Goal: Information Seeking & Learning: Learn about a topic

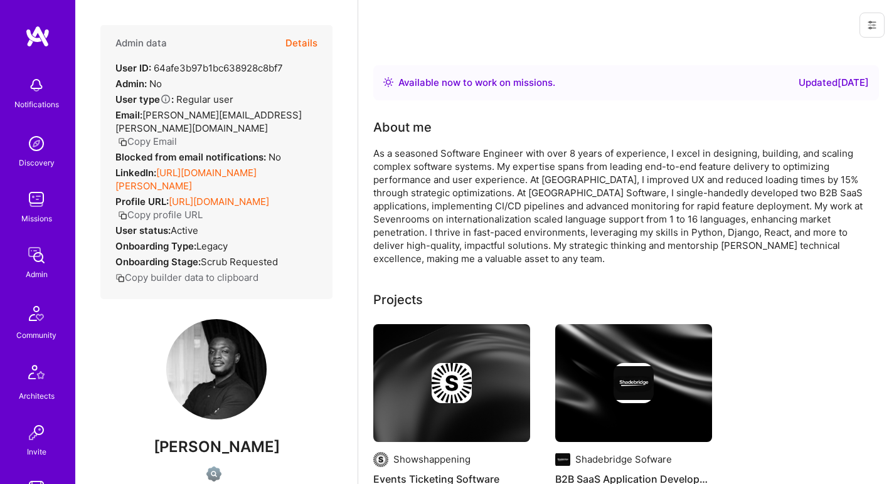
click at [199, 167] on link "[URL][DOMAIN_NAME][PERSON_NAME]" at bounding box center [185, 179] width 141 height 25
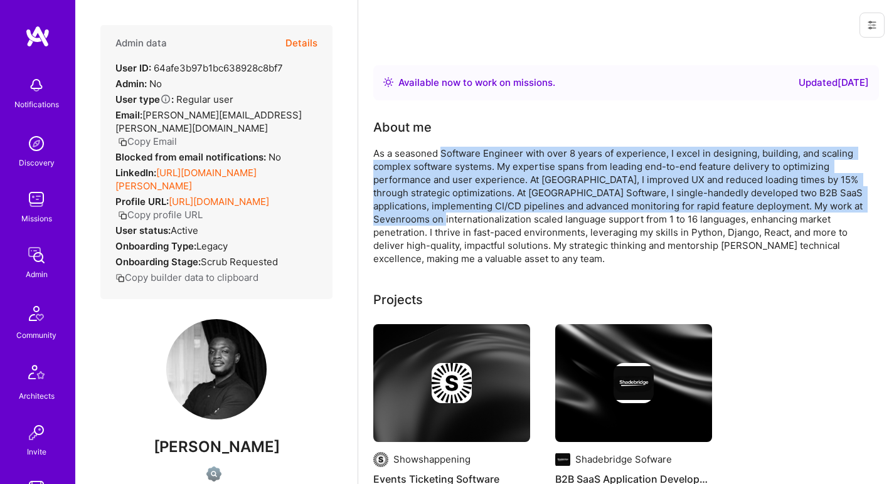
drag, startPoint x: 440, startPoint y: 152, endPoint x: 482, endPoint y: 216, distance: 76.8
click at [482, 216] on div "As a seasoned Software Engineer with over 8 years of experience, I excel in des…" at bounding box center [624, 206] width 502 height 119
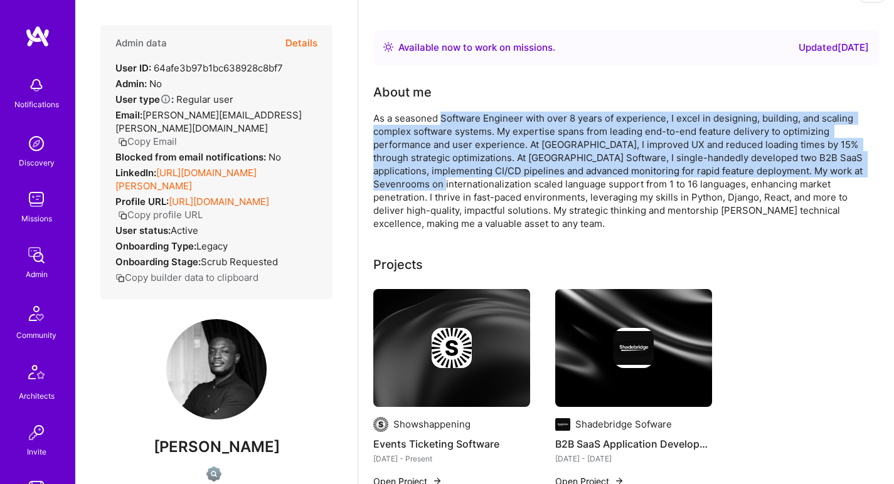
scroll to position [70, 0]
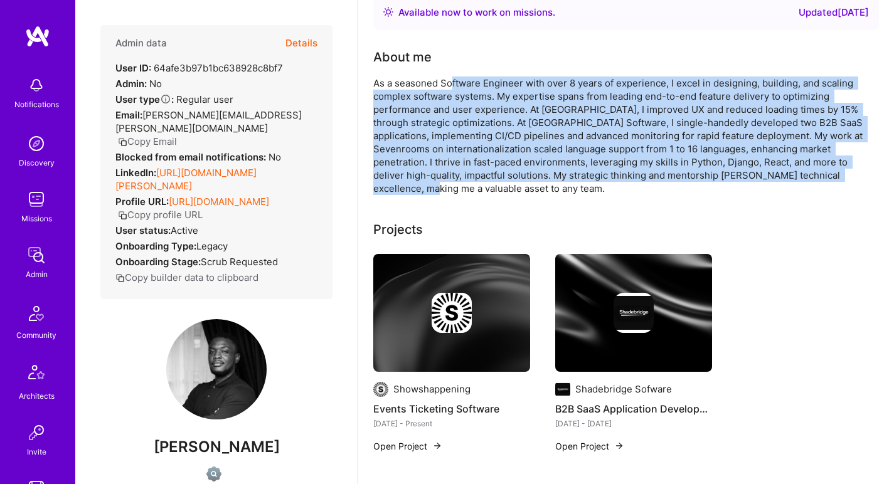
drag, startPoint x: 461, startPoint y: 192, endPoint x: 451, endPoint y: 81, distance: 111.5
click at [451, 81] on div "As a seasoned Software Engineer with over 8 years of experience, I excel in des…" at bounding box center [624, 136] width 502 height 119
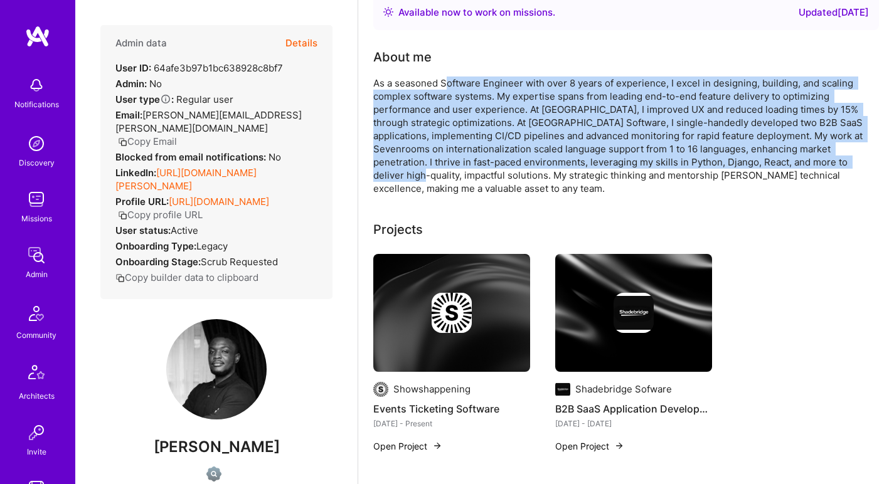
drag, startPoint x: 449, startPoint y: 82, endPoint x: 462, endPoint y: 168, distance: 87.1
click at [462, 168] on div "As a seasoned Software Engineer with over 8 years of experience, I excel in des…" at bounding box center [624, 136] width 502 height 119
drag, startPoint x: 462, startPoint y: 174, endPoint x: 457, endPoint y: 84, distance: 89.9
click at [457, 84] on div "As a seasoned Software Engineer with over 8 years of experience, I excel in des…" at bounding box center [624, 136] width 502 height 119
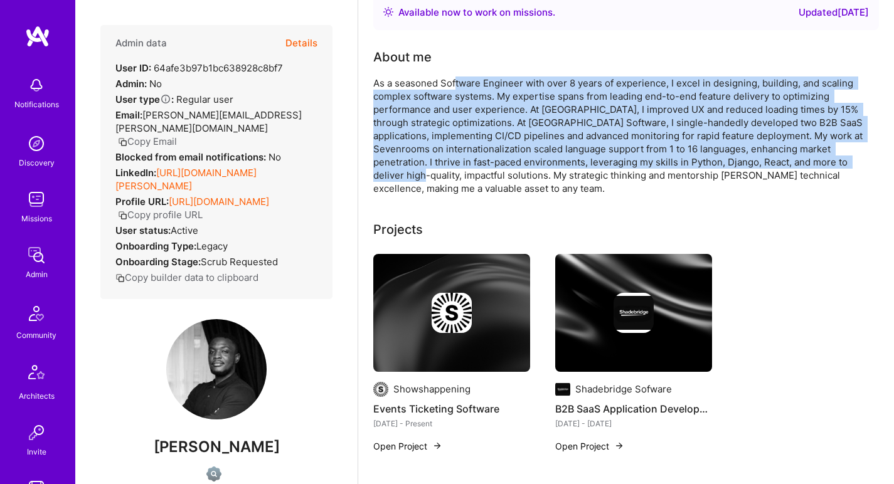
click at [457, 84] on div "As a seasoned Software Engineer with over 8 years of experience, I excel in des…" at bounding box center [624, 136] width 502 height 119
drag, startPoint x: 455, startPoint y: 86, endPoint x: 455, endPoint y: 170, distance: 84.1
click at [455, 170] on div "As a seasoned Software Engineer with over 8 years of experience, I excel in des…" at bounding box center [624, 136] width 502 height 119
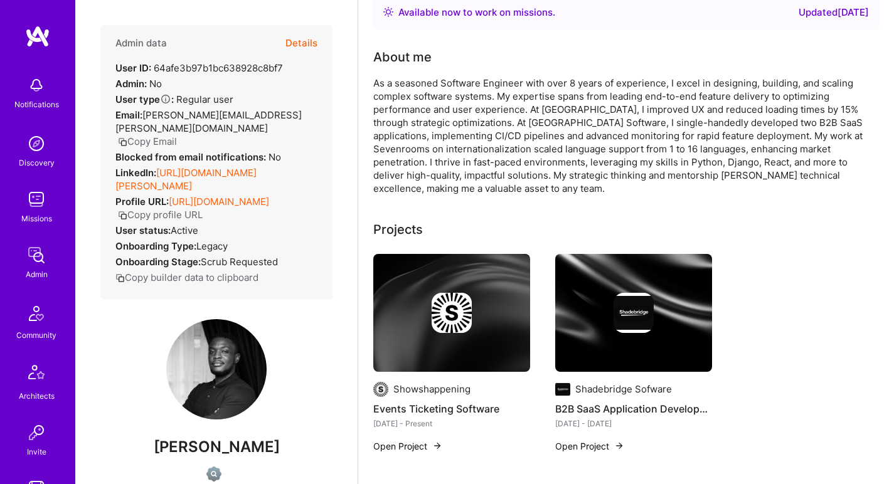
click at [455, 171] on div "As a seasoned Software Engineer with over 8 years of experience, I excel in des…" at bounding box center [624, 136] width 502 height 119
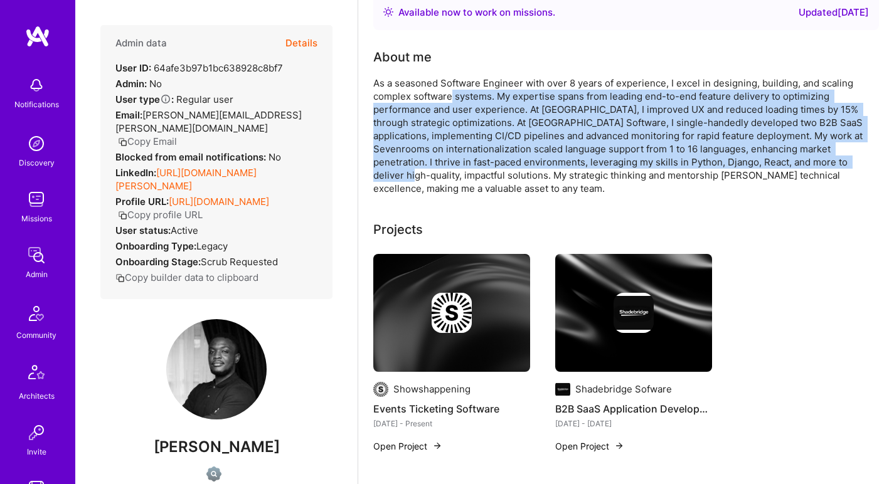
drag, startPoint x: 455, startPoint y: 174, endPoint x: 453, endPoint y: 94, distance: 79.7
click at [453, 94] on div "As a seasoned Software Engineer with over 8 years of experience, I excel in des…" at bounding box center [624, 136] width 502 height 119
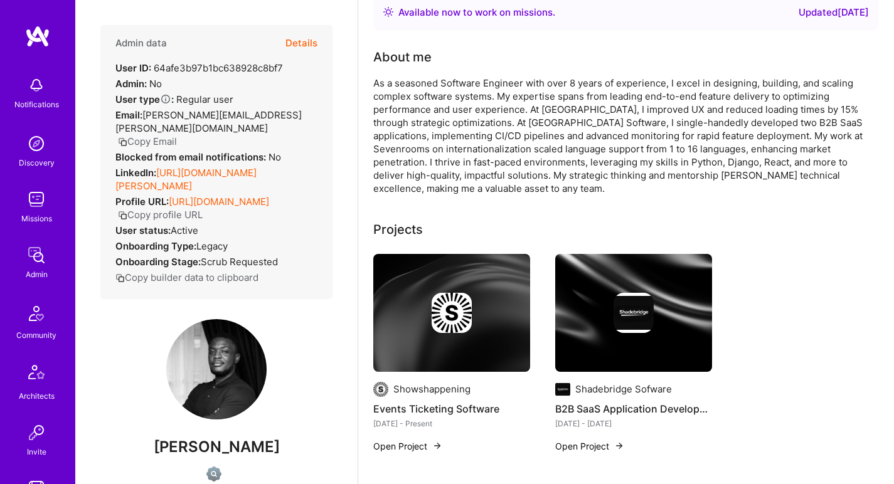
click at [454, 87] on div "As a seasoned Software Engineer with over 8 years of experience, I excel in des…" at bounding box center [624, 136] width 502 height 119
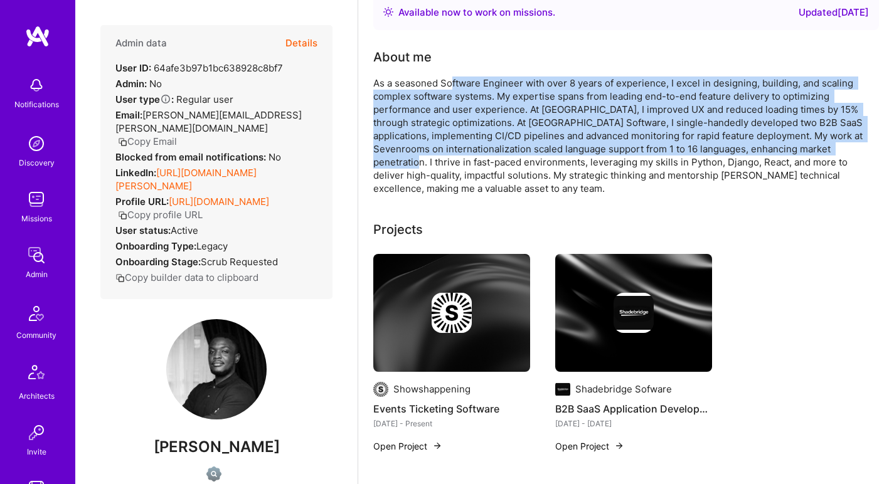
drag, startPoint x: 452, startPoint y: 86, endPoint x: 451, endPoint y: 164, distance: 77.8
click at [451, 164] on div "As a seasoned Software Engineer with over 8 years of experience, I excel in des…" at bounding box center [624, 136] width 502 height 119
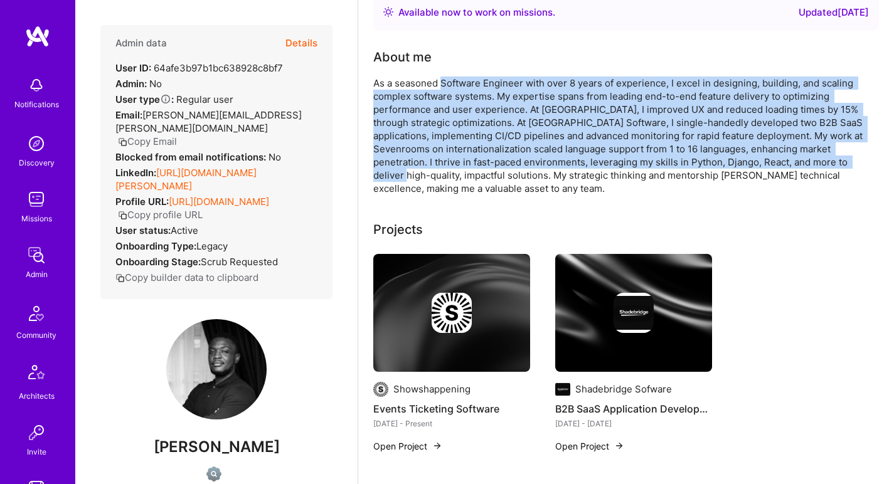
drag, startPoint x: 449, startPoint y: 169, endPoint x: 440, endPoint y: 86, distance: 83.9
click at [440, 86] on div "As a seasoned Software Engineer with over 8 years of experience, I excel in des…" at bounding box center [624, 136] width 502 height 119
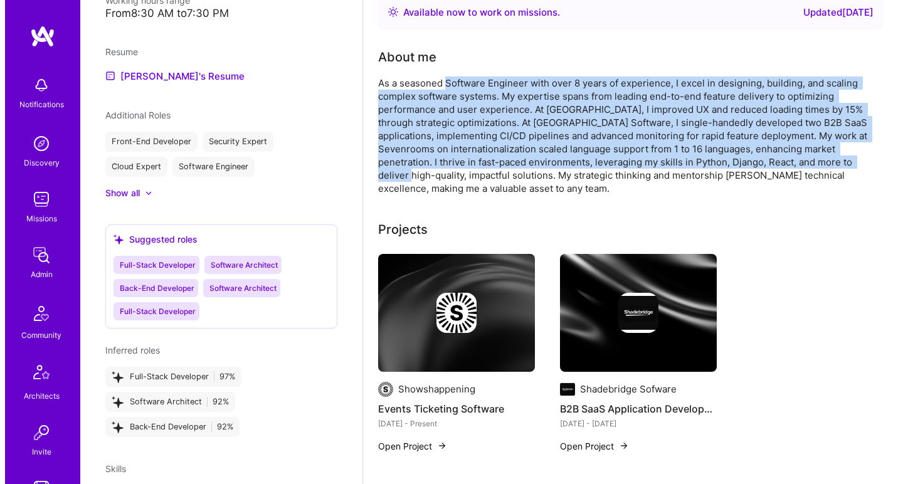
scroll to position [105, 0]
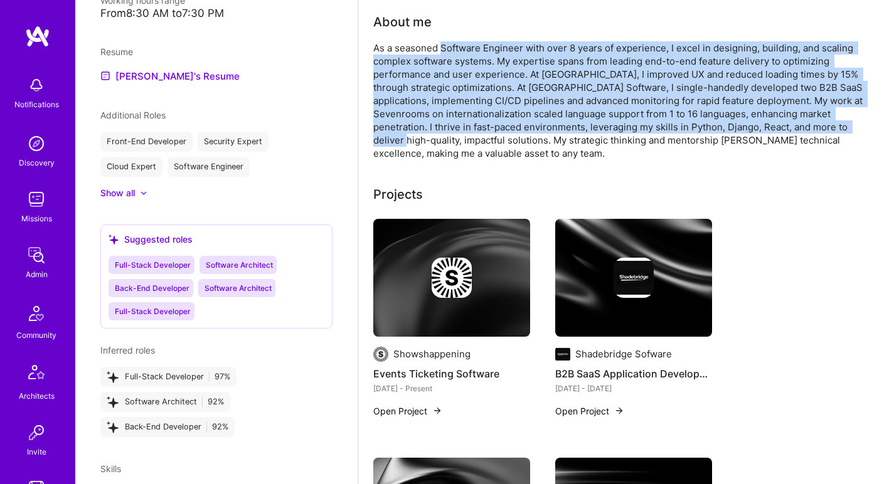
click at [445, 257] on img at bounding box center [451, 278] width 157 height 118
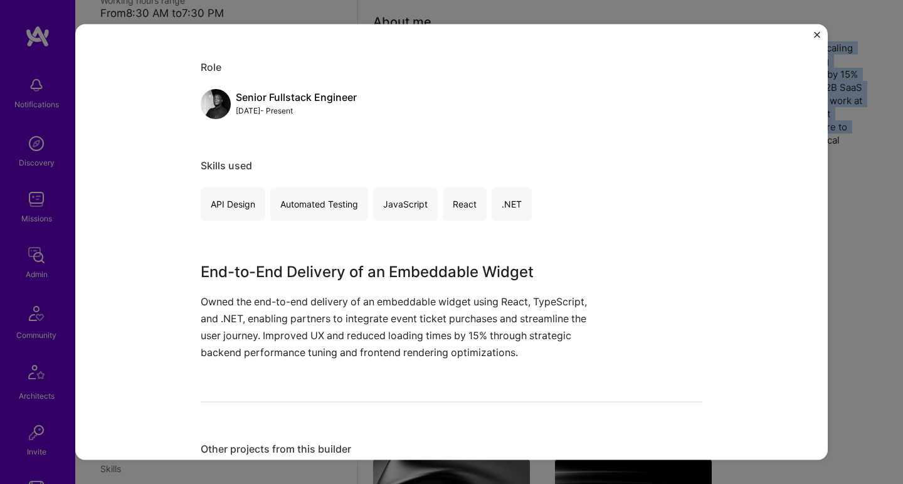
scroll to position [171, 0]
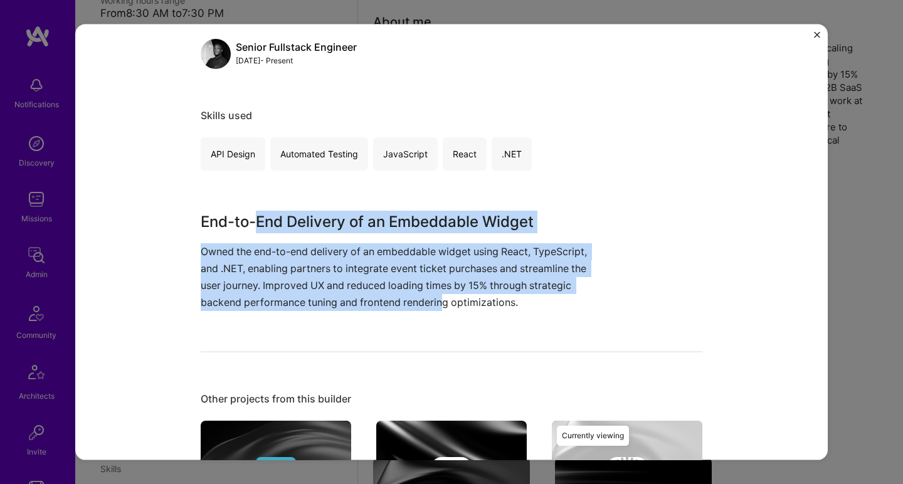
drag, startPoint x: 282, startPoint y: 235, endPoint x: 440, endPoint y: 292, distance: 167.7
click at [440, 293] on div "End-to-End Delivery of an Embeddable Widget Owned the end-to-end delivery of an…" at bounding box center [405, 260] width 408 height 101
click at [439, 292] on p "Owned the end-to-end delivery of an embeddable widget using React, TypeScript, …" at bounding box center [405, 277] width 408 height 68
drag, startPoint x: 394, startPoint y: 292, endPoint x: 321, endPoint y: 224, distance: 99.9
click at [333, 225] on div "End-to-End Delivery of an Embeddable Widget Owned the end-to-end delivery of an…" at bounding box center [405, 260] width 408 height 101
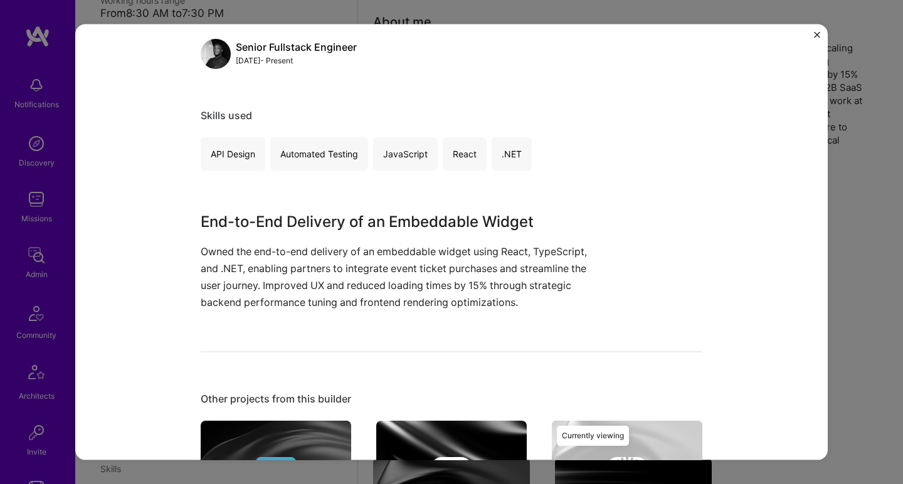
click at [321, 224] on h3 "End-to-End Delivery of an Embeddable Widget" at bounding box center [405, 221] width 408 height 23
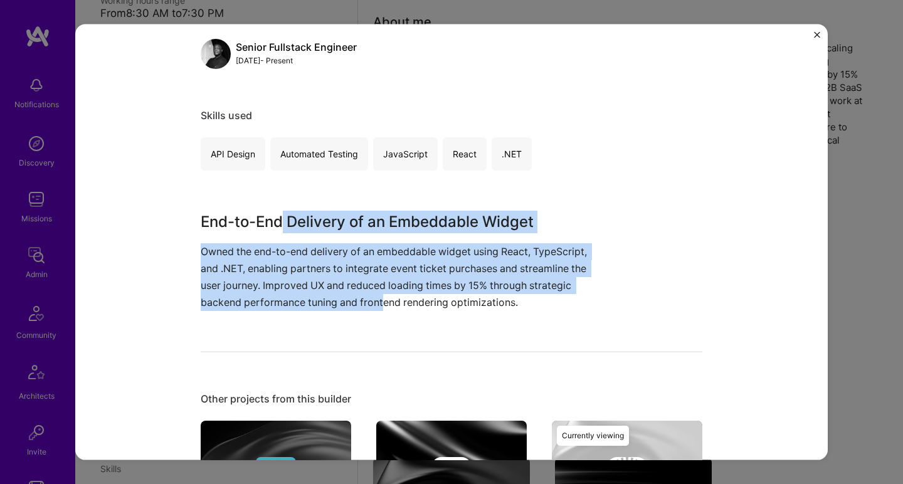
drag, startPoint x: 278, startPoint y: 225, endPoint x: 378, endPoint y: 296, distance: 122.4
click at [378, 296] on div "End-to-End Delivery of an Embeddable Widget Owned the end-to-end delivery of an…" at bounding box center [405, 260] width 408 height 101
click at [378, 296] on p "Owned the end-to-end delivery of an embeddable widget using React, TypeScript, …" at bounding box center [405, 277] width 408 height 68
drag, startPoint x: 376, startPoint y: 293, endPoint x: 319, endPoint y: 227, distance: 87.7
click at [320, 228] on div "End-to-End Delivery of an Embeddable Widget Owned the end-to-end delivery of an…" at bounding box center [405, 260] width 408 height 101
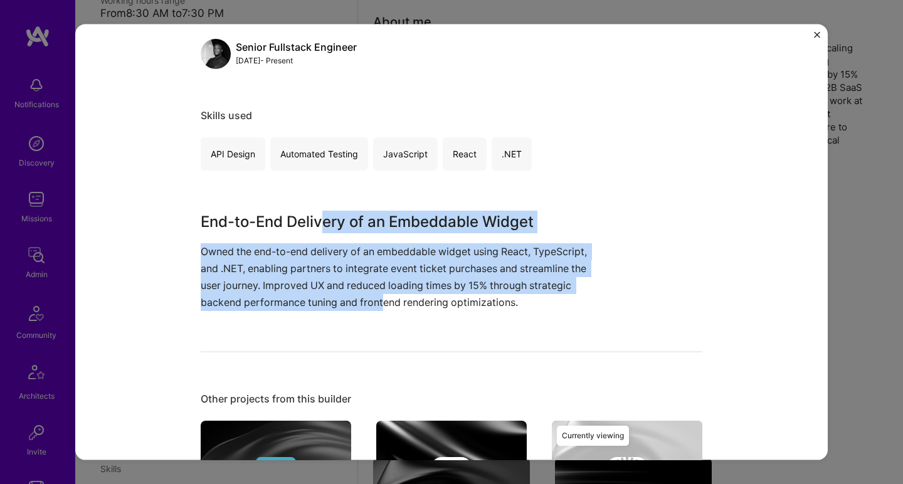
click at [317, 225] on h3 "End-to-End Delivery of an Embeddable Widget" at bounding box center [405, 221] width 408 height 23
drag, startPoint x: 296, startPoint y: 222, endPoint x: 368, endPoint y: 301, distance: 106.1
click at [368, 301] on div "End-to-End Delivery of an Embeddable Widget Owned the end-to-end delivery of an…" at bounding box center [405, 260] width 408 height 101
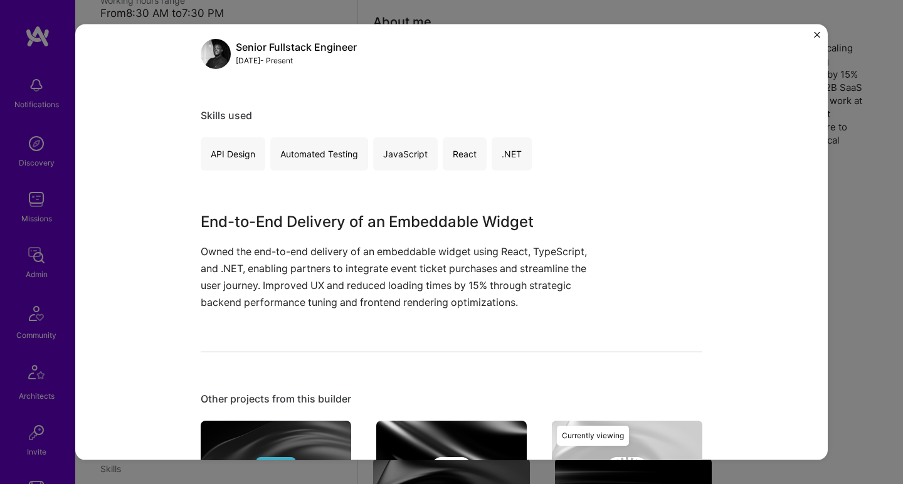
click at [370, 303] on p "Owned the end-to-end delivery of an embeddable widget using React, TypeScript, …" at bounding box center [405, 277] width 408 height 68
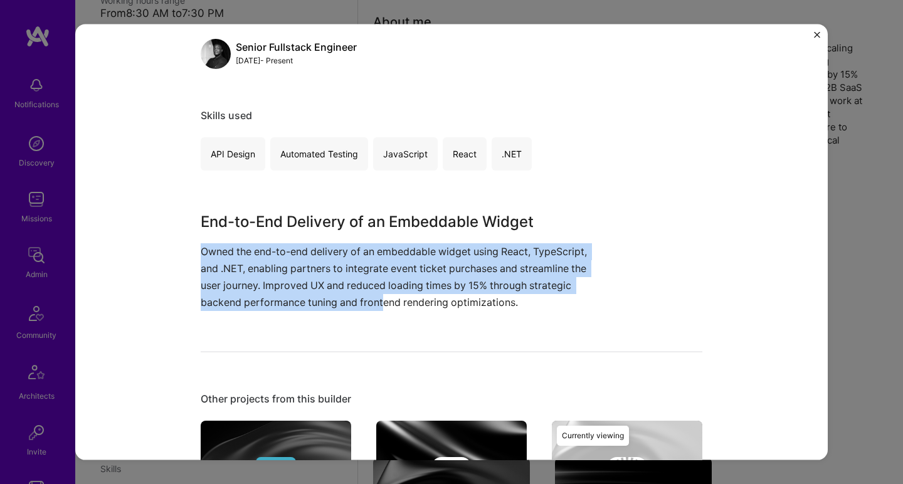
drag, startPoint x: 375, startPoint y: 295, endPoint x: 320, endPoint y: 227, distance: 87.5
click at [324, 229] on div "End-to-End Delivery of an Embeddable Widget Owned the end-to-end delivery of an…" at bounding box center [405, 260] width 408 height 101
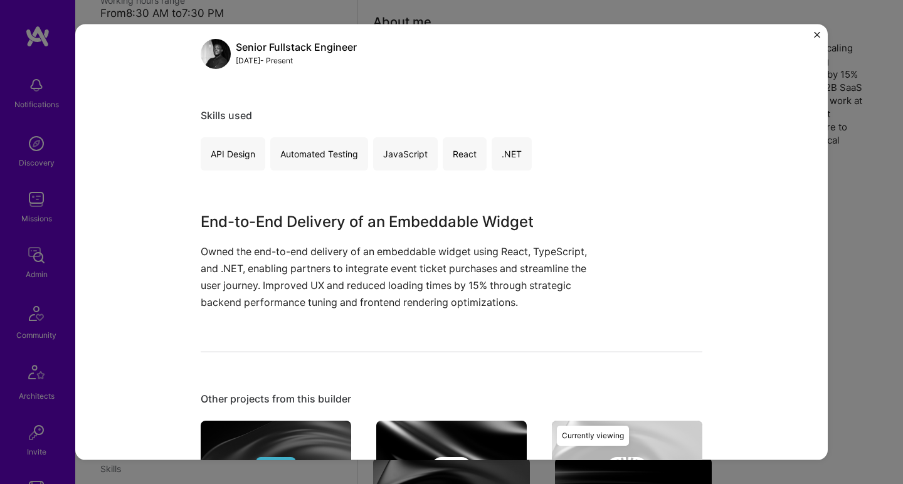
click at [317, 226] on h3 "End-to-End Delivery of an Embeddable Widget" at bounding box center [405, 221] width 408 height 23
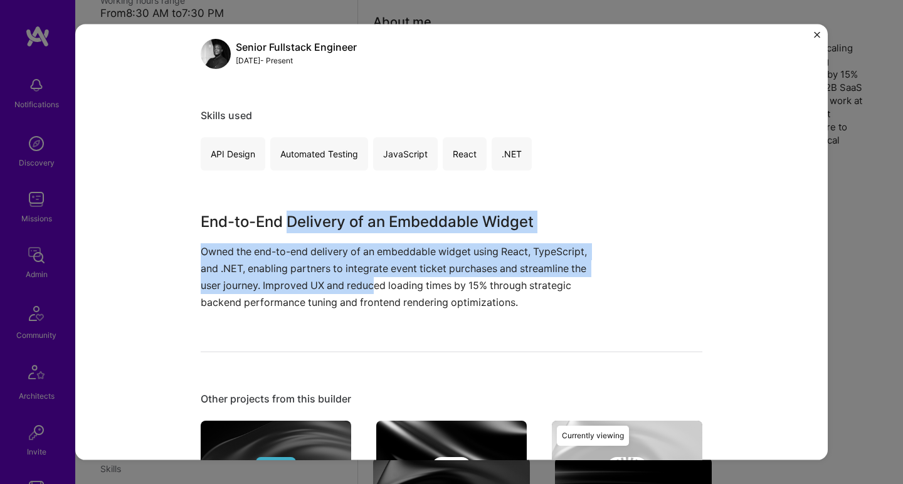
drag, startPoint x: 284, startPoint y: 218, endPoint x: 370, endPoint y: 287, distance: 111.1
click at [370, 287] on div "End-to-End Delivery of an Embeddable Widget Owned the end-to-end delivery of an…" at bounding box center [405, 260] width 408 height 101
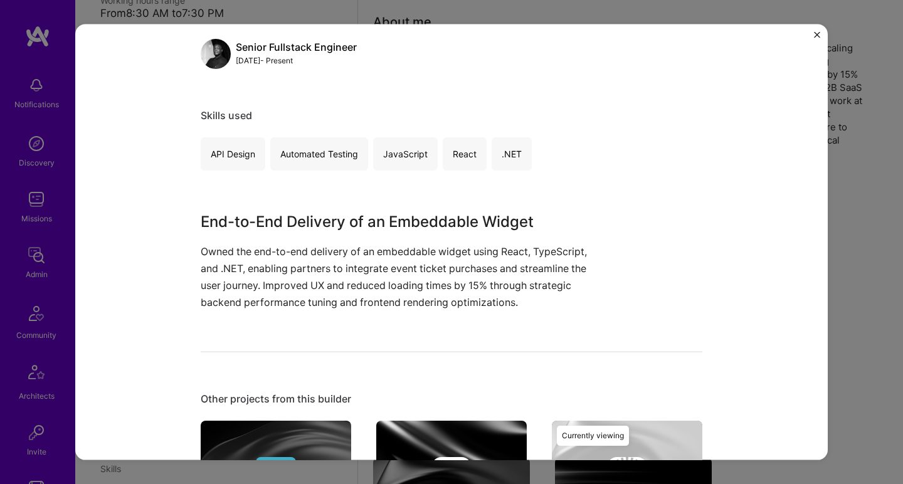
click at [370, 292] on p "Owned the end-to-end delivery of an embeddable widget using React, TypeScript, …" at bounding box center [405, 277] width 408 height 68
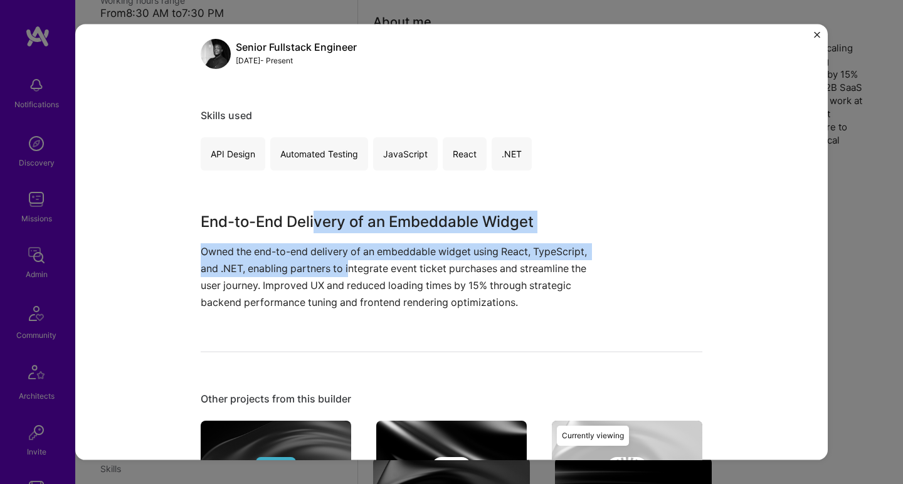
drag, startPoint x: 334, startPoint y: 245, endPoint x: 310, endPoint y: 213, distance: 39.4
click at [310, 213] on div "End-to-End Delivery of an Embeddable Widget Owned the end-to-end delivery of an…" at bounding box center [405, 260] width 408 height 101
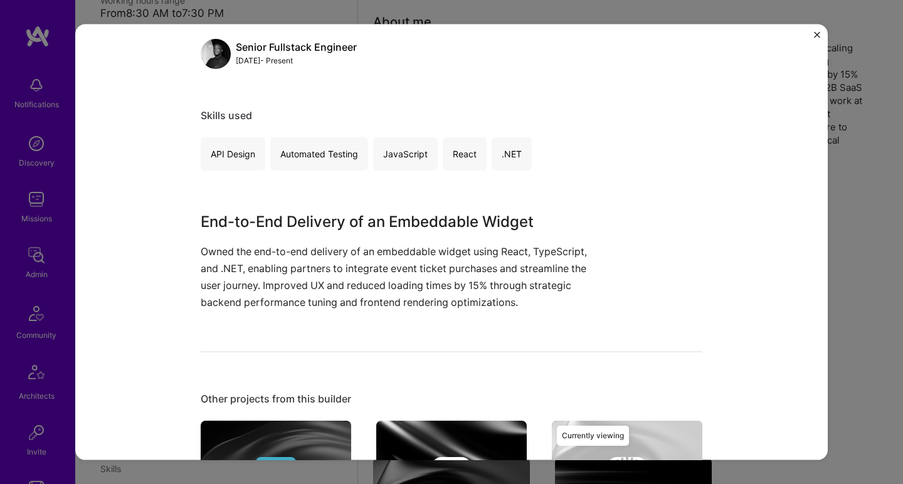
click at [307, 216] on h3 "End-to-End Delivery of an Embeddable Widget" at bounding box center [405, 221] width 408 height 23
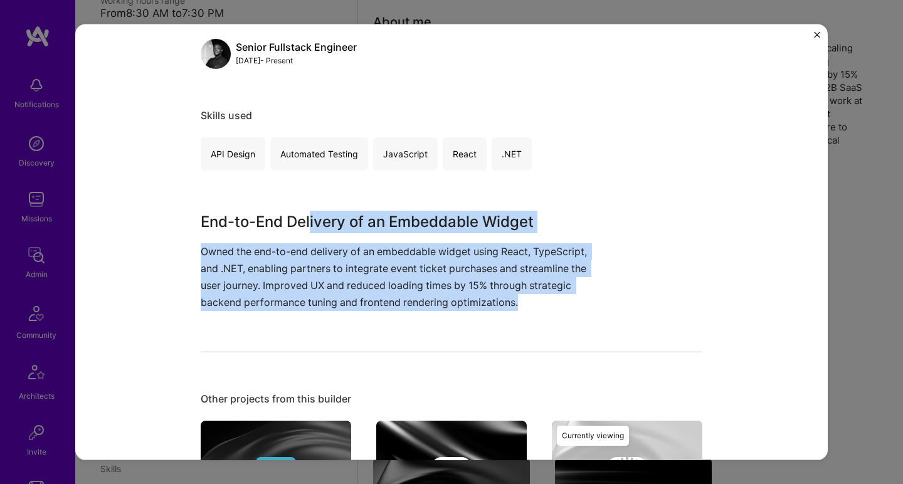
drag, startPoint x: 393, startPoint y: 286, endPoint x: 395, endPoint y: 308, distance: 22.0
click at [395, 308] on div "End-to-End Delivery of an Embeddable Widget Owned the end-to-end delivery of an…" at bounding box center [405, 260] width 408 height 101
click at [390, 303] on p "Owned the end-to-end delivery of an embeddable widget using React, TypeScript, …" at bounding box center [405, 277] width 408 height 68
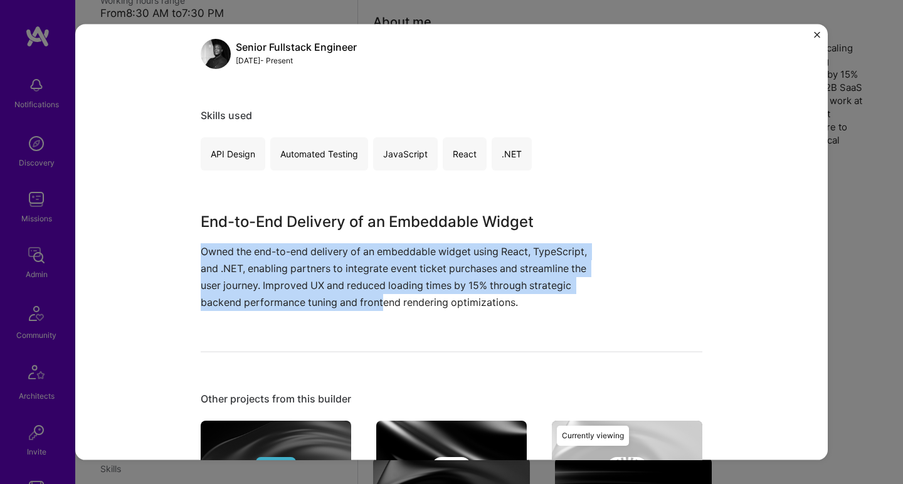
drag, startPoint x: 376, startPoint y: 297, endPoint x: 341, endPoint y: 232, distance: 74.1
click at [343, 235] on div "End-to-End Delivery of an Embeddable Widget Owned the end-to-end delivery of an…" at bounding box center [405, 260] width 408 height 101
drag, startPoint x: 339, startPoint y: 225, endPoint x: 365, endPoint y: 292, distance: 71.3
click at [365, 292] on div "End-to-End Delivery of an Embeddable Widget Owned the end-to-end delivery of an…" at bounding box center [405, 260] width 408 height 101
click at [365, 292] on p "Owned the end-to-end delivery of an embeddable widget using React, TypeScript, …" at bounding box center [405, 277] width 408 height 68
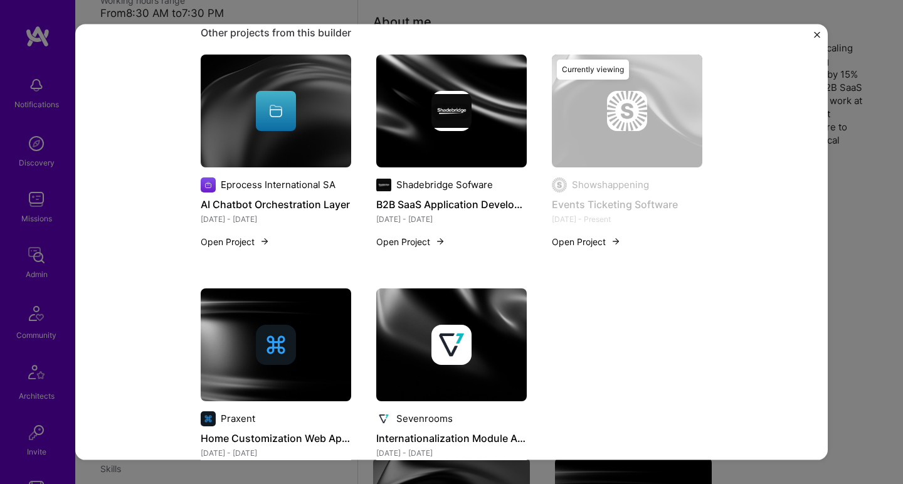
scroll to position [572, 0]
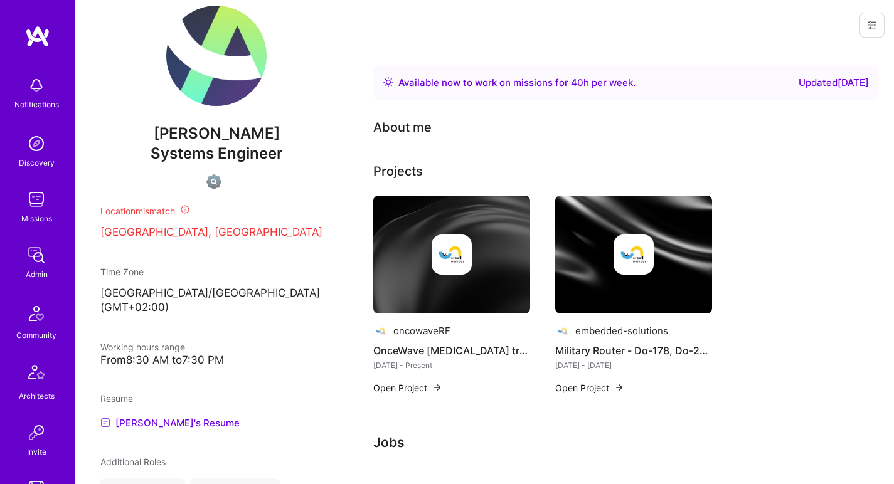
scroll to position [371, 0]
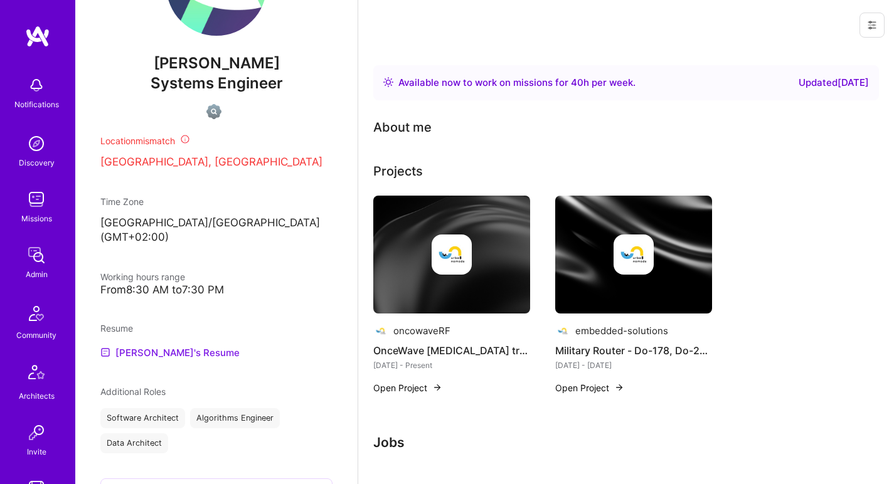
click at [149, 345] on link "Nadav's Resume" at bounding box center [169, 352] width 139 height 15
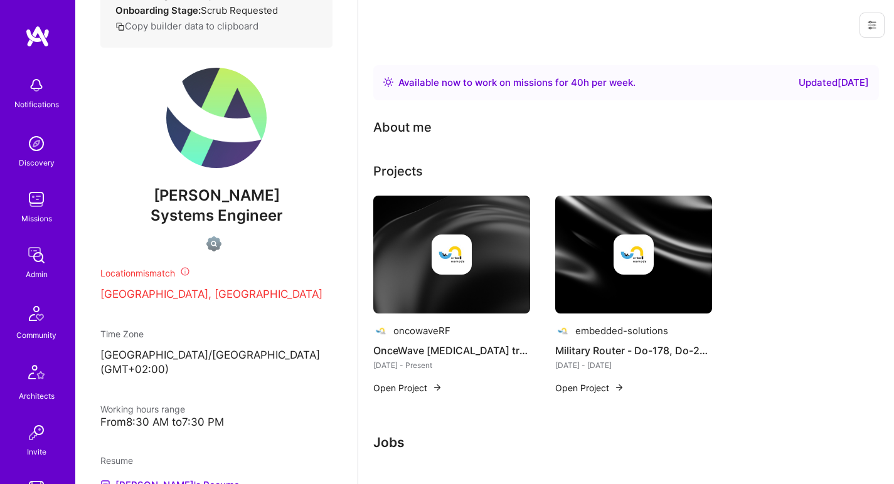
scroll to position [412, 0]
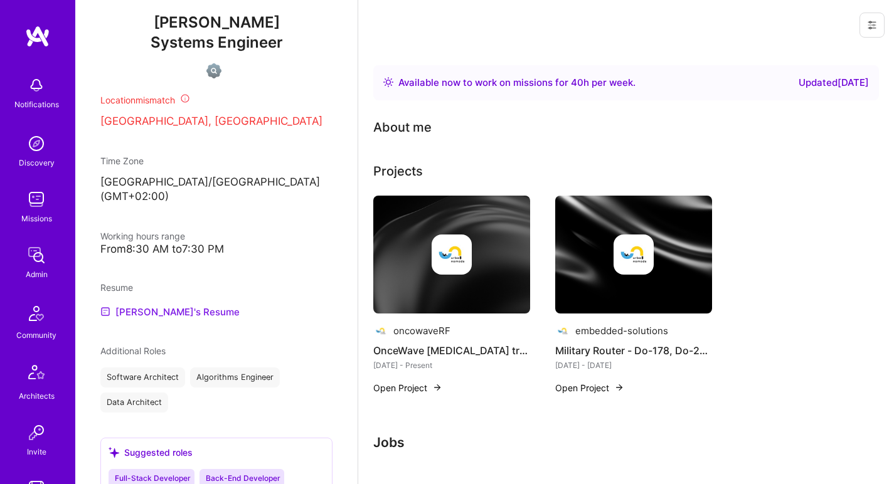
click at [146, 304] on link "Nadav's Resume" at bounding box center [169, 311] width 139 height 15
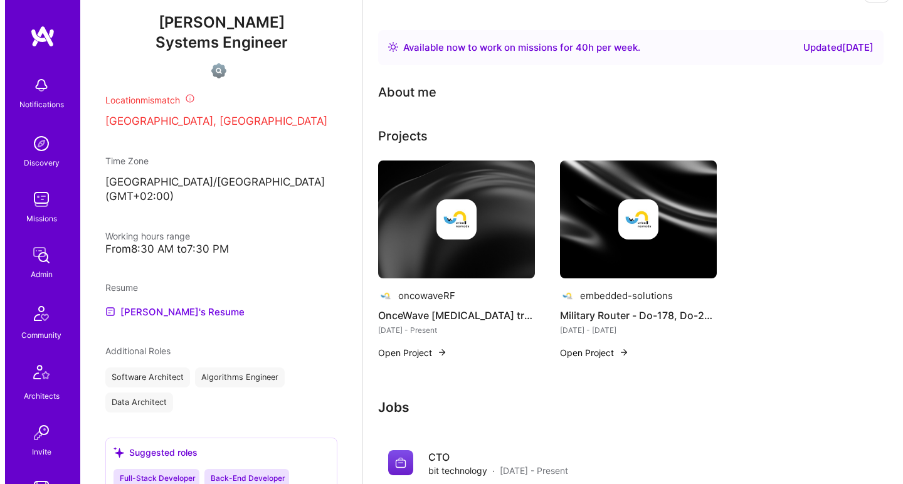
scroll to position [73, 0]
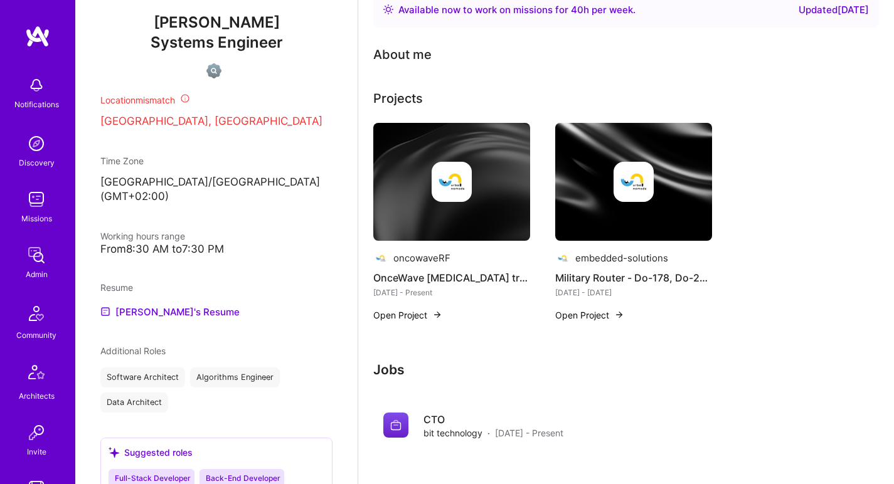
click at [440, 154] on img at bounding box center [451, 182] width 157 height 118
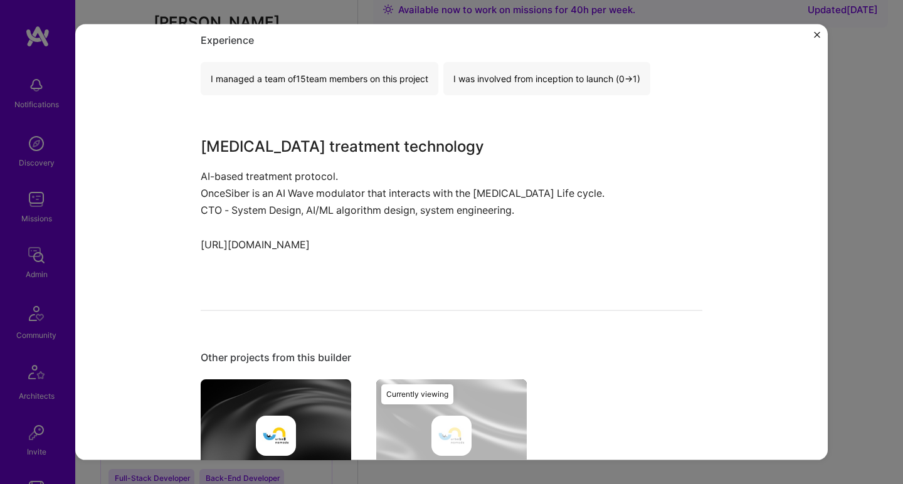
scroll to position [389, 0]
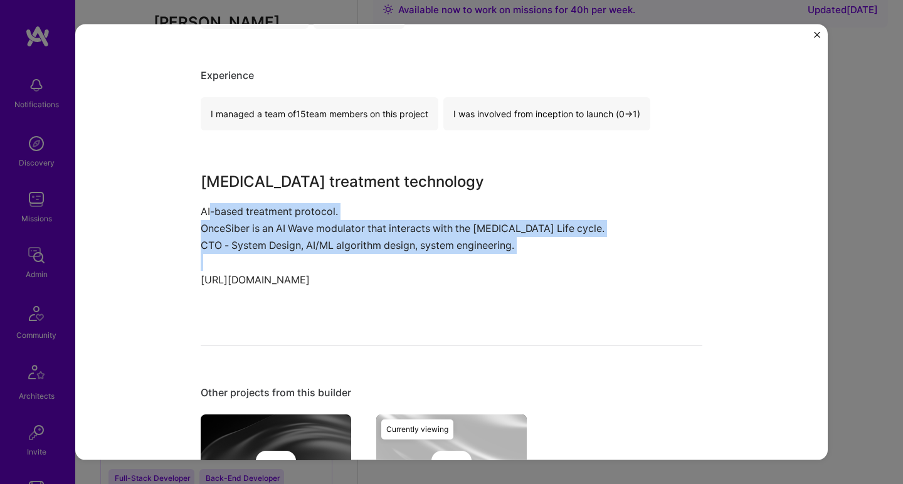
drag, startPoint x: 207, startPoint y: 208, endPoint x: 465, endPoint y: 256, distance: 262.4
click at [465, 255] on div "Cancer treatment technology AI-based treatment protocol. OnceSiber is an AI Wav…" at bounding box center [405, 237] width 408 height 135
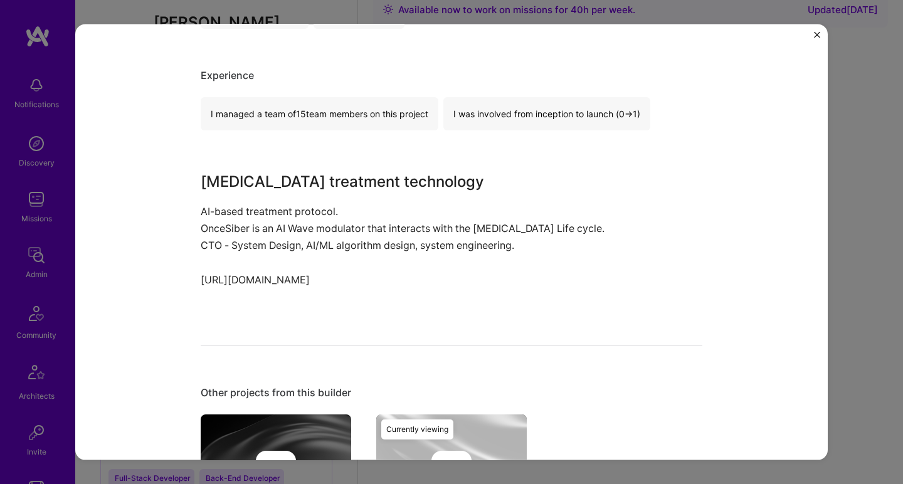
click at [386, 267] on p at bounding box center [405, 262] width 408 height 17
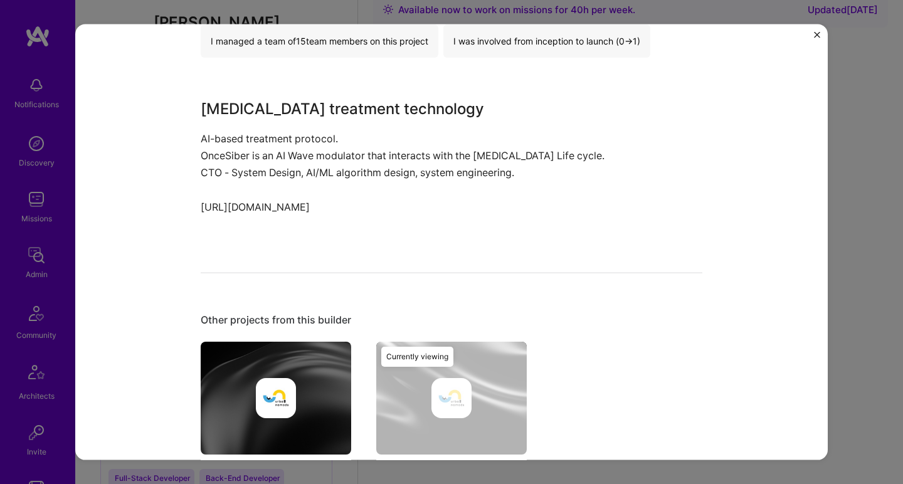
click at [344, 387] on div at bounding box center [276, 398] width 151 height 40
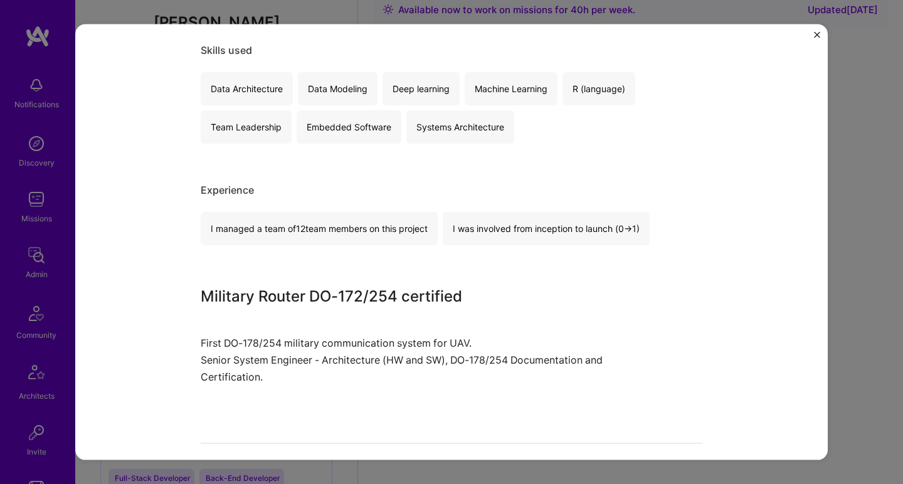
scroll to position [274, 0]
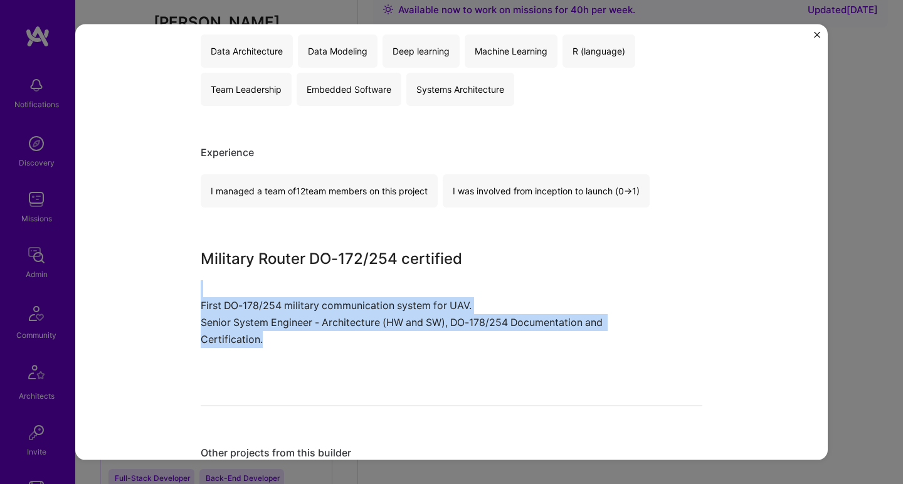
drag, startPoint x: 189, startPoint y: 290, endPoint x: 360, endPoint y: 337, distance: 176.9
click at [360, 337] on div "Military Router - Do-178, Do-254 certification, embedded-solutions Defense Role…" at bounding box center [451, 242] width 753 height 436
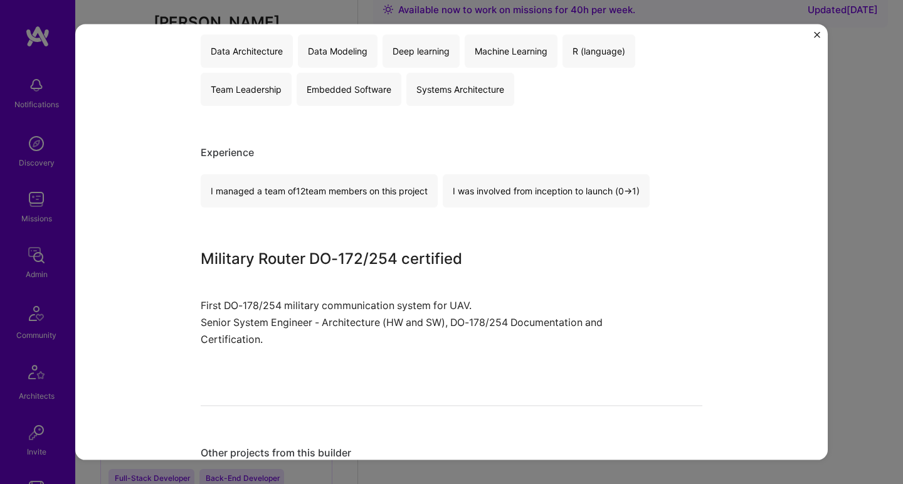
click at [360, 337] on p "Senior System Engineer - Architecture (HW and SW), DO-178/254 Documentation and…" at bounding box center [405, 331] width 408 height 34
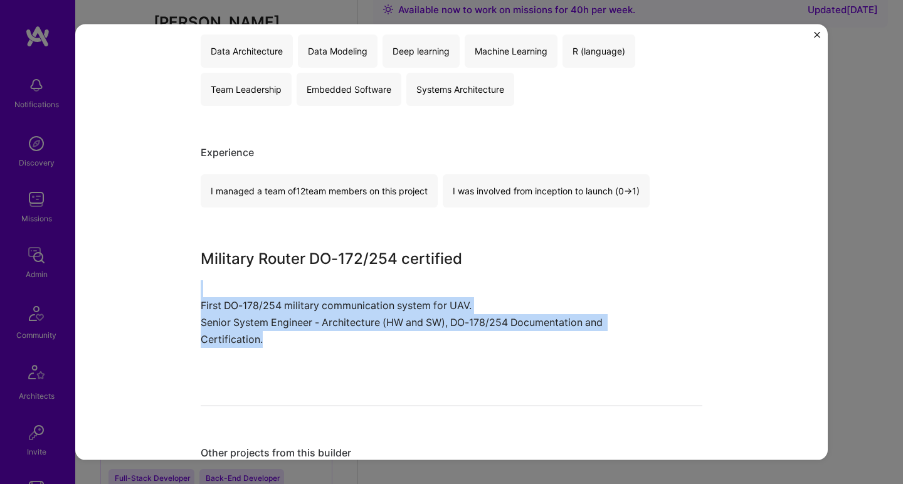
drag, startPoint x: 317, startPoint y: 325, endPoint x: 164, endPoint y: 284, distance: 158.6
click at [165, 284] on div "Military Router - Do-178, Do-254 certification, embedded-solutions Defense Role…" at bounding box center [451, 242] width 753 height 436
click at [164, 284] on div "Military Router - Do-178, Do-254 certification, embedded-solutions Defense Role…" at bounding box center [451, 242] width 753 height 436
drag, startPoint x: 199, startPoint y: 300, endPoint x: 358, endPoint y: 343, distance: 165.1
click at [358, 343] on div "Military Router - Do-178, Do-254 certification, embedded-solutions Defense Role…" at bounding box center [451, 242] width 753 height 436
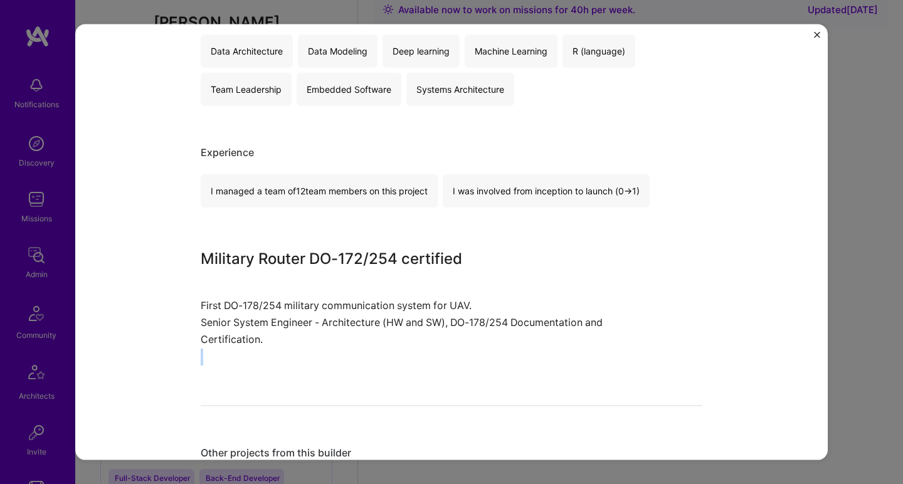
click at [359, 343] on p "Senior System Engineer - Architecture (HW and SW), DO-178/254 Documentation and…" at bounding box center [405, 331] width 408 height 34
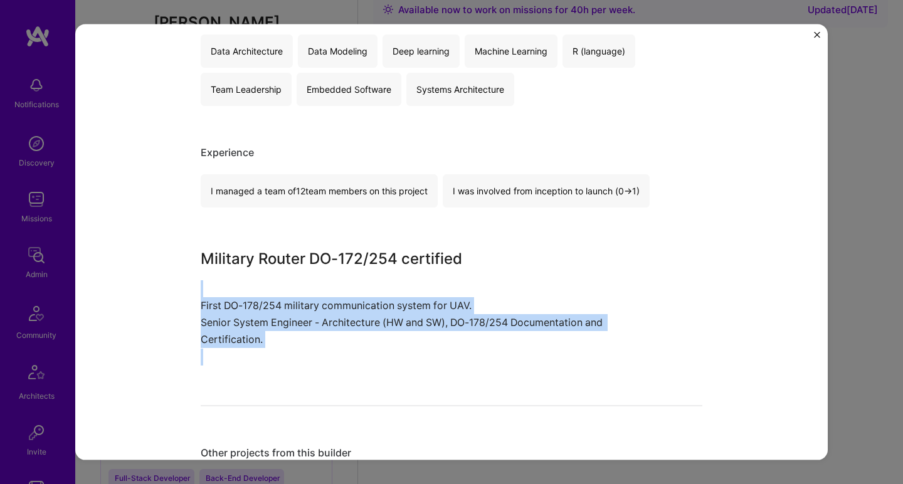
drag, startPoint x: 359, startPoint y: 343, endPoint x: 209, endPoint y: 284, distance: 161.4
click at [210, 284] on div "Military Router DO-172/254 certified First DO-178/254 military communication sy…" at bounding box center [405, 306] width 408 height 118
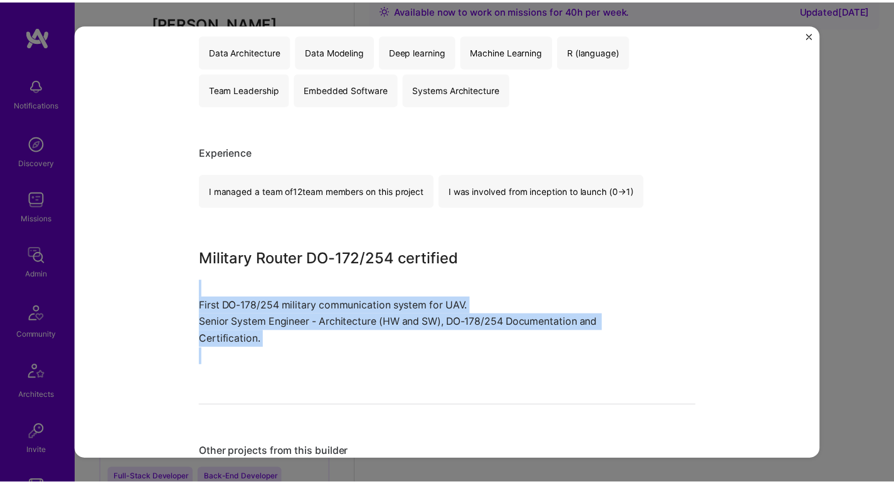
scroll to position [517, 0]
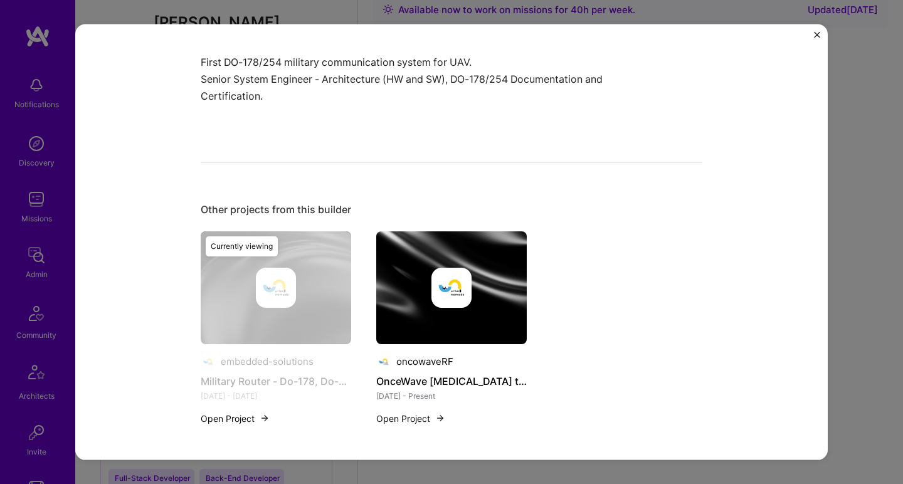
click at [832, 206] on div "Military Router - Do-178, Do-254 certification, embedded-solutions Defense Role…" at bounding box center [451, 242] width 903 height 484
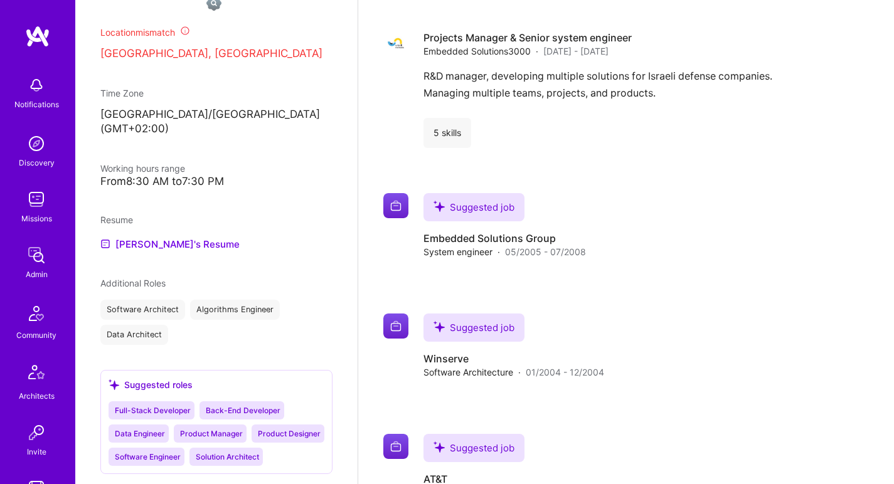
scroll to position [597, 0]
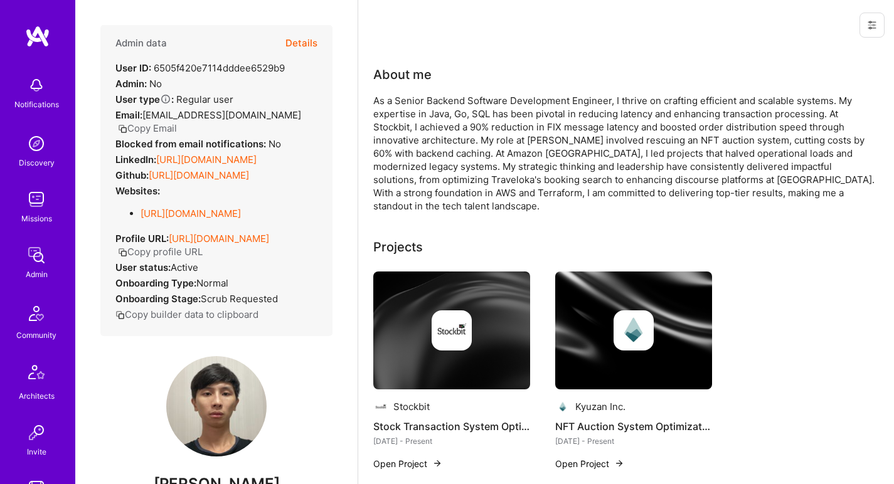
click at [195, 154] on link "https://linkedin.com/in/kristianto-karim-28b8bb129" at bounding box center [206, 160] width 100 height 12
click at [203, 181] on link "https://github.com/kristiantokarim" at bounding box center [199, 175] width 100 height 12
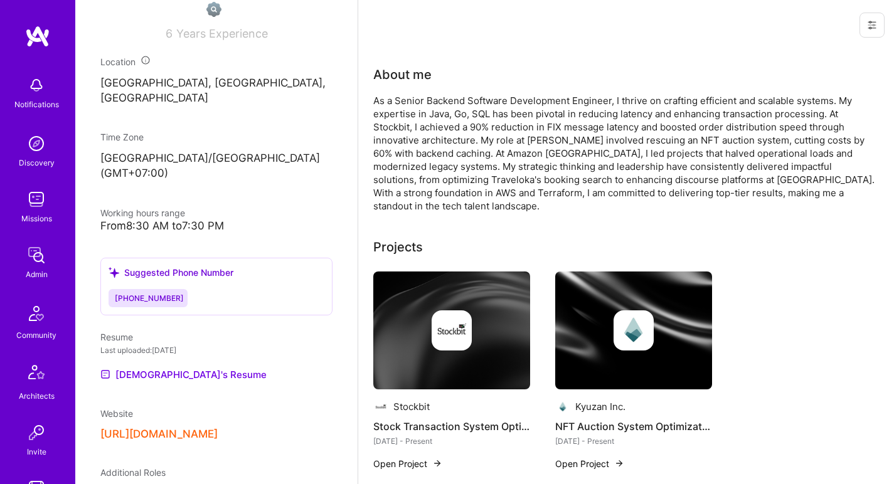
scroll to position [572, 0]
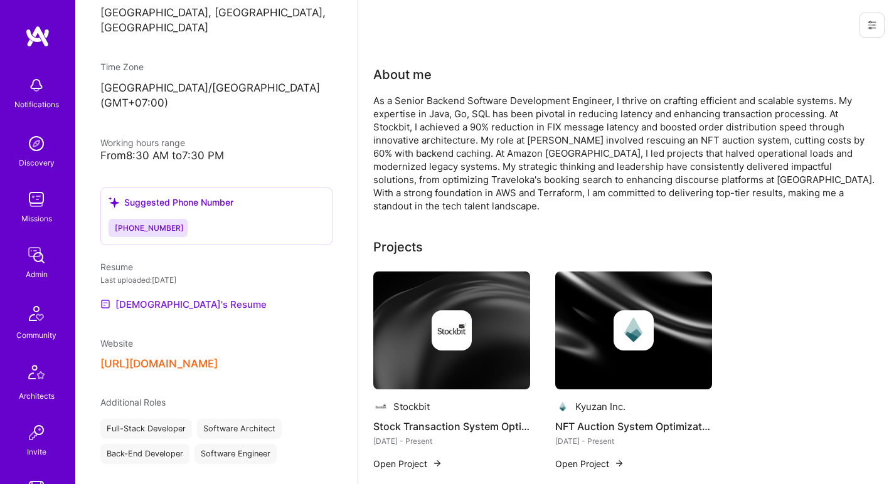
click at [137, 301] on link "Kristianto's Resume" at bounding box center [183, 304] width 166 height 15
click at [417, 112] on div "As a Senior Backend Software Development Engineer, I thrive on crafting efficie…" at bounding box center [624, 153] width 502 height 119
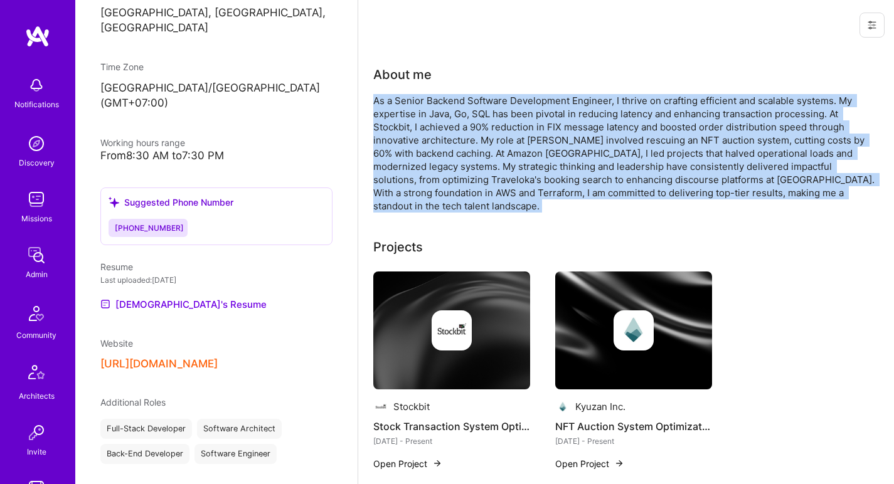
click at [417, 112] on div "As a Senior Backend Software Development Engineer, I thrive on crafting efficie…" at bounding box center [624, 153] width 502 height 119
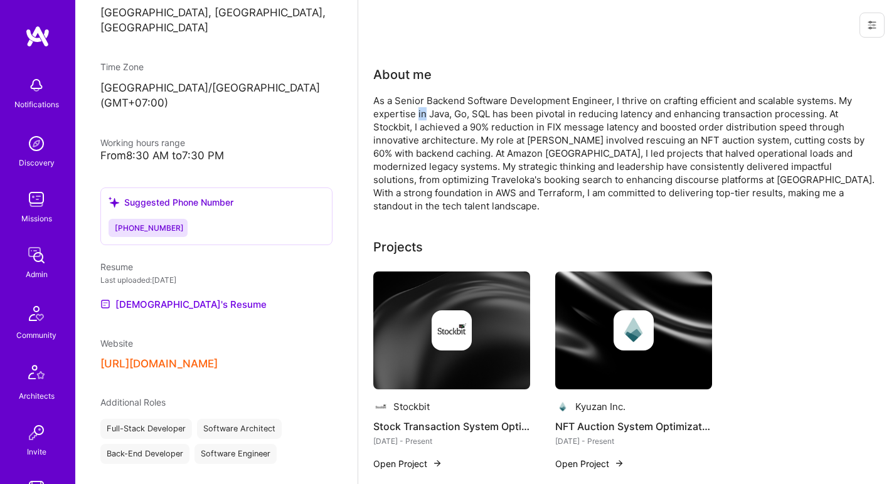
click at [417, 112] on div "As a Senior Backend Software Development Engineer, I thrive on crafting efficie…" at bounding box center [624, 153] width 502 height 119
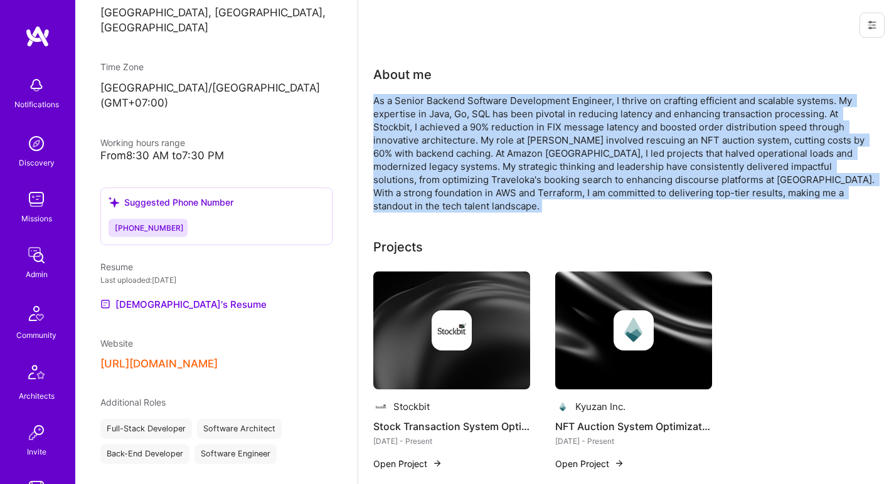
click at [417, 112] on div "As a Senior Backend Software Development Engineer, I thrive on crafting efficie…" at bounding box center [624, 153] width 502 height 119
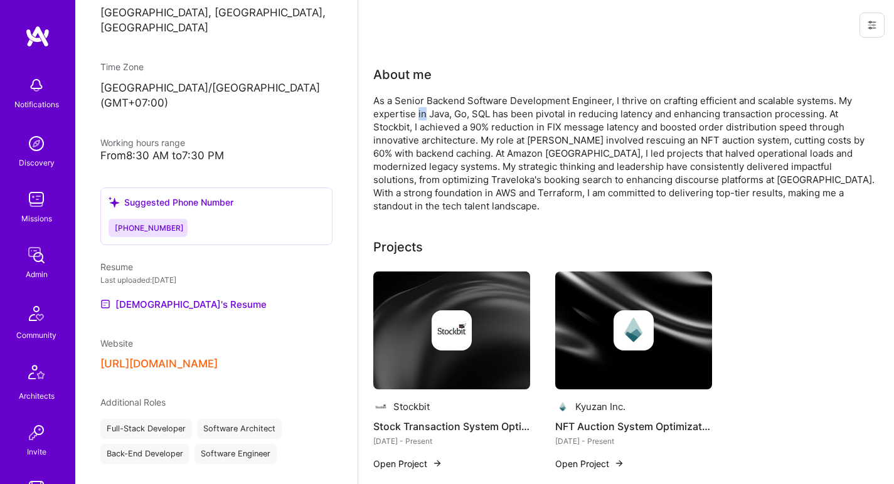
click at [417, 112] on div "As a Senior Backend Software Development Engineer, I thrive on crafting efficie…" at bounding box center [624, 153] width 502 height 119
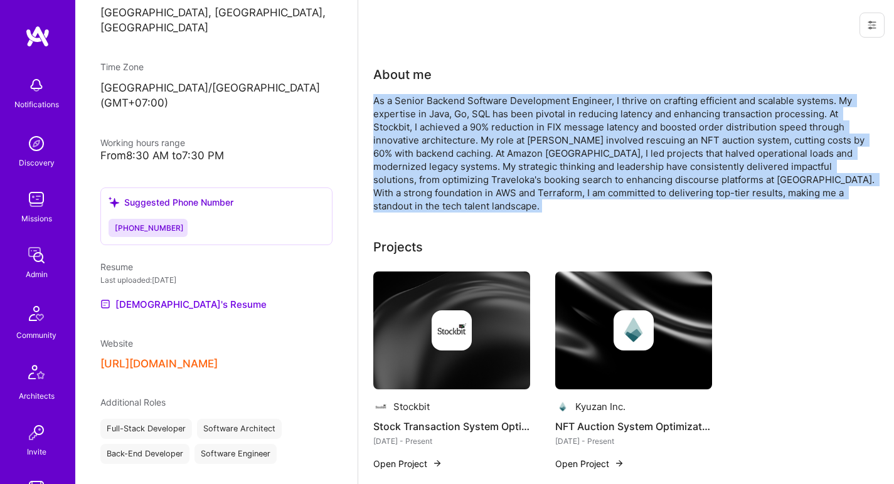
click at [417, 112] on div "As a Senior Backend Software Development Engineer, I thrive on crafting efficie…" at bounding box center [624, 153] width 502 height 119
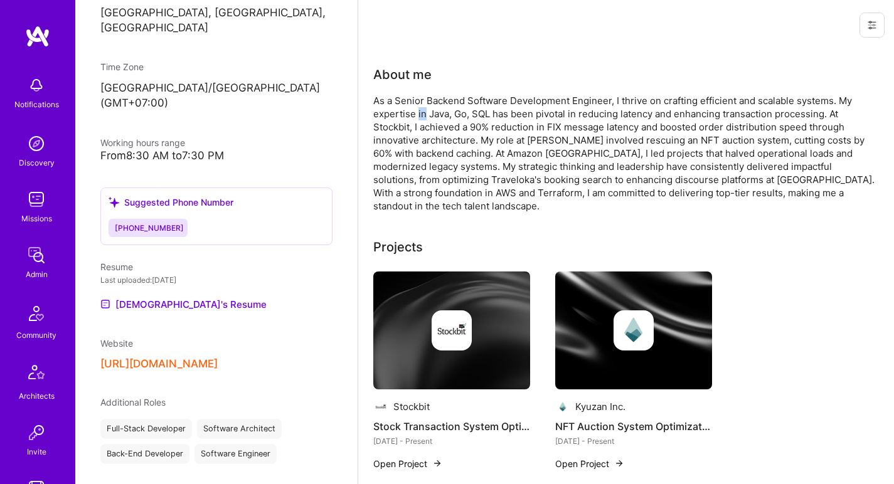
click at [417, 112] on div "As a Senior Backend Software Development Engineer, I thrive on crafting efficie…" at bounding box center [624, 153] width 502 height 119
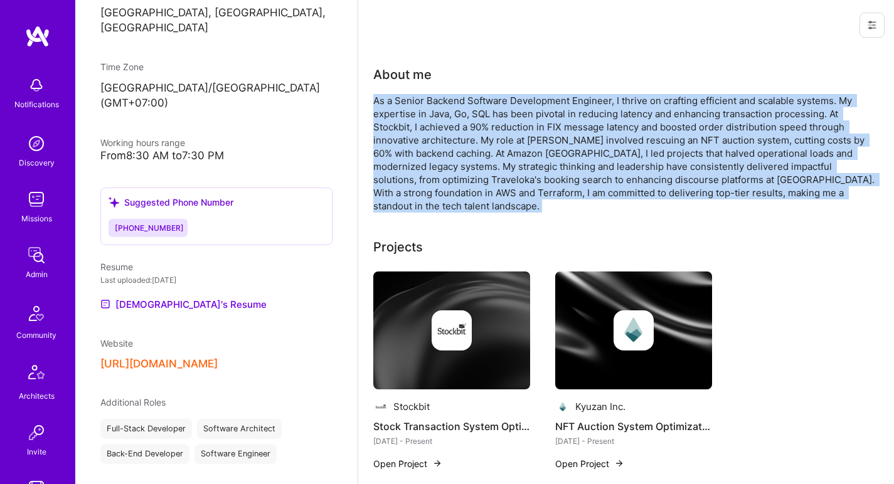
click at [417, 112] on div "As a Senior Backend Software Development Engineer, I thrive on crafting efficie…" at bounding box center [624, 153] width 502 height 119
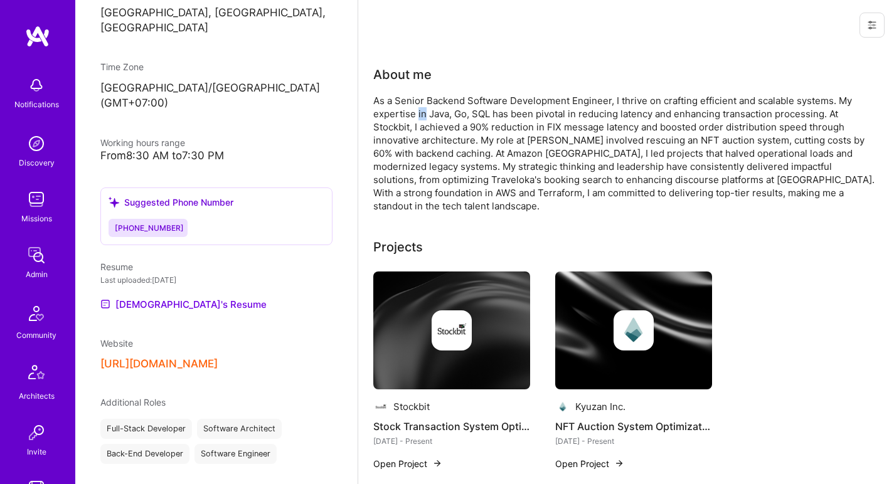
click at [417, 112] on div "As a Senior Backend Software Development Engineer, I thrive on crafting efficie…" at bounding box center [624, 153] width 502 height 119
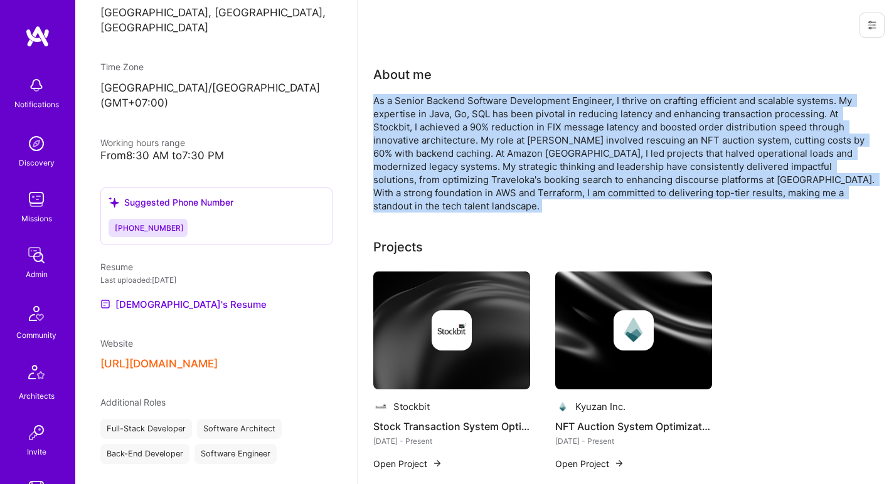
click at [417, 112] on div "As a Senior Backend Software Development Engineer, I thrive on crafting efficie…" at bounding box center [624, 153] width 502 height 119
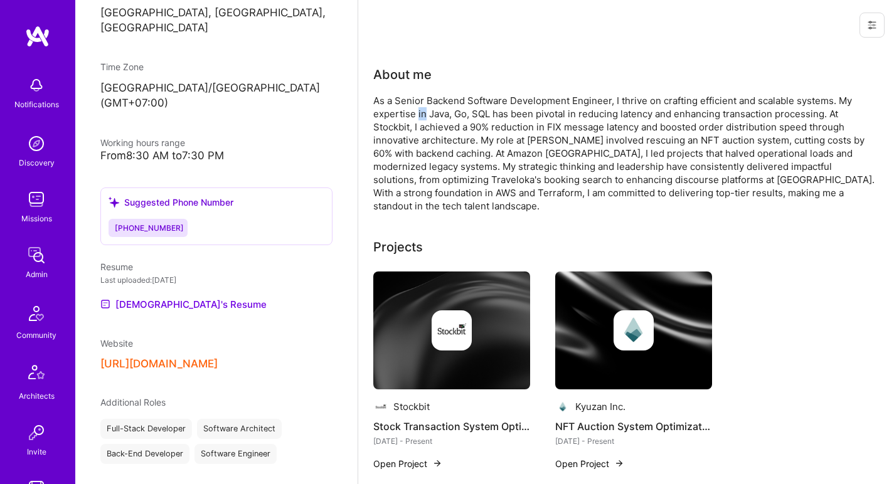
click at [417, 112] on div "As a Senior Backend Software Development Engineer, I thrive on crafting efficie…" at bounding box center [624, 153] width 502 height 119
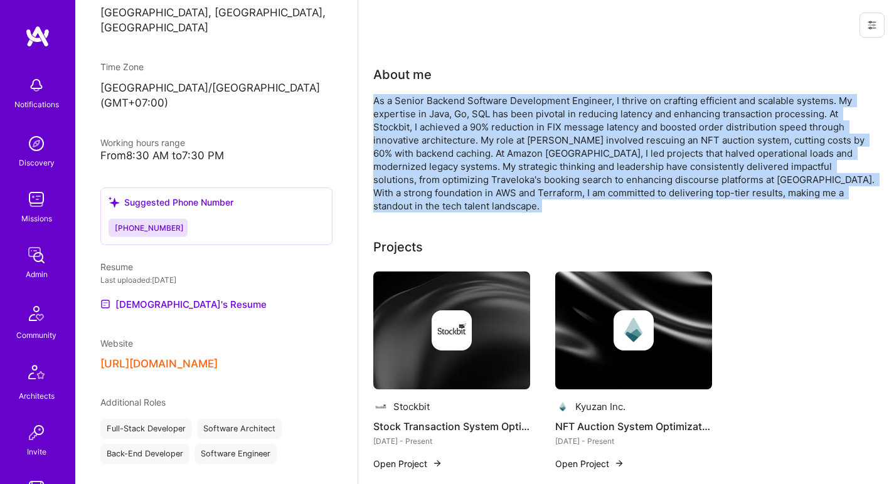
click at [417, 112] on div "As a Senior Backend Software Development Engineer, I thrive on crafting efficie…" at bounding box center [624, 153] width 502 height 119
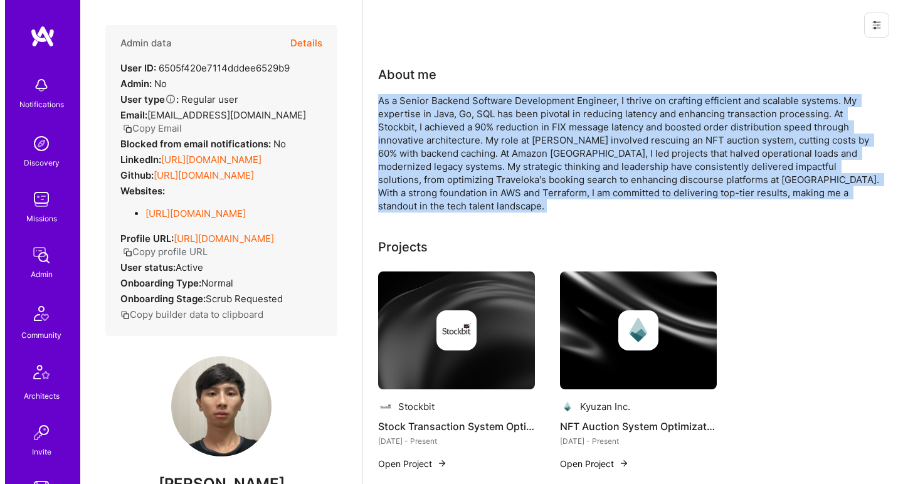
scroll to position [73, 0]
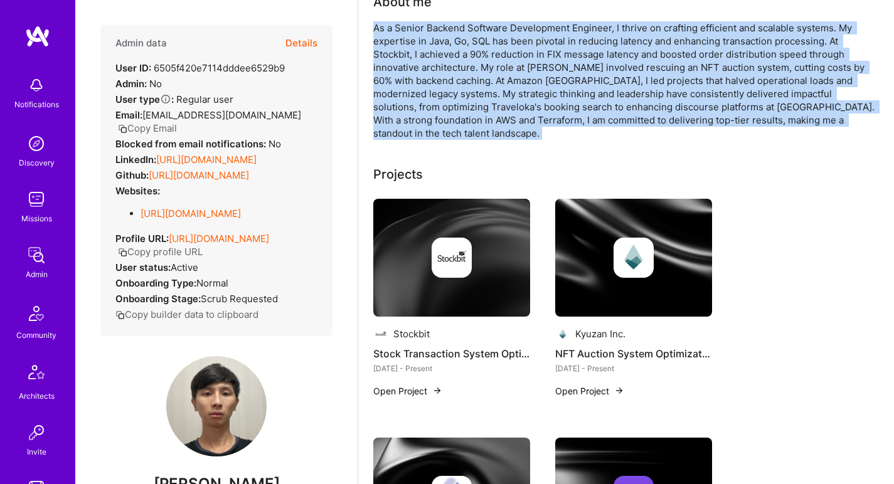
click at [440, 253] on img at bounding box center [452, 258] width 40 height 40
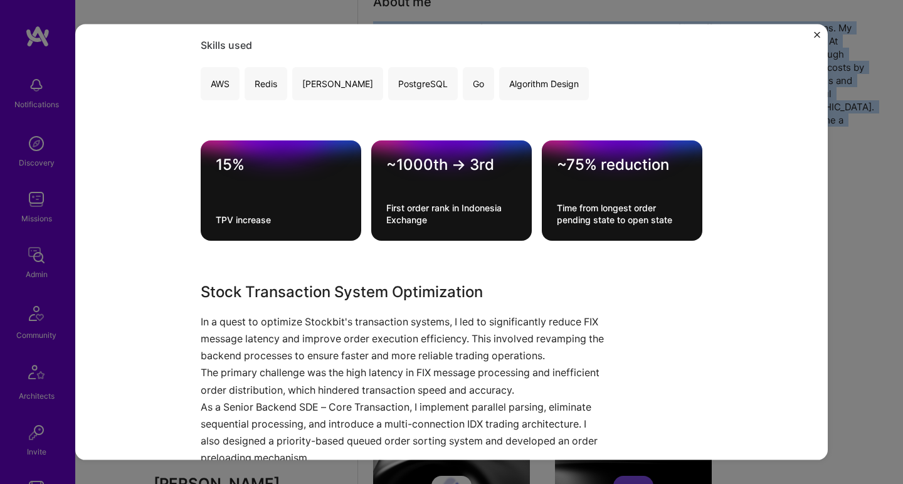
scroll to position [356, 0]
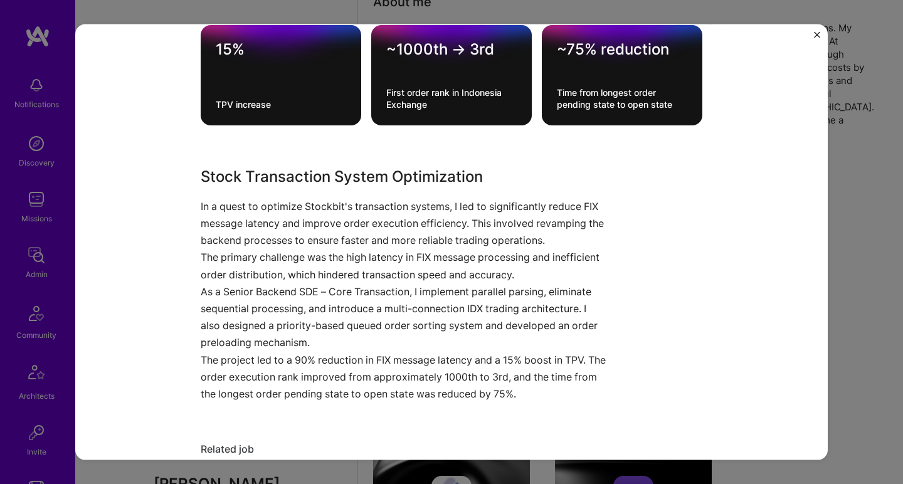
click at [269, 244] on p "In a quest to optimize Stockbit's transaction systems, I led to significantly r…" at bounding box center [405, 223] width 408 height 51
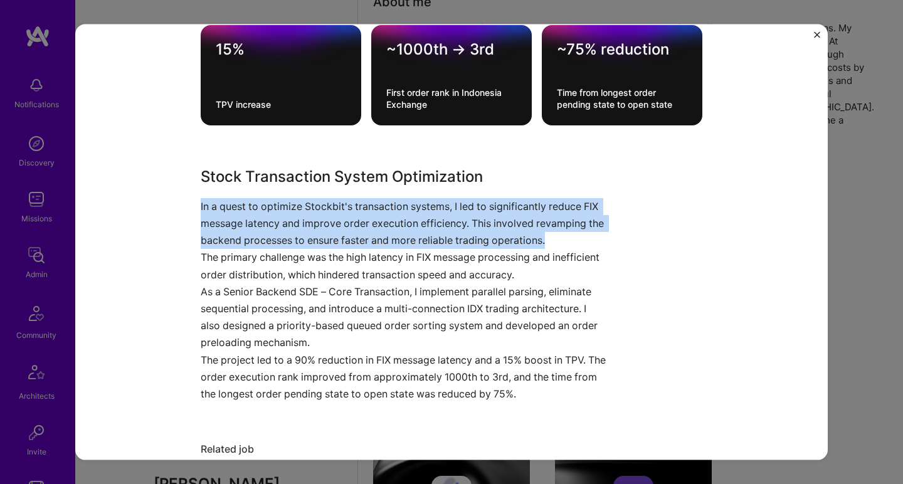
drag, startPoint x: 269, startPoint y: 244, endPoint x: 255, endPoint y: 308, distance: 65.5
click at [255, 308] on div "Stock Transaction System Optimization In a quest to optimize Stockbit's transac…" at bounding box center [405, 283] width 408 height 237
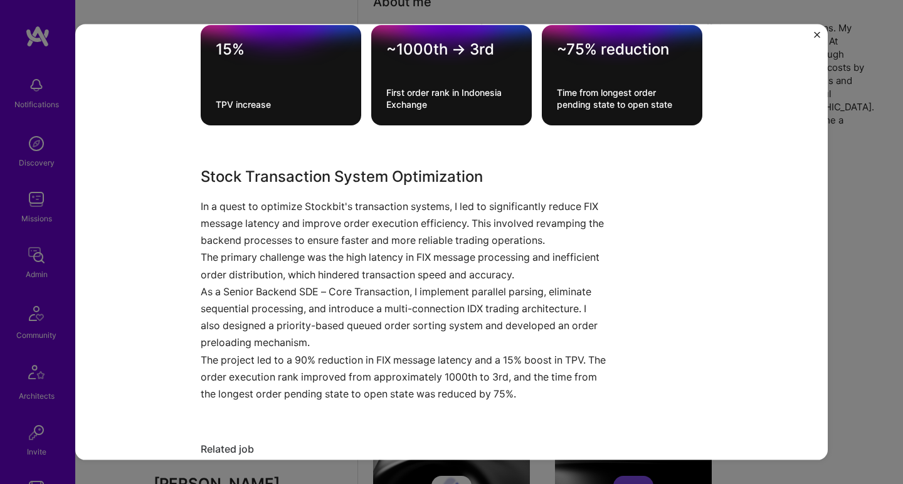
click at [255, 307] on p "As a Senior Backend SDE – Core Transaction, I implement parallel parsing, elimi…" at bounding box center [405, 317] width 408 height 68
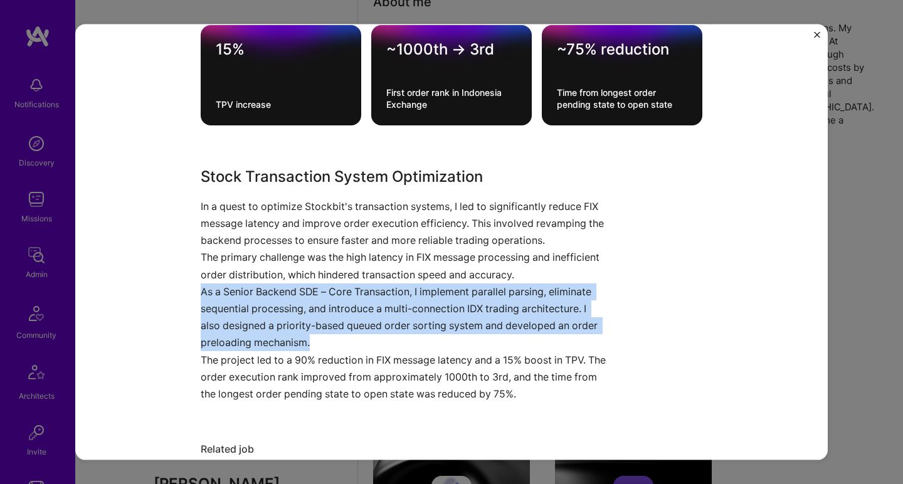
drag, startPoint x: 255, startPoint y: 307, endPoint x: 255, endPoint y: 248, distance: 59.6
click at [255, 248] on div "Stock Transaction System Optimization In a quest to optimize Stockbit's transac…" at bounding box center [405, 283] width 408 height 237
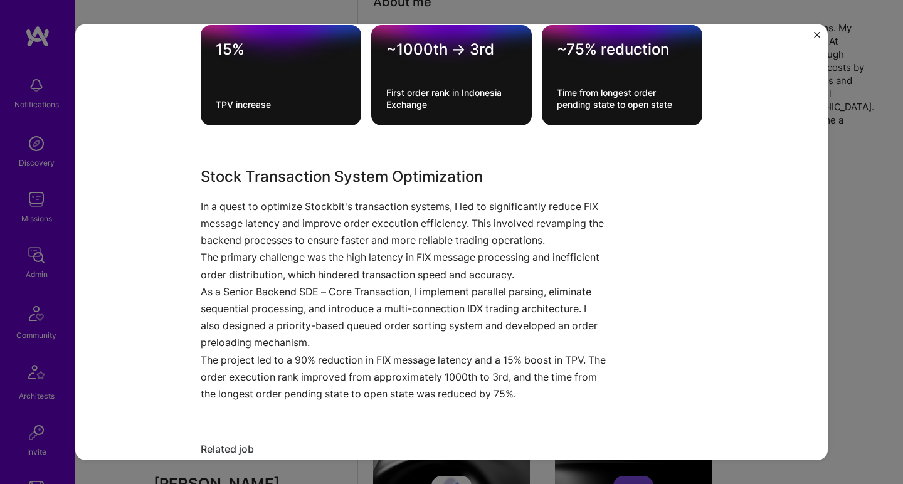
click at [255, 248] on p "In a quest to optimize Stockbit's transaction systems, I led to significantly r…" at bounding box center [405, 223] width 408 height 51
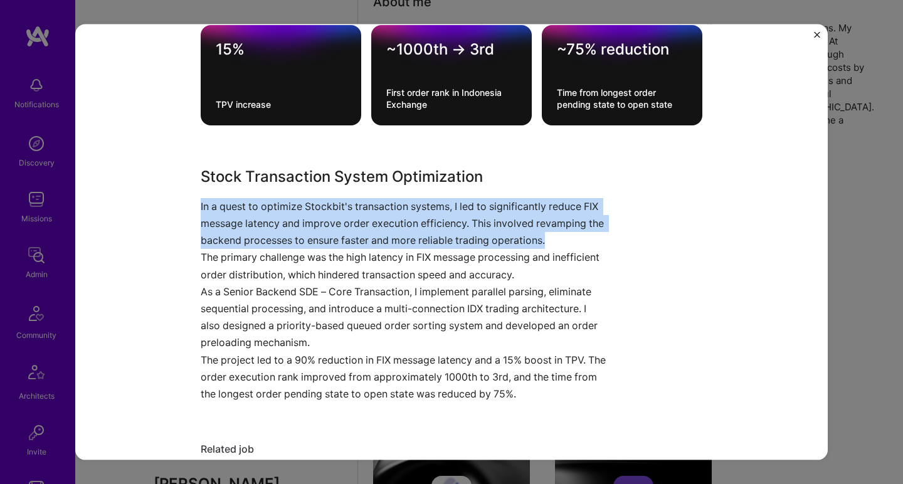
click at [255, 248] on p "In a quest to optimize Stockbit's transaction systems, I led to significantly r…" at bounding box center [405, 223] width 408 height 51
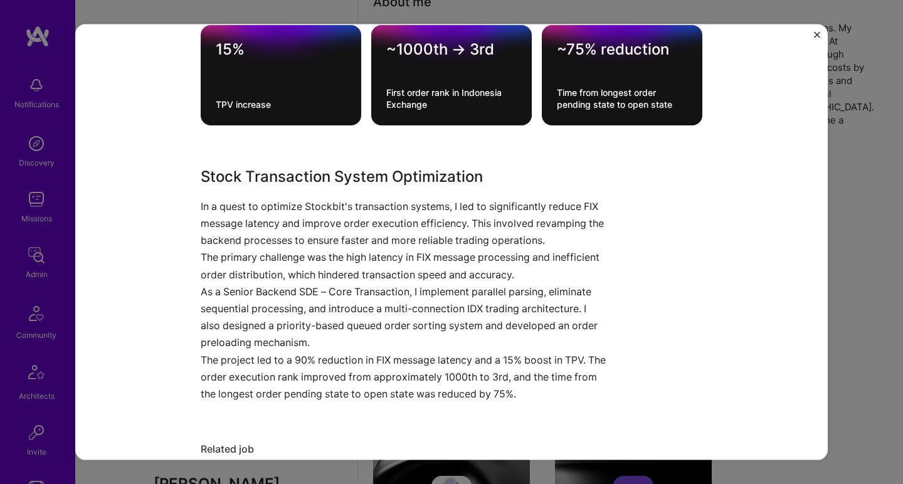
click at [251, 256] on p "The primary challenge was the high latency in FIX message processing and ineffi…" at bounding box center [405, 266] width 408 height 34
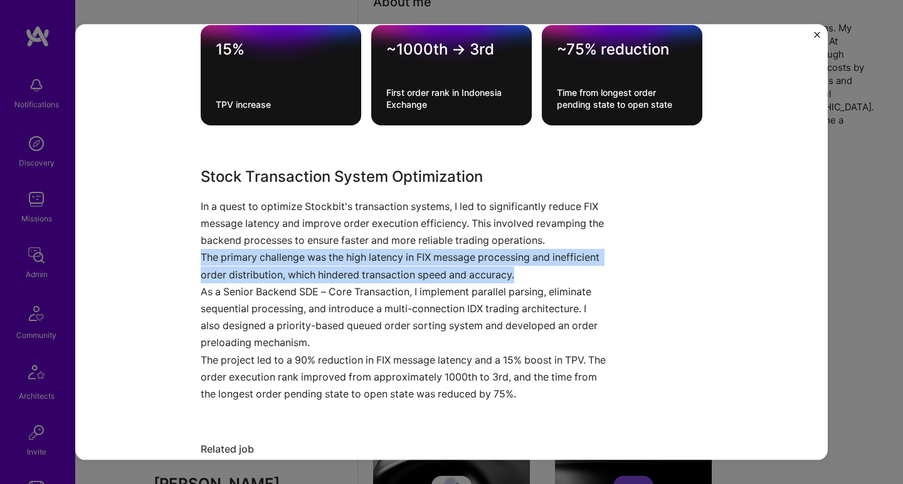
click at [251, 256] on p "The primary challenge was the high latency in FIX message processing and ineffi…" at bounding box center [405, 266] width 408 height 34
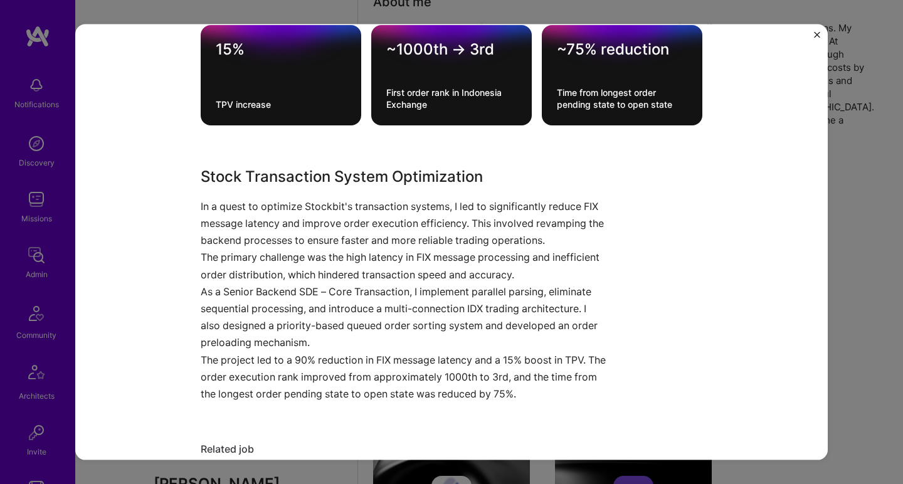
click at [243, 297] on p "As a Senior Backend SDE – Core Transaction, I implement parallel parsing, elimi…" at bounding box center [405, 317] width 408 height 68
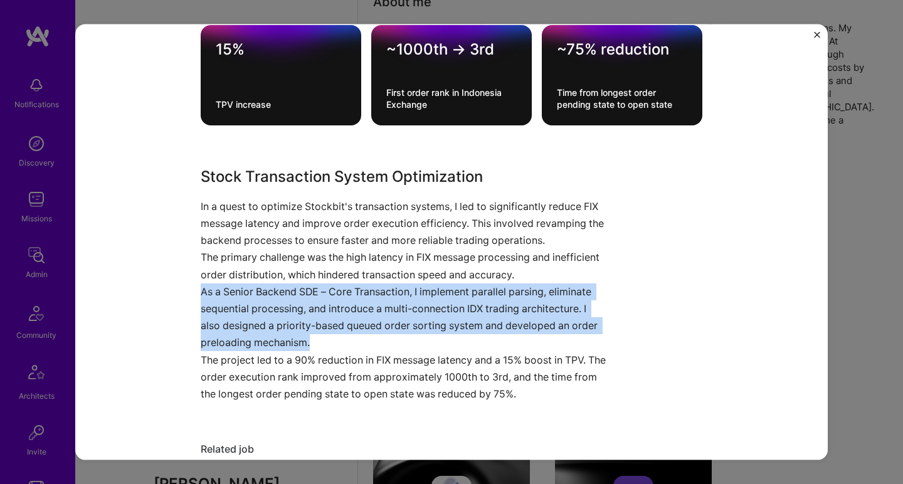
click at [243, 296] on p "As a Senior Backend SDE – Core Transaction, I implement parallel parsing, elimi…" at bounding box center [405, 317] width 408 height 68
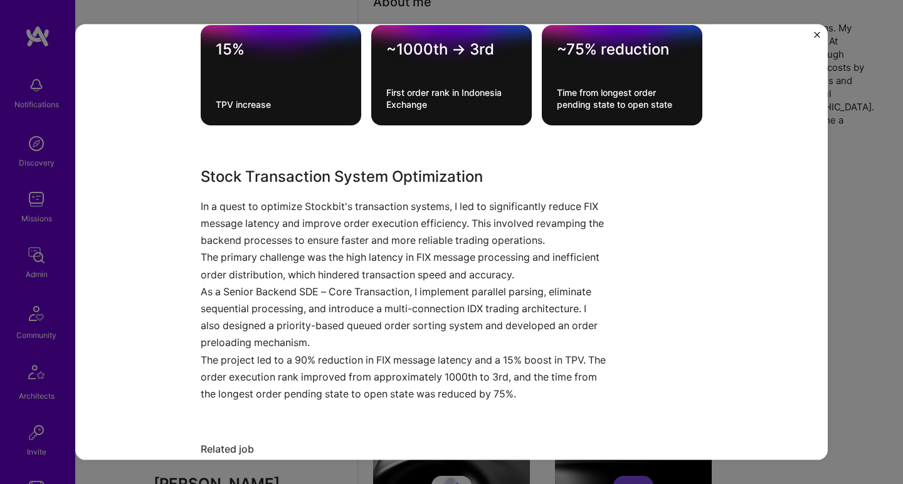
click at [248, 269] on p "The primary challenge was the high latency in FIX message processing and ineffi…" at bounding box center [405, 266] width 408 height 34
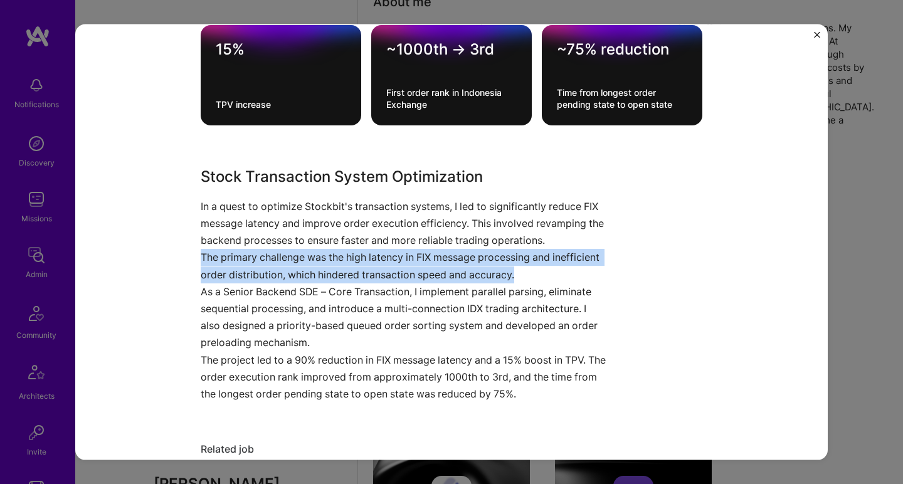
click at [248, 269] on p "The primary challenge was the high latency in FIX message processing and ineffi…" at bounding box center [405, 266] width 408 height 34
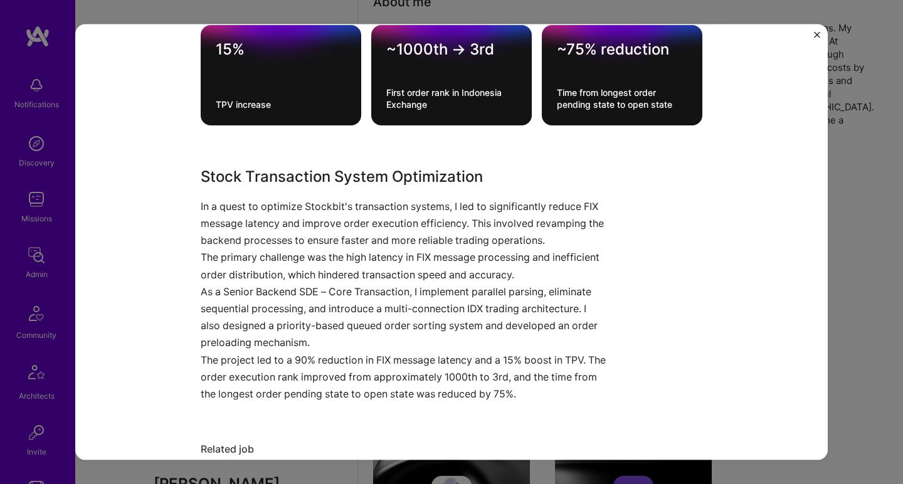
click at [261, 228] on p "In a quest to optimize Stockbit's transaction systems, I led to significantly r…" at bounding box center [405, 223] width 408 height 51
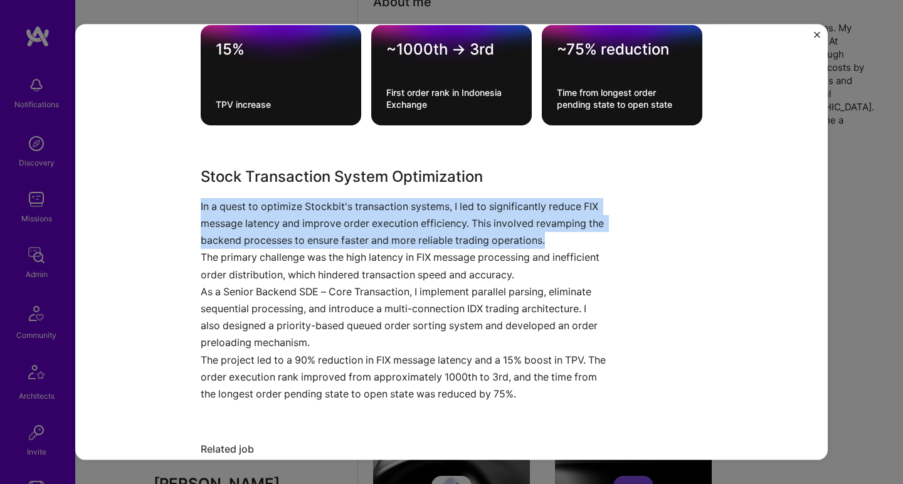
click at [261, 228] on p "In a quest to optimize Stockbit's transaction systems, I led to significantly r…" at bounding box center [405, 223] width 408 height 51
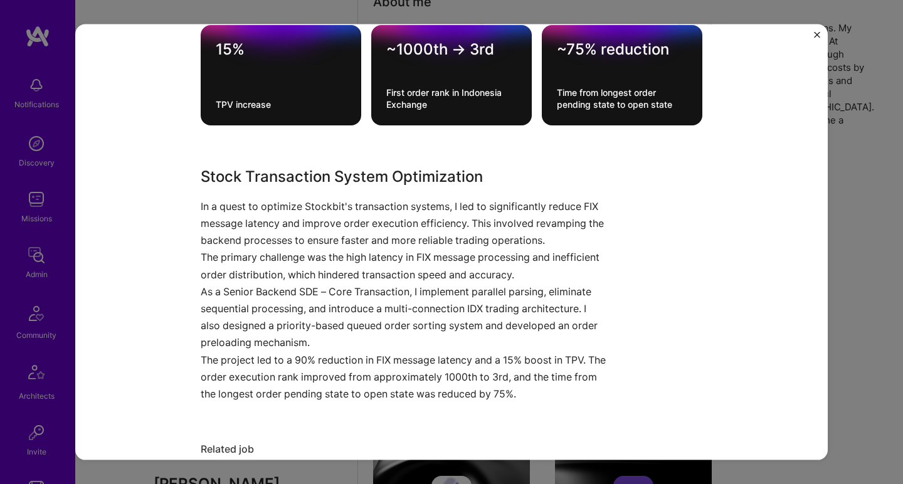
click at [243, 263] on p "The primary challenge was the high latency in FIX message processing and ineffi…" at bounding box center [405, 266] width 408 height 34
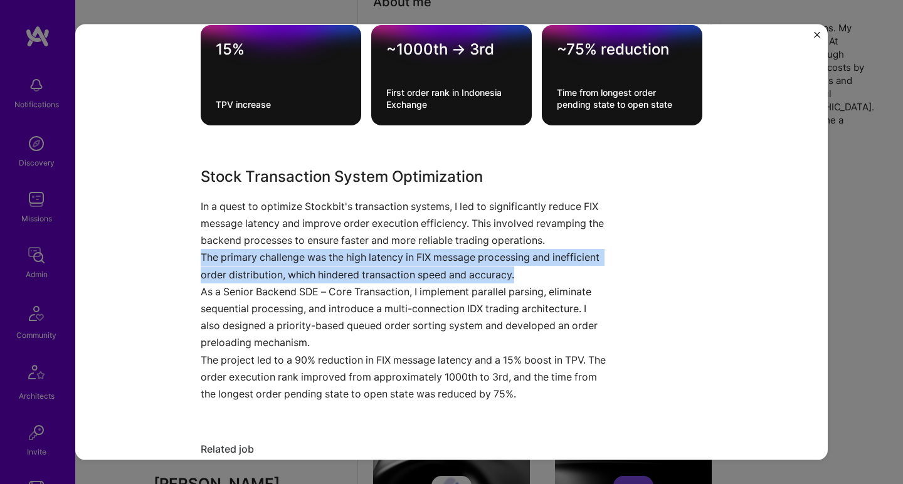
click at [243, 263] on p "The primary challenge was the high latency in FIX message processing and ineffi…" at bounding box center [405, 266] width 408 height 34
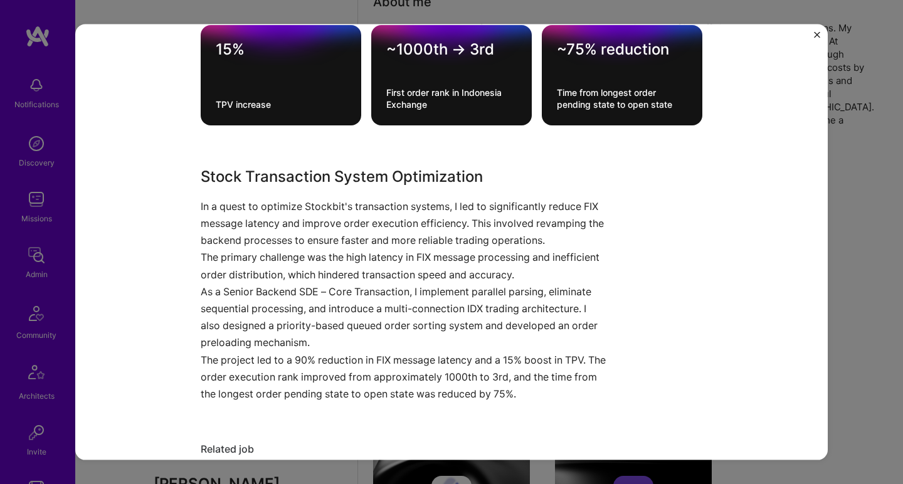
click at [237, 305] on p "As a Senior Backend SDE – Core Transaction, I implement parallel parsing, elimi…" at bounding box center [405, 317] width 408 height 68
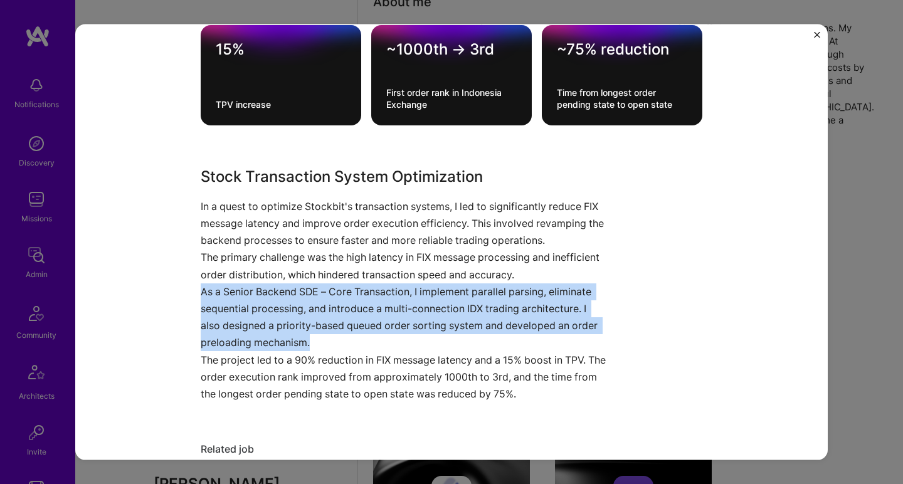
click at [237, 305] on p "As a Senior Backend SDE – Core Transaction, I implement parallel parsing, elimi…" at bounding box center [405, 317] width 408 height 68
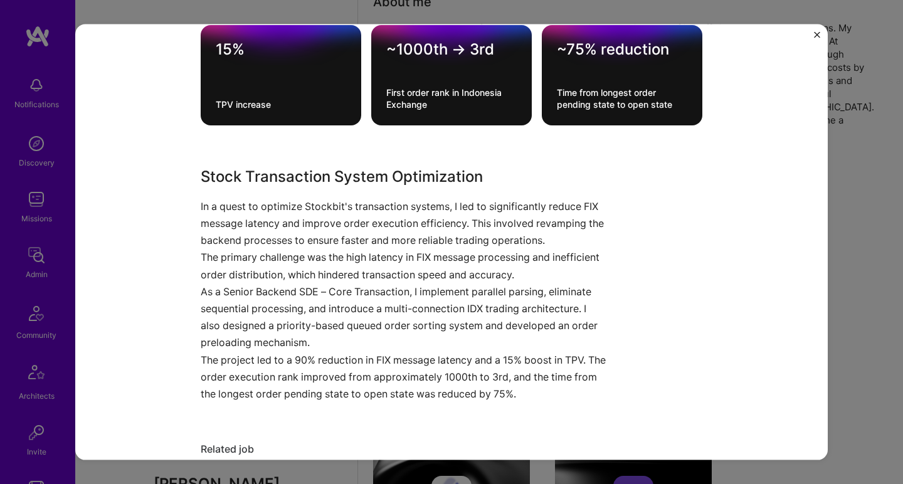
click at [247, 255] on p "The primary challenge was the high latency in FIX message processing and ineffi…" at bounding box center [405, 266] width 408 height 34
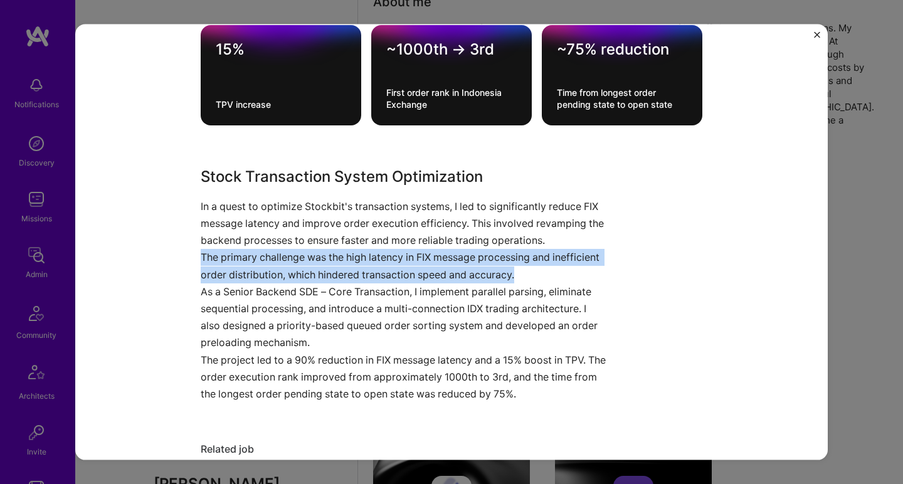
click at [247, 255] on p "The primary challenge was the high latency in FIX message processing and ineffi…" at bounding box center [405, 266] width 408 height 34
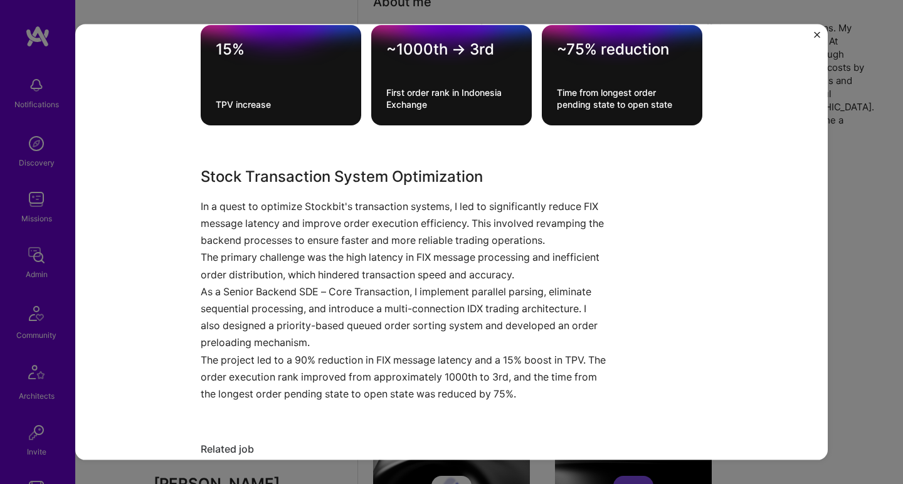
click at [238, 292] on p "As a Senior Backend SDE – Core Transaction, I implement parallel parsing, elimi…" at bounding box center [405, 317] width 408 height 68
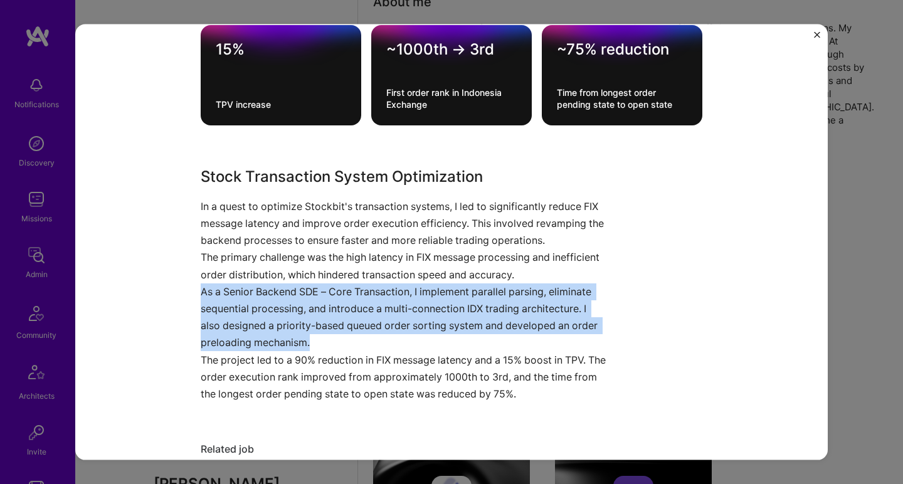
click at [238, 292] on p "As a Senior Backend SDE – Core Transaction, I implement parallel parsing, elimi…" at bounding box center [405, 317] width 408 height 68
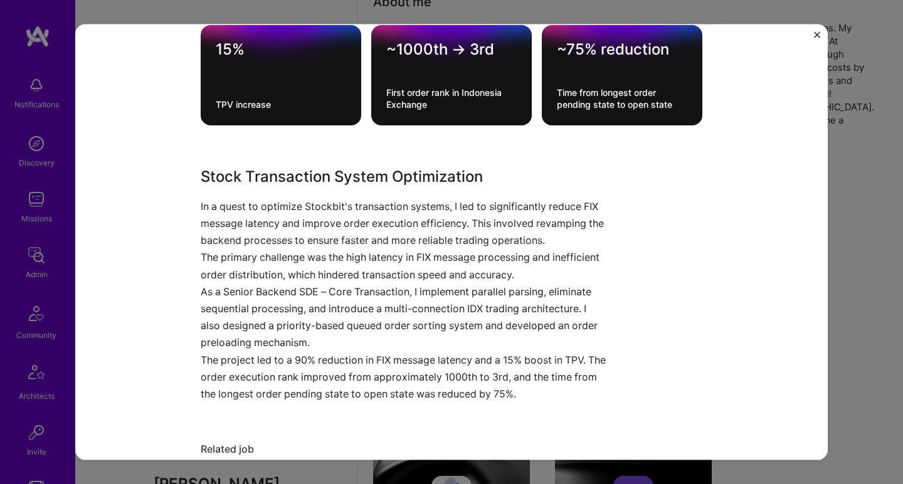
click at [247, 253] on p "The primary challenge was the high latency in FIX message processing and ineffi…" at bounding box center [405, 266] width 408 height 34
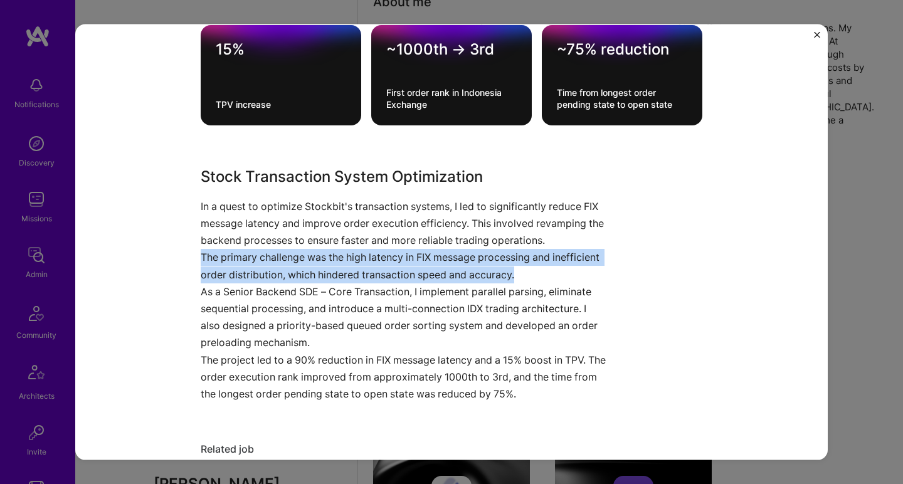
click at [247, 253] on p "The primary challenge was the high latency in FIX message processing and ineffi…" at bounding box center [405, 266] width 408 height 34
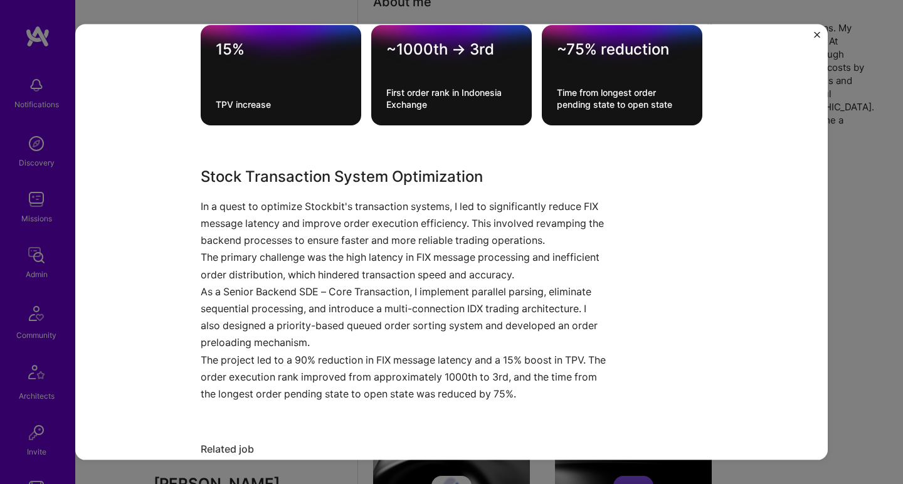
click at [239, 290] on p "As a Senior Backend SDE – Core Transaction, I implement parallel parsing, elimi…" at bounding box center [405, 317] width 408 height 68
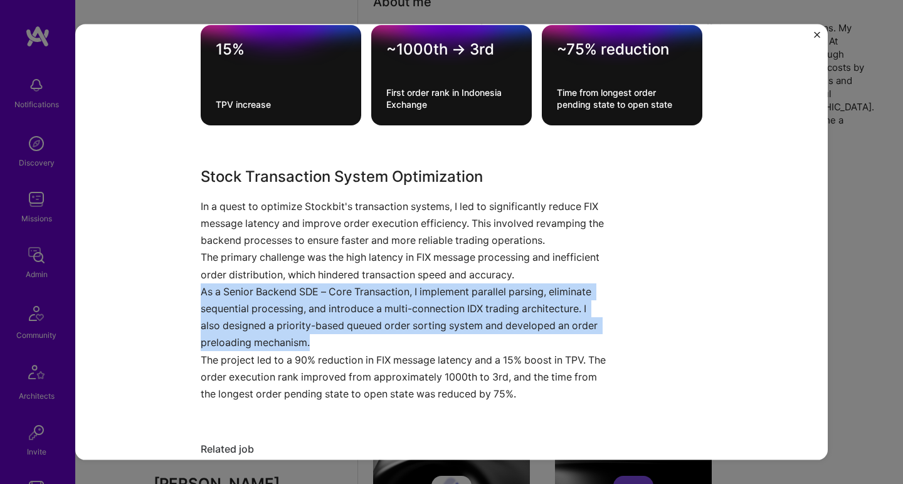
click at [239, 290] on p "As a Senior Backend SDE – Core Transaction, I implement parallel parsing, elimi…" at bounding box center [405, 317] width 408 height 68
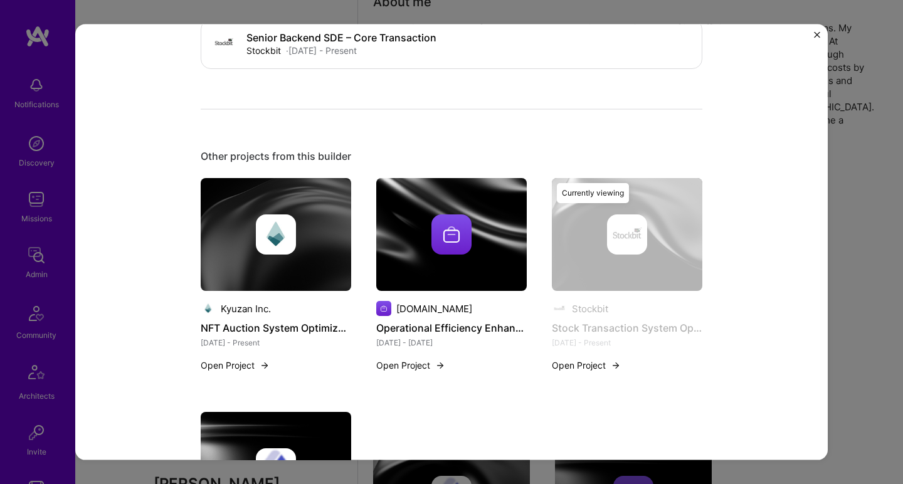
scroll to position [984, 0]
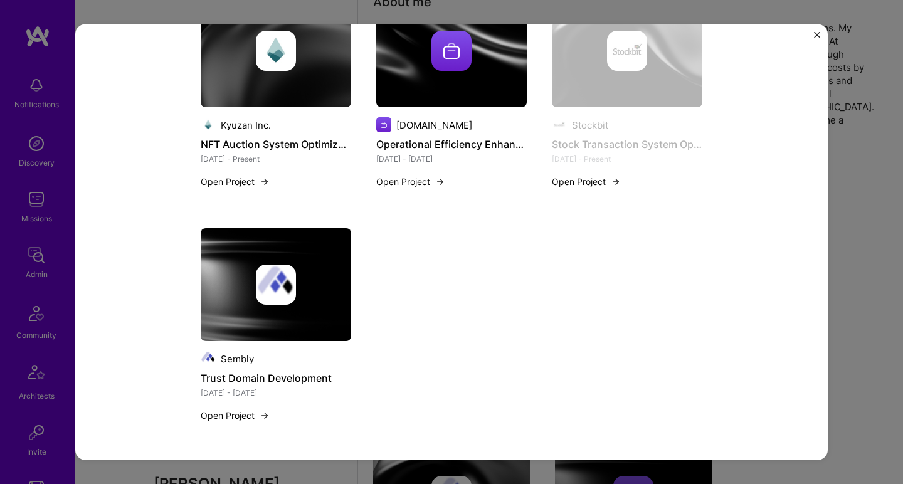
click at [271, 275] on img at bounding box center [276, 285] width 40 height 40
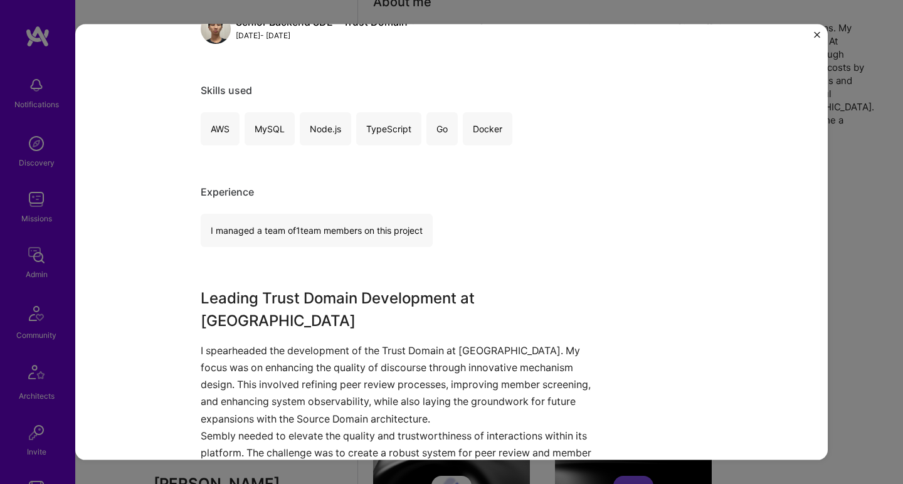
scroll to position [243, 0]
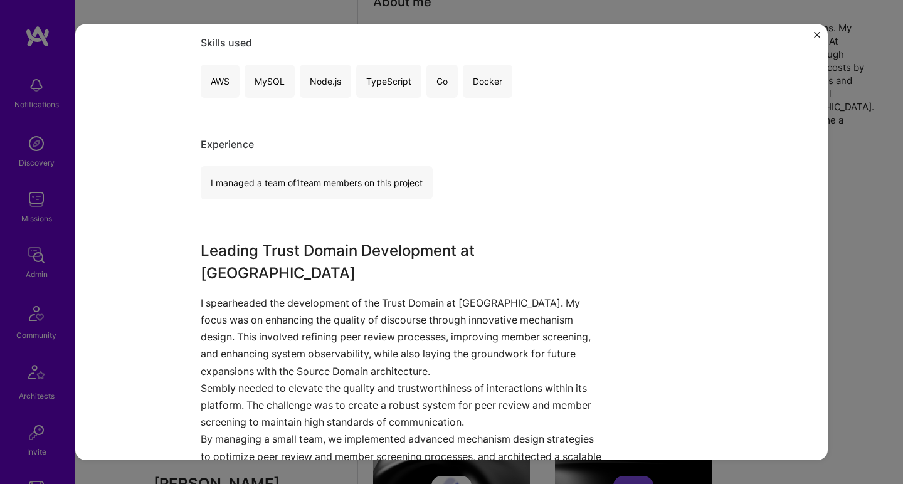
click at [242, 319] on p "I spearheaded the development of the Trust Domain at Sembly. My focus was on en…" at bounding box center [405, 336] width 408 height 85
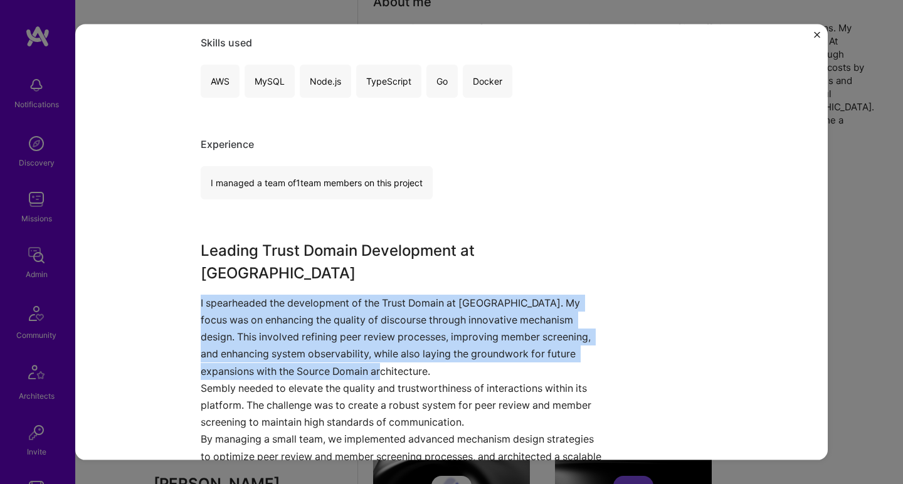
click at [242, 319] on p "I spearheaded the development of the Trust Domain at Sembly. My focus was on en…" at bounding box center [405, 336] width 408 height 85
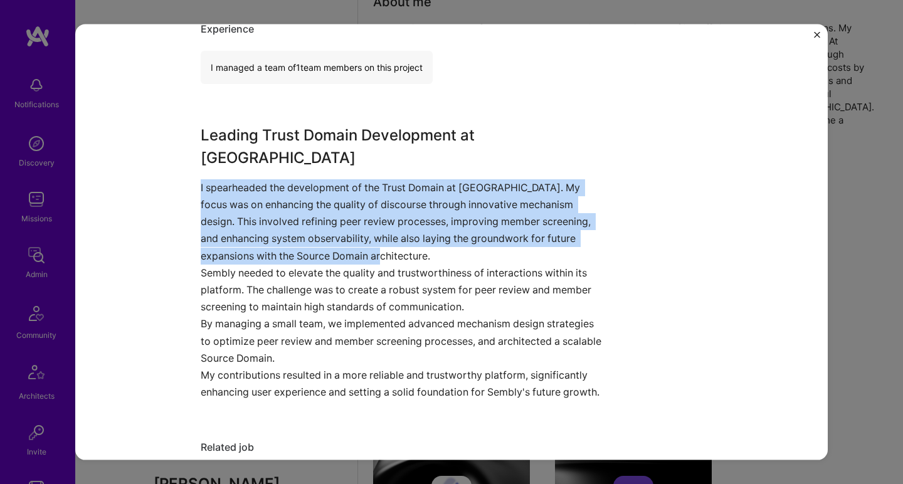
scroll to position [359, 0]
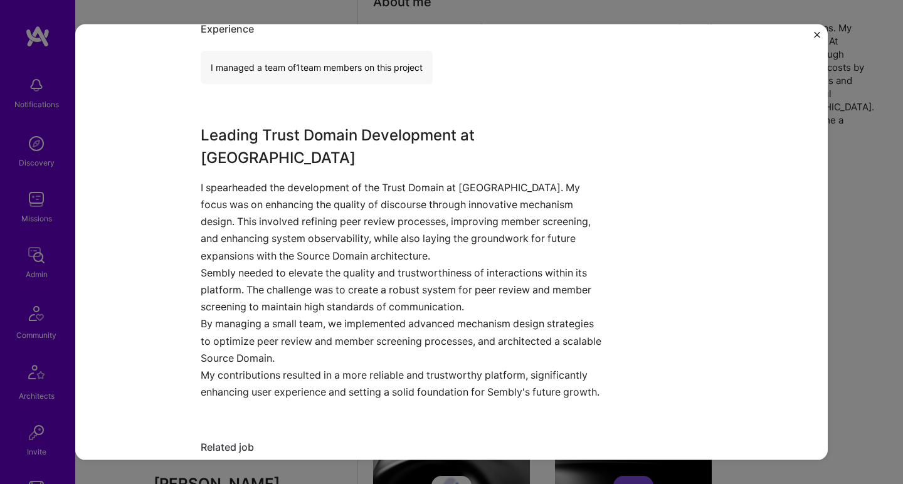
click at [240, 282] on p "Sembly needed to elevate the quality and trustworthiness of interactions within…" at bounding box center [405, 289] width 408 height 51
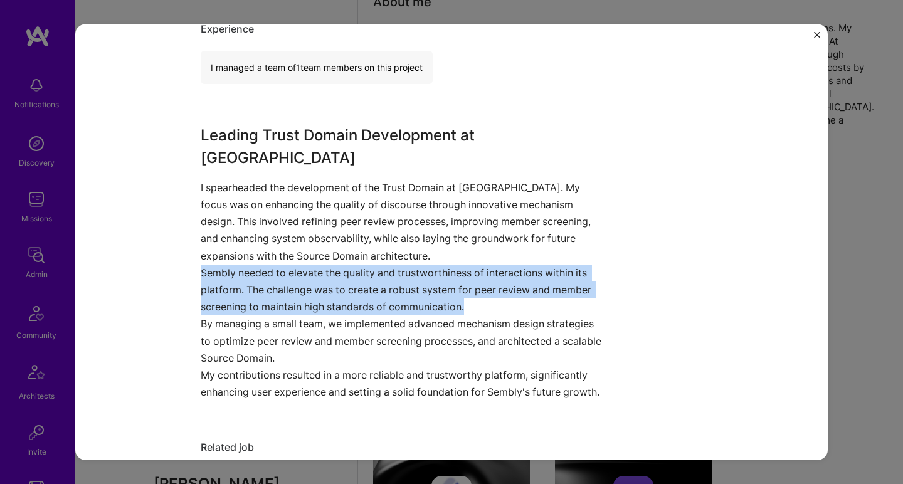
click at [240, 282] on p "Sembly needed to elevate the quality and trustworthiness of interactions within…" at bounding box center [405, 289] width 408 height 51
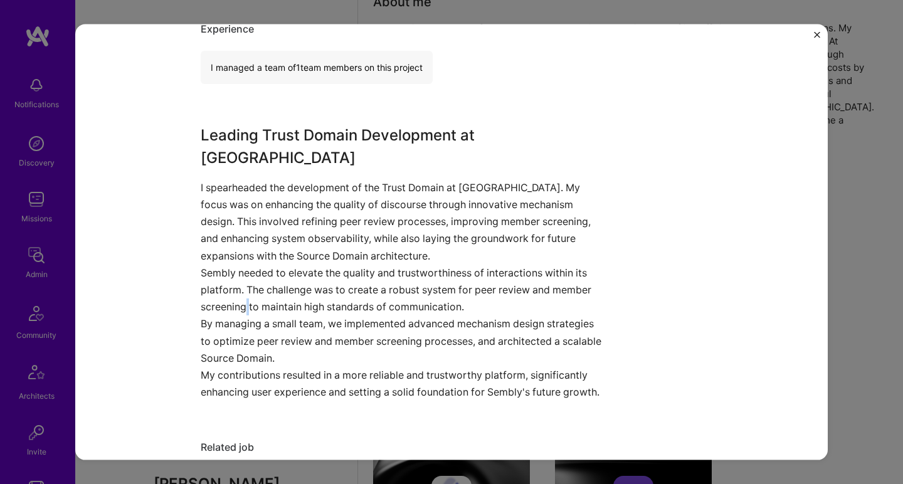
click at [240, 282] on p "Sembly needed to elevate the quality and trustworthiness of interactions within…" at bounding box center [405, 289] width 408 height 51
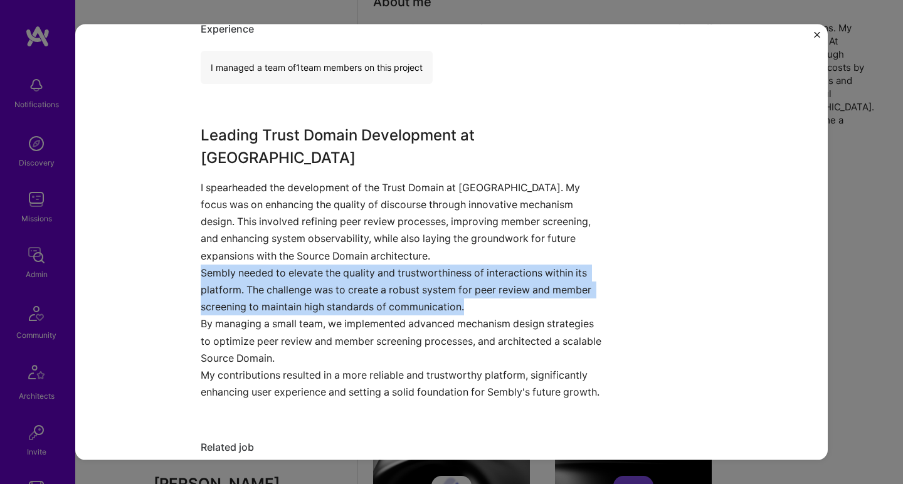
click at [240, 282] on p "Sembly needed to elevate the quality and trustworthiness of interactions within…" at bounding box center [405, 289] width 408 height 51
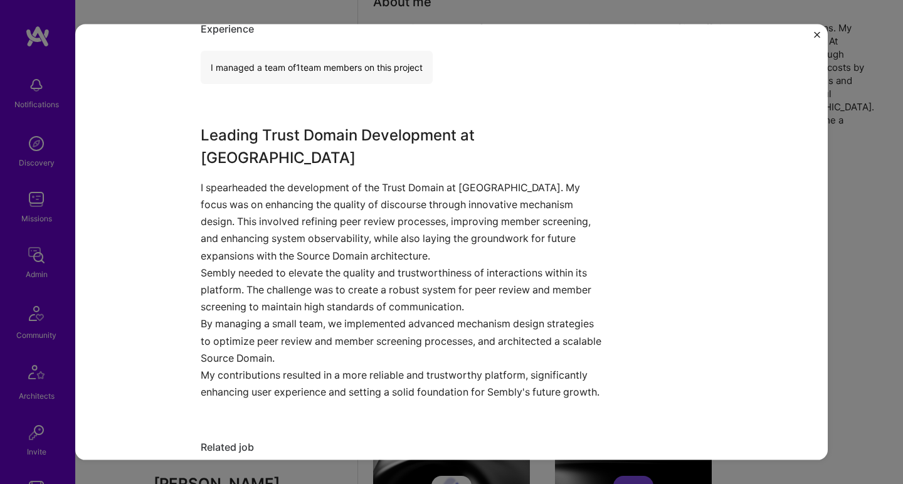
click at [231, 316] on p "By managing a small team, we implemented advanced mechanism design strategies t…" at bounding box center [405, 341] width 408 height 51
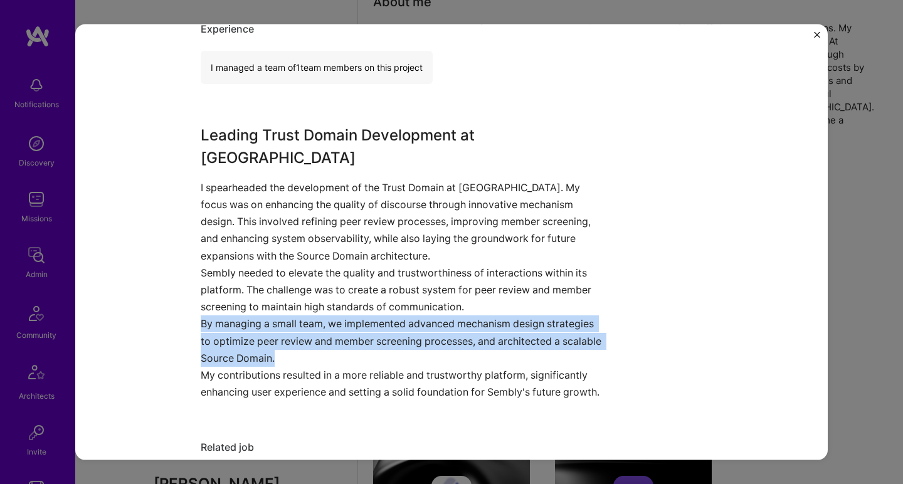
click at [231, 316] on p "By managing a small team, we implemented advanced mechanism design strategies t…" at bounding box center [405, 341] width 408 height 51
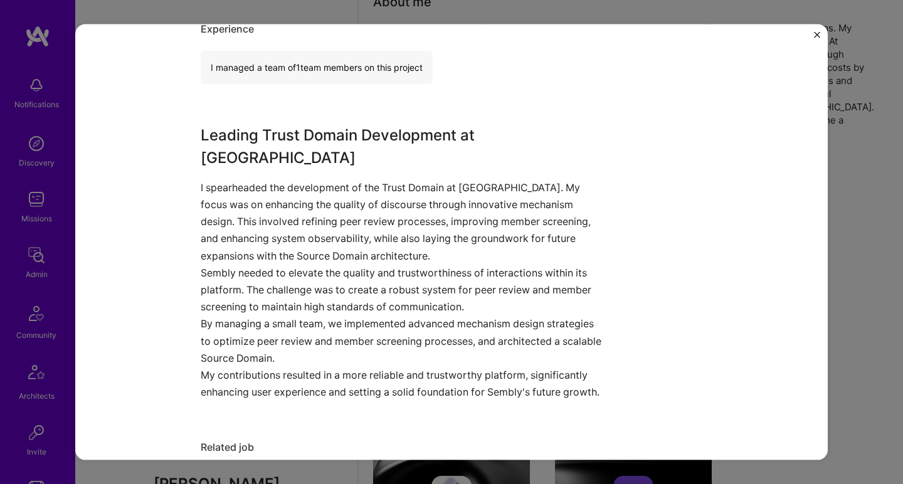
click at [237, 267] on p "Sembly needed to elevate the quality and trustworthiness of interactions within…" at bounding box center [405, 289] width 408 height 51
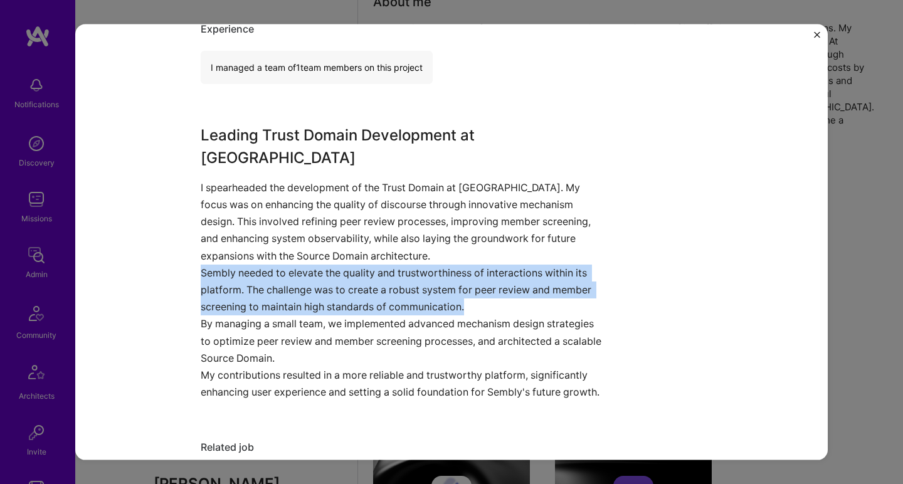
click at [237, 267] on p "Sembly needed to elevate the quality and trustworthiness of interactions within…" at bounding box center [405, 289] width 408 height 51
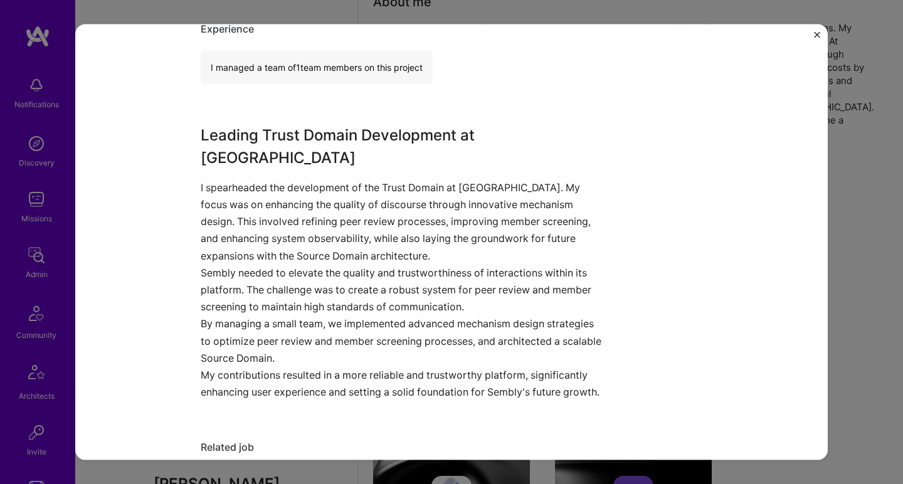
click at [260, 214] on p "I spearheaded the development of the Trust Domain at Sembly. My focus was on en…" at bounding box center [405, 221] width 408 height 85
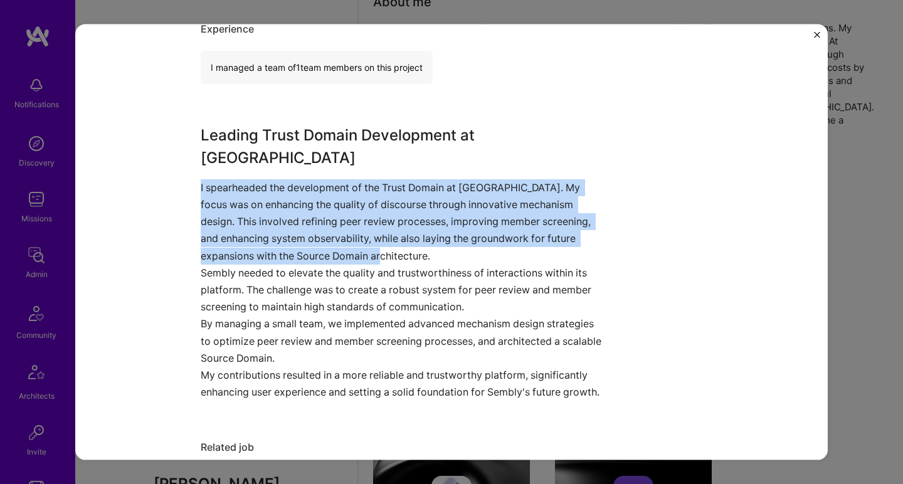
click at [260, 214] on p "I spearheaded the development of the Trust Domain at Sembly. My focus was on en…" at bounding box center [405, 221] width 408 height 85
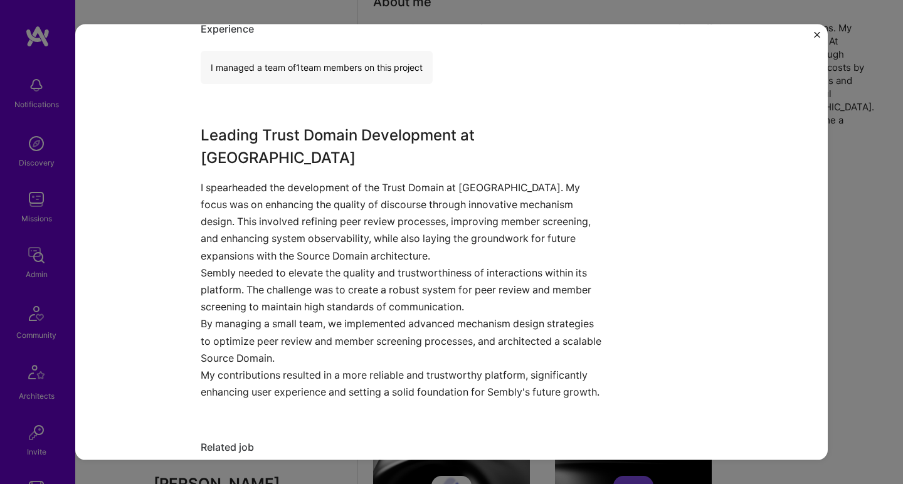
click at [235, 278] on p "Sembly needed to elevate the quality and trustworthiness of interactions within…" at bounding box center [405, 289] width 408 height 51
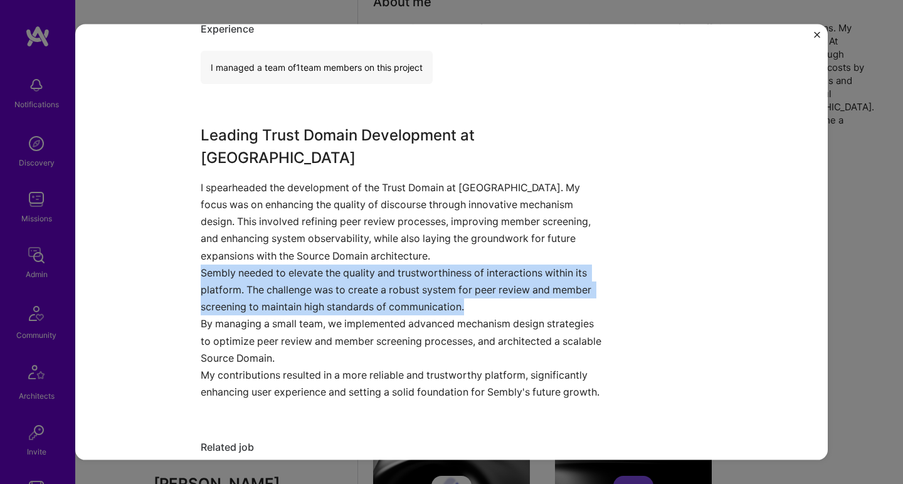
click at [235, 278] on p "Sembly needed to elevate the quality and trustworthiness of interactions within…" at bounding box center [405, 289] width 408 height 51
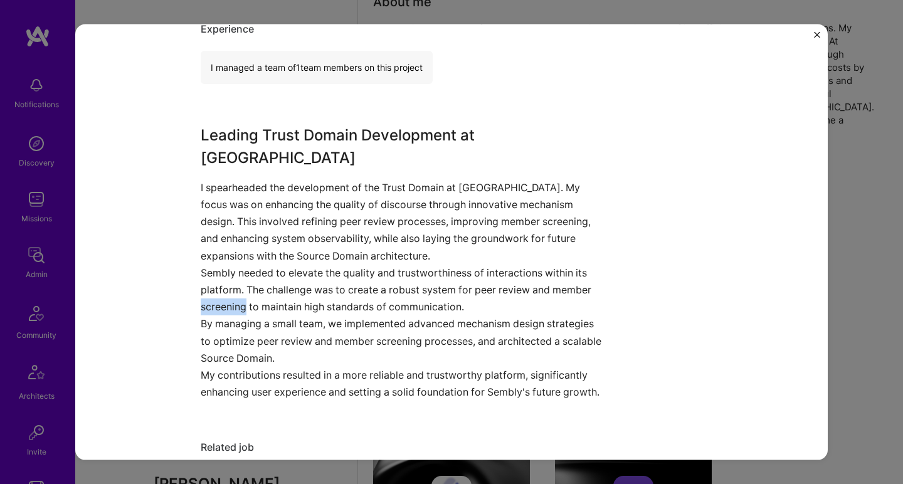
click at [235, 278] on p "Sembly needed to elevate the quality and trustworthiness of interactions within…" at bounding box center [405, 289] width 408 height 51
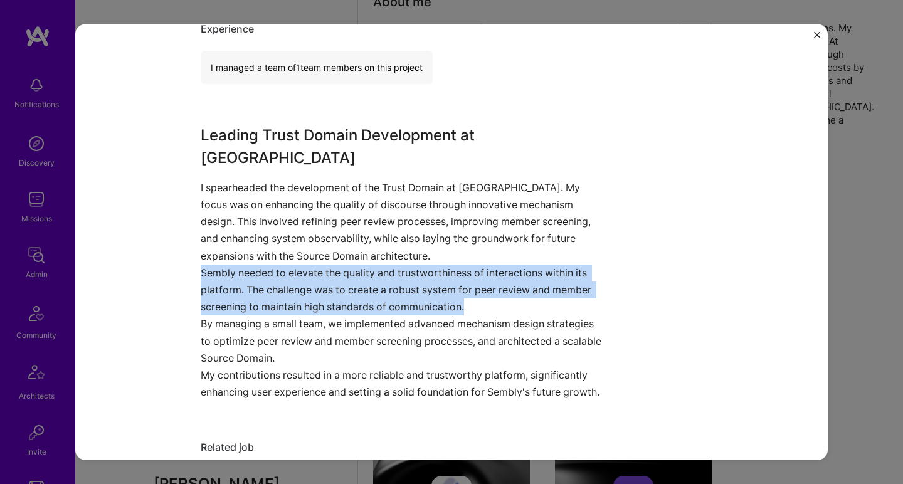
click at [235, 277] on p "Sembly needed to elevate the quality and trustworthiness of interactions within…" at bounding box center [405, 289] width 408 height 51
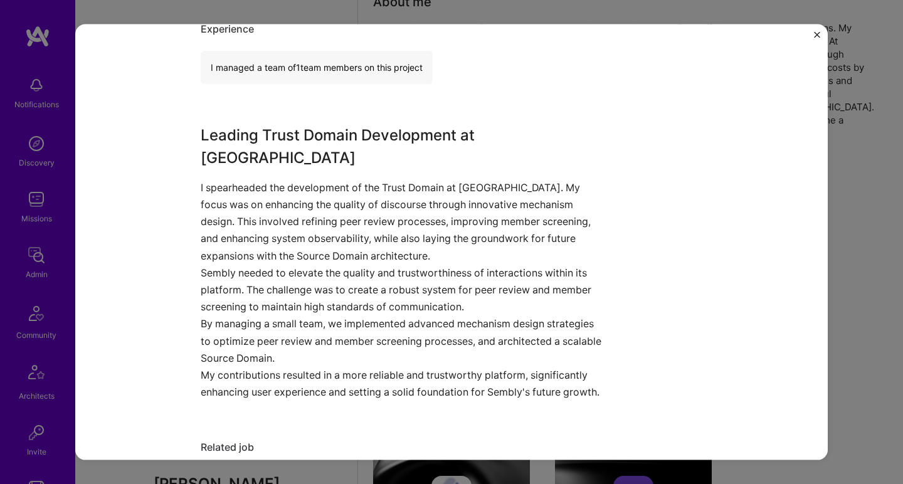
click at [243, 228] on p "I spearheaded the development of the Trust Domain at Sembly. My focus was on en…" at bounding box center [405, 221] width 408 height 85
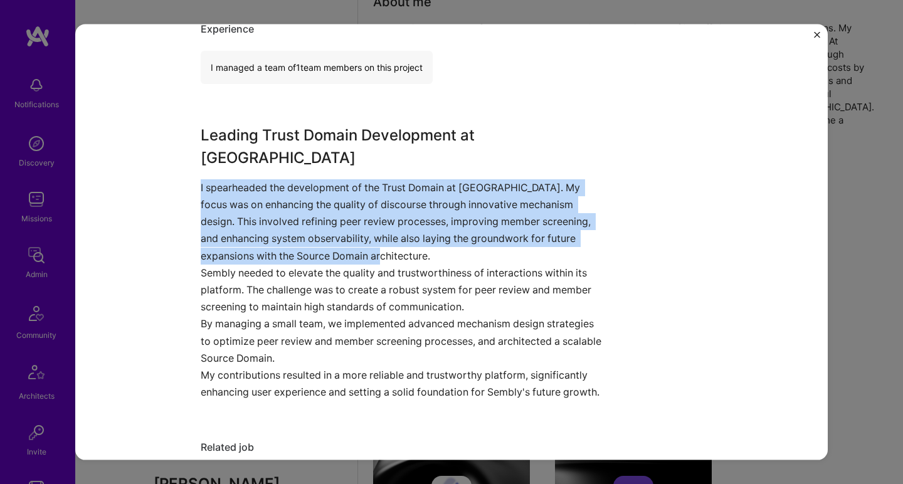
click at [243, 228] on p "I spearheaded the development of the Trust Domain at Sembly. My focus was on en…" at bounding box center [405, 221] width 408 height 85
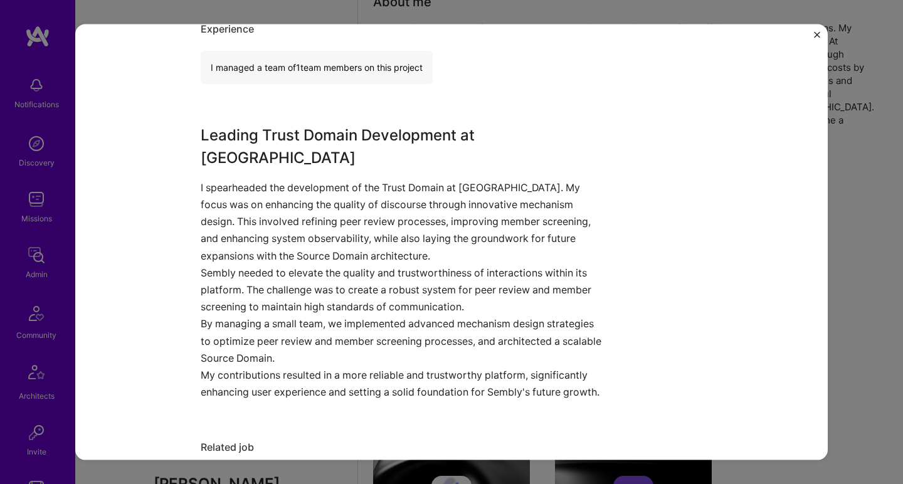
click at [221, 264] on p "Sembly needed to elevate the quality and trustworthiness of interactions within…" at bounding box center [405, 289] width 408 height 51
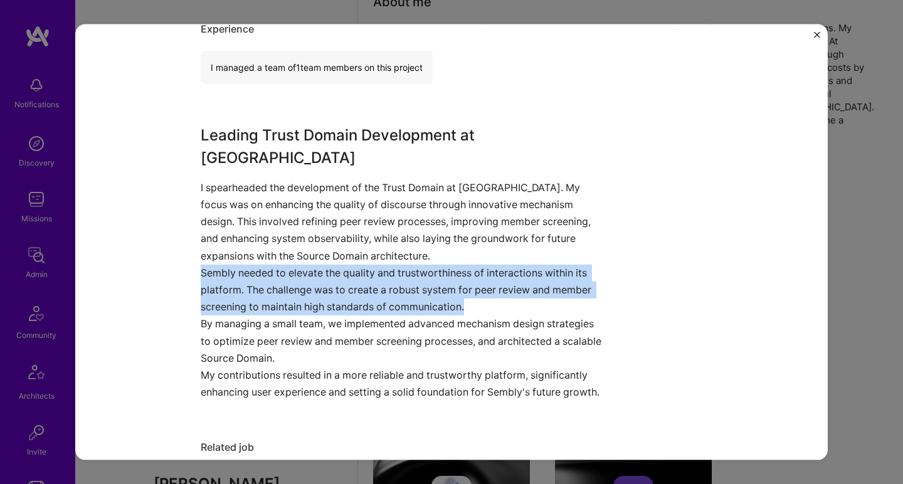
click at [221, 264] on p "Sembly needed to elevate the quality and trustworthiness of interactions within…" at bounding box center [405, 289] width 408 height 51
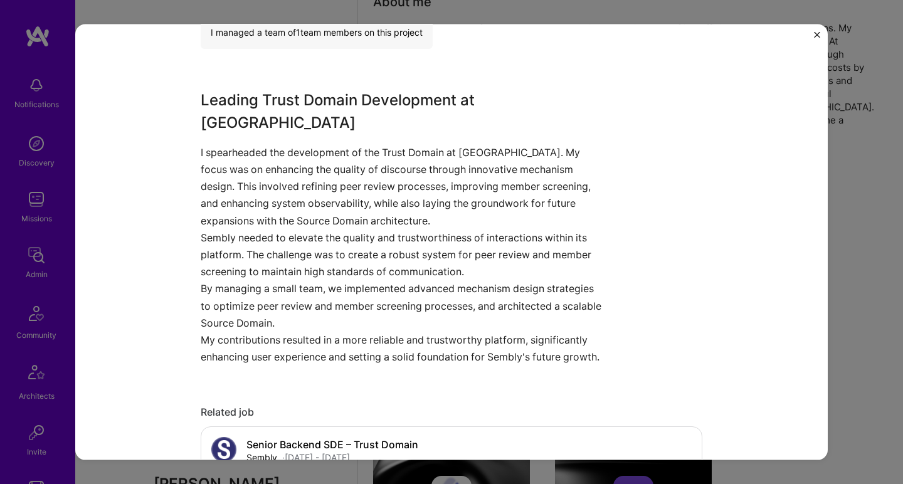
click at [217, 280] on p "By managing a small team, we implemented advanced mechanism design strategies t…" at bounding box center [405, 305] width 408 height 51
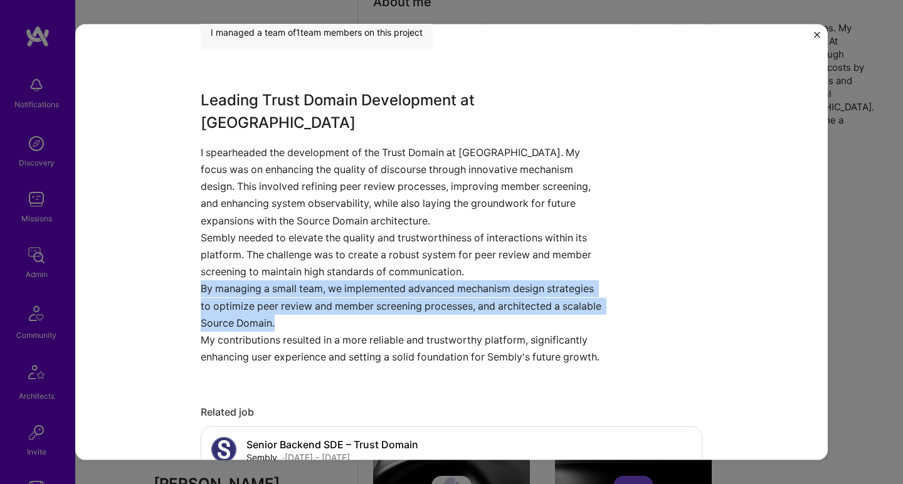
click at [217, 280] on p "By managing a small team, we implemented advanced mechanism design strategies t…" at bounding box center [405, 305] width 408 height 51
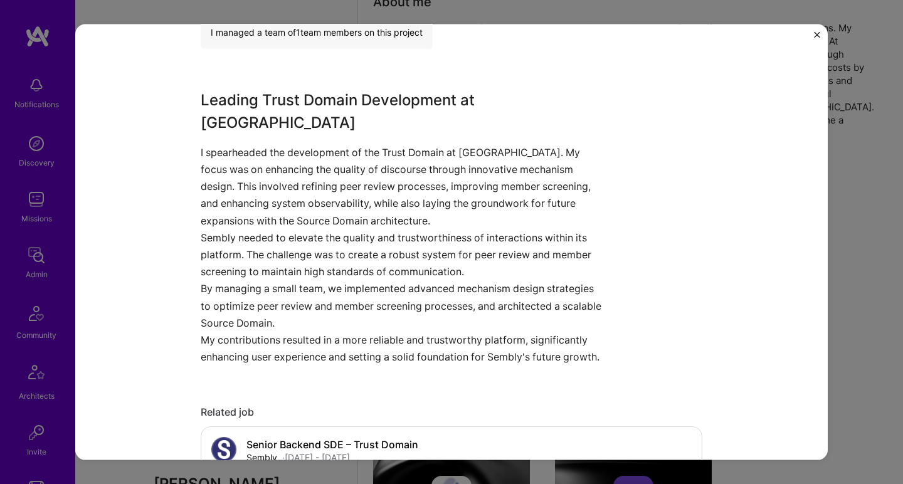
click at [223, 232] on p "Sembly needed to elevate the quality and trustworthiness of interactions within…" at bounding box center [405, 254] width 408 height 51
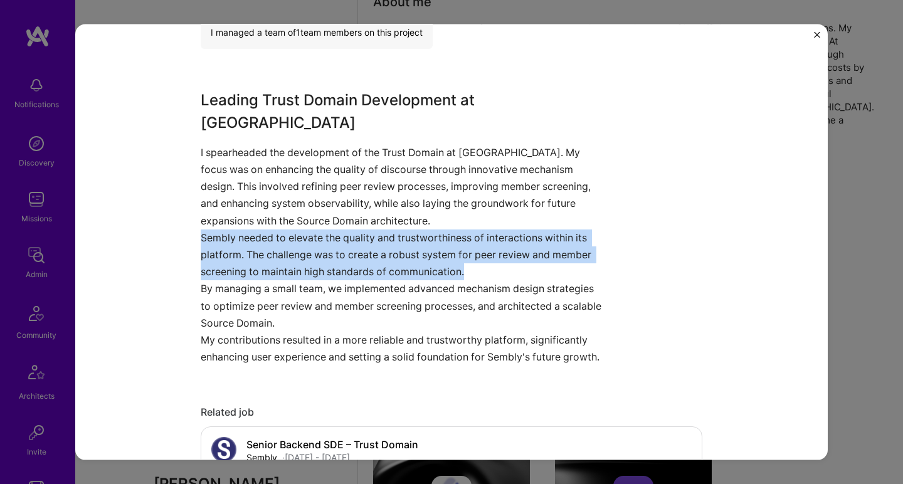
click at [223, 232] on p "Sembly needed to elevate the quality and trustworthiness of interactions within…" at bounding box center [405, 254] width 408 height 51
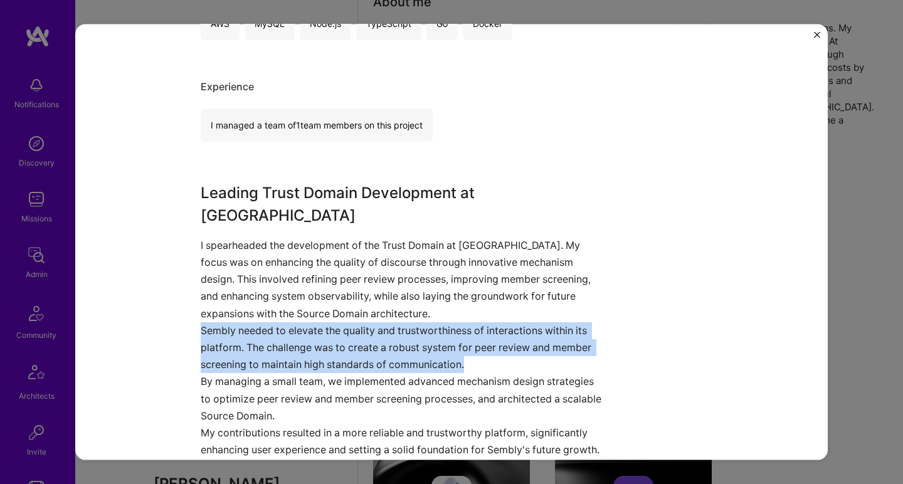
scroll to position [336, 0]
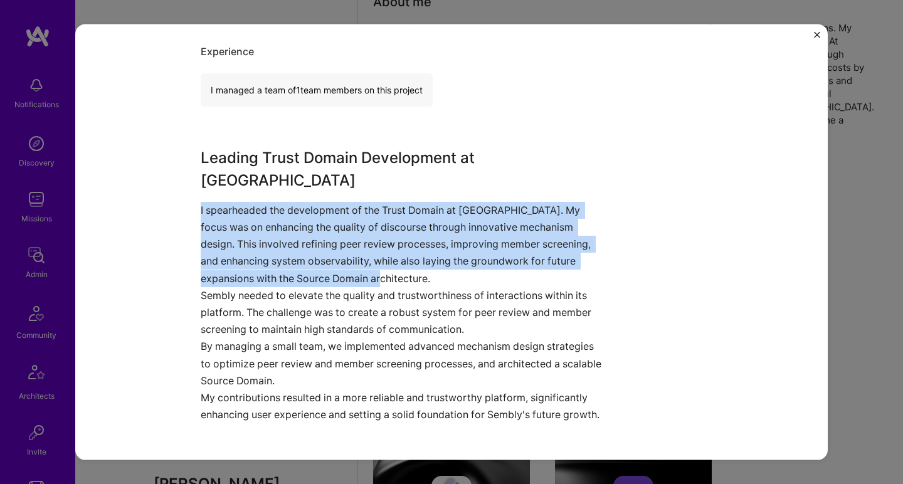
drag, startPoint x: 189, startPoint y: 183, endPoint x: 435, endPoint y: 252, distance: 254.8
click at [435, 252] on div "Trust Domain Development Sembly Social Role Senior Backend SDE – Trust Domain J…" at bounding box center [451, 242] width 753 height 436
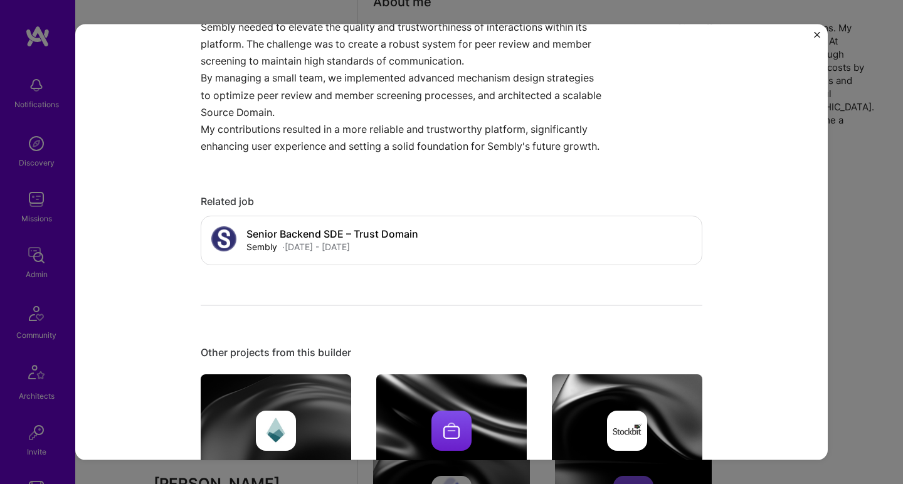
scroll to position [833, 0]
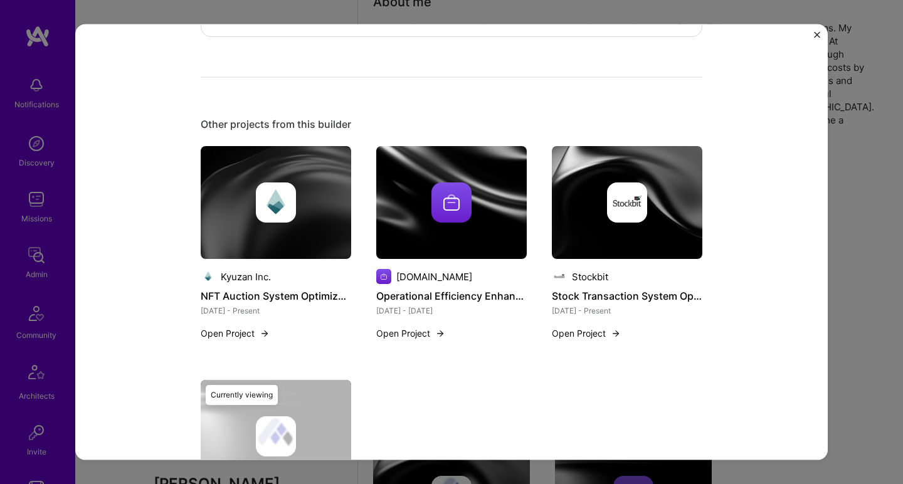
click at [275, 185] on img at bounding box center [276, 203] width 40 height 40
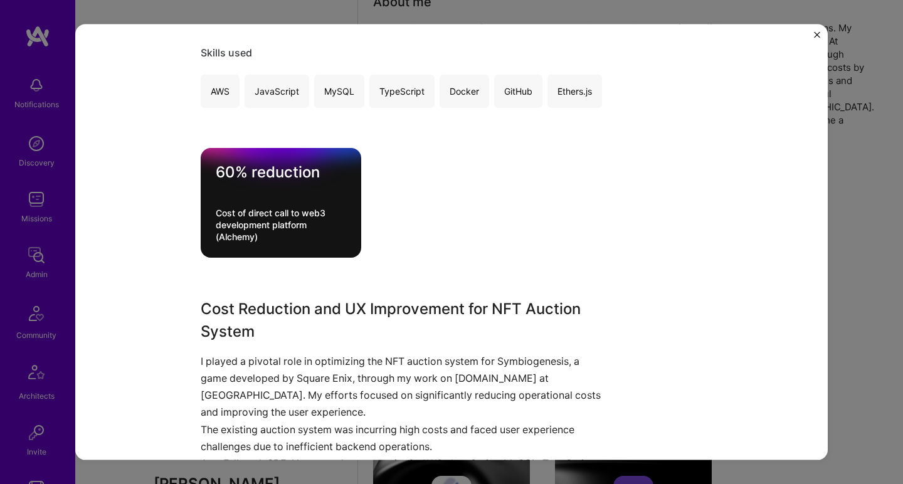
scroll to position [276, 0]
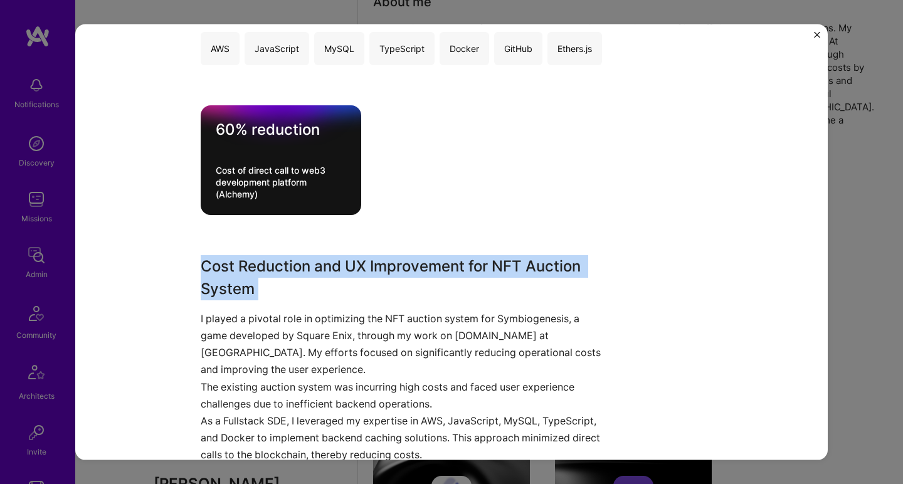
drag, startPoint x: 238, startPoint y: 240, endPoint x: 357, endPoint y: 307, distance: 136.3
click at [356, 307] on div "NFT Auction System Optimization Kyuzan Inc. Blockchain, Gaming & e-Sports Role …" at bounding box center [452, 475] width 502 height 1404
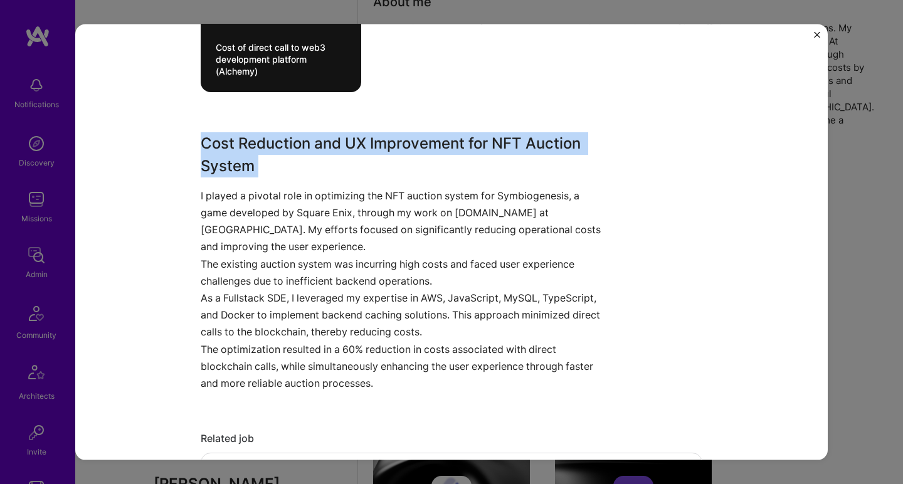
scroll to position [449, 0]
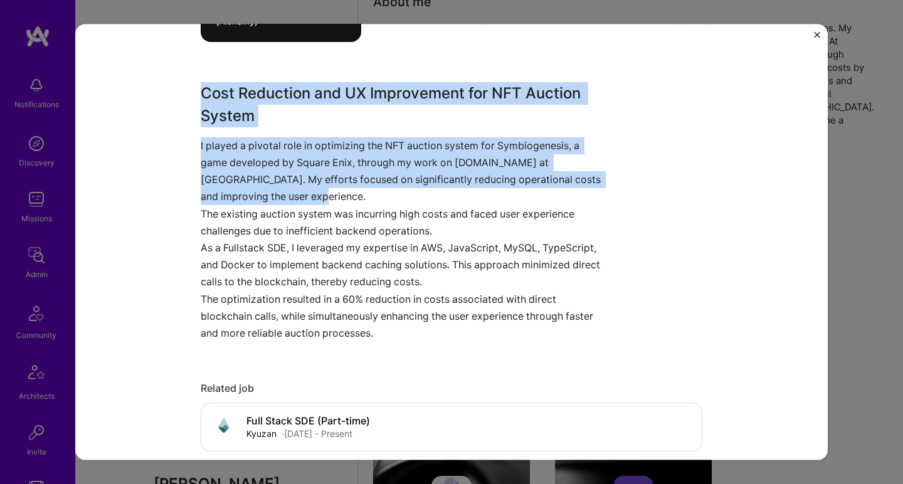
drag, startPoint x: 293, startPoint y: 194, endPoint x: 174, endPoint y: 90, distance: 157.4
click at [174, 90] on div "NFT Auction System Optimization Kyuzan Inc. Blockchain, Gaming & e-Sports Role …" at bounding box center [451, 242] width 753 height 436
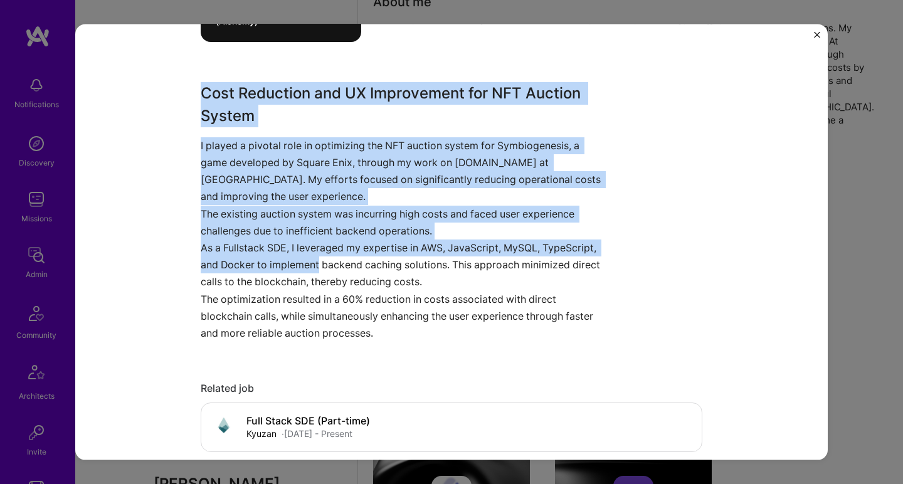
drag, startPoint x: 174, startPoint y: 90, endPoint x: 299, endPoint y: 269, distance: 217.2
click at [299, 269] on div "NFT Auction System Optimization Kyuzan Inc. Blockchain, Gaming & e-Sports Role …" at bounding box center [451, 242] width 753 height 436
click at [299, 269] on p "As a Fullstack SDE, I leveraged my expertise in AWS, JavaScript, MySQL, TypeScr…" at bounding box center [405, 265] width 408 height 51
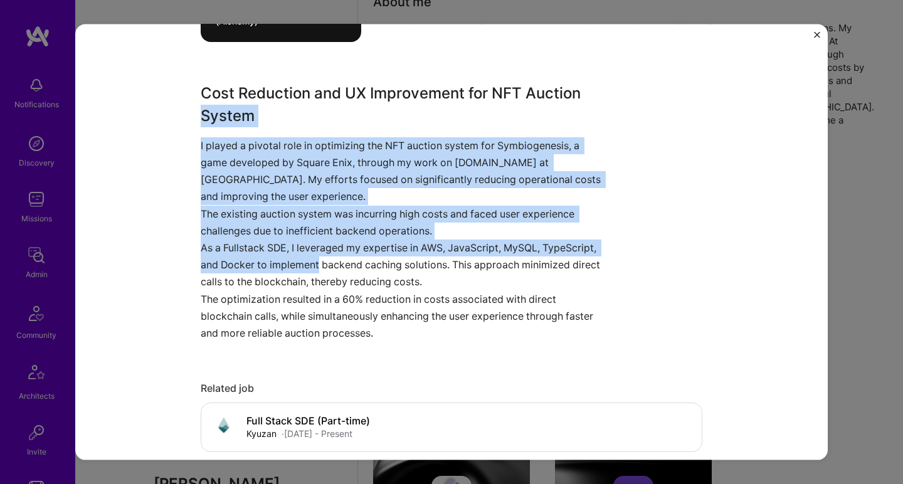
drag, startPoint x: 299, startPoint y: 269, endPoint x: 218, endPoint y: 112, distance: 176.2
click at [218, 112] on div "Cost Reduction and UX Improvement for NFT Auction System I played a pivotal rol…" at bounding box center [405, 212] width 408 height 260
click at [218, 112] on h3 "Cost Reduction and UX Improvement for NFT Auction System" at bounding box center [405, 104] width 408 height 45
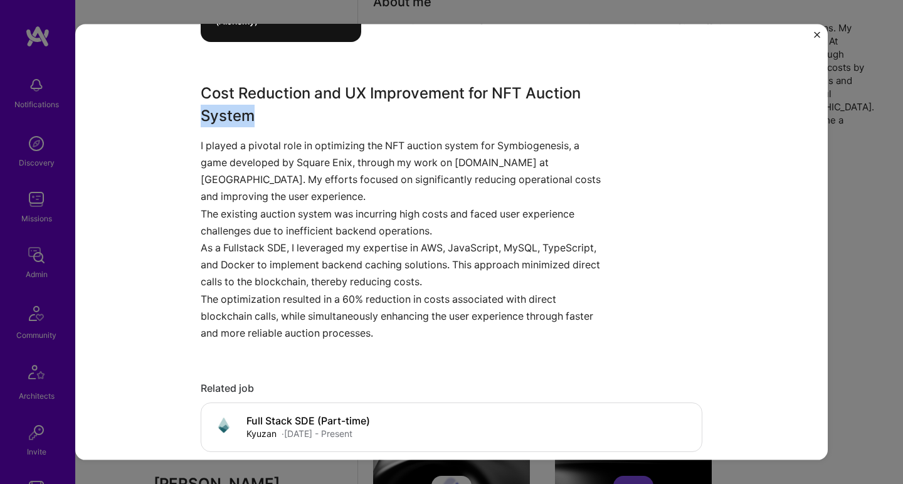
click at [218, 112] on h3 "Cost Reduction and UX Improvement for NFT Auction System" at bounding box center [405, 104] width 408 height 45
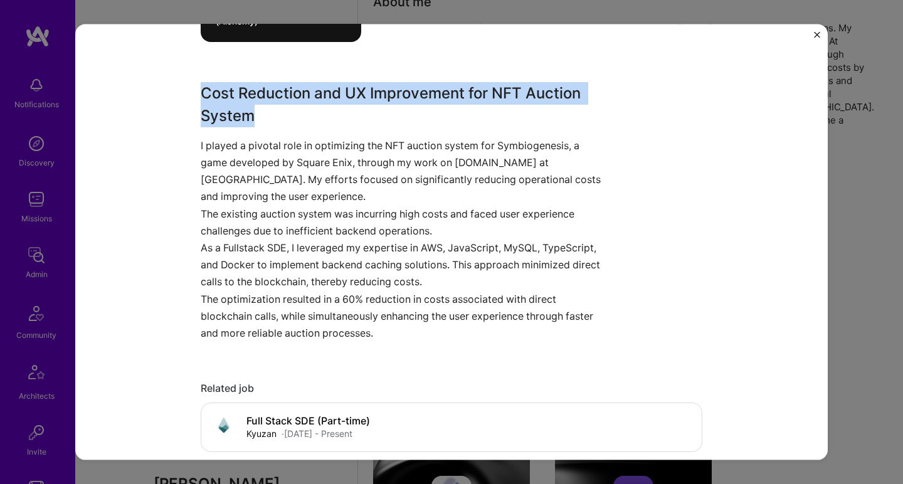
click at [218, 112] on h3 "Cost Reduction and UX Improvement for NFT Auction System" at bounding box center [405, 104] width 408 height 45
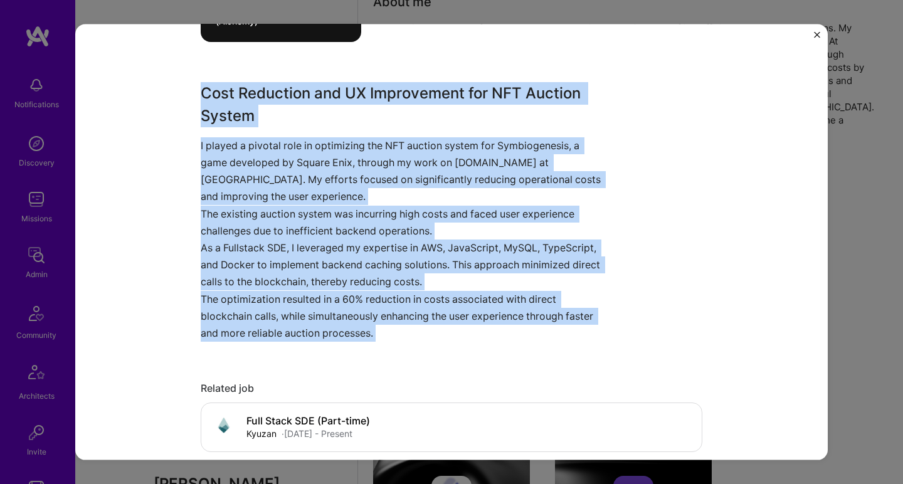
drag, startPoint x: 218, startPoint y: 112, endPoint x: 227, endPoint y: 297, distance: 185.3
click at [227, 297] on div "Cost Reduction and UX Improvement for NFT Auction System I played a pivotal rol…" at bounding box center [405, 212] width 408 height 260
click at [227, 297] on p "The optimization resulted in a 60% reduction in costs associated with direct bl…" at bounding box center [405, 315] width 408 height 51
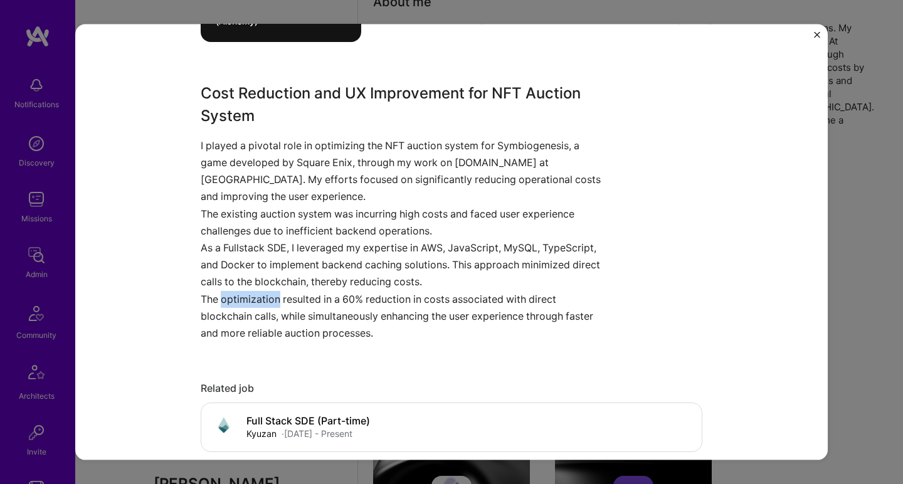
click at [227, 297] on p "The optimization resulted in a 60% reduction in costs associated with direct bl…" at bounding box center [405, 315] width 408 height 51
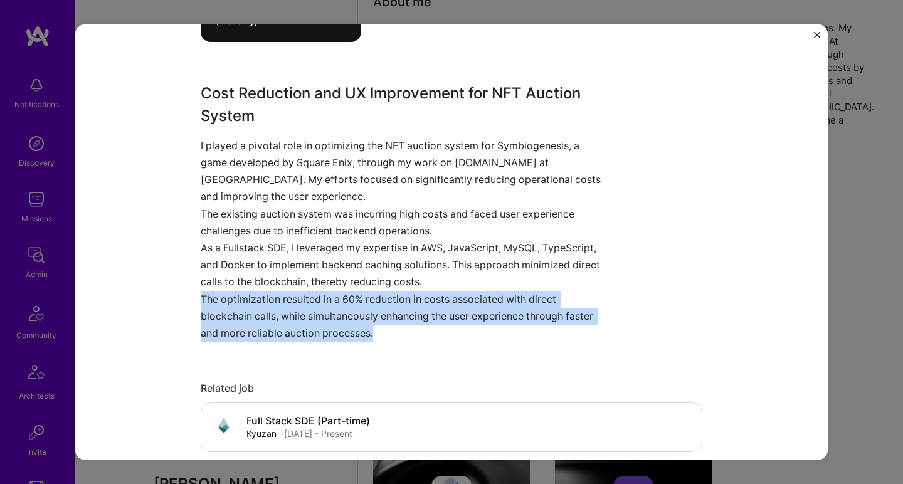
drag, startPoint x: 227, startPoint y: 297, endPoint x: 231, endPoint y: 128, distance: 168.8
click at [231, 128] on div "Cost Reduction and UX Improvement for NFT Auction System I played a pivotal rol…" at bounding box center [405, 212] width 408 height 260
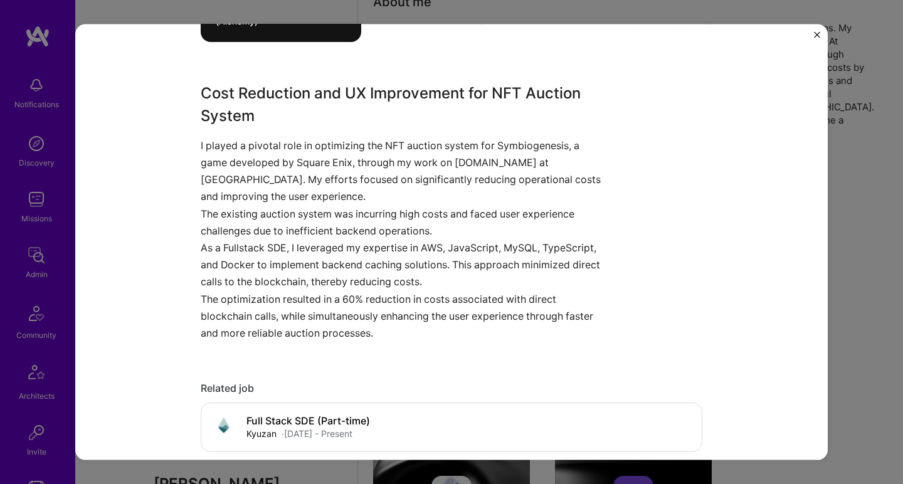
click at [231, 128] on div "Cost Reduction and UX Improvement for NFT Auction System I played a pivotal rol…" at bounding box center [405, 212] width 408 height 260
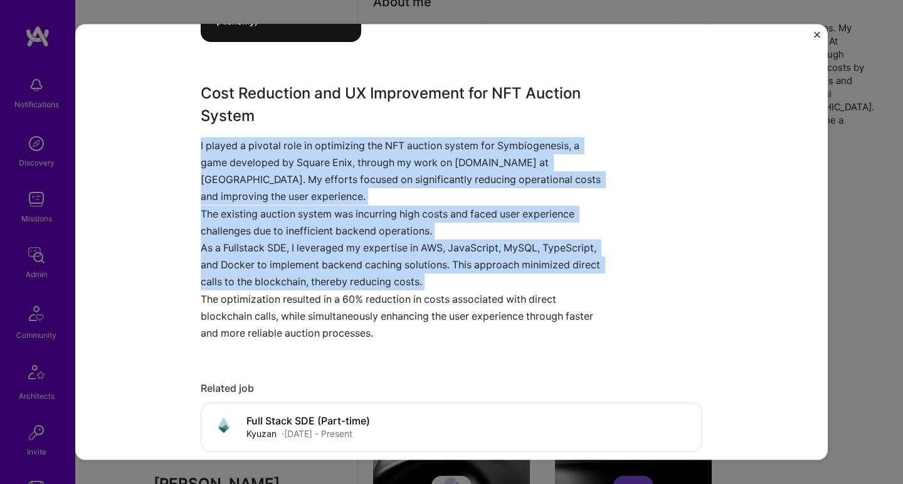
drag, startPoint x: 231, startPoint y: 128, endPoint x: 208, endPoint y: 267, distance: 141.1
click at [207, 264] on div "Cost Reduction and UX Improvement for NFT Auction System I played a pivotal rol…" at bounding box center [405, 212] width 408 height 260
click at [208, 267] on p "As a Fullstack SDE, I leveraged my expertise in AWS, JavaScript, MySQL, TypeScr…" at bounding box center [405, 265] width 408 height 51
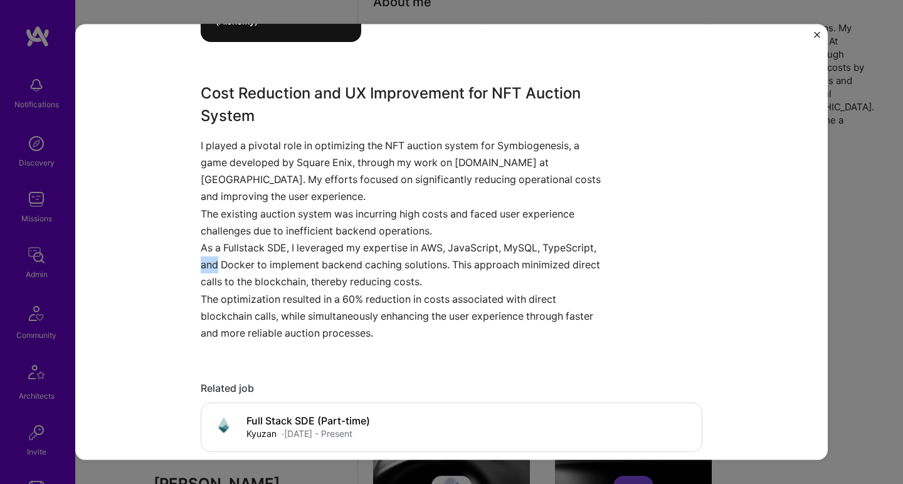
click at [208, 267] on p "As a Fullstack SDE, I leveraged my expertise in AWS, JavaScript, MySQL, TypeScr…" at bounding box center [405, 265] width 408 height 51
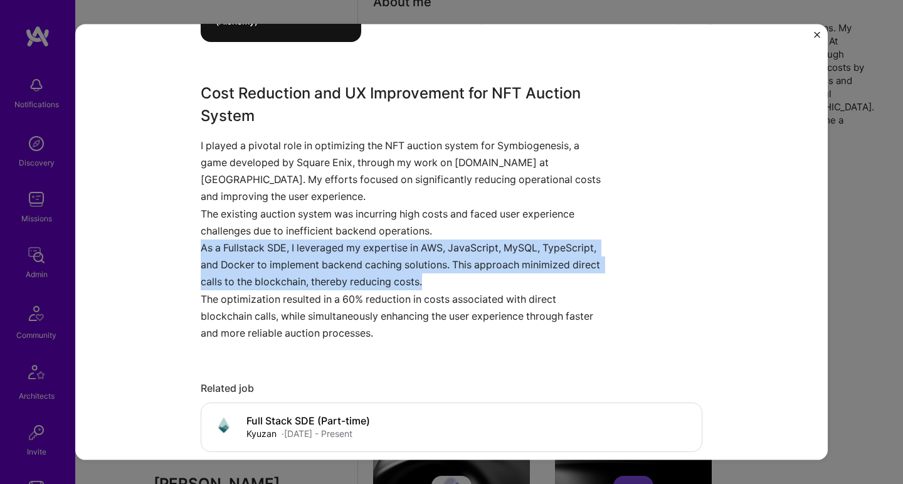
drag, startPoint x: 208, startPoint y: 267, endPoint x: 211, endPoint y: 150, distance: 117.4
click at [211, 151] on div "Cost Reduction and UX Improvement for NFT Auction System I played a pivotal rol…" at bounding box center [405, 212] width 408 height 260
click at [211, 150] on p "I played a pivotal role in optimizing the NFT auction system for Symbiogenesis,…" at bounding box center [405, 171] width 408 height 68
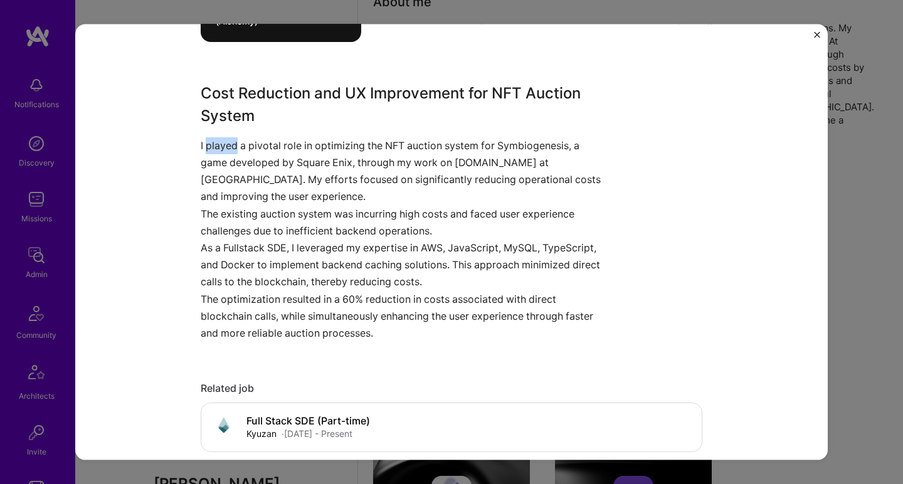
click at [211, 150] on p "I played a pivotal role in optimizing the NFT auction system for Symbiogenesis,…" at bounding box center [405, 171] width 408 height 68
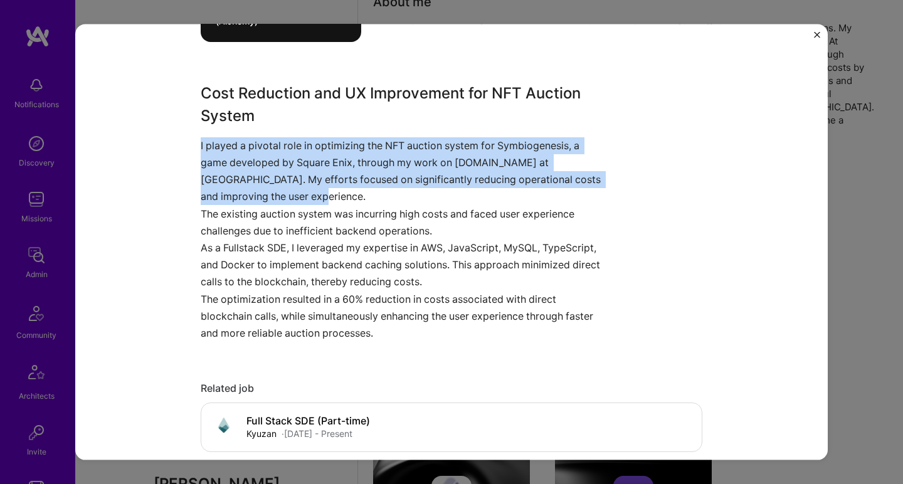
drag, startPoint x: 211, startPoint y: 150, endPoint x: 196, endPoint y: 284, distance: 134.4
click at [201, 284] on div "Cost Reduction and UX Improvement for NFT Auction System I played a pivotal rol…" at bounding box center [405, 212] width 408 height 260
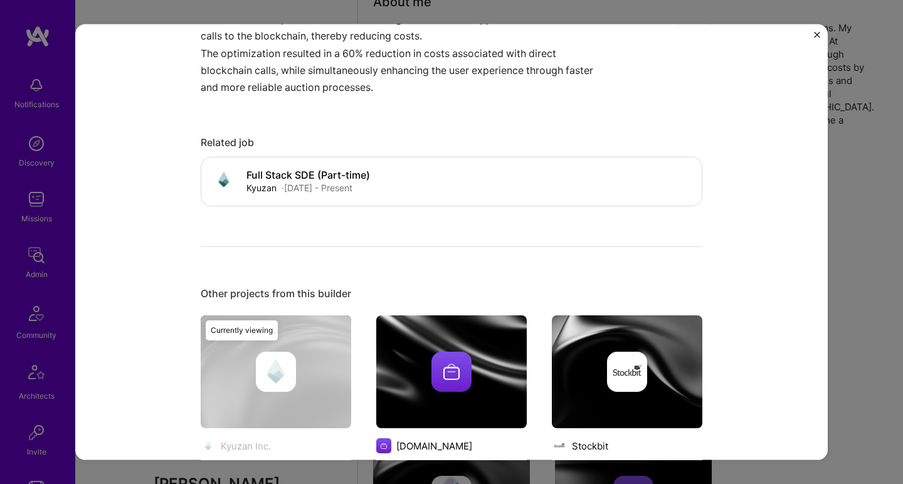
scroll to position [813, 0]
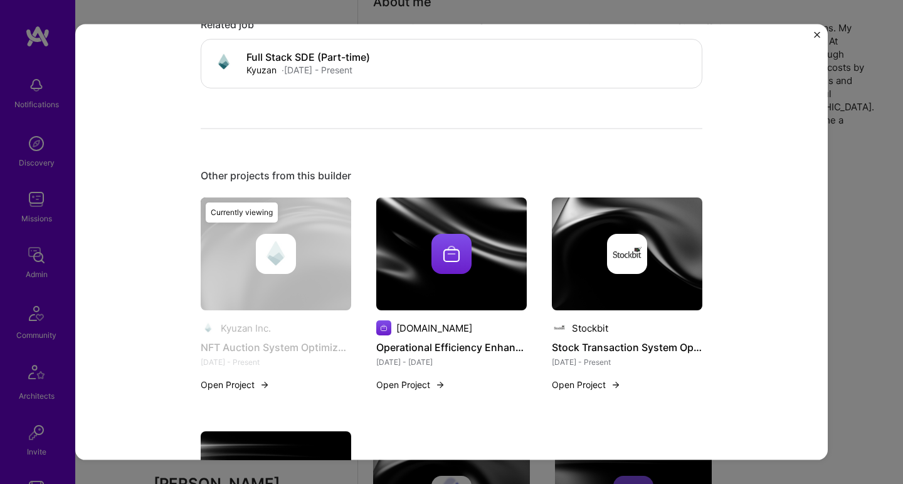
click at [440, 259] on img at bounding box center [452, 254] width 40 height 40
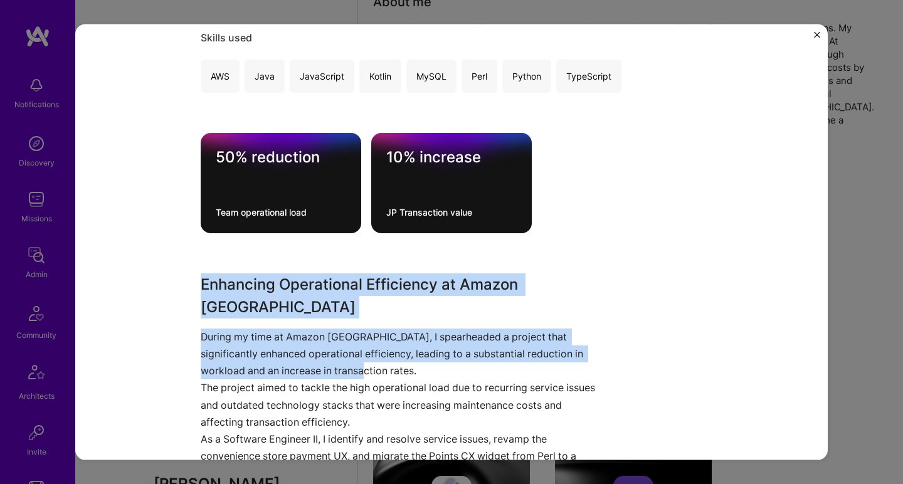
scroll to position [364, 0]
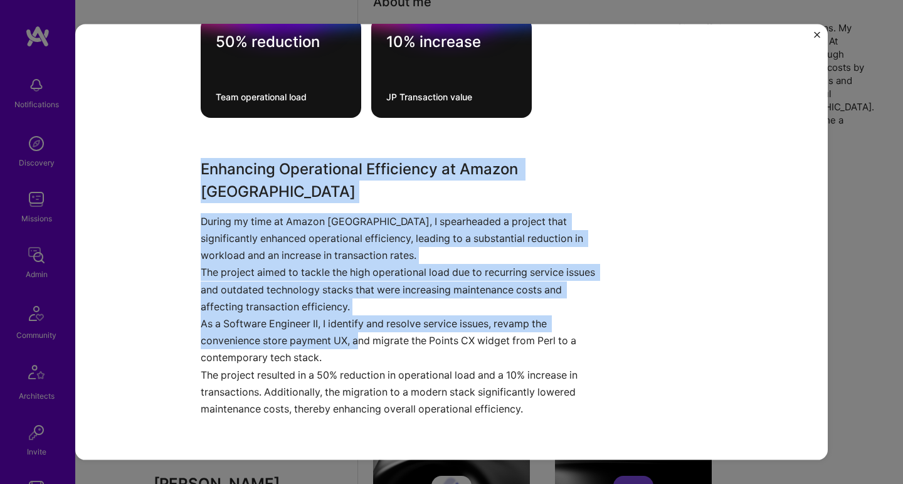
drag, startPoint x: 178, startPoint y: 266, endPoint x: 356, endPoint y: 307, distance: 182.9
click at [356, 307] on div "Operational Efficiency Enhancement Amazon.co.jp E-Commerce Role Software Engine…" at bounding box center [451, 242] width 753 height 436
click at [356, 316] on p "As a Software Engineer II, I identify and resolve service issues, revamp the co…" at bounding box center [405, 341] width 408 height 51
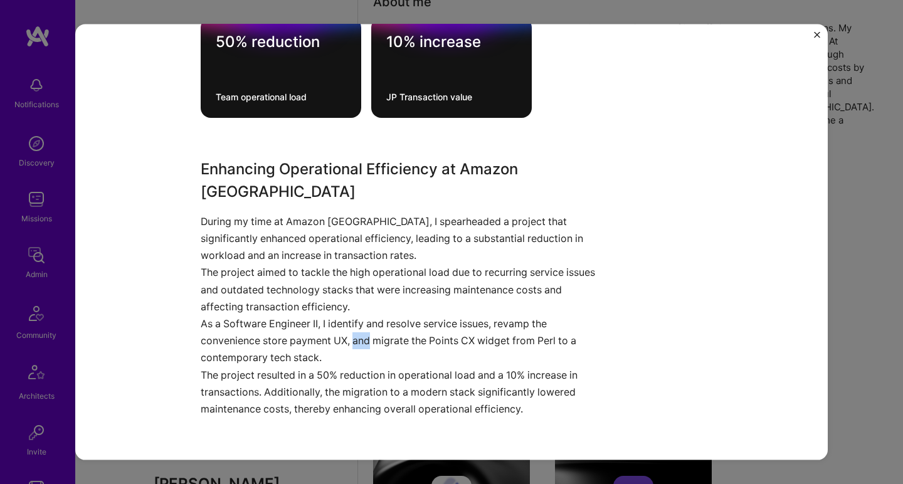
click at [356, 316] on p "As a Software Engineer II, I identify and resolve service issues, revamp the co…" at bounding box center [405, 341] width 408 height 51
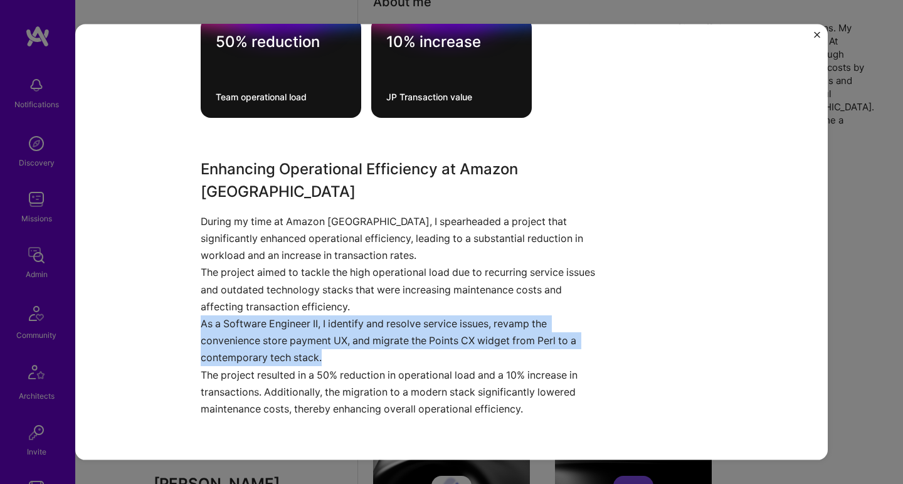
drag, startPoint x: 356, startPoint y: 307, endPoint x: 360, endPoint y: 206, distance: 101.1
click at [360, 206] on div "Enhancing Operational Efficiency at Amazon Japan During my time at Amazon Japan…" at bounding box center [405, 287] width 408 height 260
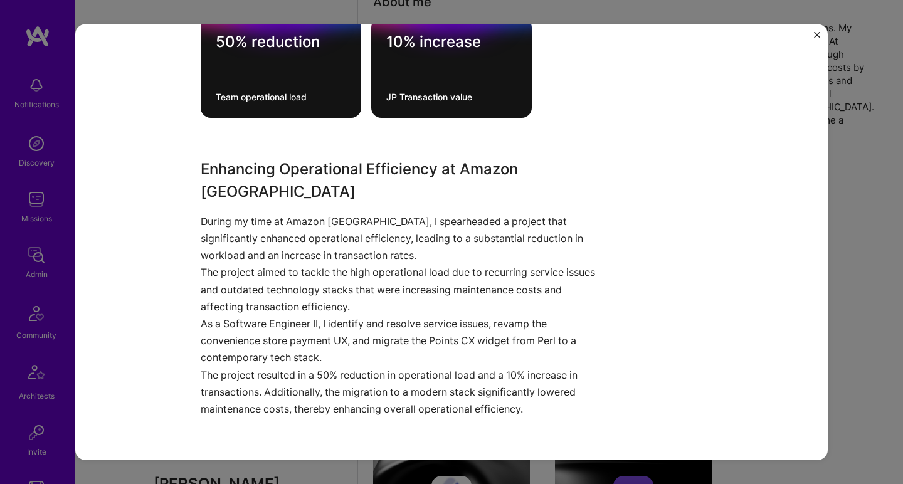
click at [360, 213] on p "During my time at Amazon Japan, I spearheaded a project that significantly enha…" at bounding box center [405, 238] width 408 height 51
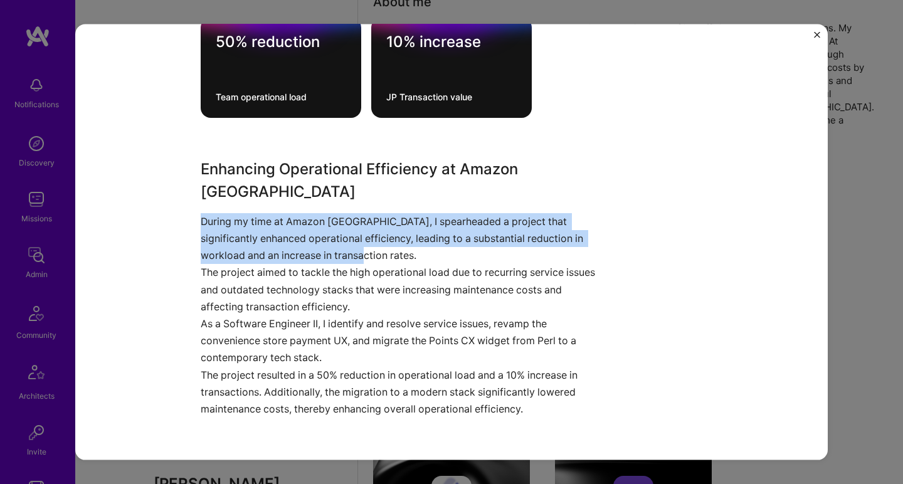
click at [360, 213] on p "During my time at Amazon Japan, I spearheaded a project that significantly enha…" at bounding box center [405, 238] width 408 height 51
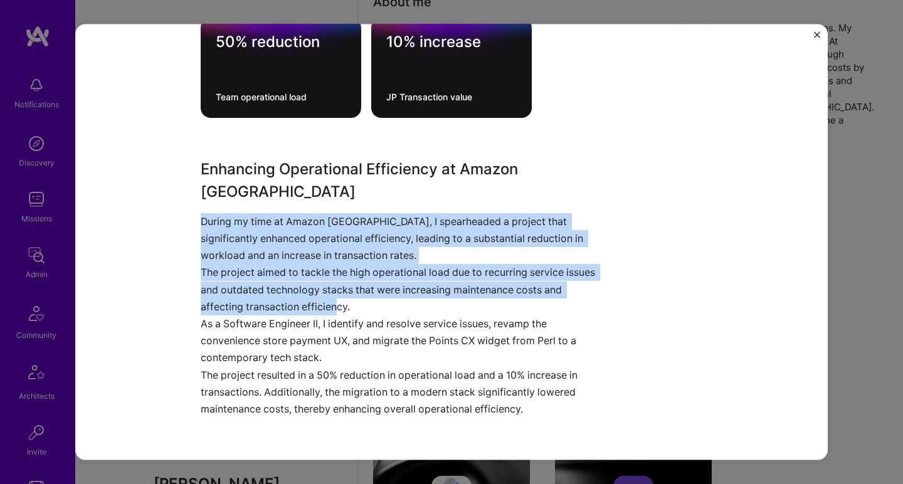
click at [331, 280] on p "The project aimed to tackle the high operational load due to recurring service …" at bounding box center [405, 289] width 408 height 51
click at [324, 316] on p "As a Software Engineer II, I identify and resolve service issues, revamp the co…" at bounding box center [405, 341] width 408 height 51
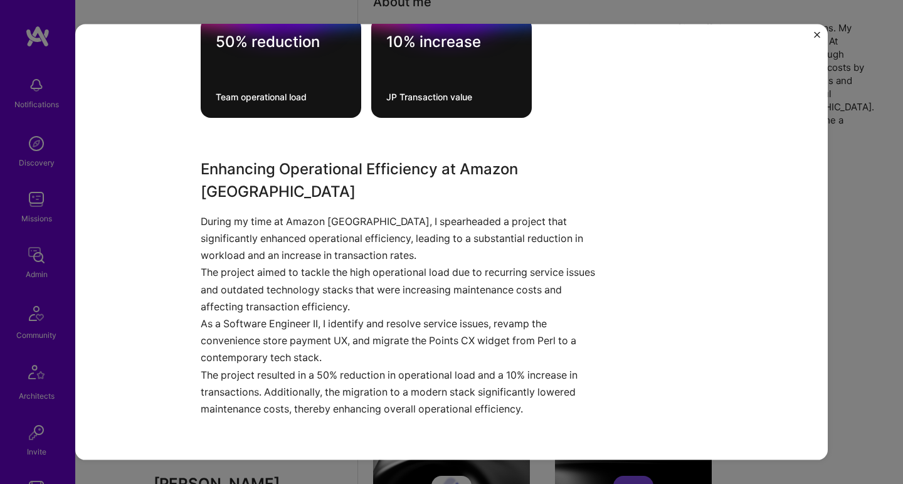
click at [318, 324] on p "As a Software Engineer II, I identify and resolve service issues, revamp the co…" at bounding box center [405, 341] width 408 height 51
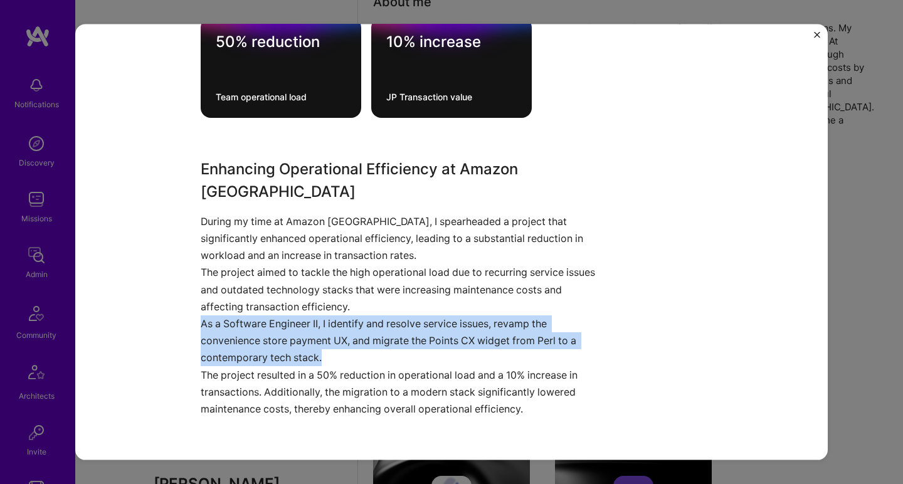
click at [318, 324] on p "As a Software Engineer II, I identify and resolve service issues, revamp the co…" at bounding box center [405, 341] width 408 height 51
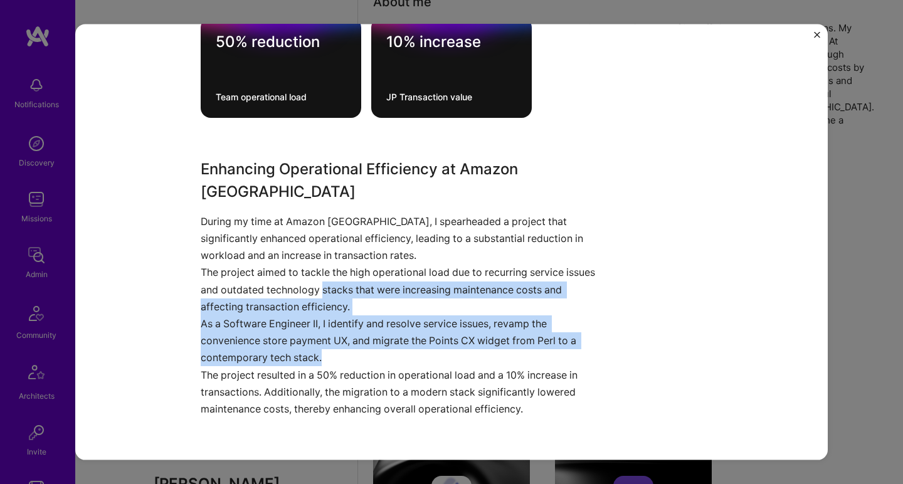
click at [320, 264] on p "The project aimed to tackle the high operational load due to recurring service …" at bounding box center [405, 289] width 408 height 51
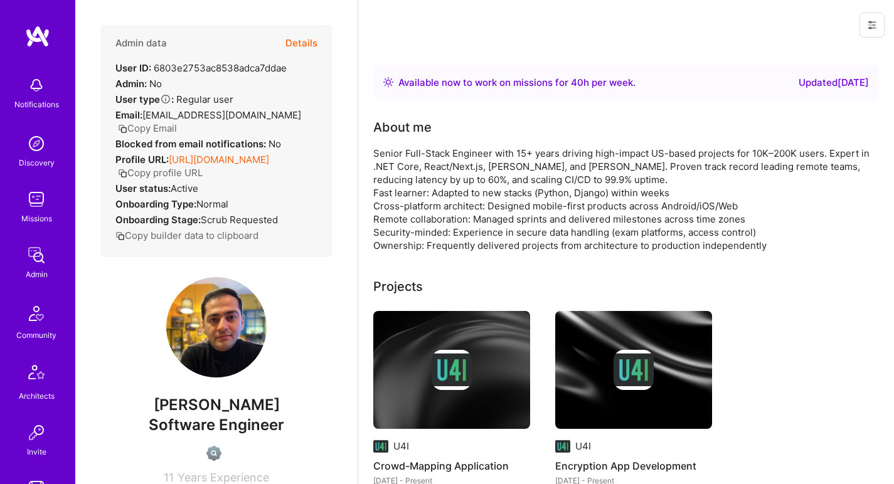
scroll to position [525, 0]
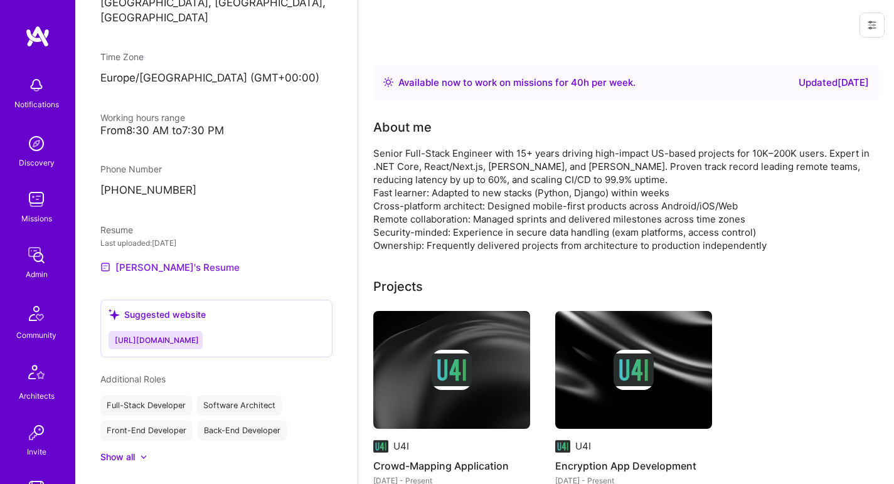
click at [144, 260] on link "Saber's Resume" at bounding box center [169, 267] width 139 height 15
click at [146, 264] on link "Saber's Resume" at bounding box center [169, 267] width 139 height 15
click at [421, 159] on div "Senior Full-Stack Engineer with 15+ years driving high-impact US-based projects…" at bounding box center [624, 199] width 502 height 105
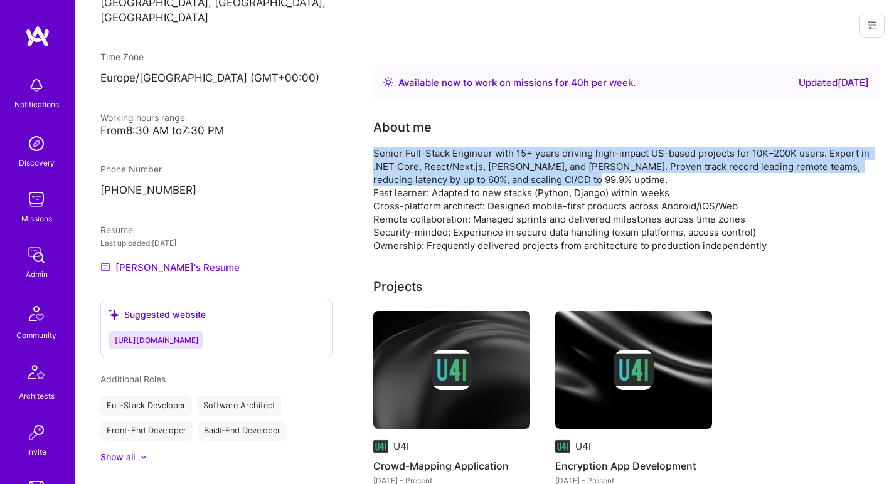
click at [421, 159] on div "Senior Full-Stack Engineer with 15+ years driving high-impact US-based projects…" at bounding box center [624, 199] width 502 height 105
click at [420, 158] on div "Senior Full-Stack Engineer with 15+ years driving high-impact US-based projects…" at bounding box center [624, 199] width 502 height 105
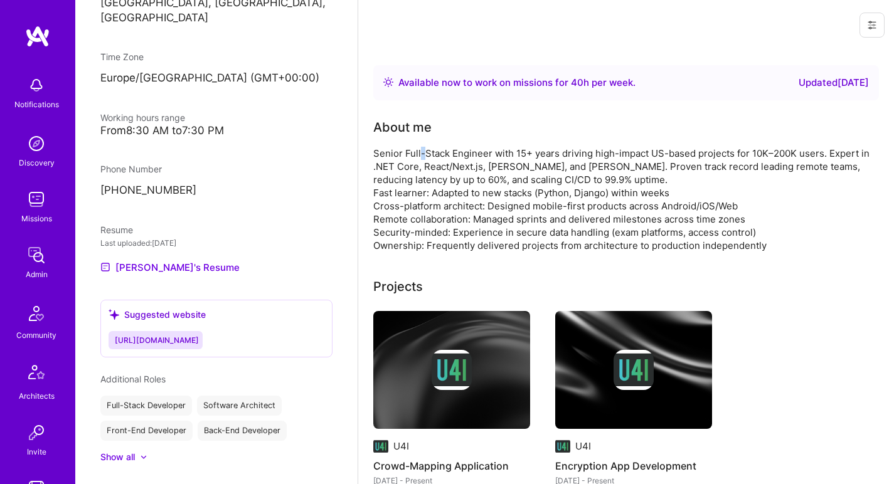
click at [420, 158] on div "Senior Full-Stack Engineer with 15+ years driving high-impact US-based projects…" at bounding box center [624, 199] width 502 height 105
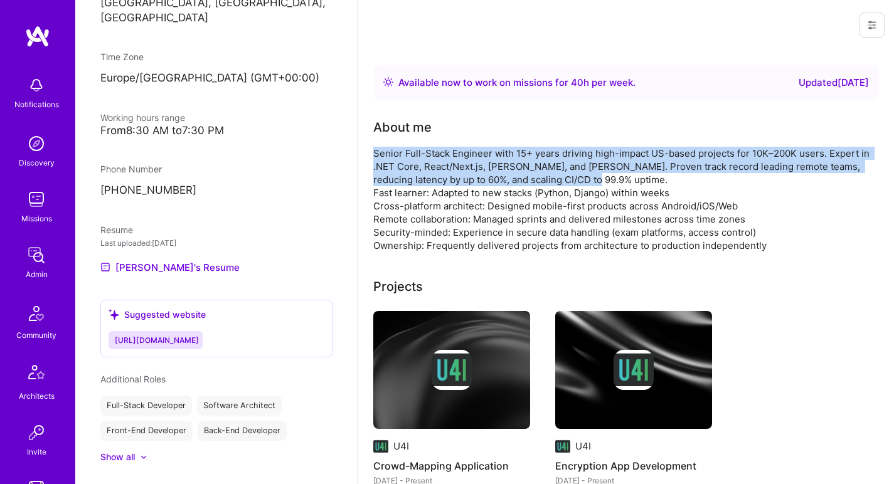
click at [420, 158] on div "Senior Full-Stack Engineer with 15+ years driving high-impact US-based projects…" at bounding box center [624, 199] width 502 height 105
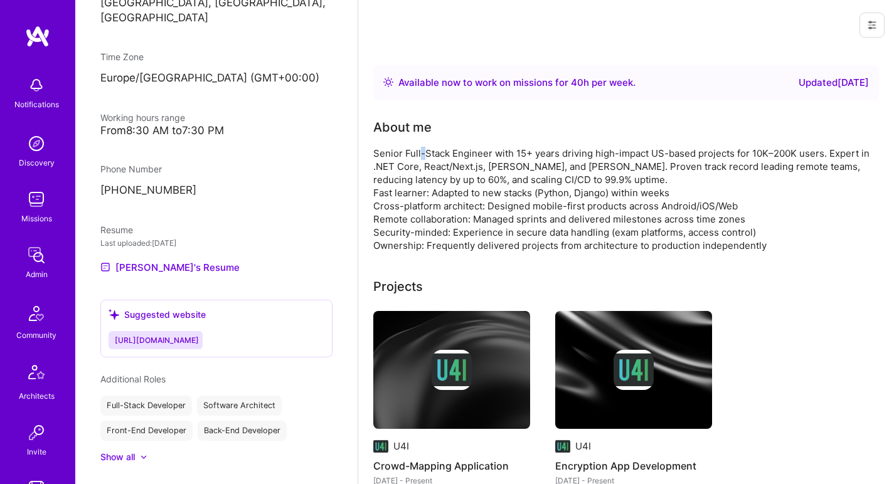
click at [420, 158] on div "Senior Full-Stack Engineer with 15+ years driving high-impact US-based projects…" at bounding box center [624, 199] width 502 height 105
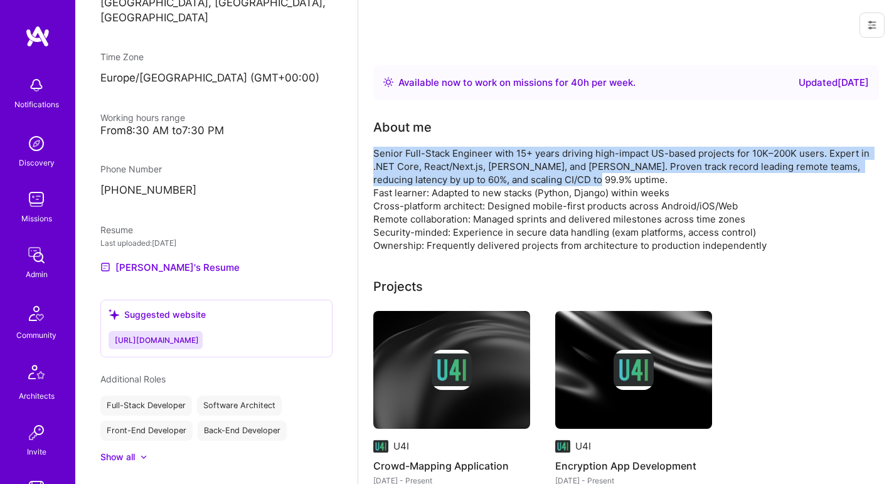
click at [420, 158] on div "Senior Full-Stack Engineer with 15+ years driving high-impact US-based projects…" at bounding box center [624, 199] width 502 height 105
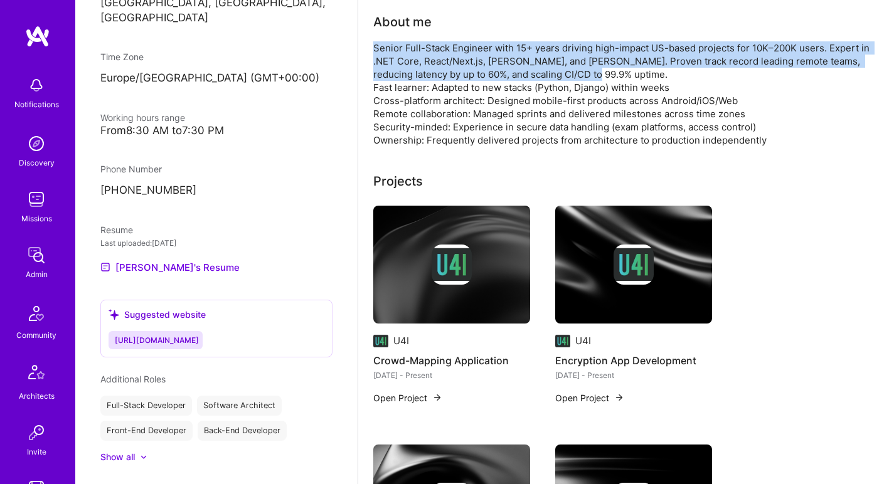
scroll to position [141, 0]
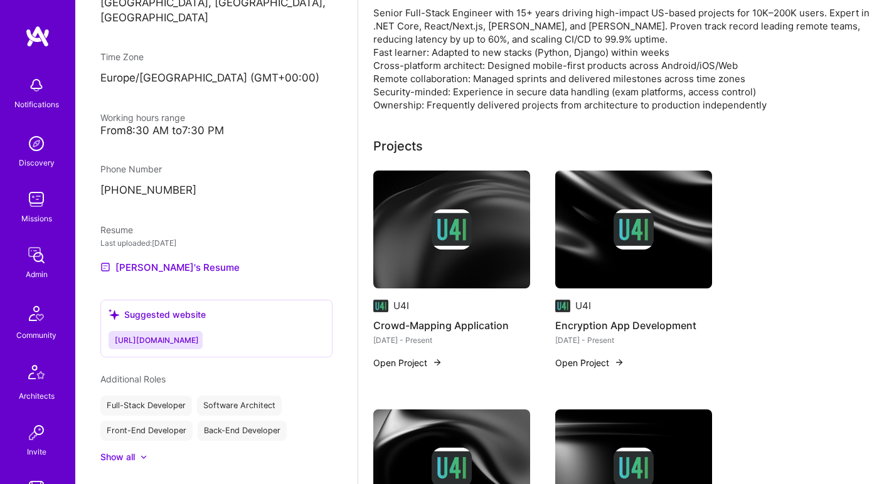
click at [412, 47] on div "Senior Full-Stack Engineer with 15+ years driving high-impact US-based projects…" at bounding box center [624, 58] width 502 height 105
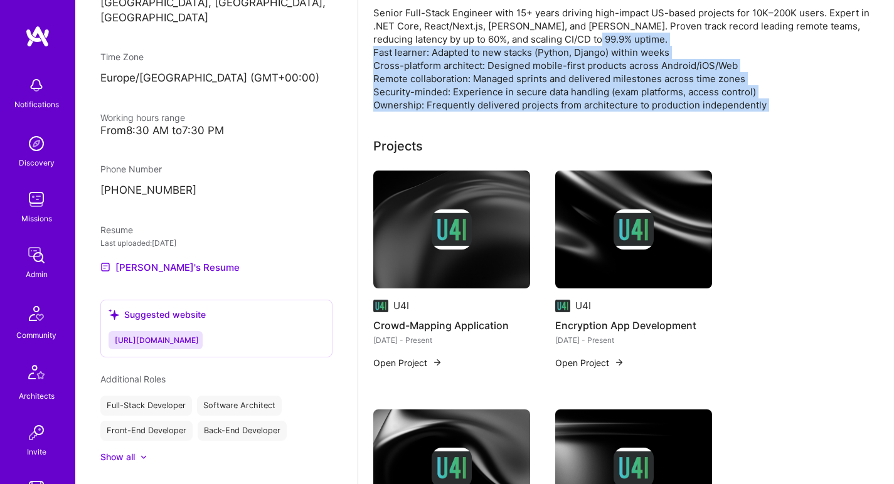
drag, startPoint x: 412, startPoint y: 47, endPoint x: 369, endPoint y: 107, distance: 74.2
click at [378, 99] on div "Senior Full-Stack Engineer with 15+ years driving high-impact US-based projects…" at bounding box center [624, 58] width 502 height 105
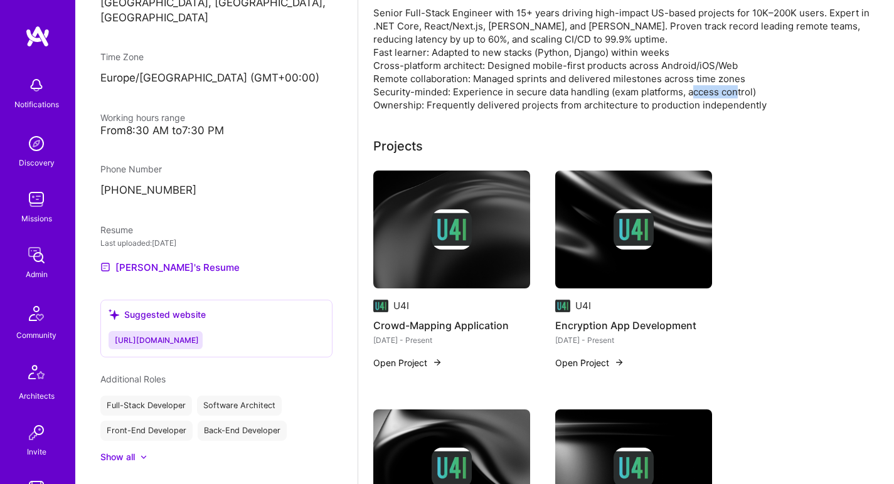
click at [378, 99] on div "Senior Full-Stack Engineer with 15+ years driving high-impact US-based projects…" at bounding box center [624, 58] width 502 height 105
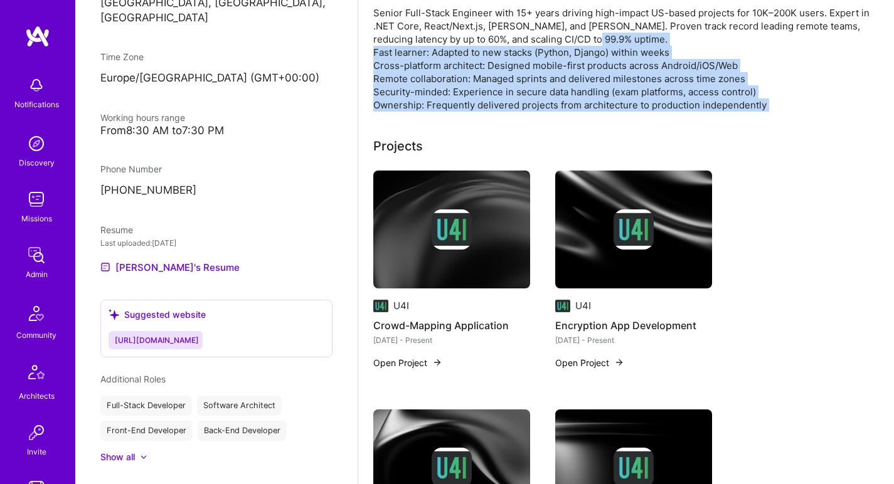
drag, startPoint x: 378, startPoint y: 99, endPoint x: 390, endPoint y: 47, distance: 53.3
click at [390, 47] on div "Senior Full-Stack Engineer with 15+ years driving high-impact US-based projects…" at bounding box center [624, 58] width 502 height 105
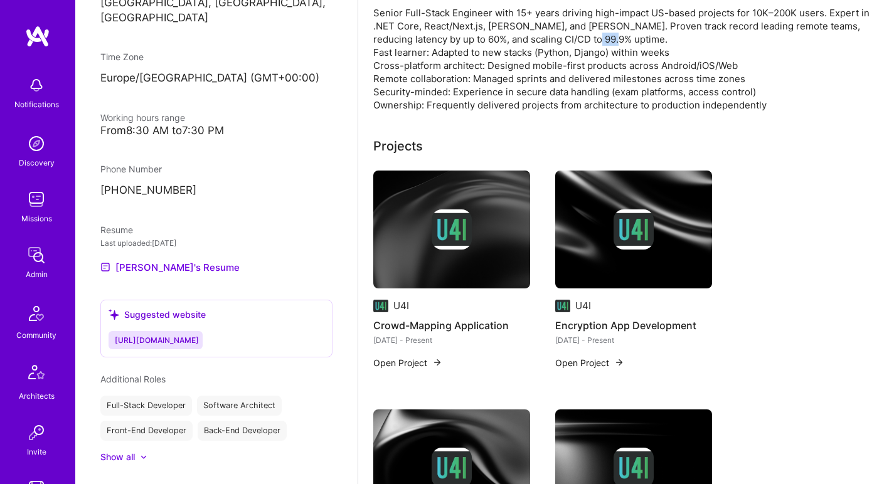
click at [390, 47] on div "Senior Full-Stack Engineer with 15+ years driving high-impact US-based projects…" at bounding box center [624, 58] width 502 height 105
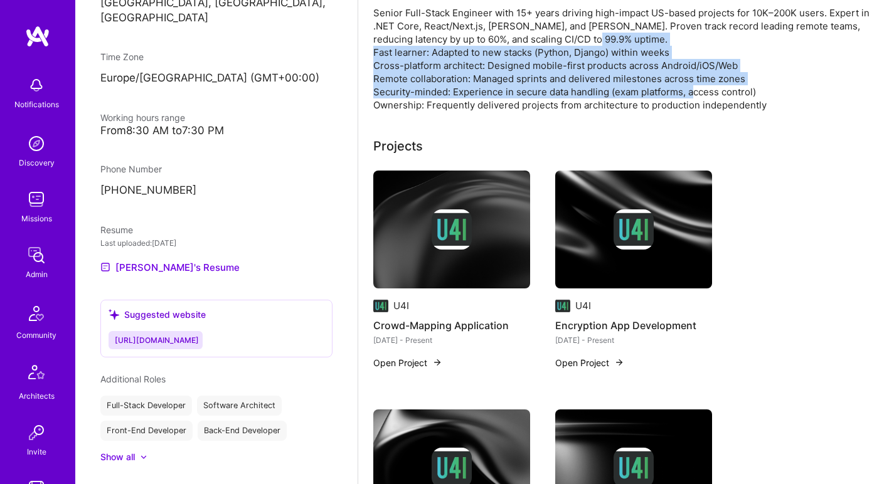
drag, startPoint x: 390, startPoint y: 47, endPoint x: 375, endPoint y: 87, distance: 42.3
click at [375, 87] on div "Senior Full-Stack Engineer with 15+ years driving high-impact US-based projects…" at bounding box center [624, 58] width 502 height 105
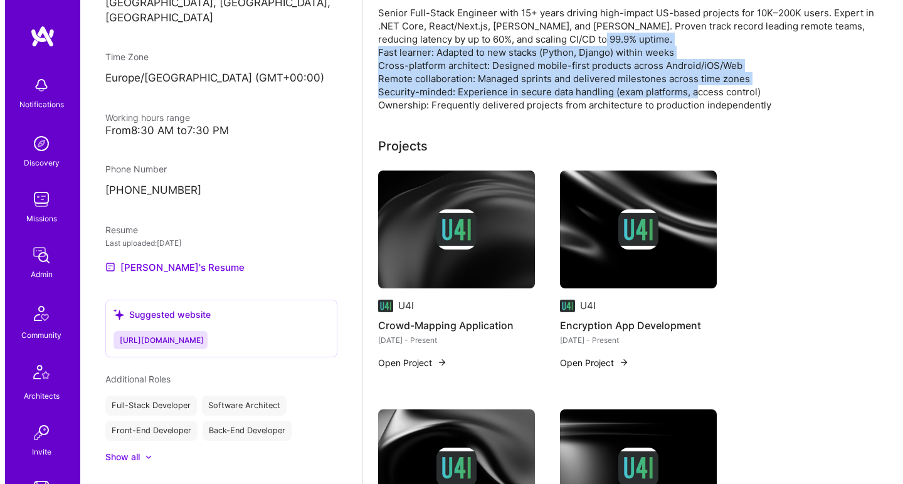
scroll to position [258, 0]
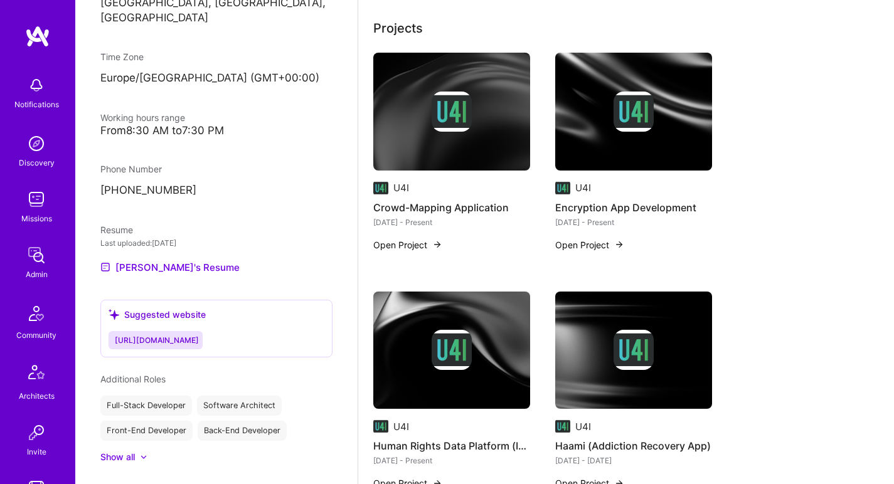
click at [373, 90] on img at bounding box center [451, 112] width 157 height 118
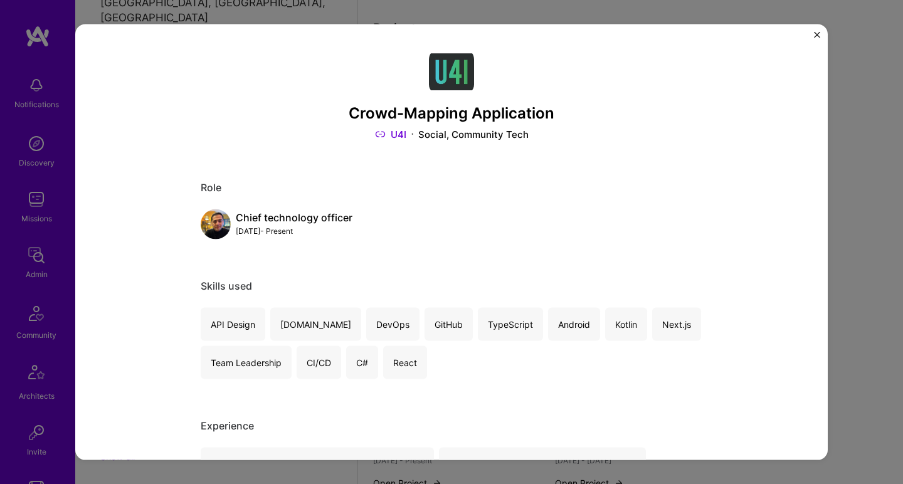
scroll to position [70, 0]
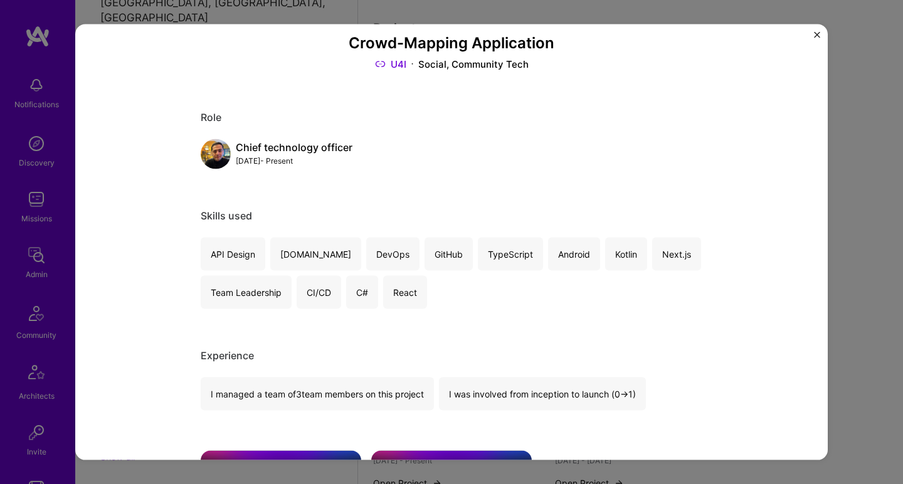
click at [388, 64] on link "U4I" at bounding box center [390, 63] width 31 height 13
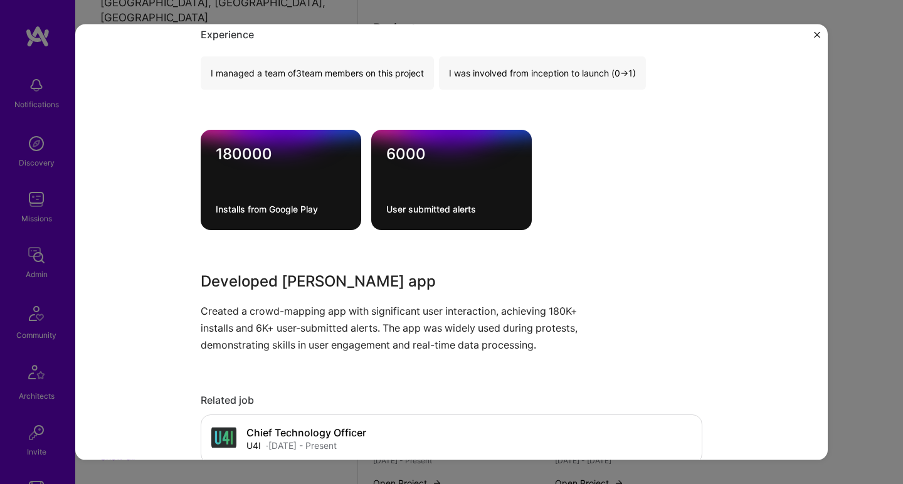
scroll to position [439, 0]
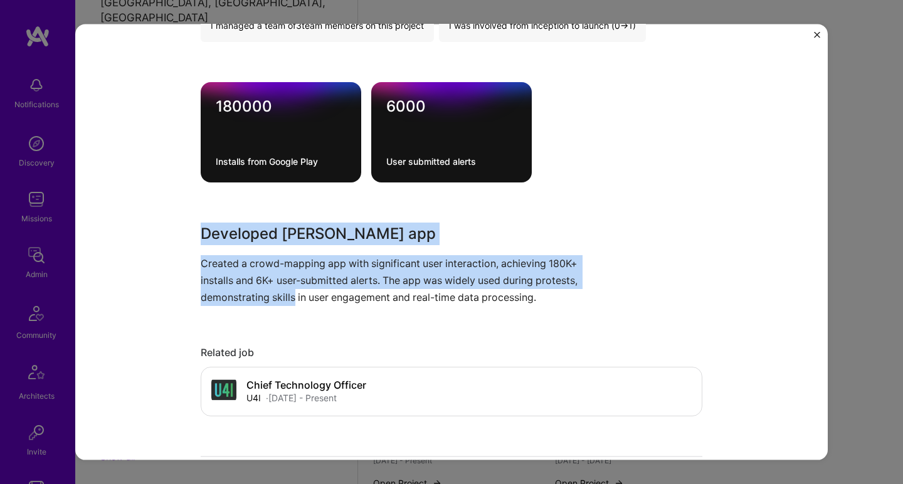
drag, startPoint x: 272, startPoint y: 216, endPoint x: 292, endPoint y: 302, distance: 89.0
click at [292, 302] on div "Crowd-Mapping Application U4I Social, Community Tech Role Chief technology offi…" at bounding box center [452, 289] width 502 height 1358
click at [292, 302] on p "Created a crowd-mapping app with significant user interaction, achieving 180K+ …" at bounding box center [405, 280] width 408 height 51
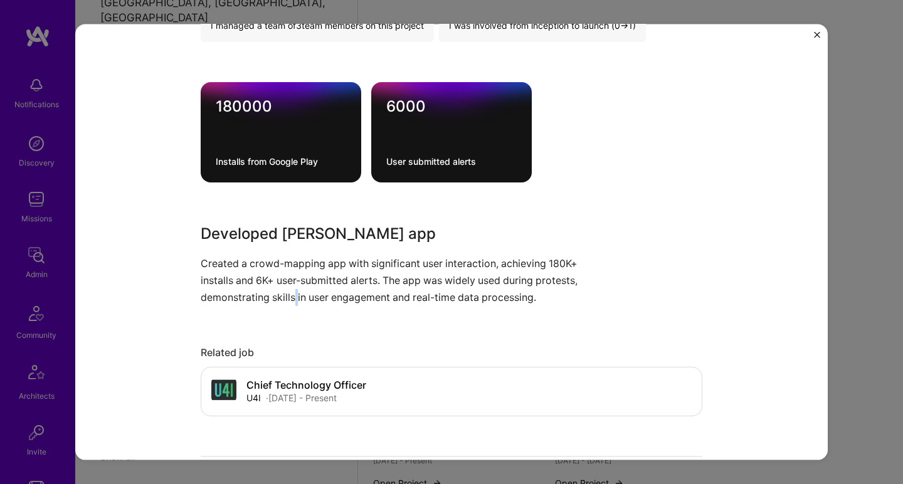
click at [292, 302] on p "Created a crowd-mapping app with significant user interaction, achieving 180K+ …" at bounding box center [405, 280] width 408 height 51
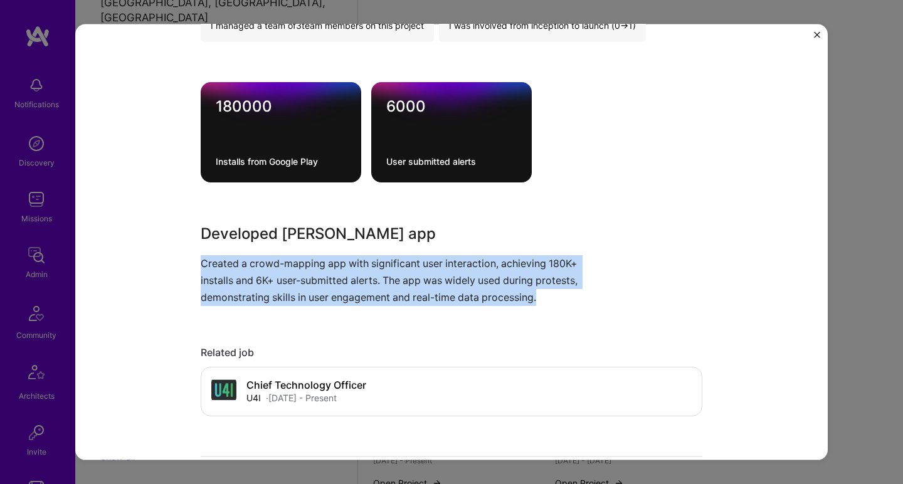
drag, startPoint x: 292, startPoint y: 302, endPoint x: 294, endPoint y: 216, distance: 86.6
click at [294, 216] on div "Crowd-Mapping Application U4I Social, Community Tech Role Chief technology offi…" at bounding box center [452, 289] width 502 height 1358
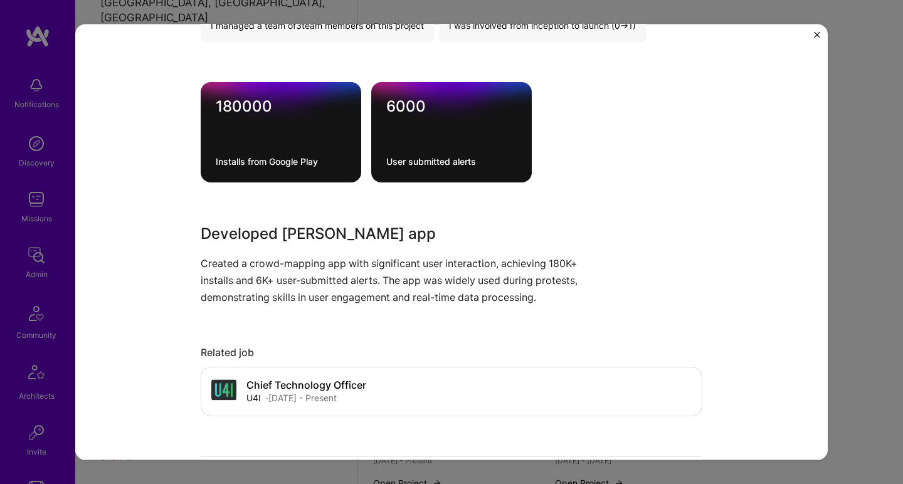
click at [294, 216] on div "Crowd-Mapping Application U4I Social, Community Tech Role Chief technology offi…" at bounding box center [452, 289] width 502 height 1358
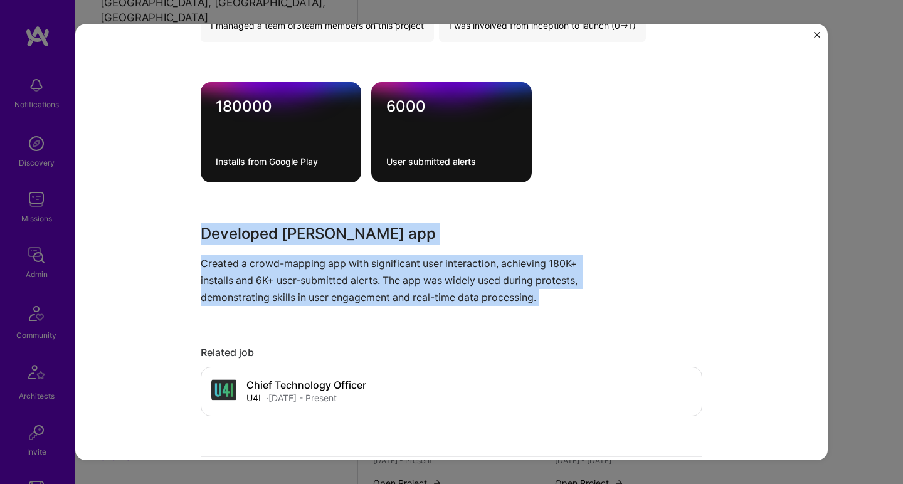
drag, startPoint x: 294, startPoint y: 216, endPoint x: 273, endPoint y: 274, distance: 62.1
click at [274, 271] on div "Crowd-Mapping Application U4I Social, Community Tech Role Chief technology offi…" at bounding box center [452, 289] width 502 height 1358
click at [273, 274] on p "Created a crowd-mapping app with significant user interaction, achieving 180K+ …" at bounding box center [405, 280] width 408 height 51
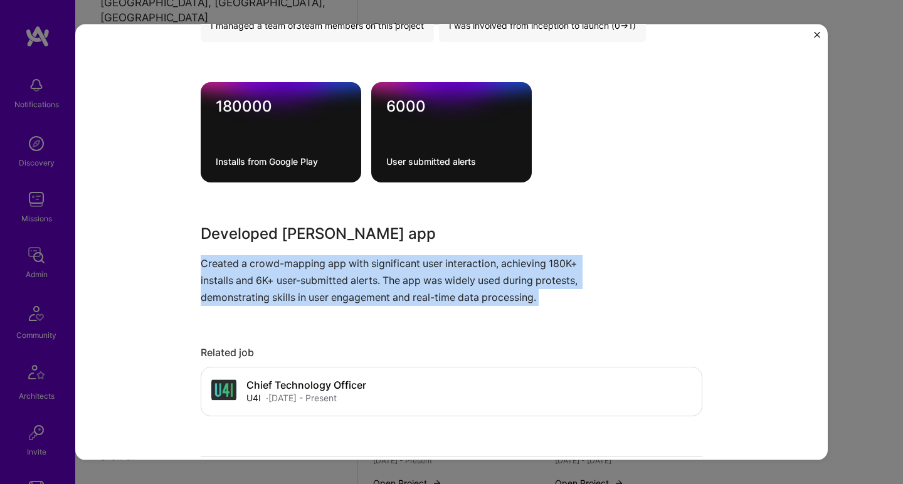
click at [273, 274] on p "Created a crowd-mapping app with significant user interaction, achieving 180K+ …" at bounding box center [405, 280] width 408 height 51
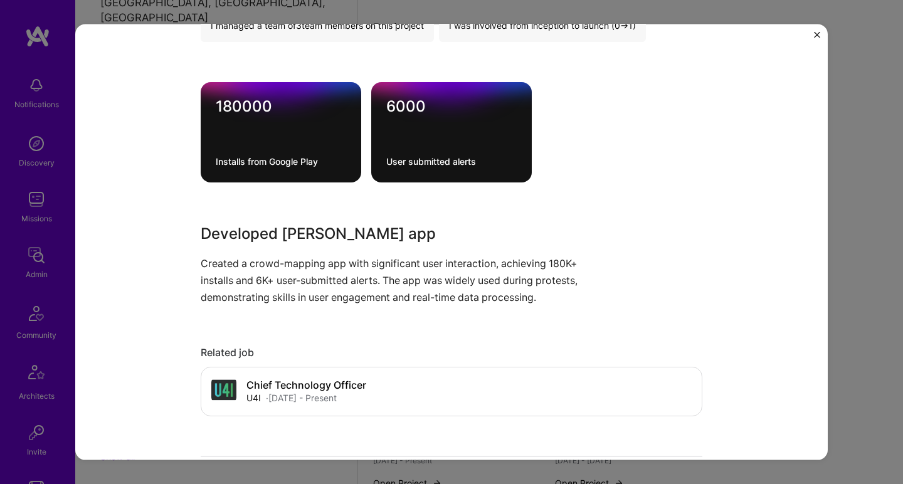
click at [274, 213] on div "Crowd-Mapping Application U4I Social, Community Tech Role Chief technology offi…" at bounding box center [452, 289] width 502 height 1358
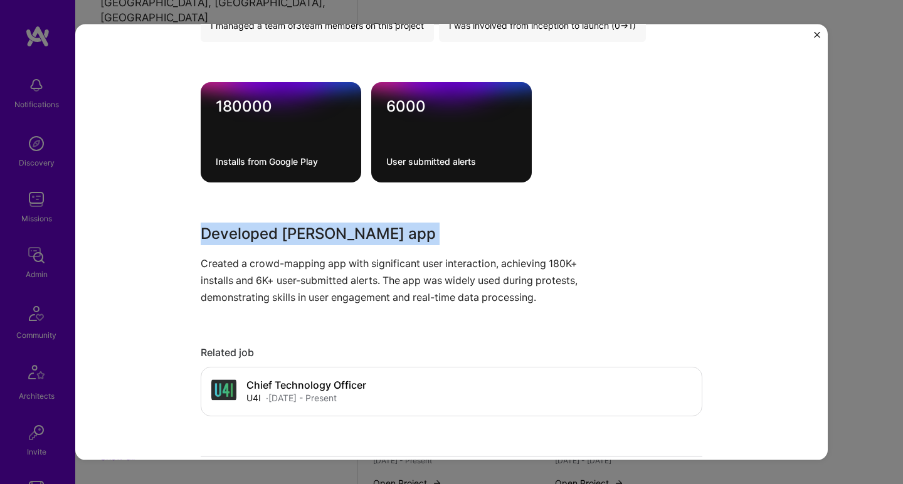
click at [274, 213] on div "Crowd-Mapping Application U4I Social, Community Tech Role Chief technology offi…" at bounding box center [452, 289] width 502 height 1358
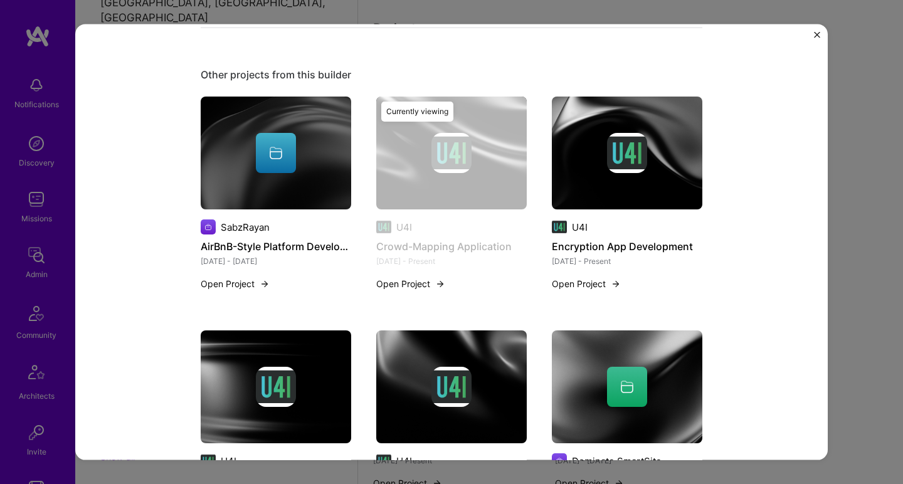
scroll to position [972, 0]
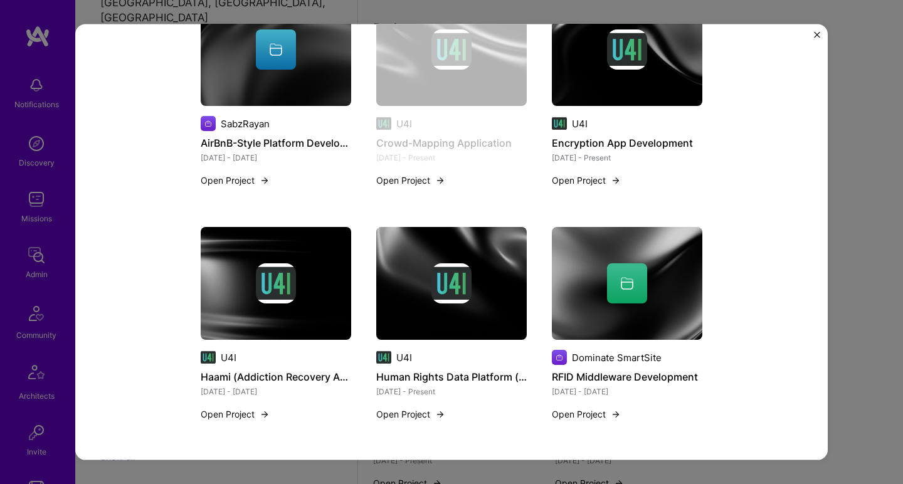
click at [553, 290] on div at bounding box center [627, 284] width 151 height 40
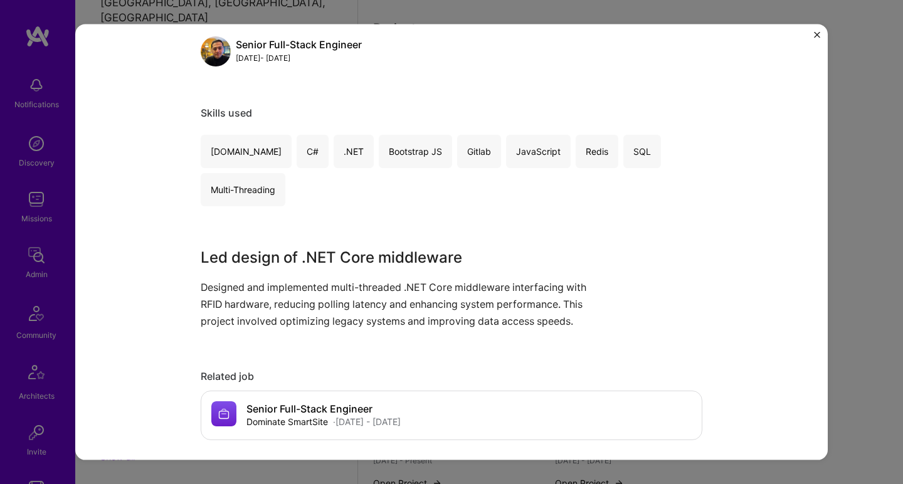
scroll to position [228, 0]
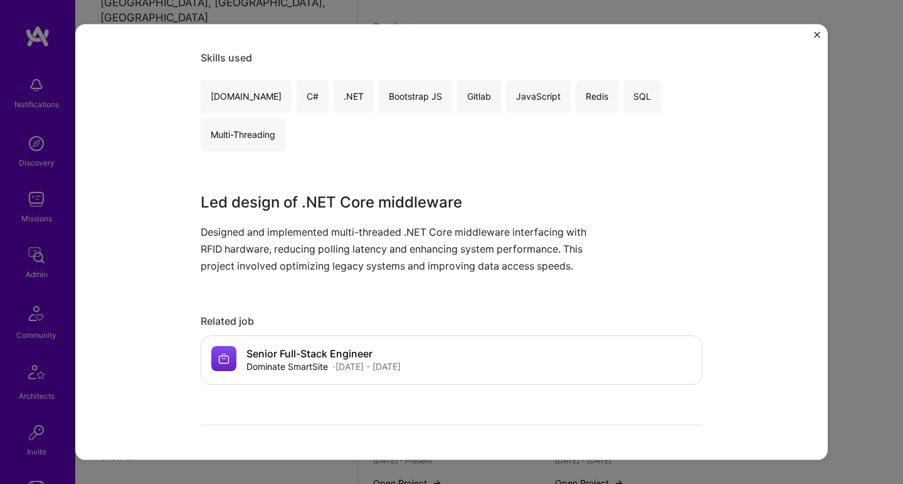
click at [307, 213] on h3 "Led design of .NET Core middleware" at bounding box center [405, 202] width 408 height 23
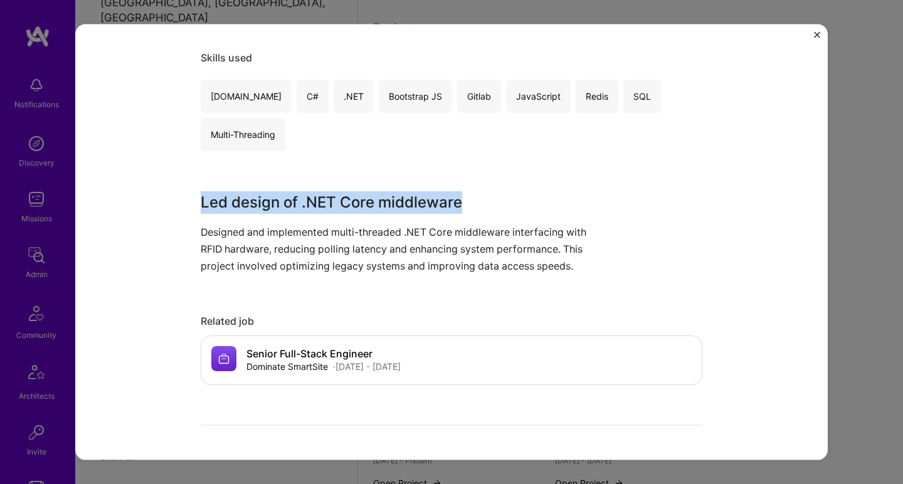
drag, startPoint x: 307, startPoint y: 213, endPoint x: 279, endPoint y: 261, distance: 55.6
click at [279, 261] on div "Led design of .NET Core middleware Designed and implemented multi-threaded .NET…" at bounding box center [405, 233] width 408 height 84
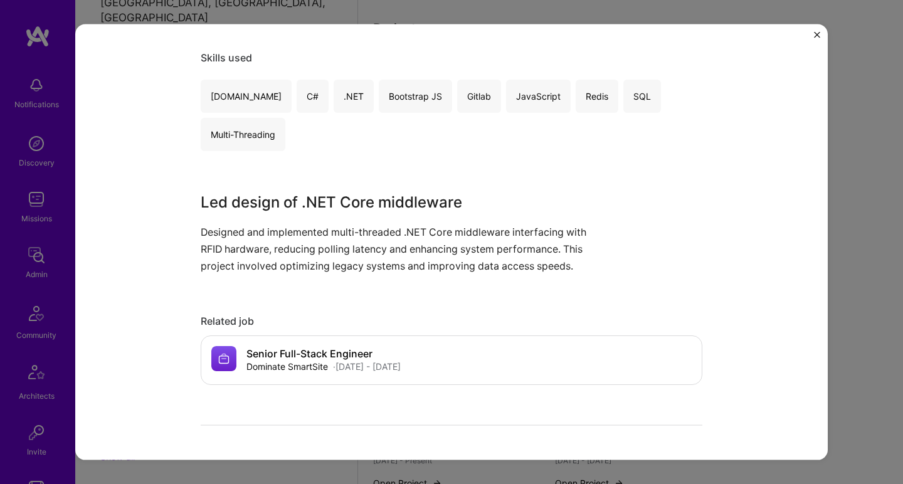
click at [279, 261] on p "Designed and implemented multi-threaded .NET Core middleware interfacing with R…" at bounding box center [405, 248] width 408 height 51
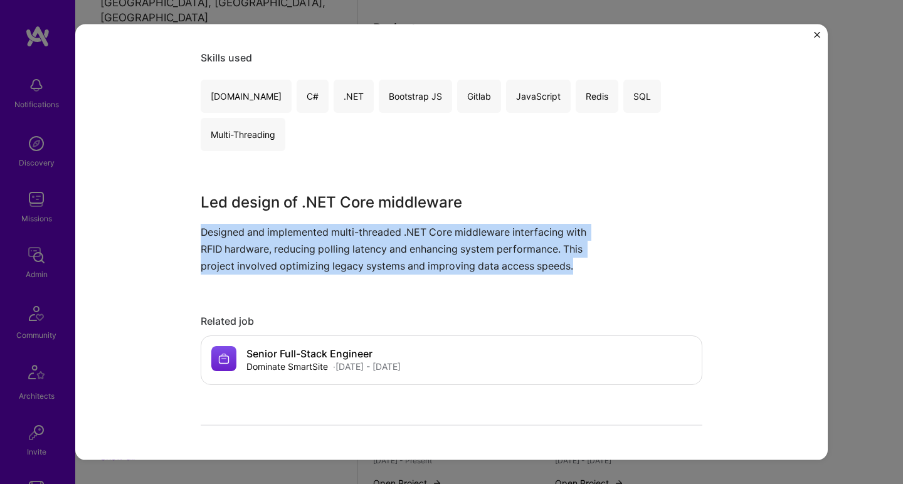
click at [279, 261] on p "Designed and implemented multi-threaded .NET Core middleware interfacing with R…" at bounding box center [405, 248] width 408 height 51
click at [287, 199] on h3 "Led design of .NET Core middleware" at bounding box center [405, 202] width 408 height 23
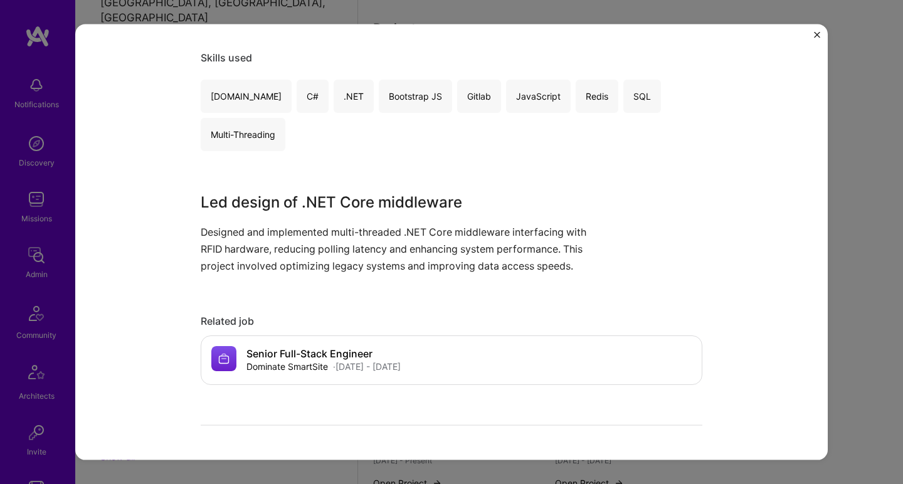
click at [287, 199] on h3 "Led design of .NET Core middleware" at bounding box center [405, 202] width 408 height 23
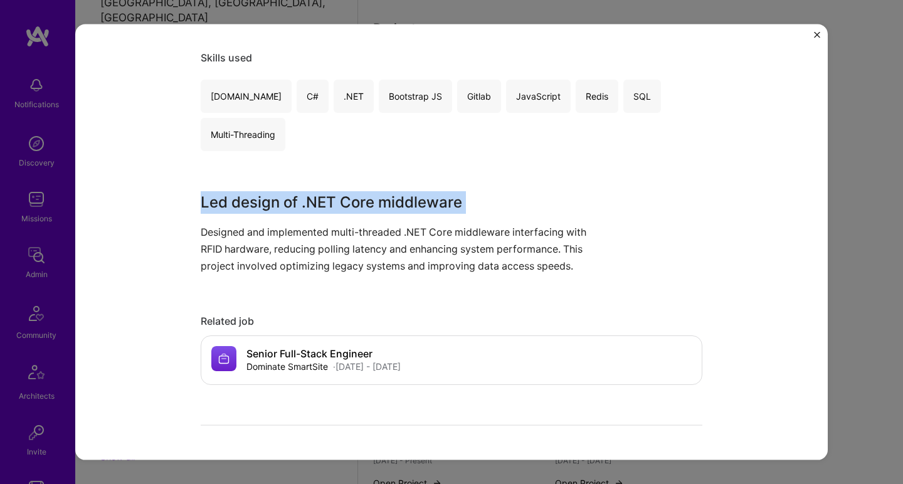
click at [287, 199] on h3 "Led design of .NET Core middleware" at bounding box center [405, 202] width 408 height 23
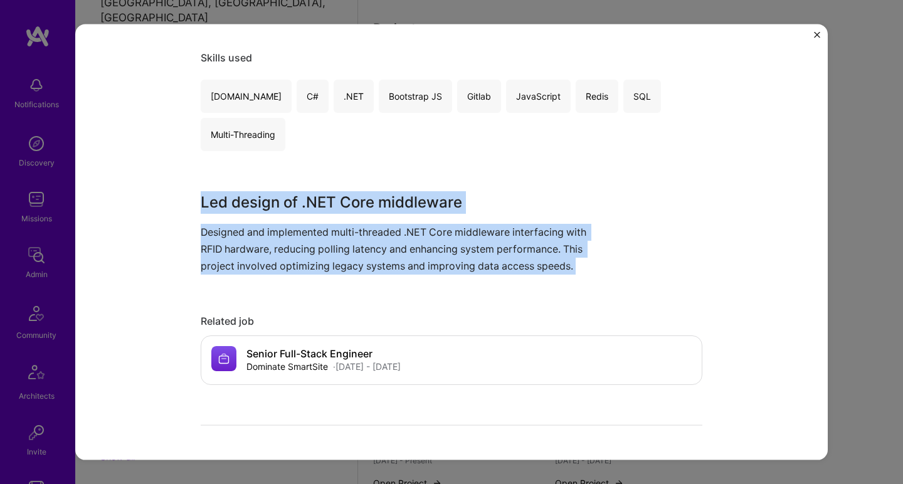
click at [270, 243] on p "Designed and implemented multi-threaded .NET Core middleware interfacing with R…" at bounding box center [405, 248] width 408 height 51
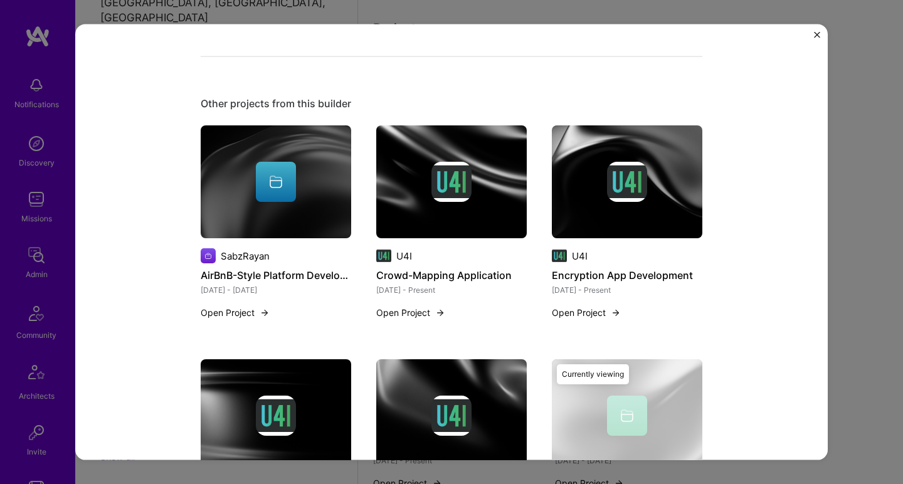
scroll to position [730, 0]
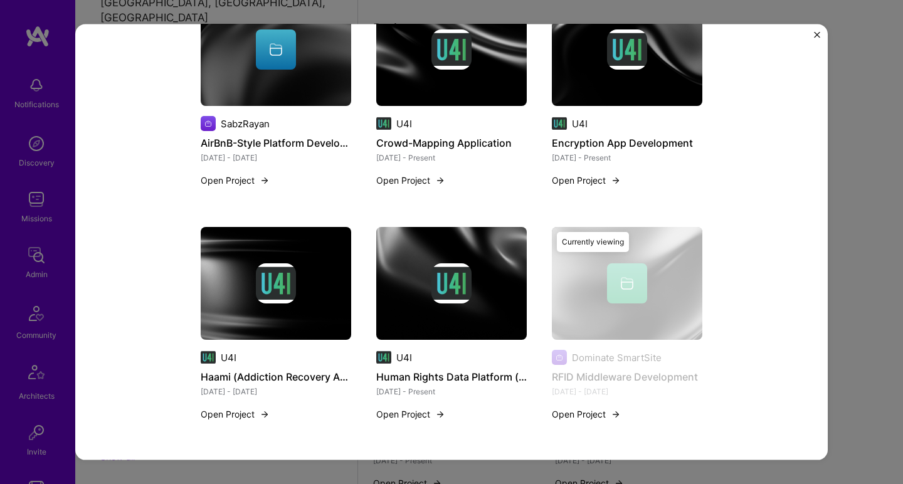
click at [433, 249] on img at bounding box center [451, 283] width 151 height 113
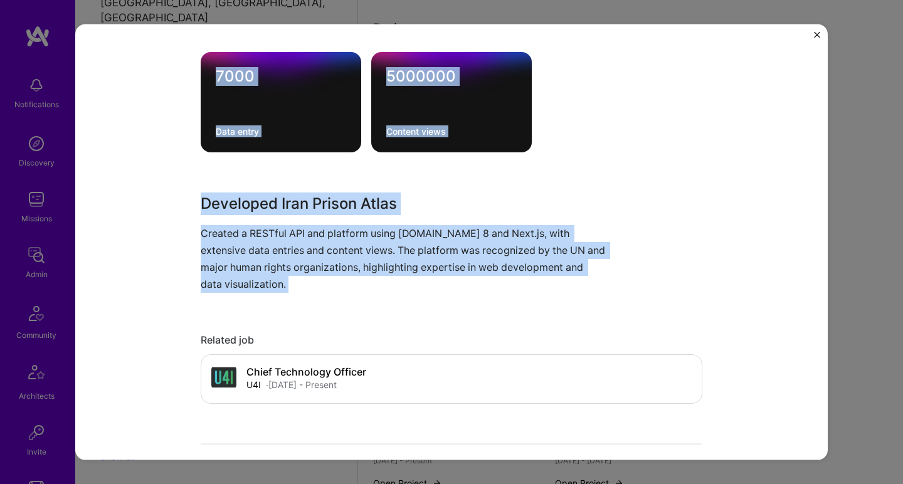
click at [386, 265] on p "Created a RESTful API and platform using ASP.NET 8 and Next.js, with extensive …" at bounding box center [405, 259] width 408 height 68
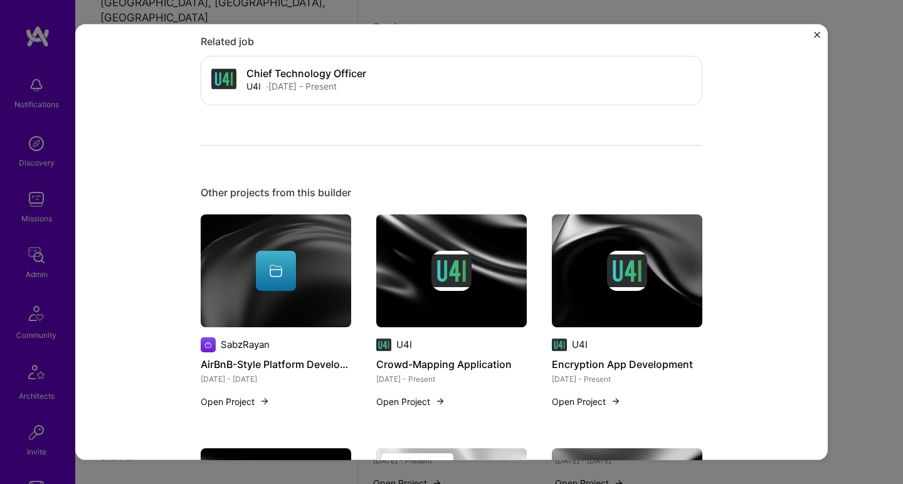
scroll to position [989, 0]
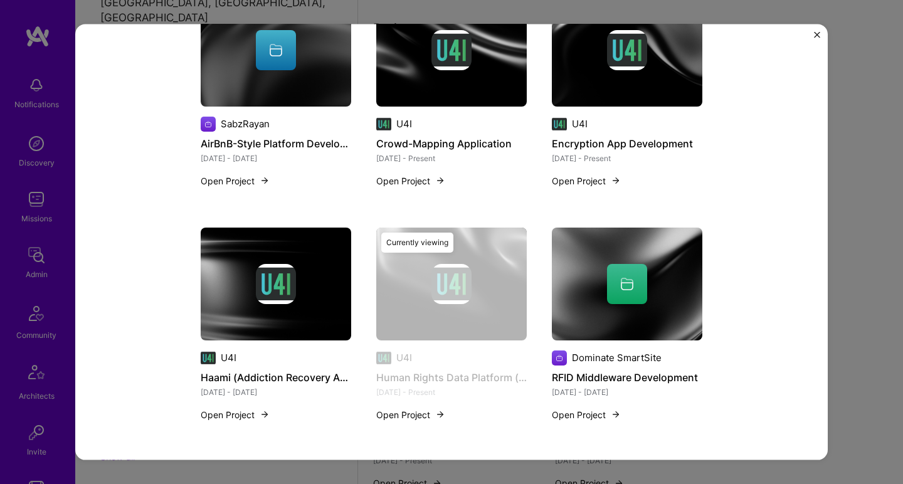
click at [285, 286] on img at bounding box center [276, 284] width 40 height 40
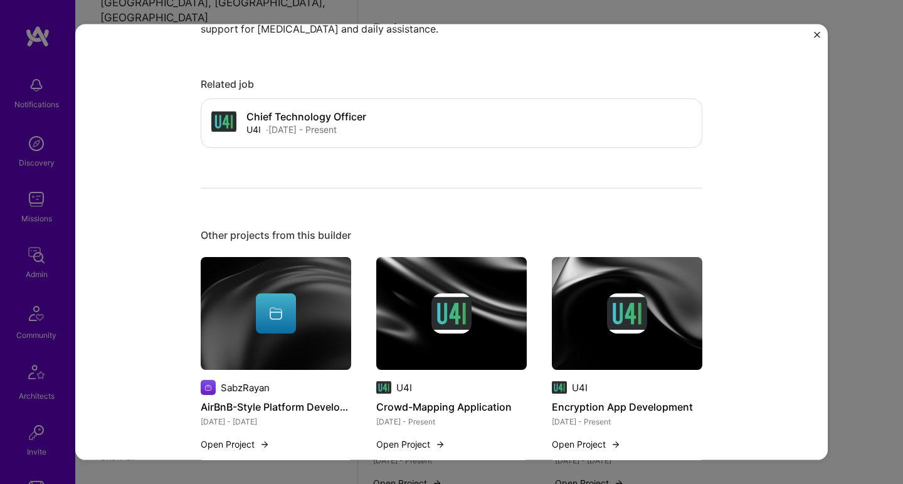
scroll to position [770, 0]
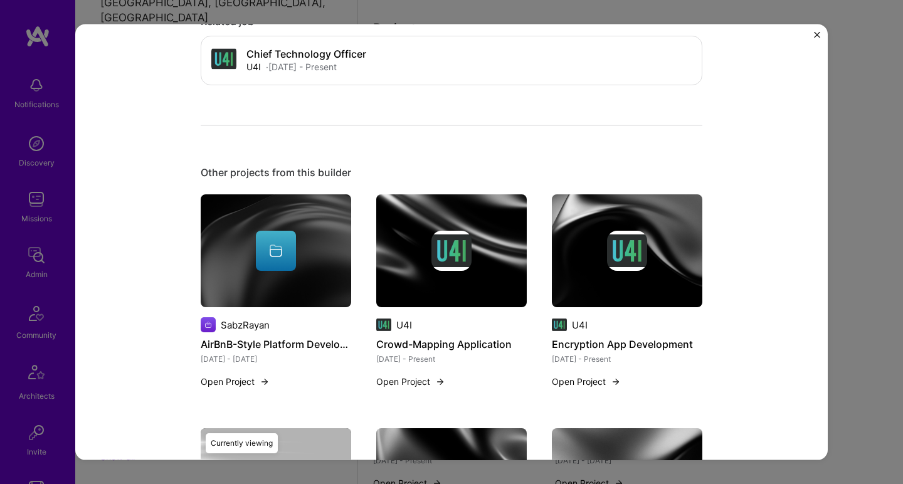
click at [594, 272] on img at bounding box center [627, 251] width 151 height 113
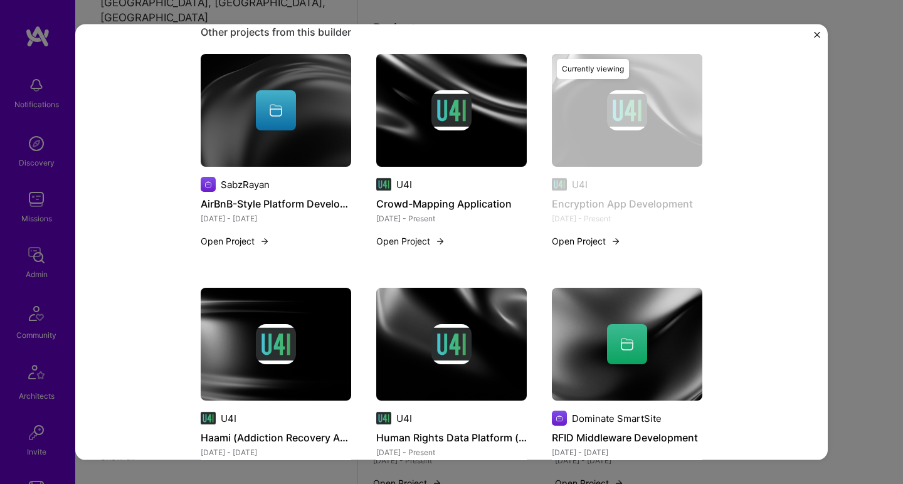
scroll to position [838, 0]
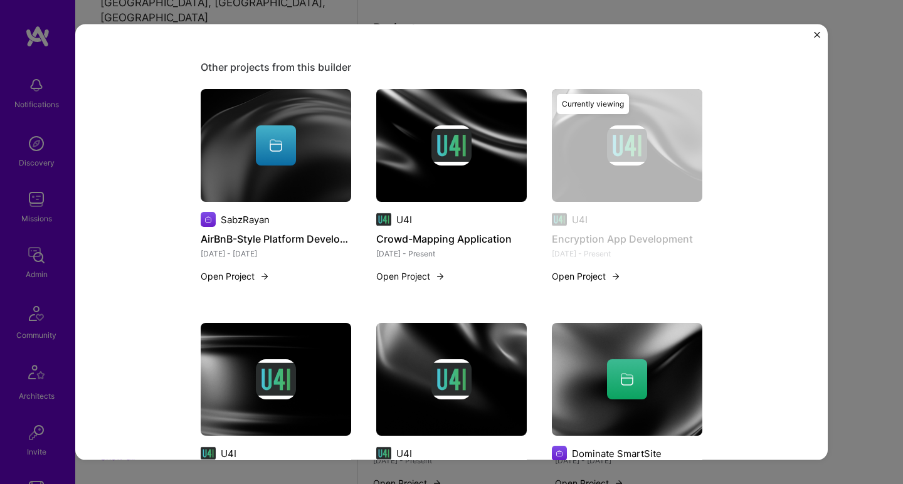
click at [447, 166] on img at bounding box center [452, 145] width 40 height 40
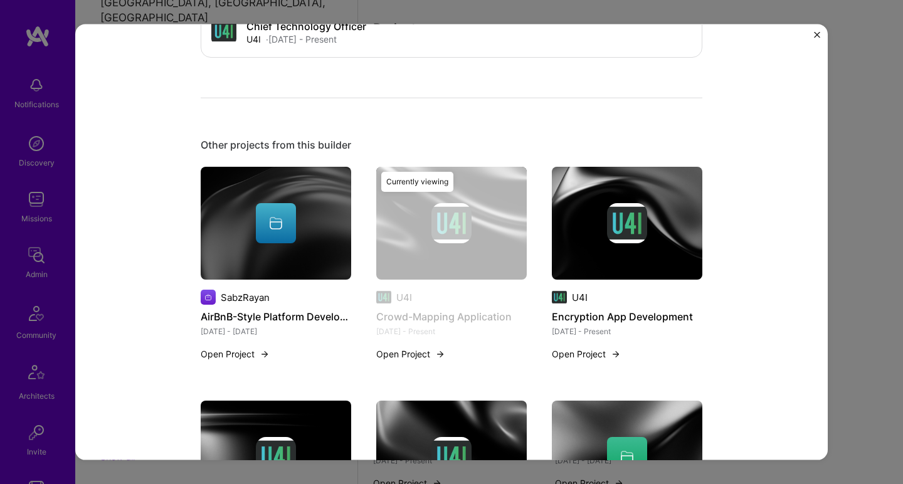
scroll to position [868, 0]
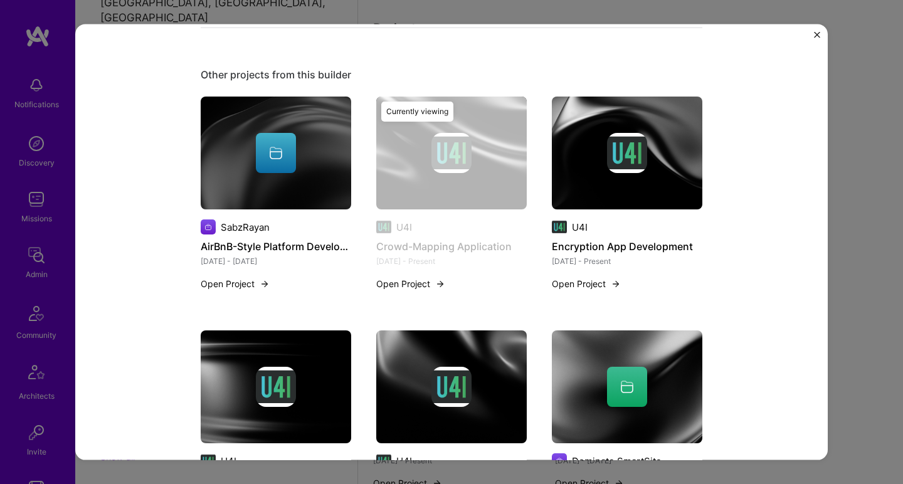
click at [262, 178] on img at bounding box center [276, 153] width 151 height 113
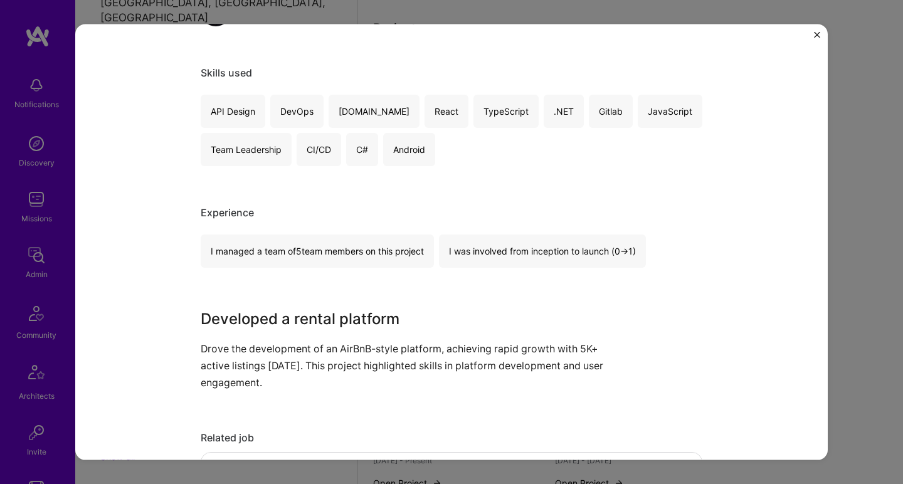
scroll to position [329, 0]
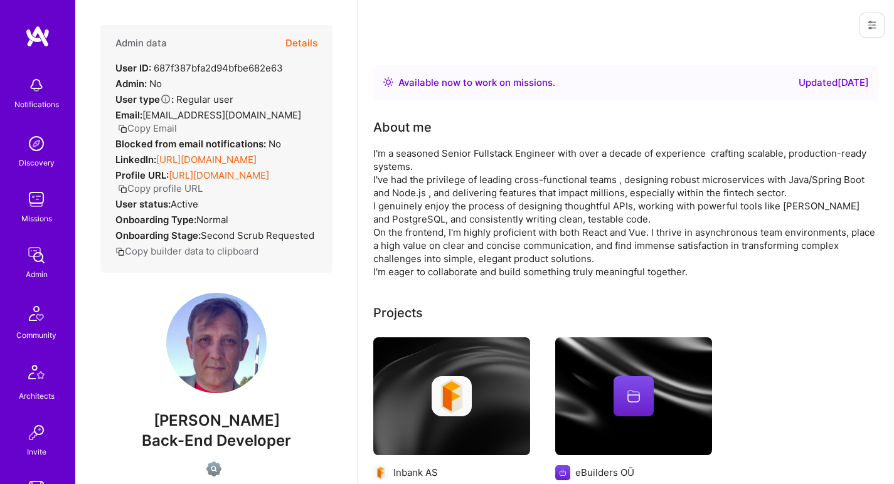
click at [213, 154] on link "https://linkedin.com/in/asuhhinin" at bounding box center [206, 160] width 100 height 12
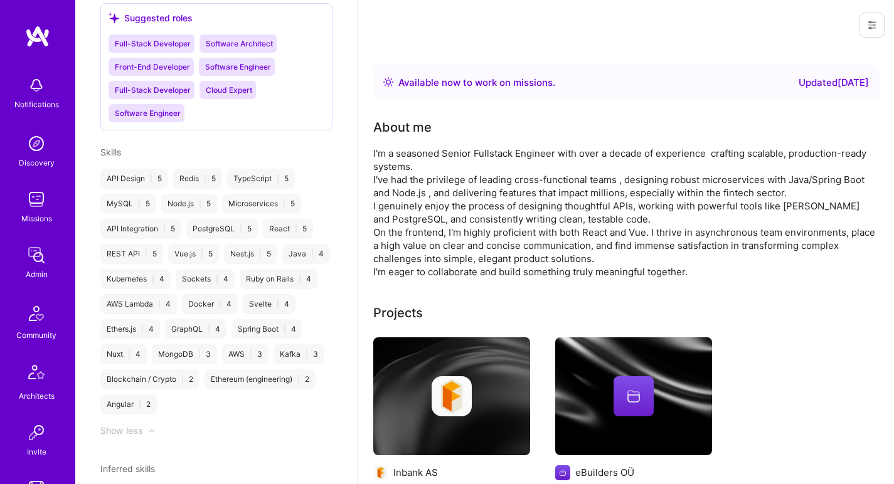
scroll to position [585, 0]
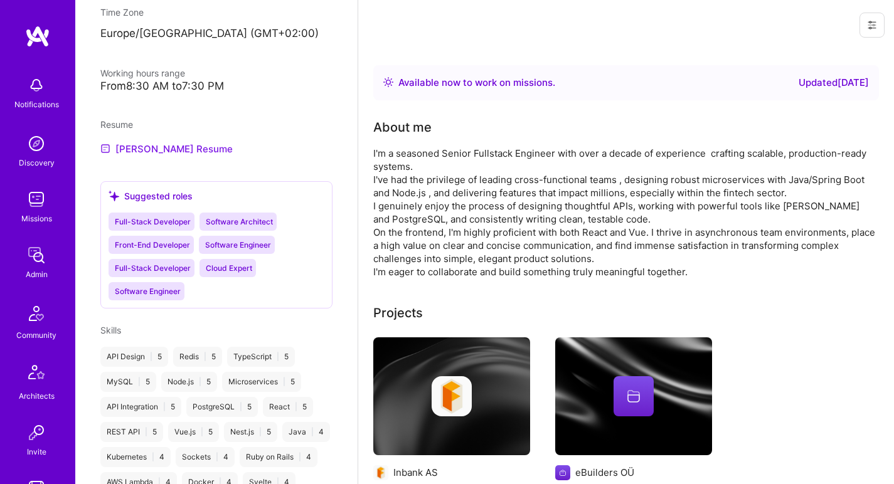
click at [152, 146] on link "Alexander's Resume" at bounding box center [166, 148] width 132 height 15
click at [485, 151] on div "I'm a seasoned Senior Fullstack Engineer with over a decade of experience craft…" at bounding box center [624, 213] width 502 height 132
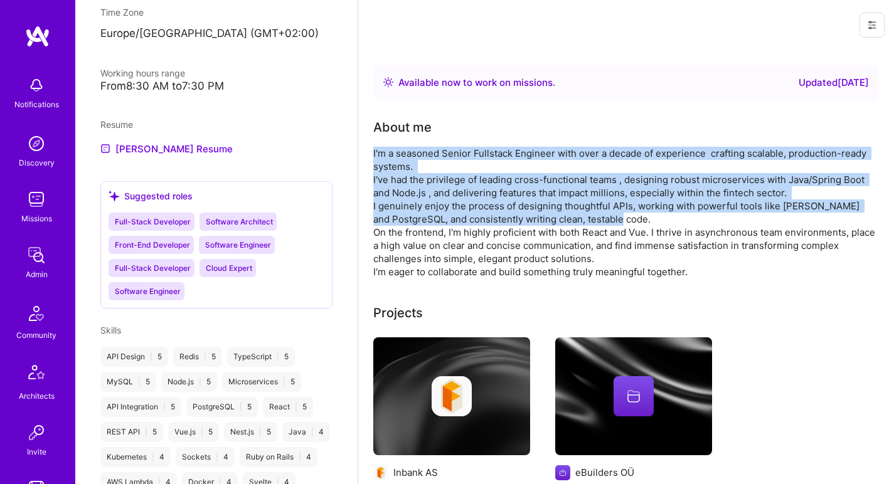
drag, startPoint x: 485, startPoint y: 151, endPoint x: 478, endPoint y: 213, distance: 62.5
click at [478, 213] on div "I'm a seasoned Senior Fullstack Engineer with over a decade of experience craft…" at bounding box center [624, 213] width 502 height 132
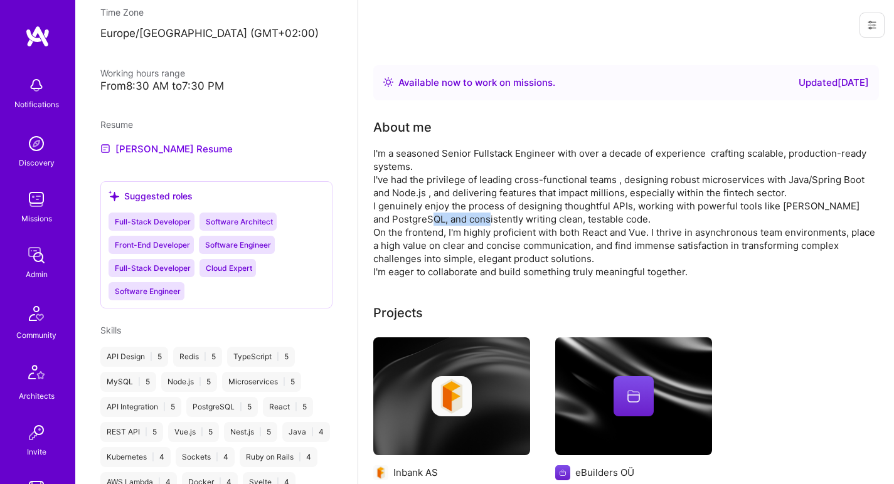
click at [478, 213] on div "I'm a seasoned Senior Fullstack Engineer with over a decade of experience craft…" at bounding box center [624, 213] width 502 height 132
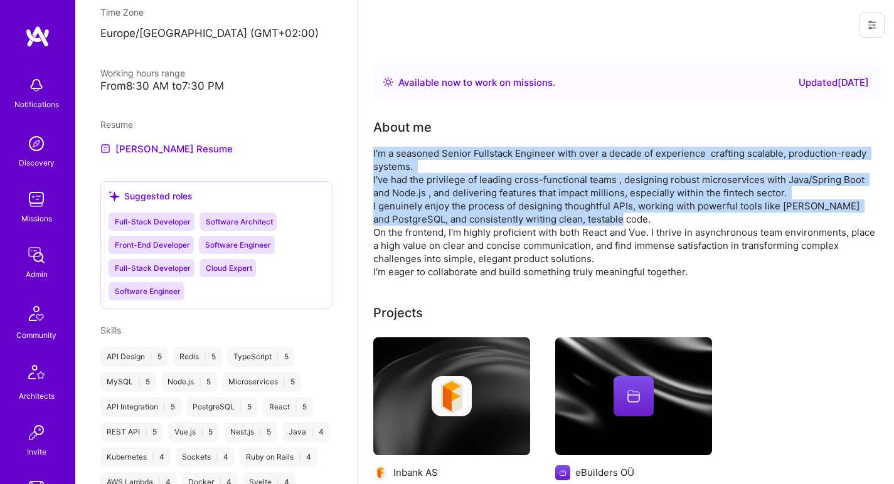
drag, startPoint x: 478, startPoint y: 213, endPoint x: 482, endPoint y: 163, distance: 49.8
click at [482, 164] on div "I'm a seasoned Senior Fullstack Engineer with over a decade of experience craft…" at bounding box center [624, 213] width 502 height 132
click at [482, 163] on div "I'm a seasoned Senior Fullstack Engineer with over a decade of experience craft…" at bounding box center [624, 213] width 502 height 132
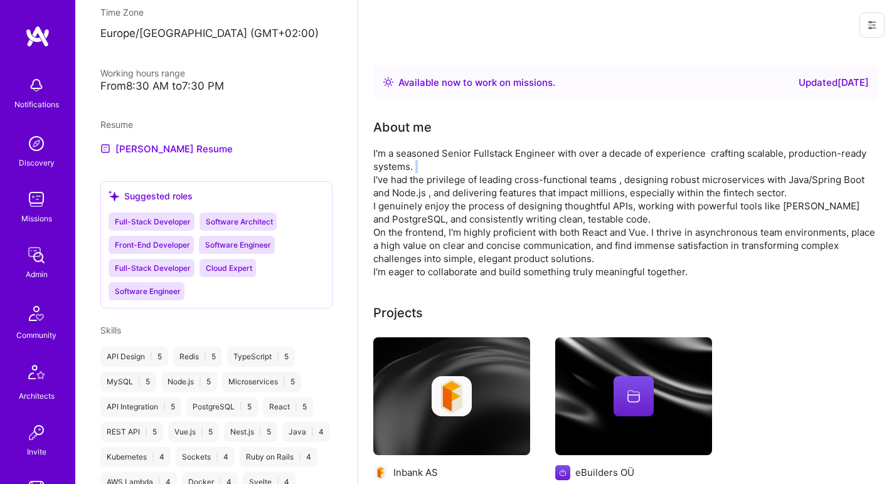
click at [482, 163] on div "I'm a seasoned Senior Fullstack Engineer with over a decade of experience craft…" at bounding box center [624, 213] width 502 height 132
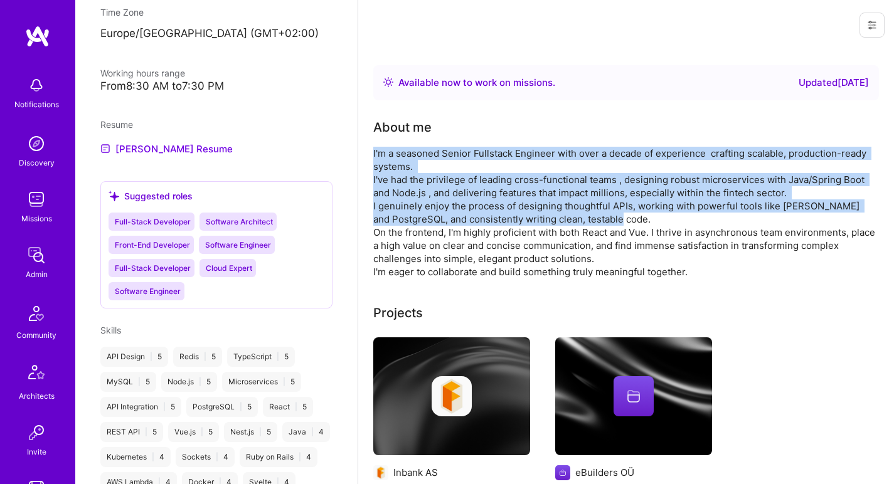
drag, startPoint x: 482, startPoint y: 163, endPoint x: 472, endPoint y: 214, distance: 51.9
click at [472, 214] on div "I'm a seasoned Senior Fullstack Engineer with over a decade of experience craft…" at bounding box center [624, 213] width 502 height 132
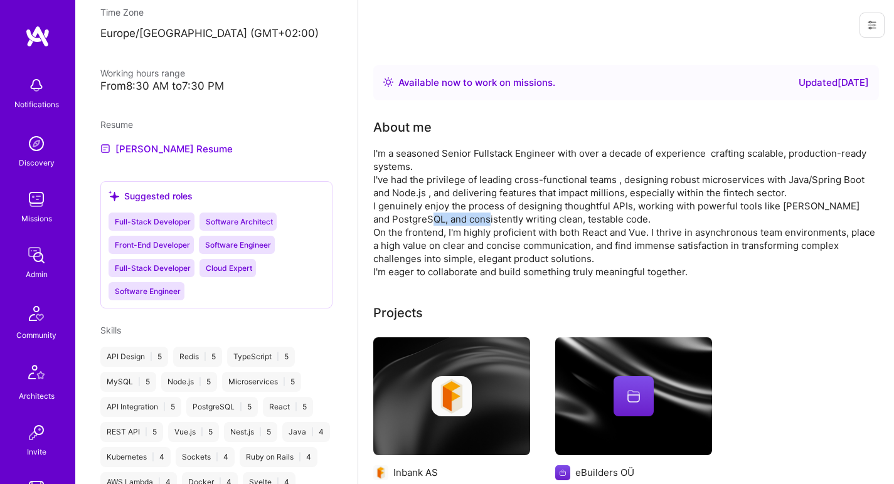
click at [472, 214] on div "I'm a seasoned Senior Fullstack Engineer with over a decade of experience craft…" at bounding box center [624, 213] width 502 height 132
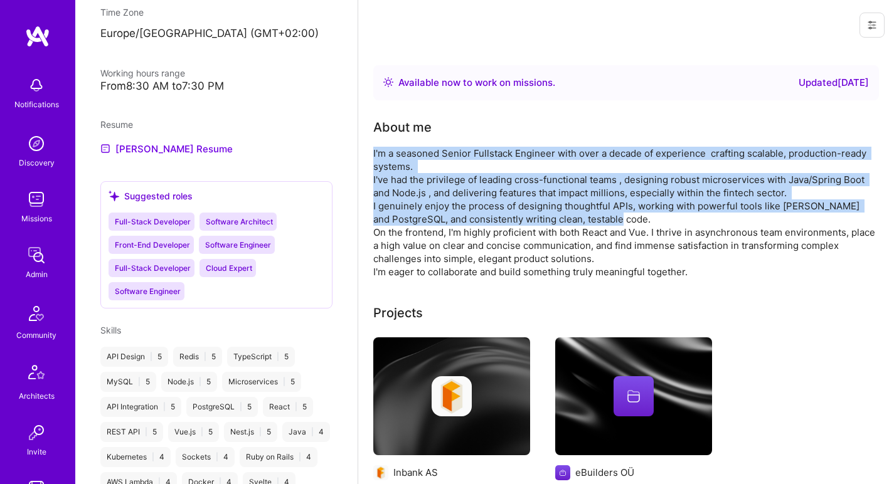
drag, startPoint x: 472, startPoint y: 214, endPoint x: 469, endPoint y: 166, distance: 48.4
click at [469, 166] on div "I'm a seasoned Senior Fullstack Engineer with over a decade of experience craft…" at bounding box center [624, 213] width 502 height 132
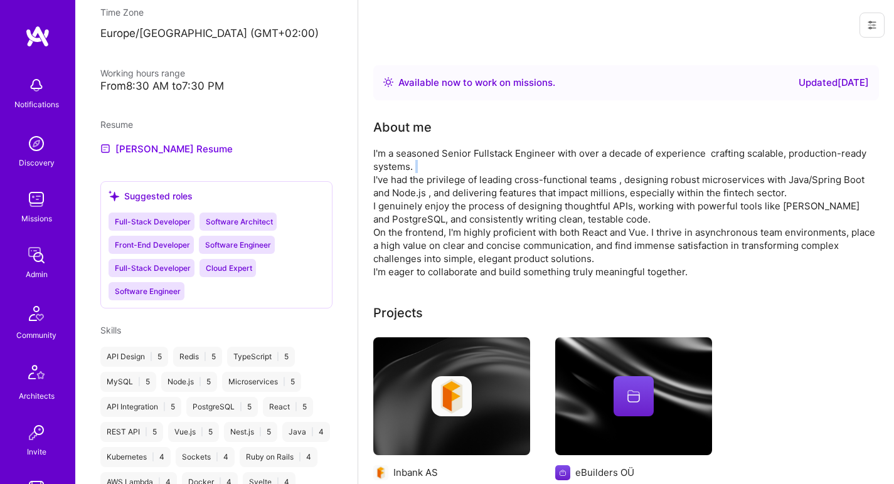
click at [469, 166] on div "I'm a seasoned Senior Fullstack Engineer with over a decade of experience craft…" at bounding box center [624, 213] width 502 height 132
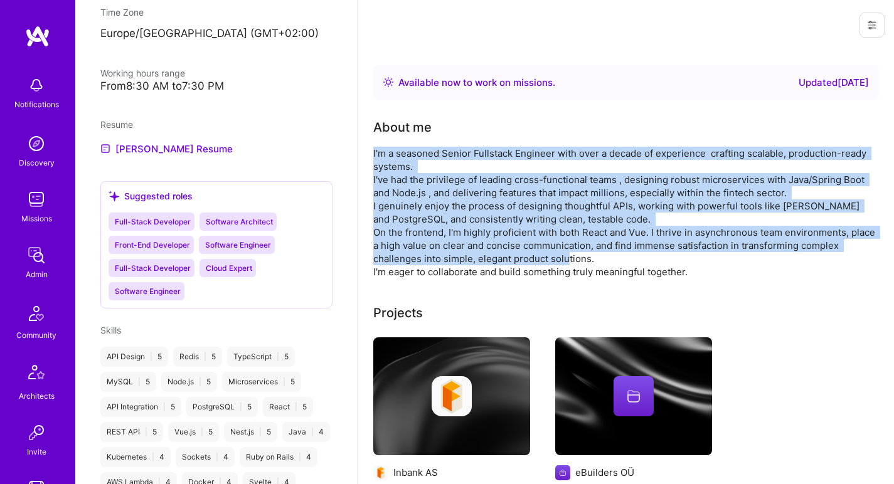
drag, startPoint x: 469, startPoint y: 166, endPoint x: 456, endPoint y: 228, distance: 64.1
click at [456, 228] on div "I'm a seasoned Senior Fullstack Engineer with over a decade of experience craft…" at bounding box center [624, 213] width 502 height 132
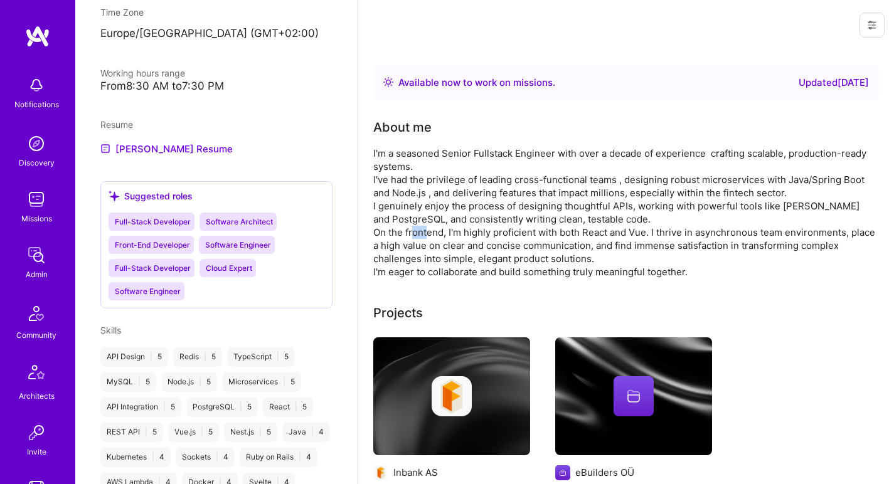
click at [456, 228] on div "I'm a seasoned Senior Fullstack Engineer with over a decade of experience craft…" at bounding box center [624, 213] width 502 height 132
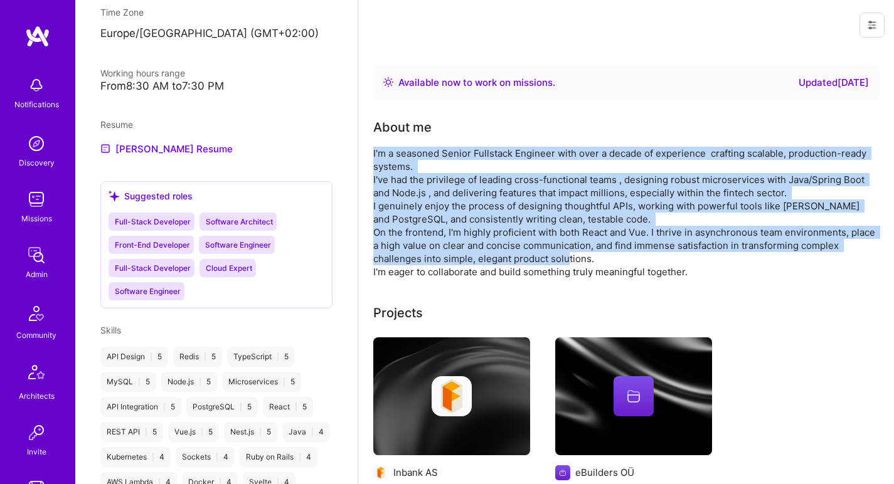
drag, startPoint x: 456, startPoint y: 228, endPoint x: 454, endPoint y: 150, distance: 78.5
click at [454, 150] on div "I'm a seasoned Senior Fullstack Engineer with over a decade of experience craft…" at bounding box center [624, 213] width 502 height 132
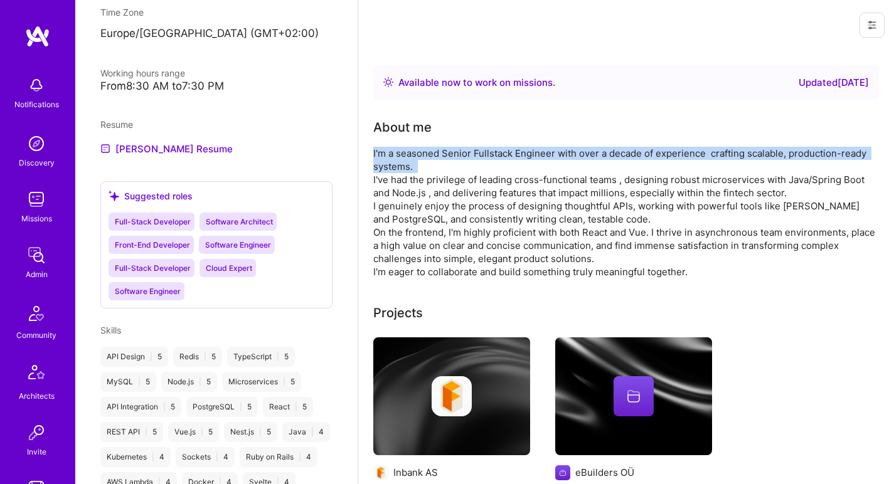
click at [454, 150] on div "I'm a seasoned Senior Fullstack Engineer with over a decade of experience craft…" at bounding box center [624, 213] width 502 height 132
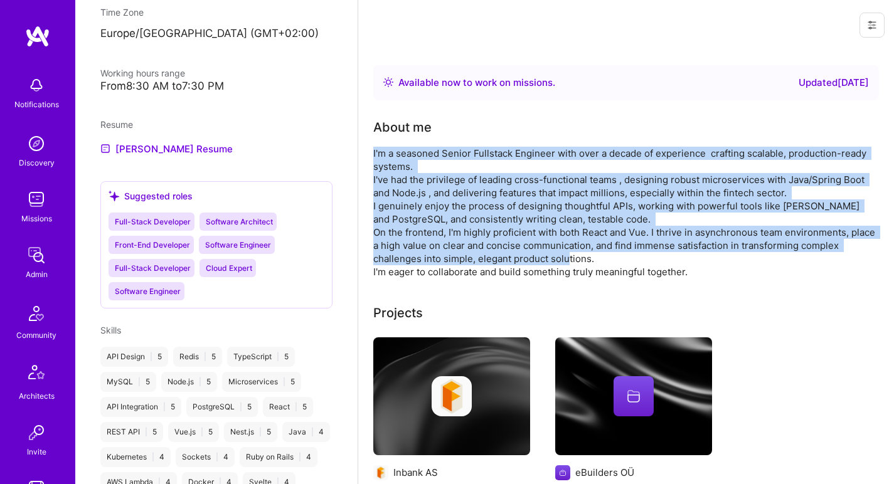
drag, startPoint x: 454, startPoint y: 150, endPoint x: 444, endPoint y: 229, distance: 79.6
click at [444, 229] on div "I'm a seasoned Senior Fullstack Engineer with over a decade of experience craft…" at bounding box center [624, 213] width 502 height 132
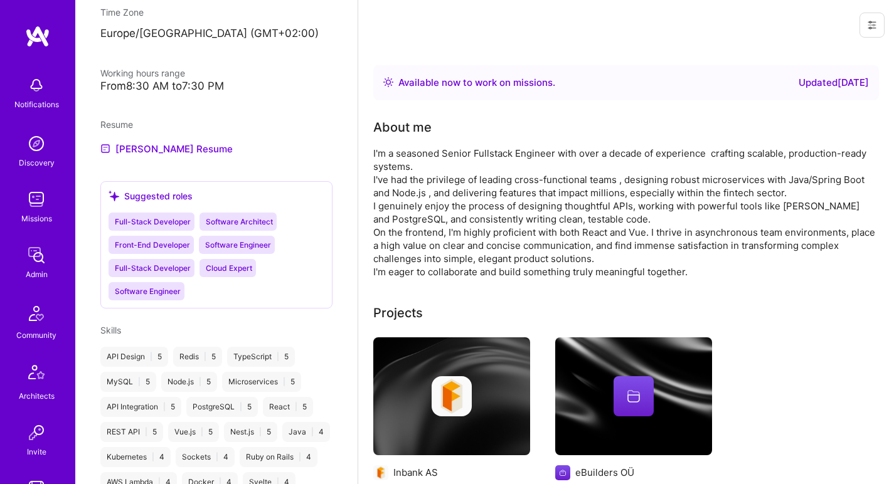
click at [444, 228] on div "I'm a seasoned Senior Fullstack Engineer with over a decade of experience craft…" at bounding box center [624, 213] width 502 height 132
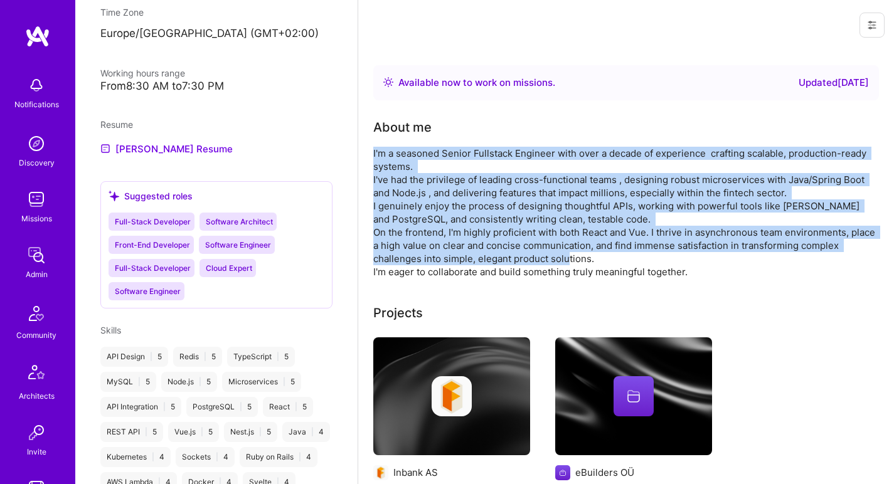
drag, startPoint x: 444, startPoint y: 228, endPoint x: 442, endPoint y: 152, distance: 76.6
click at [442, 152] on div "I'm a seasoned Senior Fullstack Engineer with over a decade of experience craft…" at bounding box center [624, 213] width 502 height 132
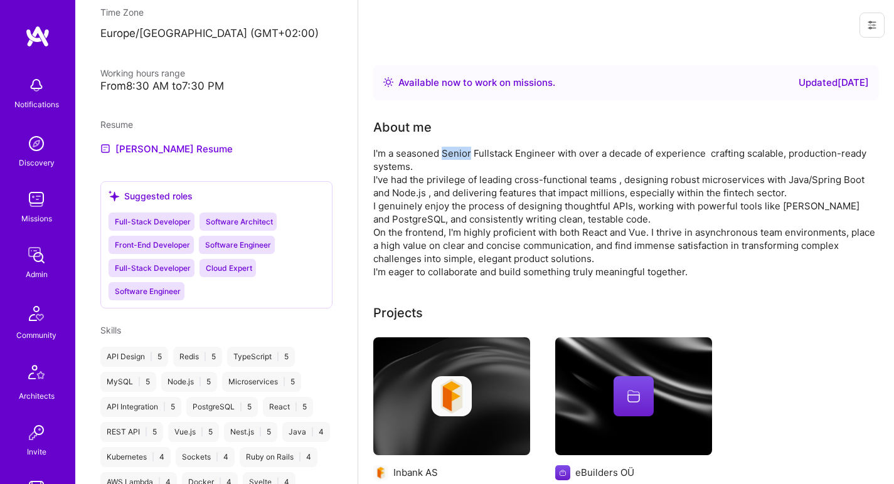
click at [442, 152] on div "I'm a seasoned Senior Fullstack Engineer with over a decade of experience craft…" at bounding box center [624, 213] width 502 height 132
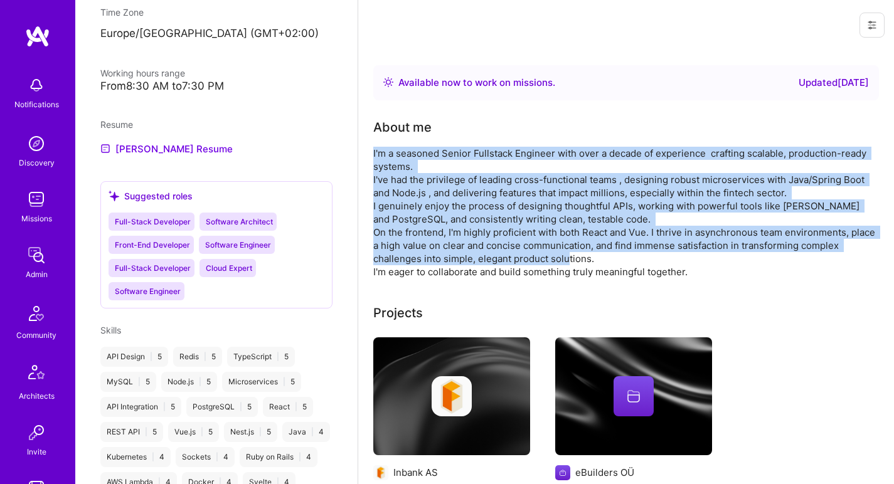
drag, startPoint x: 442, startPoint y: 152, endPoint x: 430, endPoint y: 230, distance: 79.3
click at [430, 230] on div "I'm a seasoned Senior Fullstack Engineer with over a decade of experience craft…" at bounding box center [624, 213] width 502 height 132
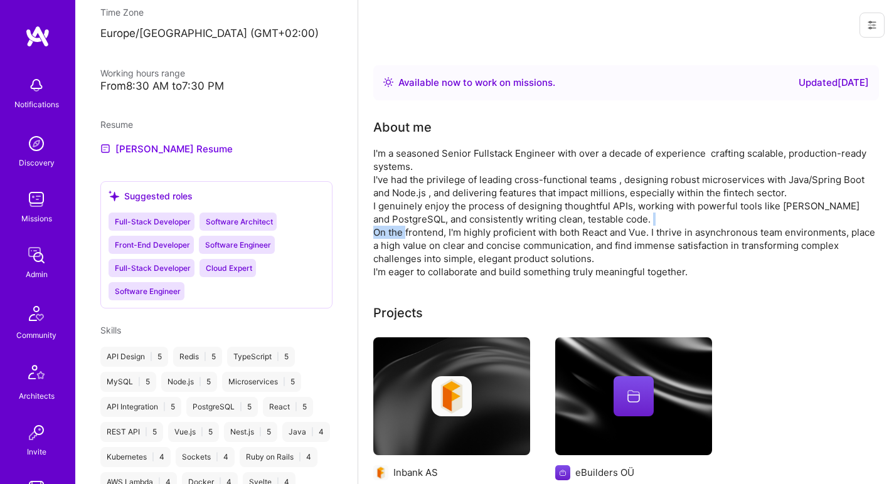
click at [430, 230] on div "I'm a seasoned Senior Fullstack Engineer with over a decade of experience craft…" at bounding box center [624, 213] width 502 height 132
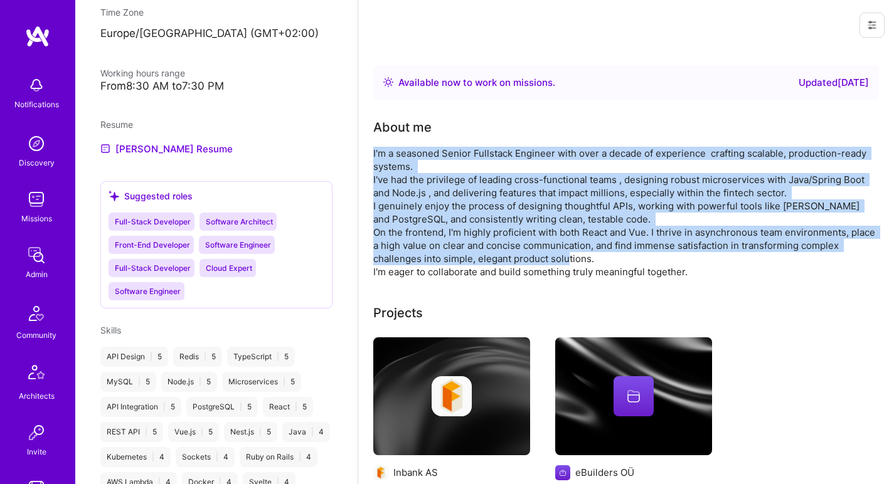
drag, startPoint x: 430, startPoint y: 230, endPoint x: 425, endPoint y: 160, distance: 70.4
click at [425, 161] on div "I'm a seasoned Senior Fullstack Engineer with over a decade of experience craft…" at bounding box center [624, 213] width 502 height 132
click at [425, 160] on div "I'm a seasoned Senior Fullstack Engineer with over a decade of experience craft…" at bounding box center [624, 213] width 502 height 132
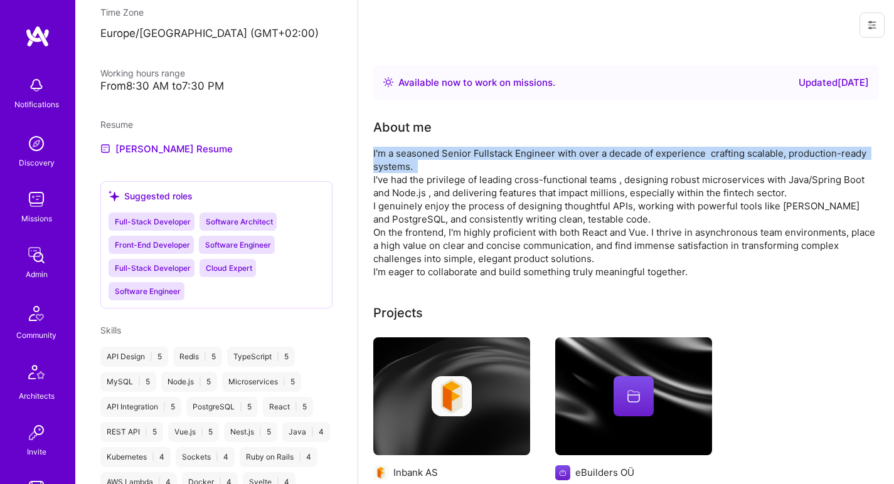
click at [425, 160] on div "I'm a seasoned Senior Fullstack Engineer with over a decade of experience craft…" at bounding box center [624, 213] width 502 height 132
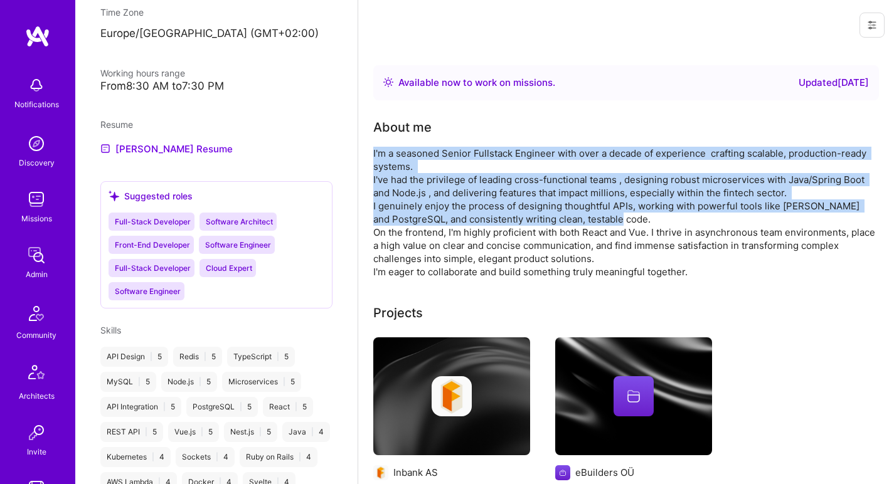
drag, startPoint x: 425, startPoint y: 160, endPoint x: 417, endPoint y: 223, distance: 63.3
click at [417, 223] on div "I'm a seasoned Senior Fullstack Engineer with over a decade of experience craft…" at bounding box center [624, 213] width 502 height 132
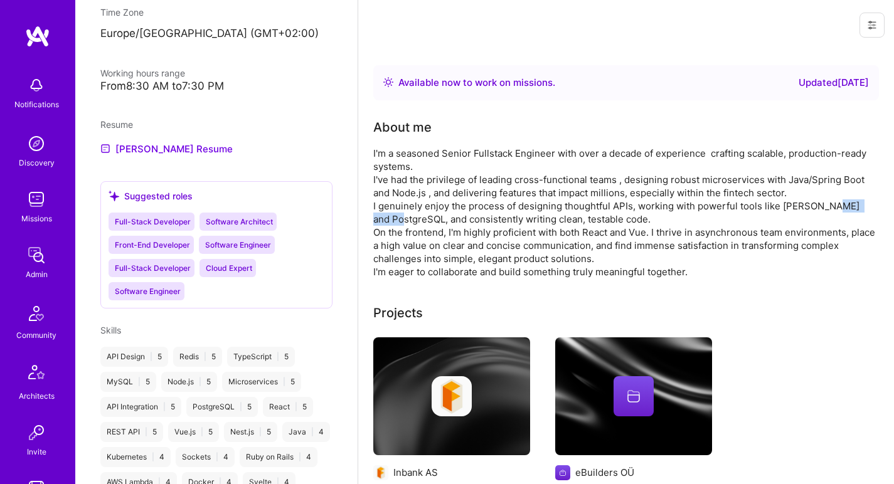
click at [417, 223] on div "I'm a seasoned Senior Fullstack Engineer with over a decade of experience craft…" at bounding box center [624, 213] width 502 height 132
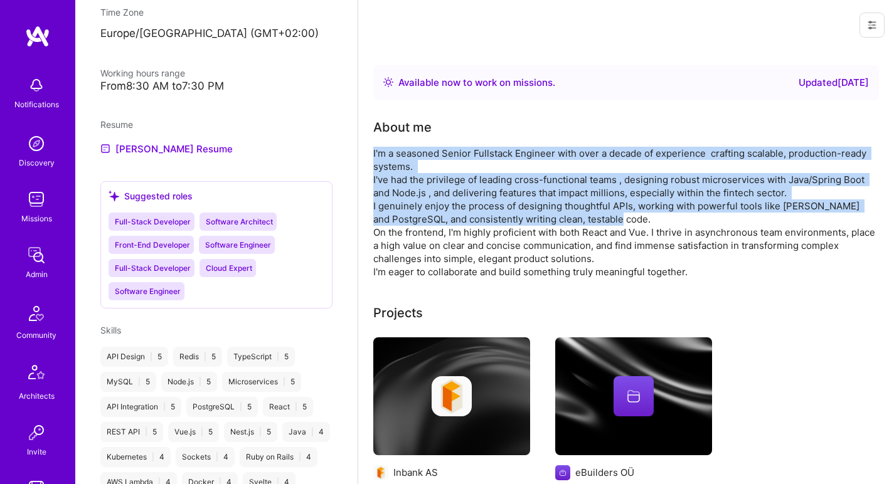
drag, startPoint x: 417, startPoint y: 223, endPoint x: 418, endPoint y: 168, distance: 54.6
click at [418, 168] on div "I'm a seasoned Senior Fullstack Engineer with over a decade of experience craft…" at bounding box center [624, 213] width 502 height 132
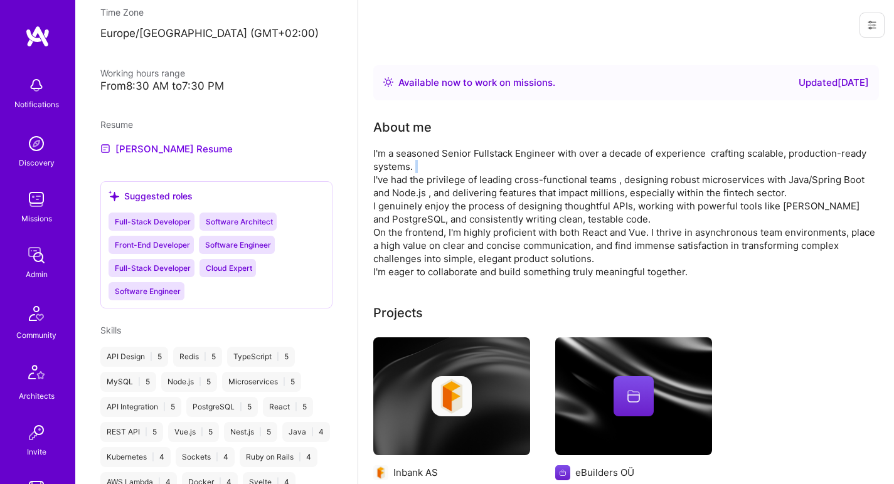
click at [418, 168] on div "I'm a seasoned Senior Fullstack Engineer with over a decade of experience craft…" at bounding box center [624, 213] width 502 height 132
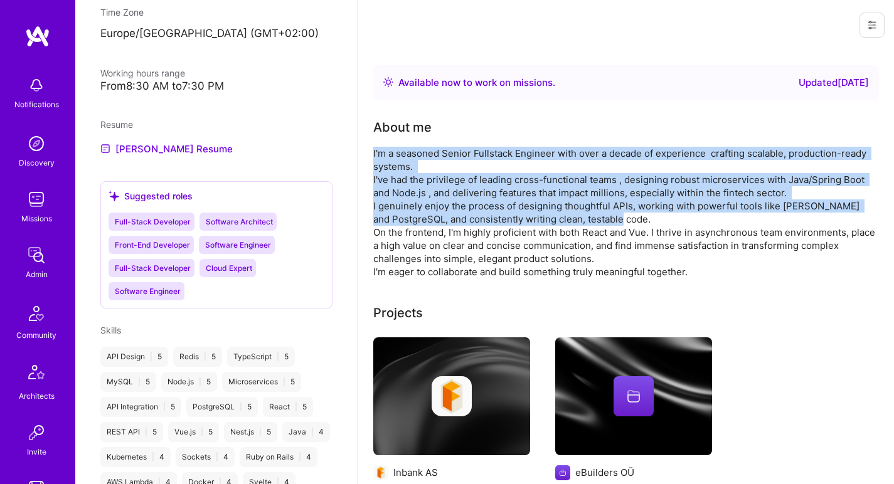
drag, startPoint x: 418, startPoint y: 168, endPoint x: 414, endPoint y: 208, distance: 39.8
click at [414, 207] on div "I'm a seasoned Senior Fullstack Engineer with over a decade of experience craft…" at bounding box center [624, 213] width 502 height 132
click at [414, 208] on div "I'm a seasoned Senior Fullstack Engineer with over a decade of experience craft…" at bounding box center [624, 213] width 502 height 132
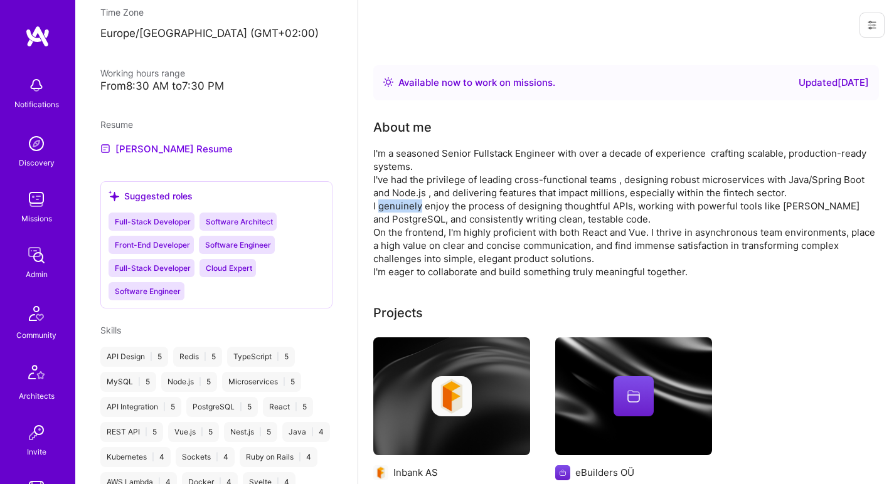
click at [414, 208] on div "I'm a seasoned Senior Fullstack Engineer with over a decade of experience craft…" at bounding box center [624, 213] width 502 height 132
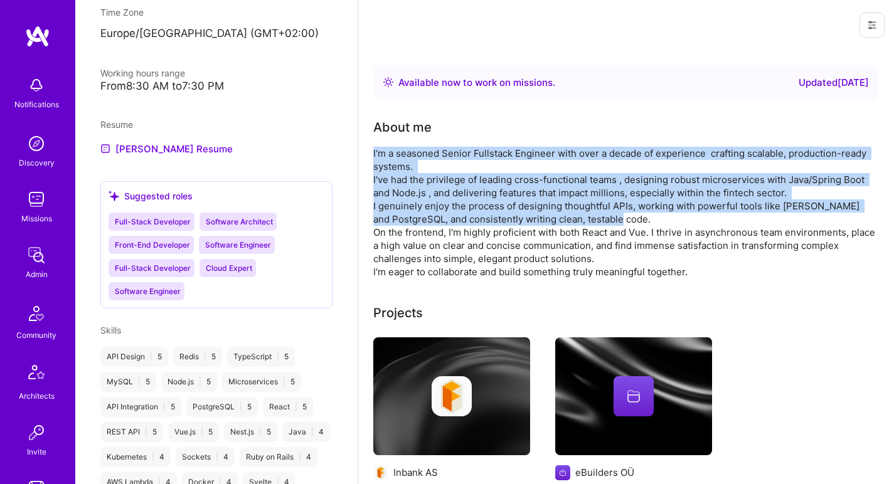
drag, startPoint x: 414, startPoint y: 208, endPoint x: 420, endPoint y: 161, distance: 46.9
click at [420, 161] on div "I'm a seasoned Senior Fullstack Engineer with over a decade of experience craft…" at bounding box center [624, 213] width 502 height 132
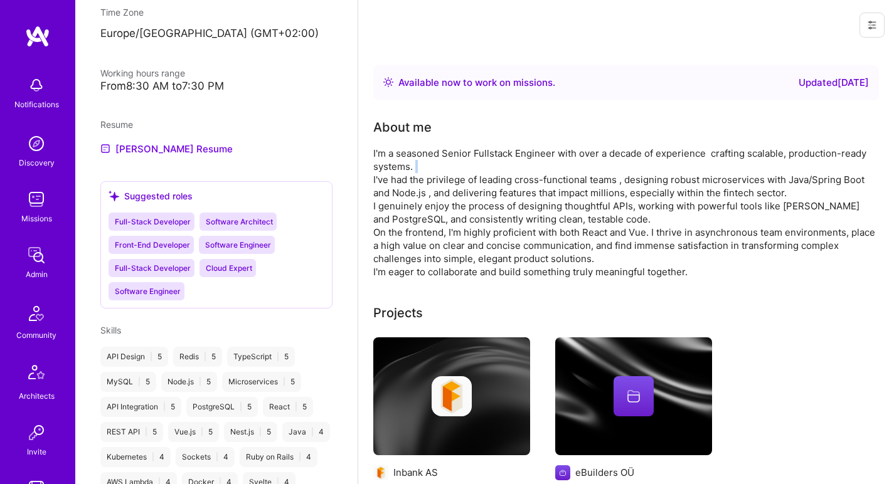
click at [420, 161] on div "I'm a seasoned Senior Fullstack Engineer with over a decade of experience craft…" at bounding box center [624, 213] width 502 height 132
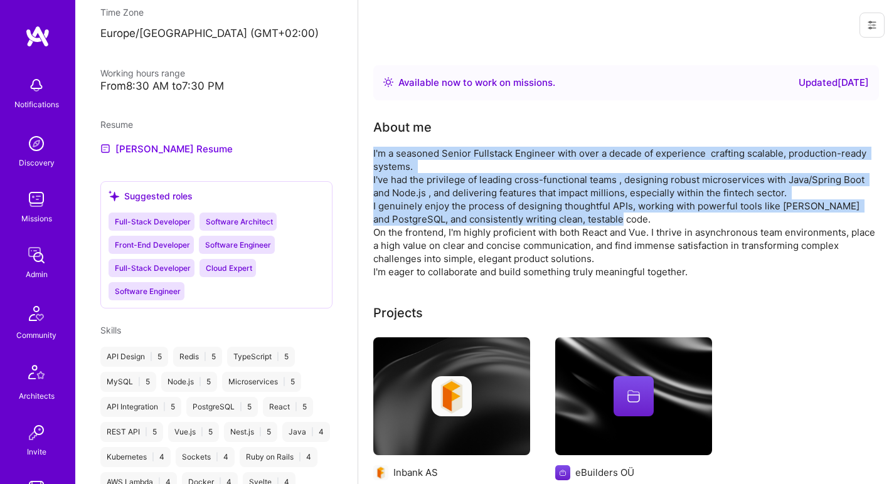
drag, startPoint x: 420, startPoint y: 161, endPoint x: 413, endPoint y: 201, distance: 40.7
click at [413, 201] on div "I'm a seasoned Senior Fullstack Engineer with over a decade of experience craft…" at bounding box center [624, 213] width 502 height 132
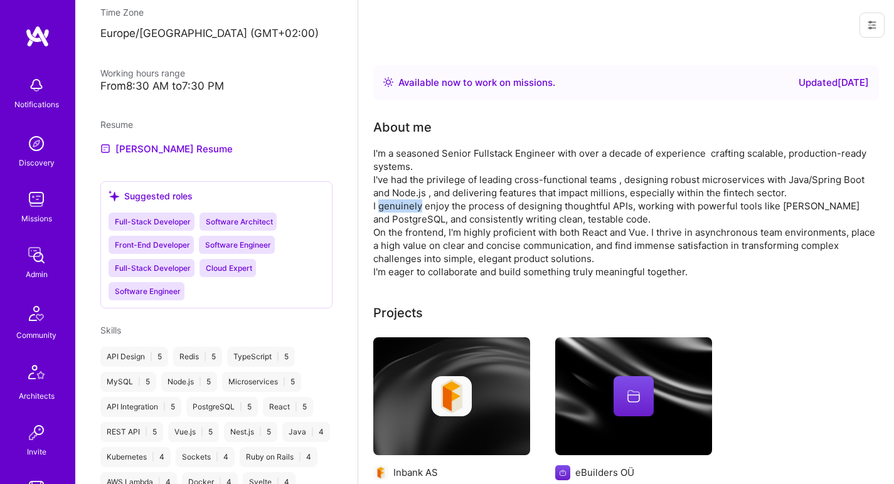
click at [413, 201] on div "I'm a seasoned Senior Fullstack Engineer with over a decade of experience craft…" at bounding box center [624, 213] width 502 height 132
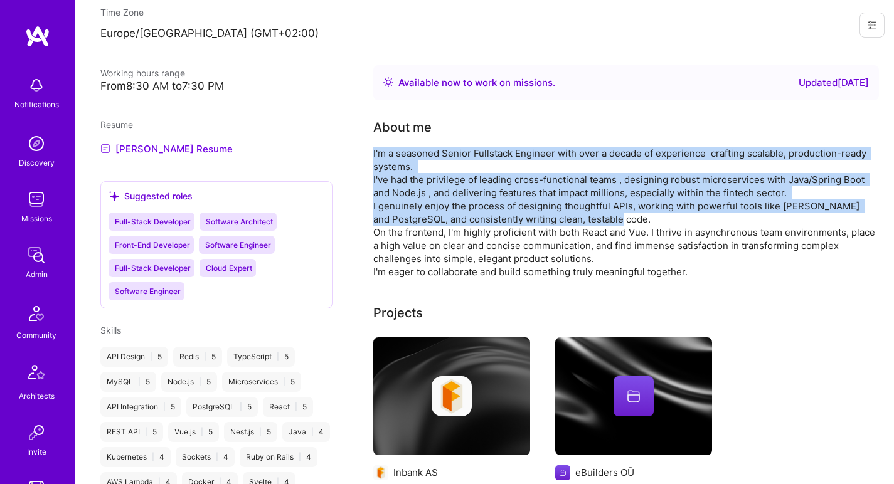
drag, startPoint x: 413, startPoint y: 201, endPoint x: 419, endPoint y: 164, distance: 37.4
click at [419, 165] on div "I'm a seasoned Senior Fullstack Engineer with over a decade of experience craft…" at bounding box center [624, 213] width 502 height 132
click at [419, 164] on div "I'm a seasoned Senior Fullstack Engineer with over a decade of experience craft…" at bounding box center [624, 213] width 502 height 132
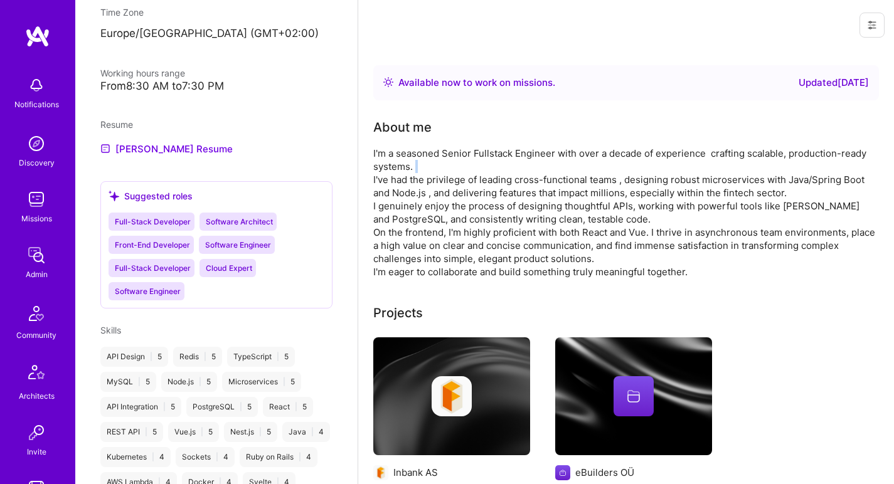
click at [419, 164] on div "I'm a seasoned Senior Fullstack Engineer with over a decade of experience craft…" at bounding box center [624, 213] width 502 height 132
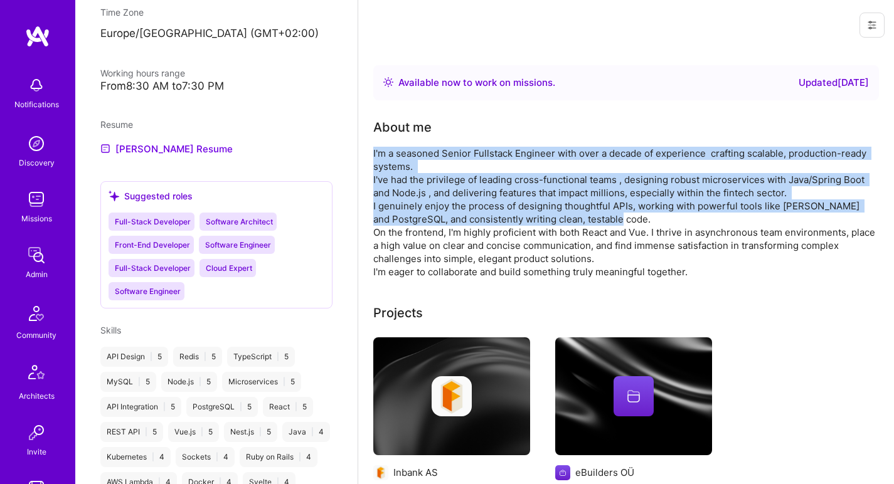
drag, startPoint x: 419, startPoint y: 164, endPoint x: 413, endPoint y: 213, distance: 48.7
click at [413, 213] on div "I'm a seasoned Senior Fullstack Engineer with over a decade of experience craft…" at bounding box center [624, 213] width 502 height 132
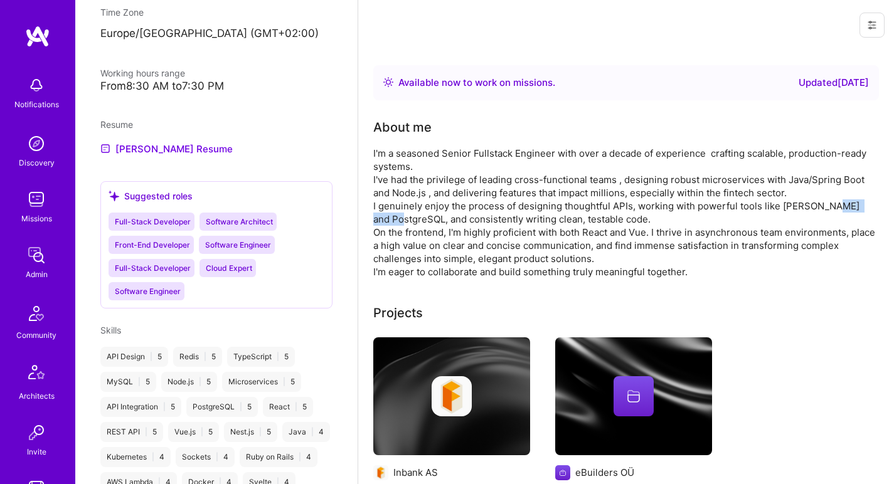
click at [413, 213] on div "I'm a seasoned Senior Fullstack Engineer with over a decade of experience craft…" at bounding box center [624, 213] width 502 height 132
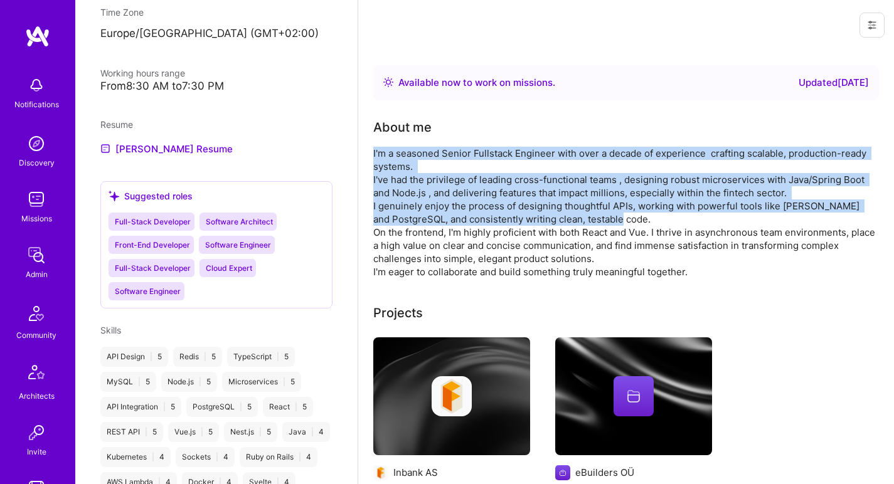
drag, startPoint x: 413, startPoint y: 213, endPoint x: 414, endPoint y: 163, distance: 50.2
click at [414, 163] on div "I'm a seasoned Senior Fullstack Engineer with over a decade of experience craft…" at bounding box center [624, 213] width 502 height 132
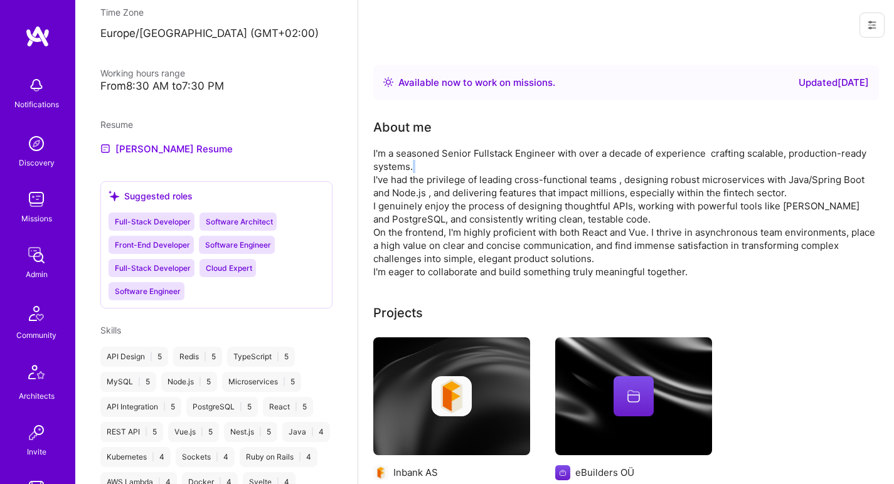
click at [414, 163] on div "I'm a seasoned Senior Fullstack Engineer with over a decade of experience craft…" at bounding box center [624, 213] width 502 height 132
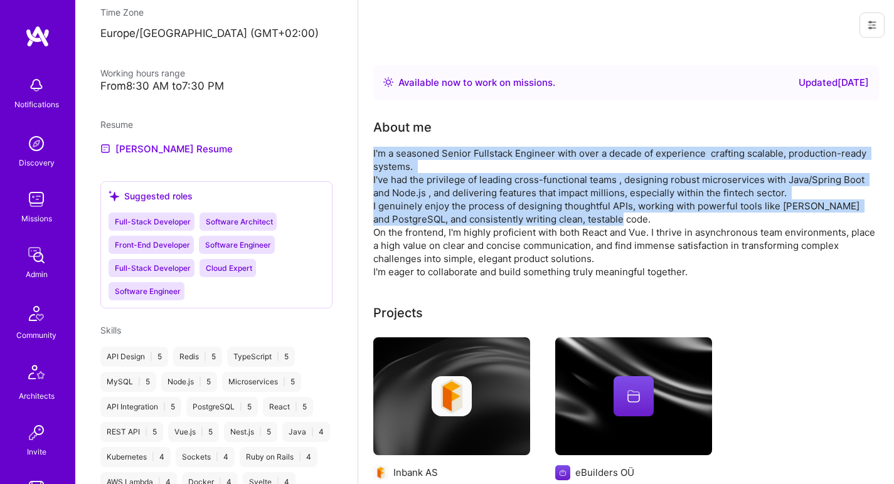
drag, startPoint x: 414, startPoint y: 163, endPoint x: 405, endPoint y: 205, distance: 43.7
click at [405, 205] on div "I'm a seasoned Senior Fullstack Engineer with over a decade of experience craft…" at bounding box center [624, 213] width 502 height 132
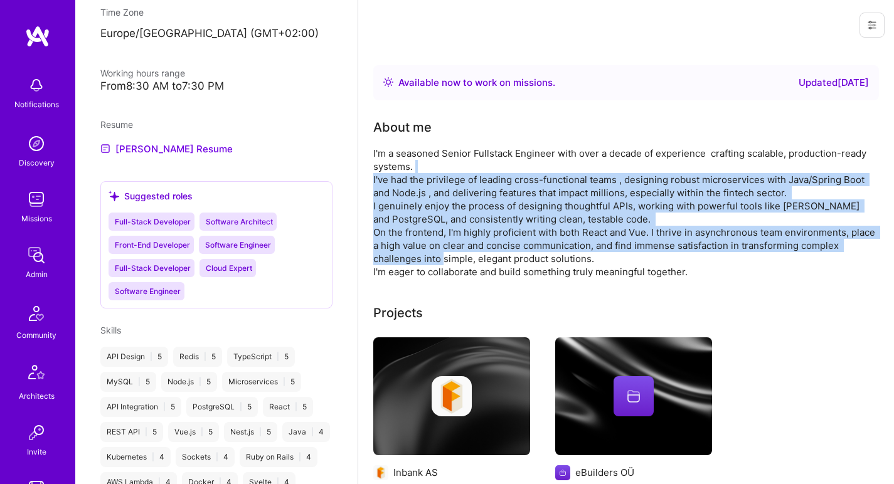
drag, startPoint x: 477, startPoint y: 238, endPoint x: 476, endPoint y: 162, distance: 75.9
click at [476, 162] on div "I'm a seasoned Senior Fullstack Engineer with over a decade of experience craft…" at bounding box center [624, 213] width 502 height 132
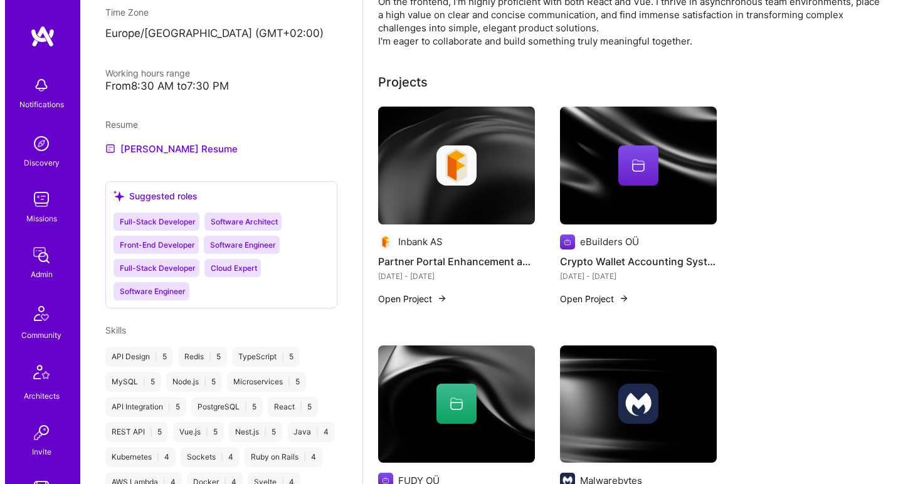
scroll to position [196, 0]
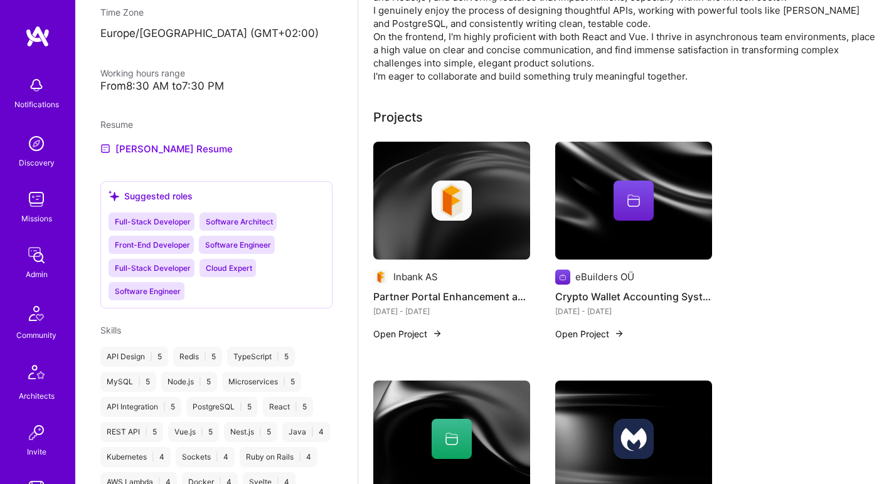
click at [403, 209] on div at bounding box center [451, 201] width 157 height 40
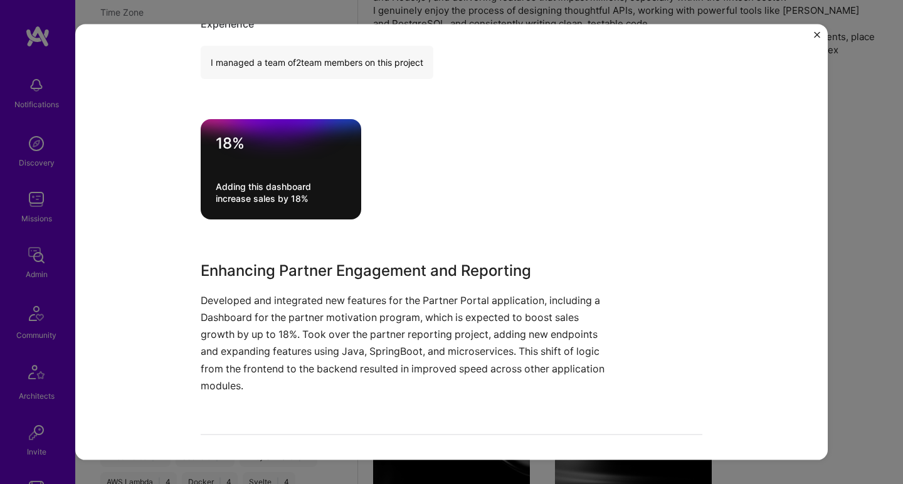
scroll to position [424, 0]
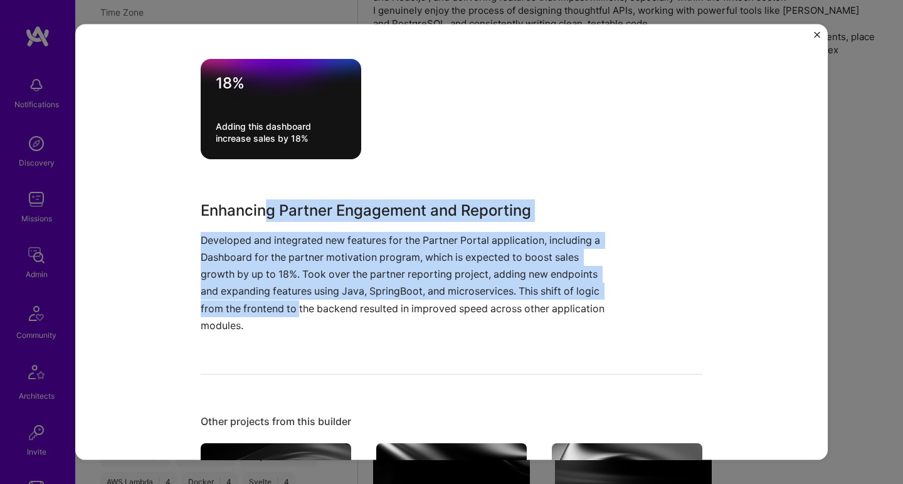
drag, startPoint x: 258, startPoint y: 212, endPoint x: 296, endPoint y: 298, distance: 93.6
click at [296, 297] on div "Enhancing Partner Engagement and Reporting Developed and integrated new feature…" at bounding box center [405, 266] width 408 height 135
click at [296, 298] on p "Developed and integrated new features for the Partner Portal application, inclu…" at bounding box center [405, 283] width 408 height 102
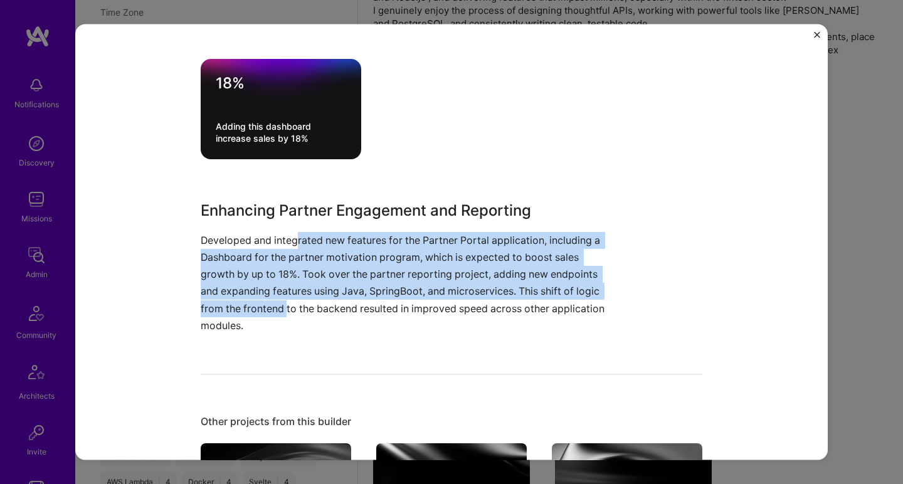
drag, startPoint x: 281, startPoint y: 292, endPoint x: 296, endPoint y: 235, distance: 58.4
click at [296, 236] on p "Developed and integrated new features for the Partner Portal application, inclu…" at bounding box center [405, 283] width 408 height 102
click at [296, 235] on p "Developed and integrated new features for the Partner Portal application, inclu…" at bounding box center [405, 283] width 408 height 102
drag, startPoint x: 296, startPoint y: 235, endPoint x: 274, endPoint y: 305, distance: 73.0
click at [274, 304] on p "Developed and integrated new features for the Partner Portal application, inclu…" at bounding box center [405, 283] width 408 height 102
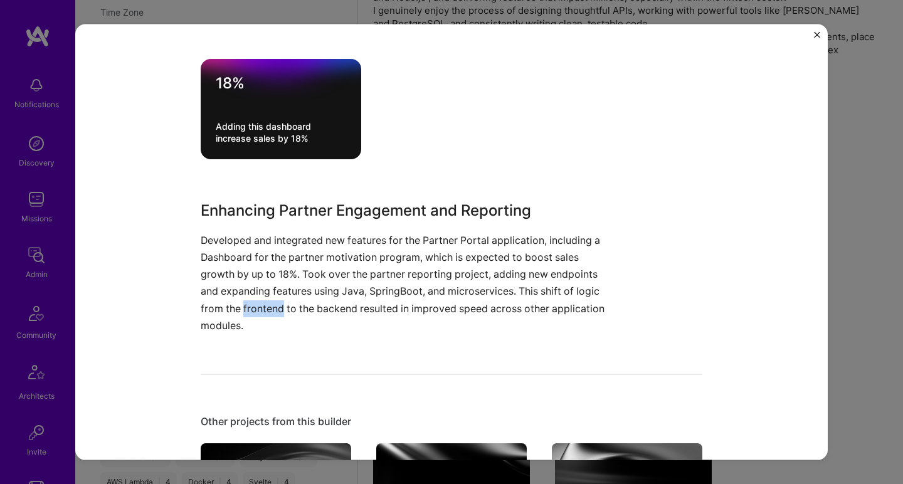
click at [274, 305] on p "Developed and integrated new features for the Partner Portal application, inclu…" at bounding box center [405, 283] width 408 height 102
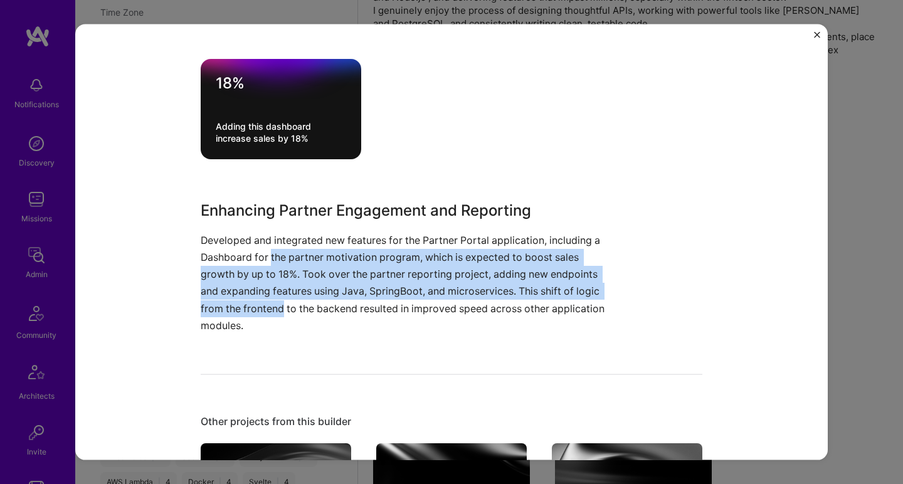
drag, startPoint x: 273, startPoint y: 293, endPoint x: 277, endPoint y: 255, distance: 37.8
click at [277, 255] on p "Developed and integrated new features for the Partner Portal application, inclu…" at bounding box center [405, 283] width 408 height 102
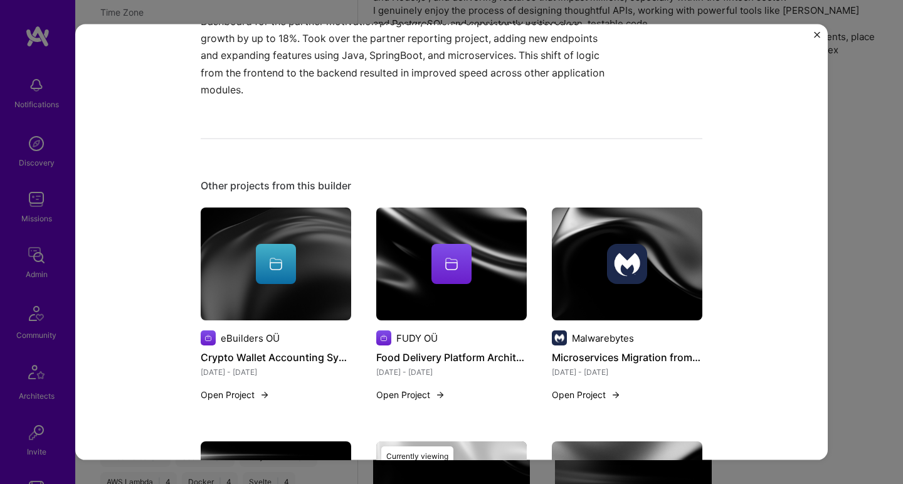
scroll to position [874, 0]
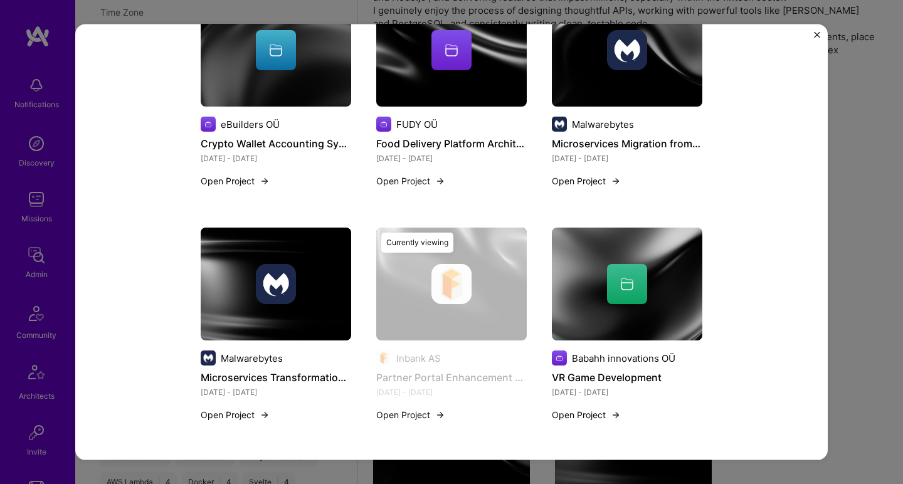
click at [637, 260] on img at bounding box center [627, 284] width 151 height 113
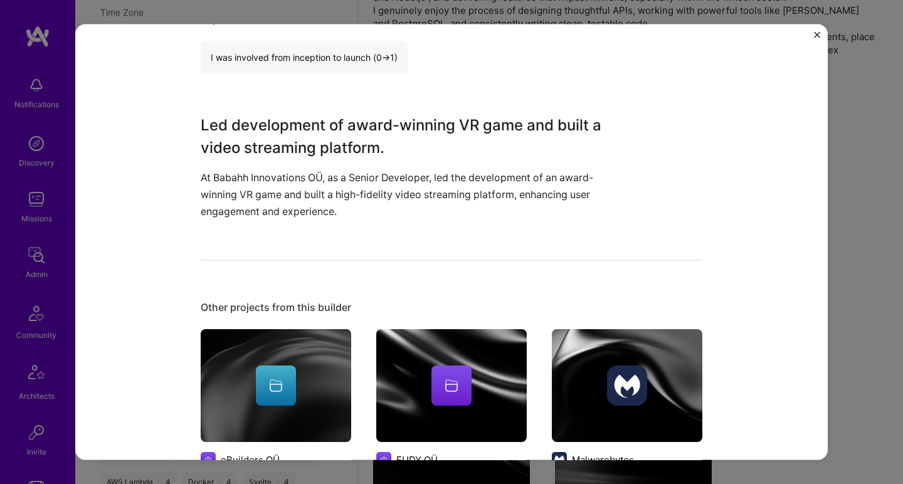
scroll to position [705, 0]
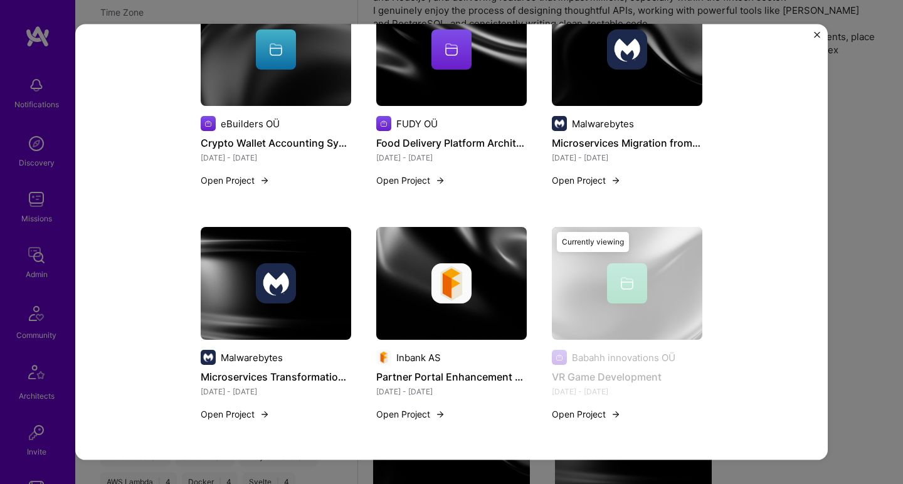
click at [297, 327] on img at bounding box center [276, 283] width 151 height 113
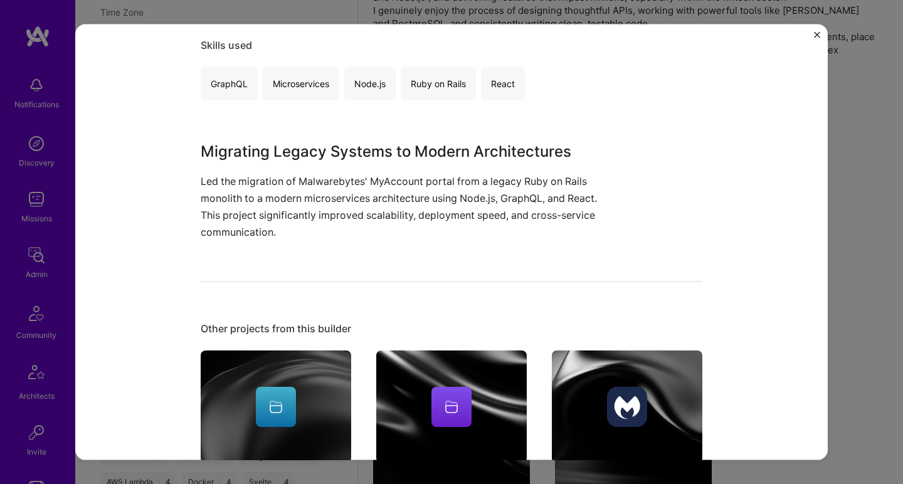
scroll to position [507, 0]
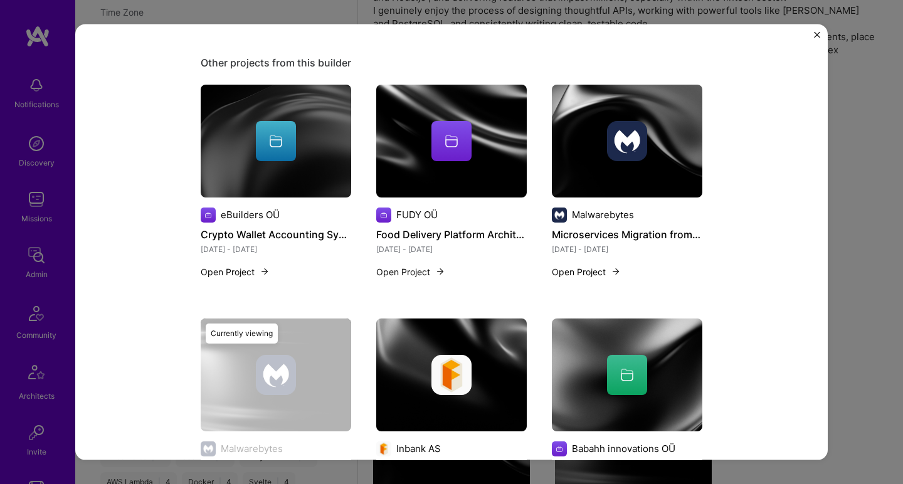
click at [616, 167] on img at bounding box center [627, 140] width 151 height 113
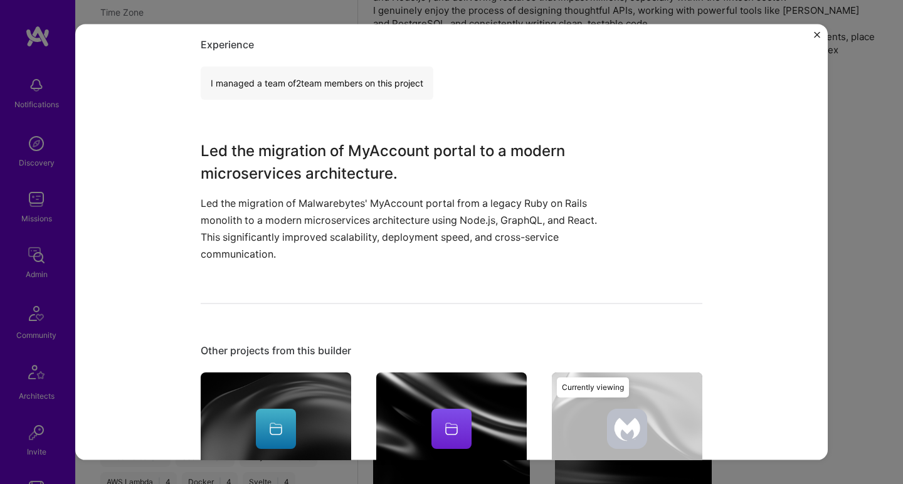
scroll to position [487, 0]
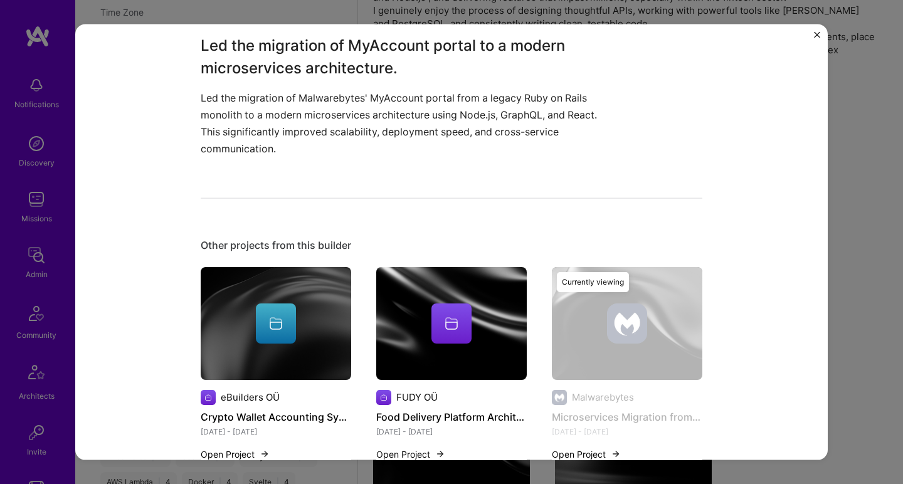
click at [408, 370] on img at bounding box center [451, 323] width 151 height 113
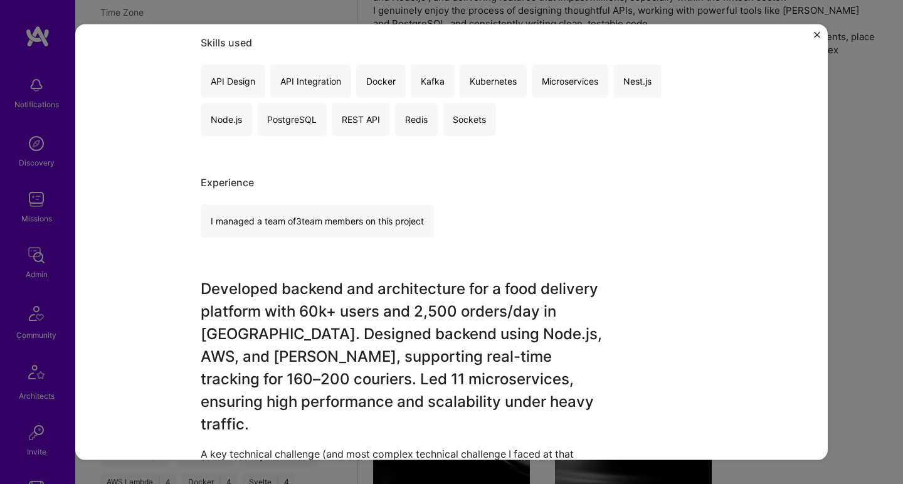
scroll to position [653, 0]
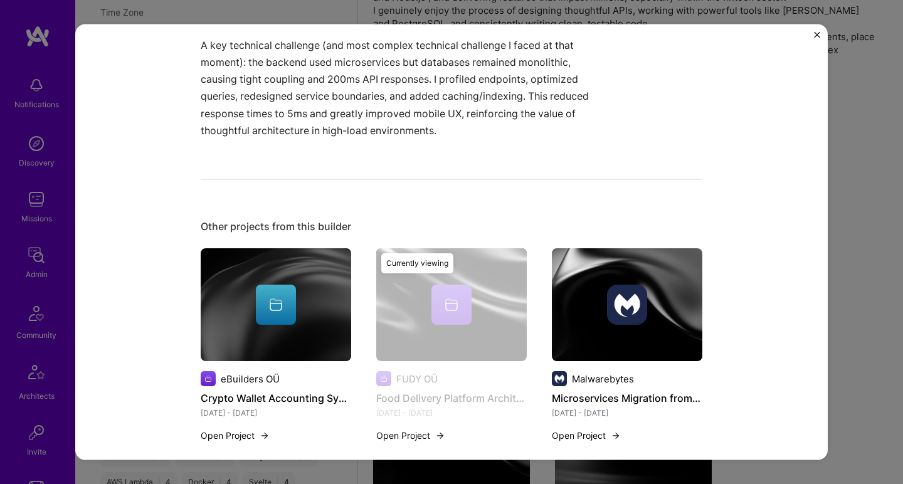
click at [270, 328] on img at bounding box center [276, 304] width 151 height 113
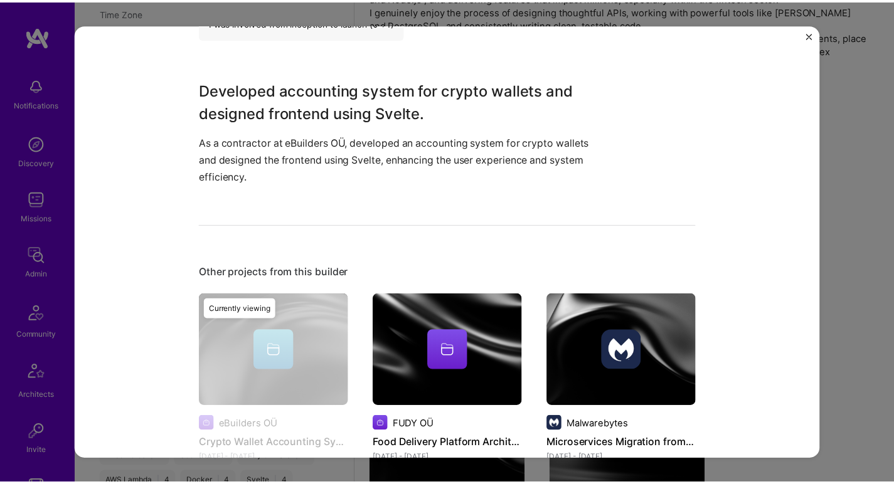
scroll to position [369, 0]
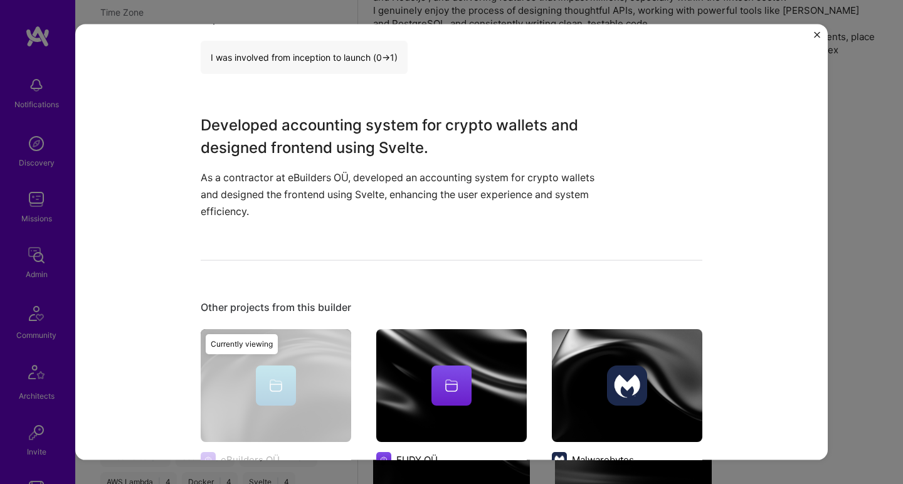
click at [879, 175] on div "Crypto Wallet Accounting System eBuilders OÜ Crypto, Financial Services / Finte…" at bounding box center [451, 242] width 903 height 484
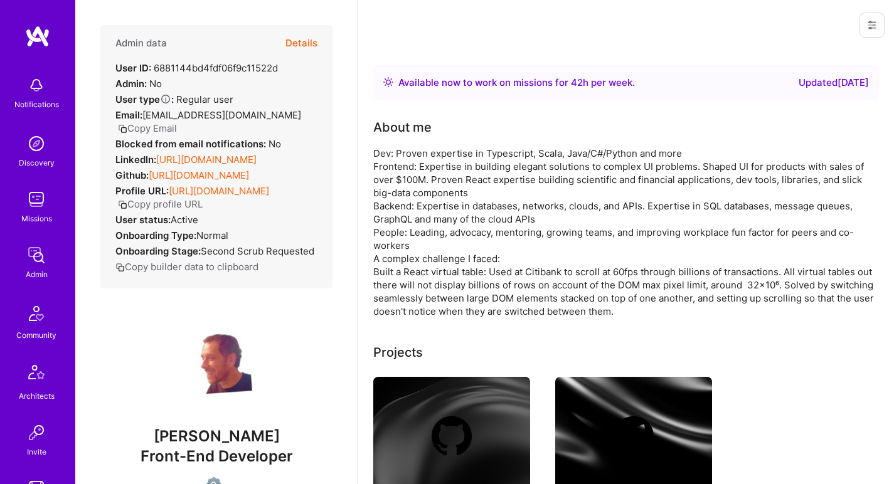
click at [221, 154] on link "[URL][DOMAIN_NAME]" at bounding box center [206, 160] width 100 height 12
click at [201, 176] on link "[URL][DOMAIN_NAME]" at bounding box center [199, 175] width 100 height 12
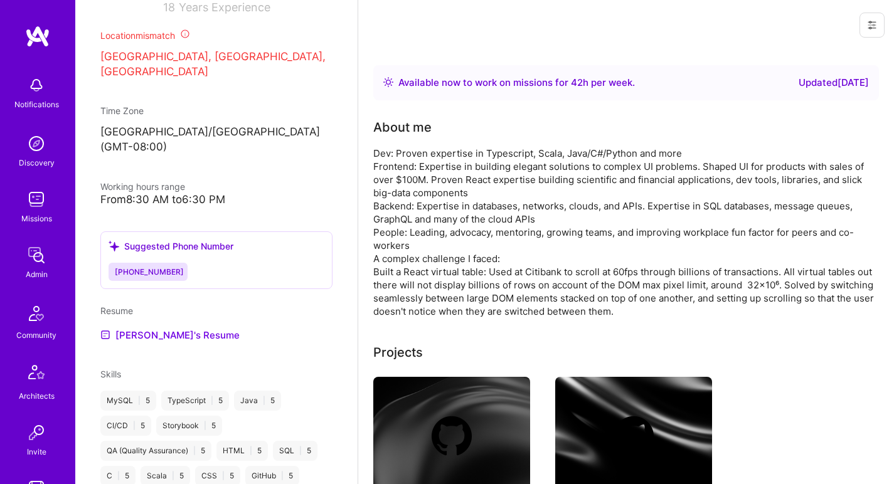
scroll to position [592, 0]
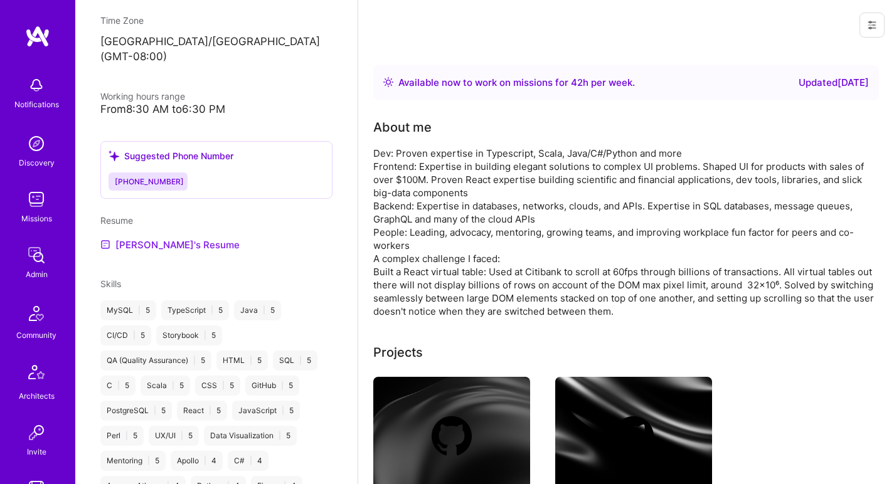
click at [152, 239] on link "[PERSON_NAME]'s Resume" at bounding box center [169, 244] width 139 height 15
click at [455, 165] on div "Dev: Proven expertise in Typescript, Scala, Java/C#/Python and more Frontend: E…" at bounding box center [624, 232] width 502 height 171
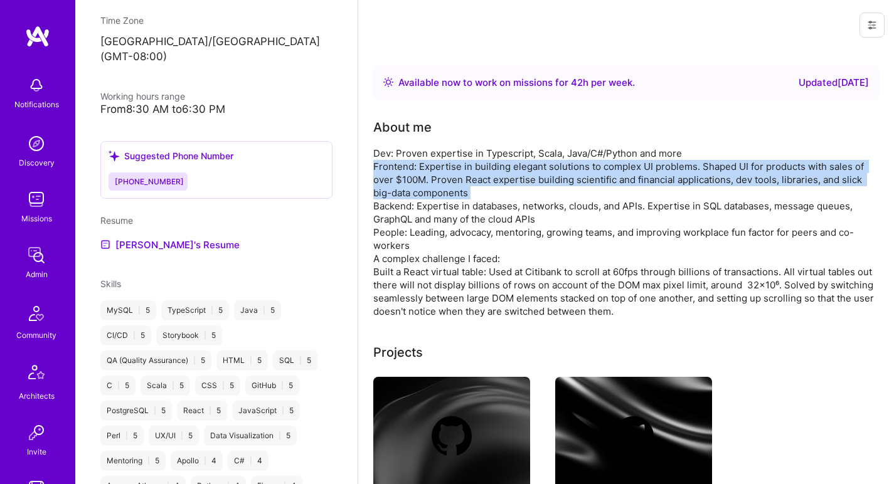
click at [455, 165] on div "Dev: Proven expertise in Typescript, Scala, Java/C#/Python and more Frontend: E…" at bounding box center [624, 232] width 502 height 171
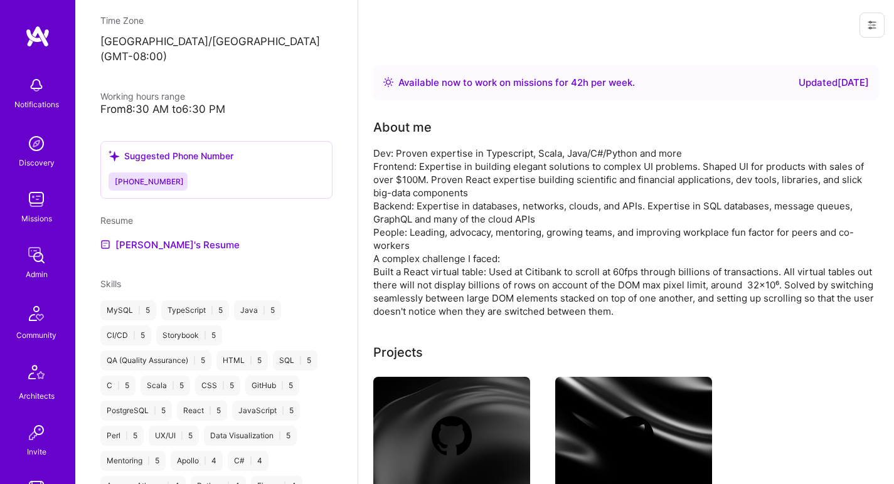
click at [457, 156] on div "Dev: Proven expertise in Typescript, Scala, Java/C#/Python and more Frontend: E…" at bounding box center [624, 232] width 502 height 171
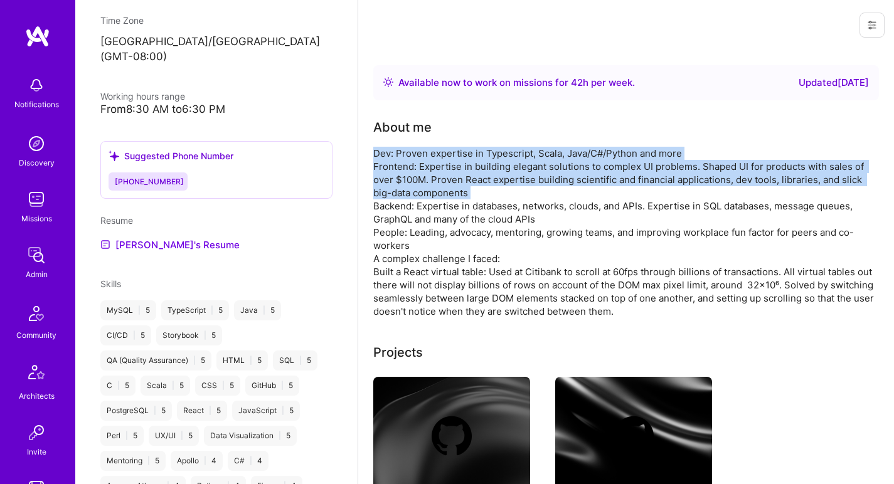
drag, startPoint x: 457, startPoint y: 156, endPoint x: 435, endPoint y: 193, distance: 43.3
click at [435, 193] on div "Dev: Proven expertise in Typescript, Scala, Java/C#/Python and more Frontend: E…" at bounding box center [624, 232] width 502 height 171
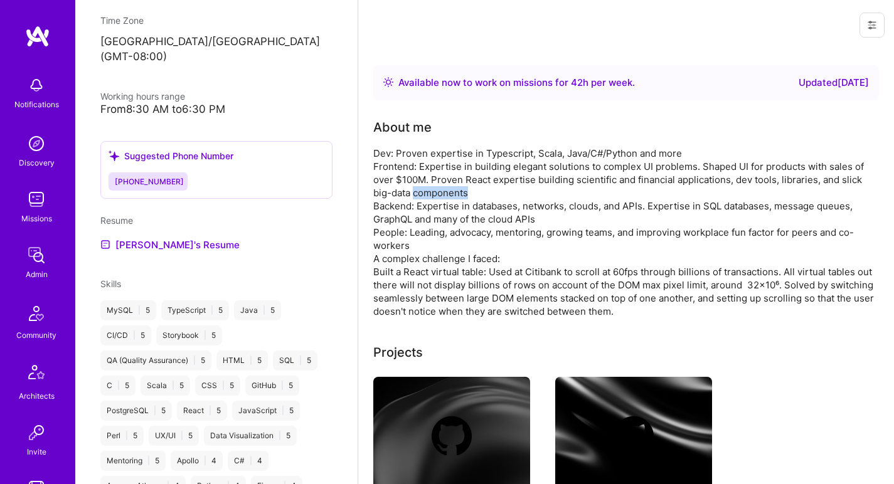
click at [435, 193] on div "Dev: Proven expertise in Typescript, Scala, Java/C#/Python and more Frontend: E…" at bounding box center [624, 232] width 502 height 171
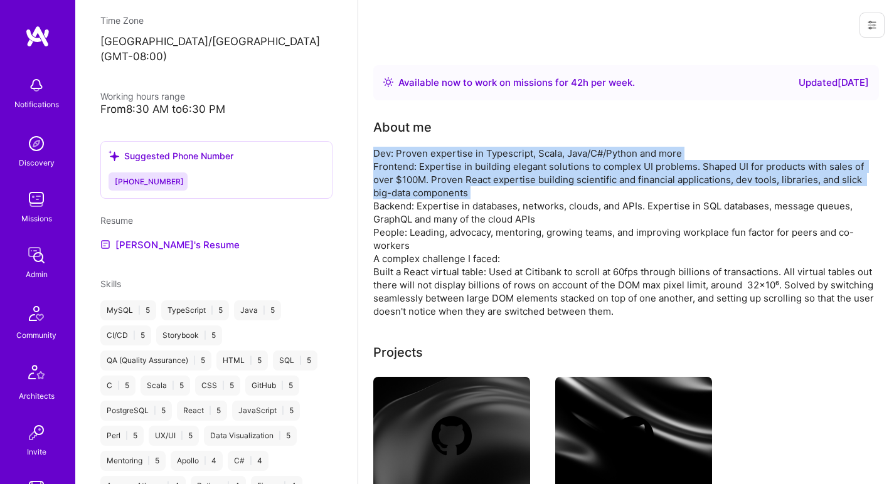
drag, startPoint x: 435, startPoint y: 193, endPoint x: 437, endPoint y: 146, distance: 47.7
click at [437, 146] on div "About me Dev: Proven expertise in Typescript, Scala, Java/C#/Python and more Fr…" at bounding box center [624, 218] width 502 height 200
click at [452, 173] on div "Dev: Proven expertise in Typescript, Scala, Java/C#/Python and more Frontend: E…" at bounding box center [624, 232] width 502 height 171
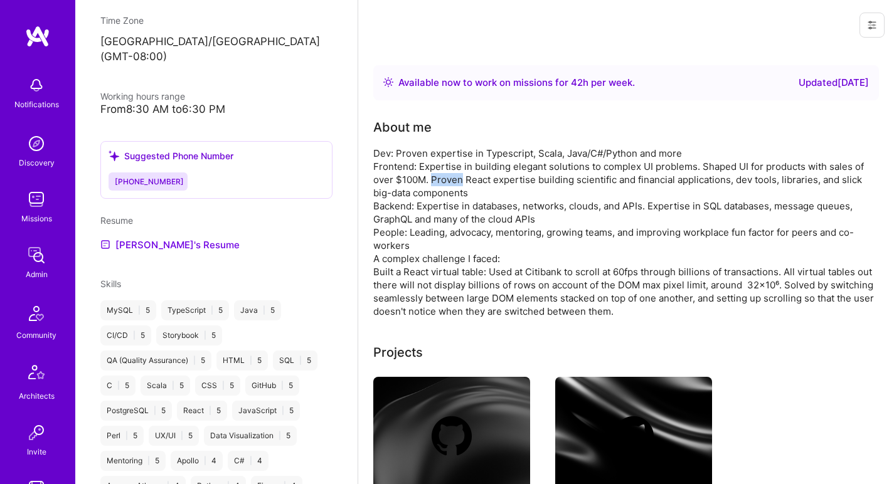
click at [452, 173] on div "Dev: Proven expertise in Typescript, Scala, Java/C#/Python and more Frontend: E…" at bounding box center [624, 232] width 502 height 171
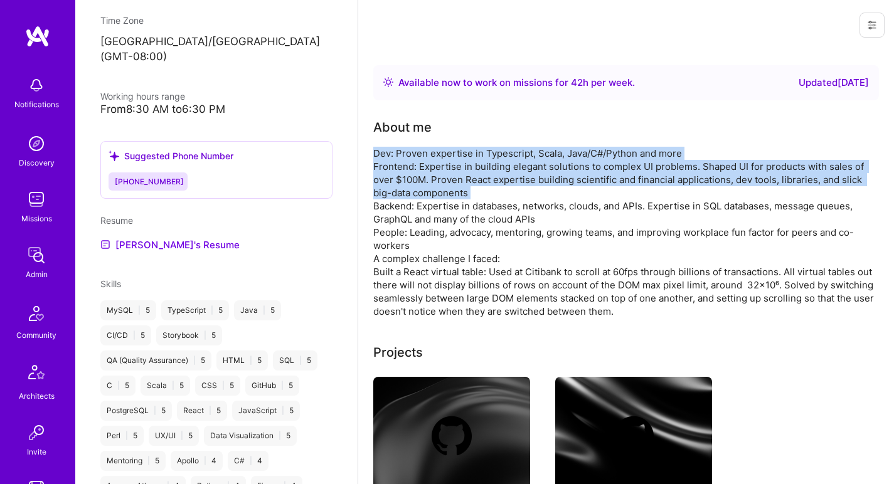
drag, startPoint x: 452, startPoint y: 173, endPoint x: 456, endPoint y: 147, distance: 26.0
click at [456, 147] on div "Dev: Proven expertise in Typescript, Scala, Java/C#/Python and more Frontend: E…" at bounding box center [624, 232] width 502 height 171
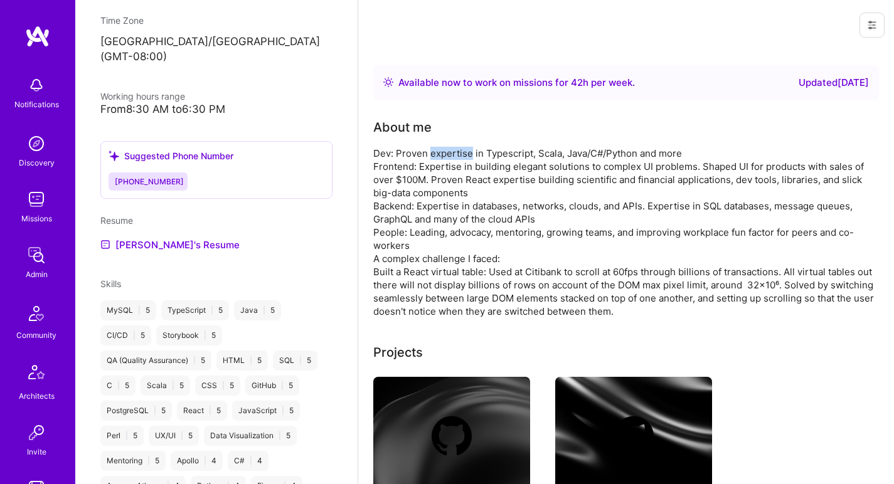
click at [456, 147] on div "Dev: Proven expertise in Typescript, Scala, Java/C#/Python and more Frontend: E…" at bounding box center [624, 232] width 502 height 171
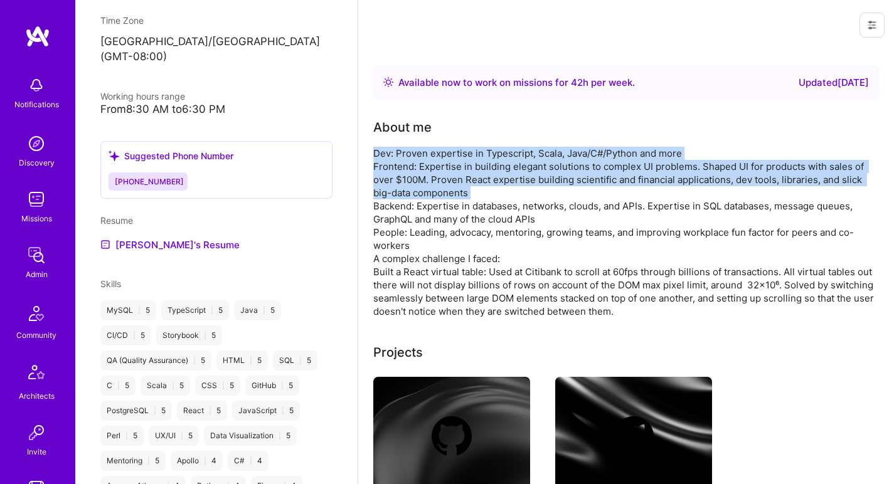
drag, startPoint x: 456, startPoint y: 147, endPoint x: 431, endPoint y: 181, distance: 42.3
click at [431, 181] on div "Dev: Proven expertise in Typescript, Scala, Java/C#/Python and more Frontend: E…" at bounding box center [624, 232] width 502 height 171
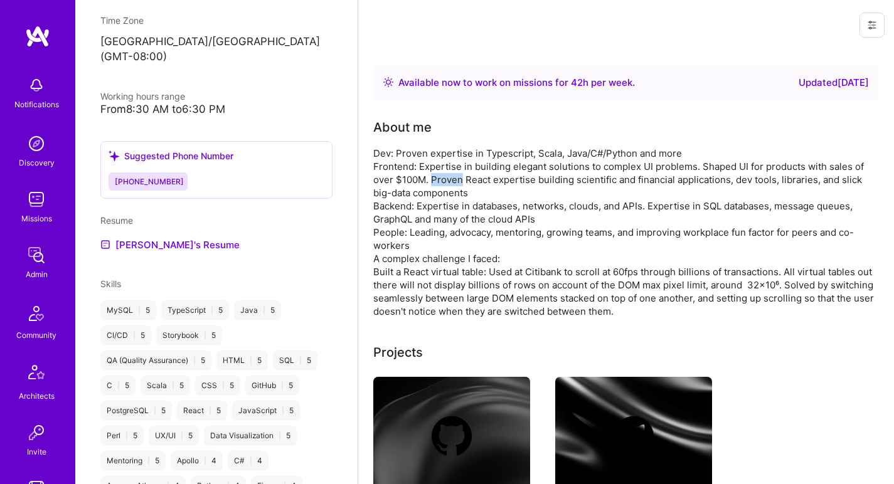
click at [431, 181] on div "Dev: Proven expertise in Typescript, Scala, Java/C#/Python and more Frontend: E…" at bounding box center [624, 232] width 502 height 171
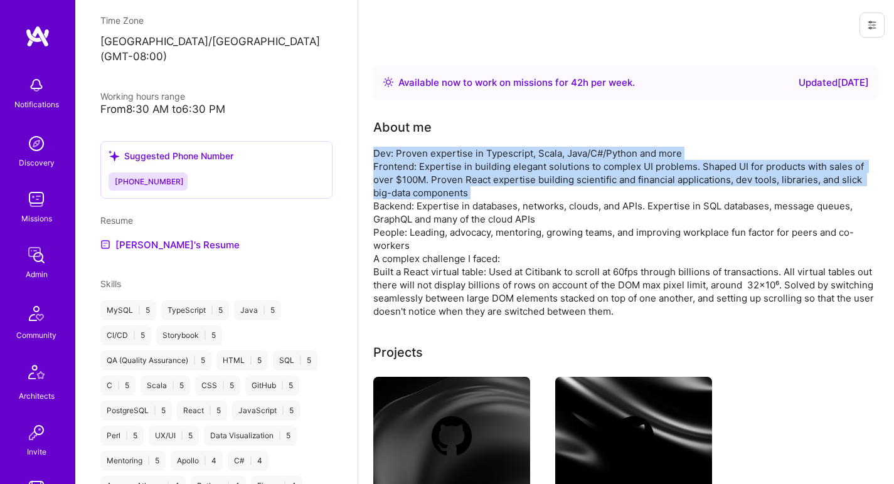
drag, startPoint x: 431, startPoint y: 181, endPoint x: 434, endPoint y: 146, distance: 35.9
click at [434, 146] on div "About me Dev: Proven expertise in Typescript, Scala, Java/C#/Python and more Fr…" at bounding box center [624, 218] width 502 height 200
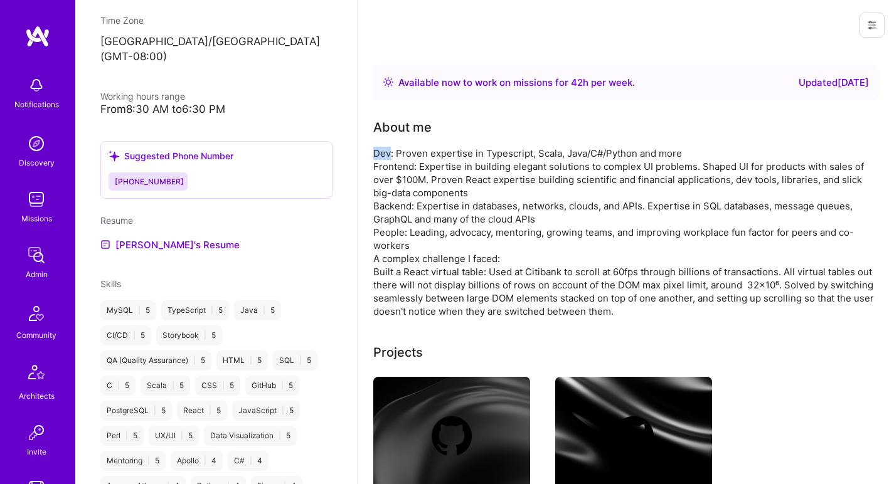
click at [434, 146] on div "About me Dev: Proven expertise in Typescript, Scala, Java/C#/Python and more Fr…" at bounding box center [624, 218] width 502 height 200
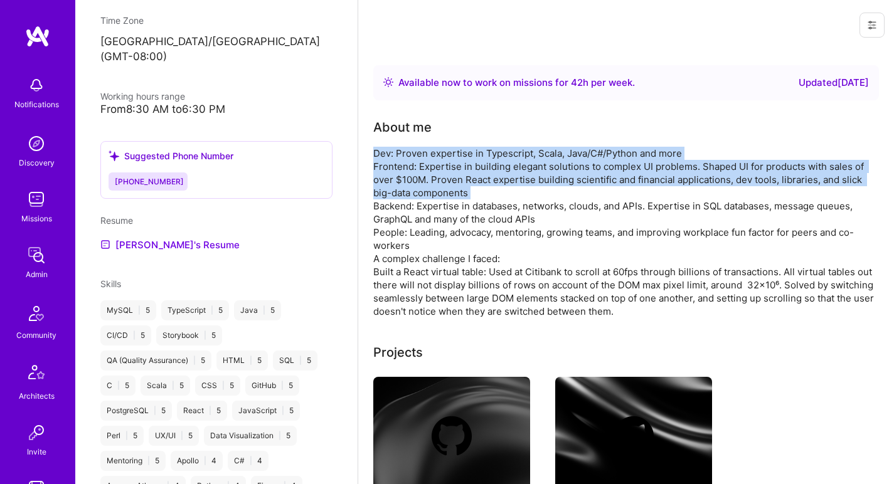
drag, startPoint x: 434, startPoint y: 146, endPoint x: 419, endPoint y: 171, distance: 29.3
click at [419, 171] on div "About me Dev: Proven expertise in Typescript, Scala, Java/C#/Python and more Fr…" at bounding box center [624, 218] width 502 height 200
click at [419, 171] on div "Dev: Proven expertise in Typescript, Scala, Java/C#/Python and more Frontend: E…" at bounding box center [624, 232] width 502 height 171
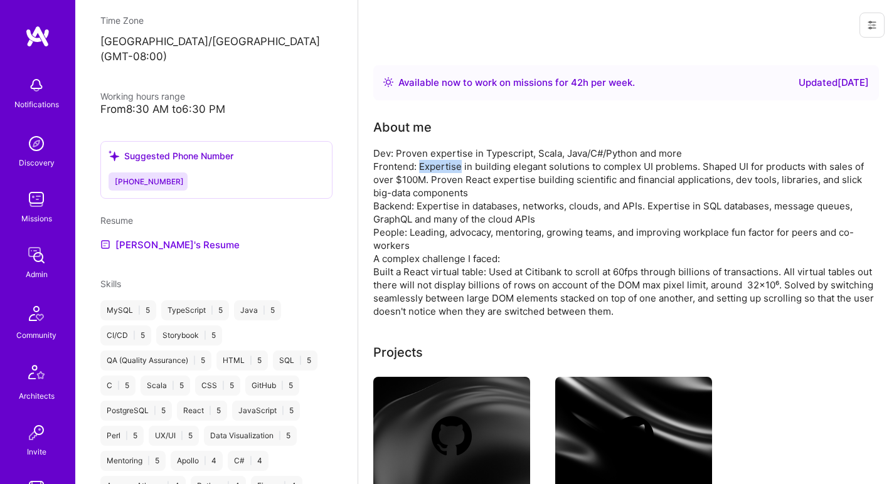
click at [419, 171] on div "Dev: Proven expertise in Typescript, Scala, Java/C#/Python and more Frontend: E…" at bounding box center [624, 232] width 502 height 171
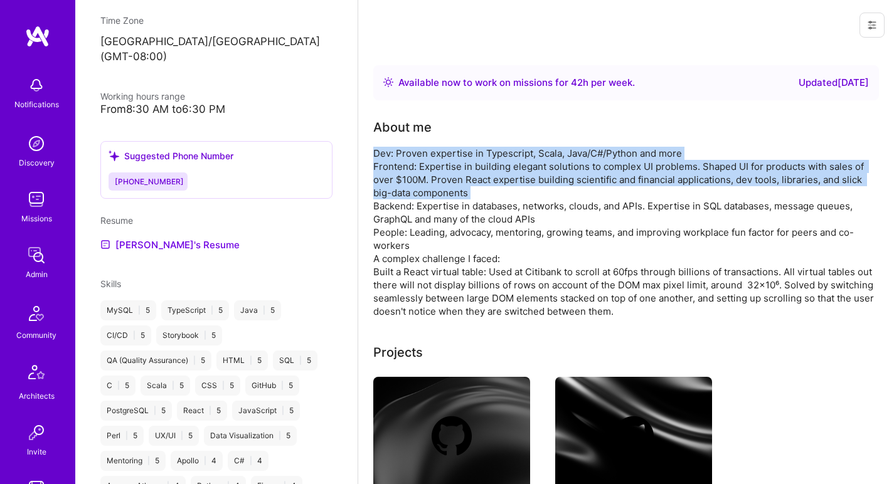
drag, startPoint x: 419, startPoint y: 171, endPoint x: 421, endPoint y: 152, distance: 18.3
click at [420, 152] on div "Dev: Proven expertise in Typescript, Scala, Java/C#/Python and more Frontend: E…" at bounding box center [624, 232] width 502 height 171
click at [421, 152] on div "Dev: Proven expertise in Typescript, Scala, Java/C#/Python and more Frontend: E…" at bounding box center [624, 232] width 502 height 171
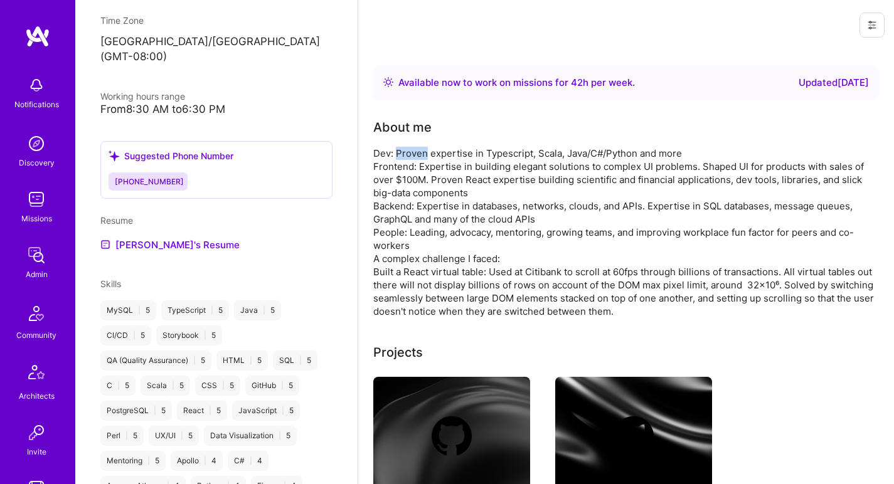
click at [421, 152] on div "Dev: Proven expertise in Typescript, Scala, Java/C#/Python and more Frontend: E…" at bounding box center [624, 232] width 502 height 171
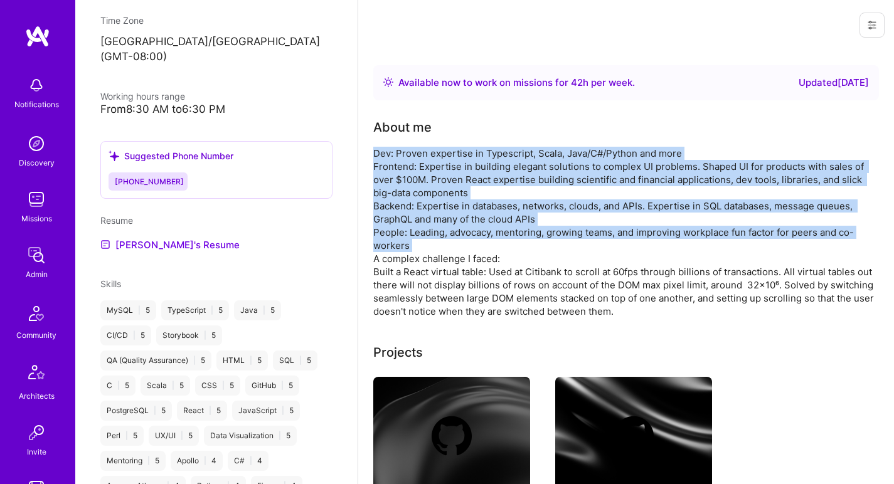
drag, startPoint x: 421, startPoint y: 152, endPoint x: 385, endPoint y: 241, distance: 95.4
click at [385, 241] on div "Dev: Proven expertise in Typescript, Scala, Java/C#/Python and more Frontend: E…" at bounding box center [624, 232] width 502 height 171
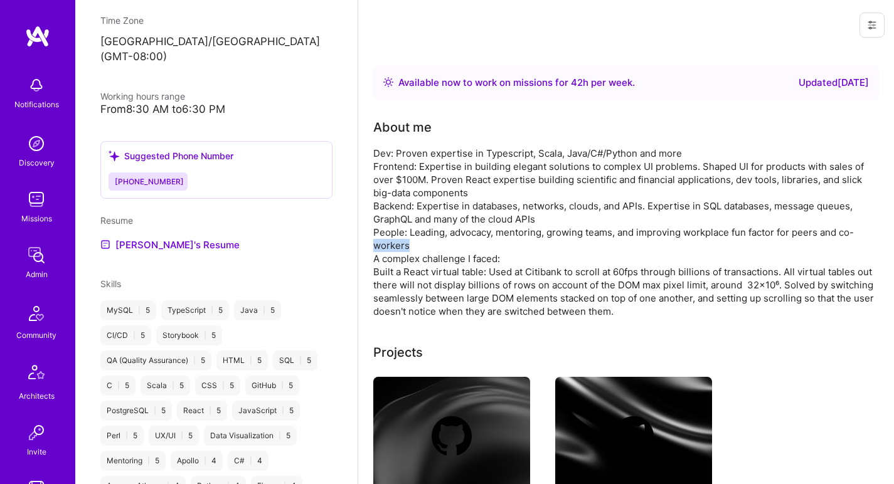
click at [385, 241] on div "Dev: Proven expertise in Typescript, Scala, Java/C#/Python and more Frontend: E…" at bounding box center [624, 232] width 502 height 171
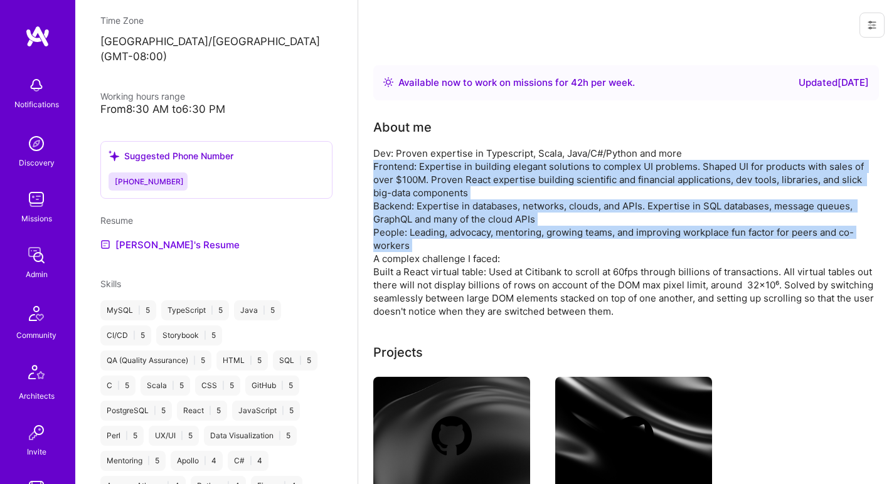
drag, startPoint x: 385, startPoint y: 241, endPoint x: 392, endPoint y: 183, distance: 58.8
click at [392, 183] on div "Dev: Proven expertise in Typescript, Scala, Java/C#/Python and more Frontend: E…" at bounding box center [624, 232] width 502 height 171
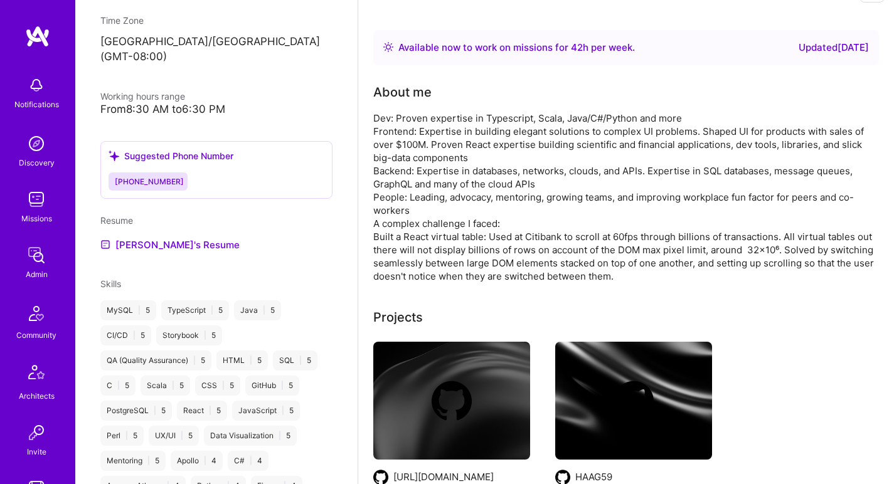
click at [430, 257] on div "Dev: Proven expertise in Typescript, Scala, Java/C#/Python and more Frontend: E…" at bounding box center [624, 197] width 502 height 171
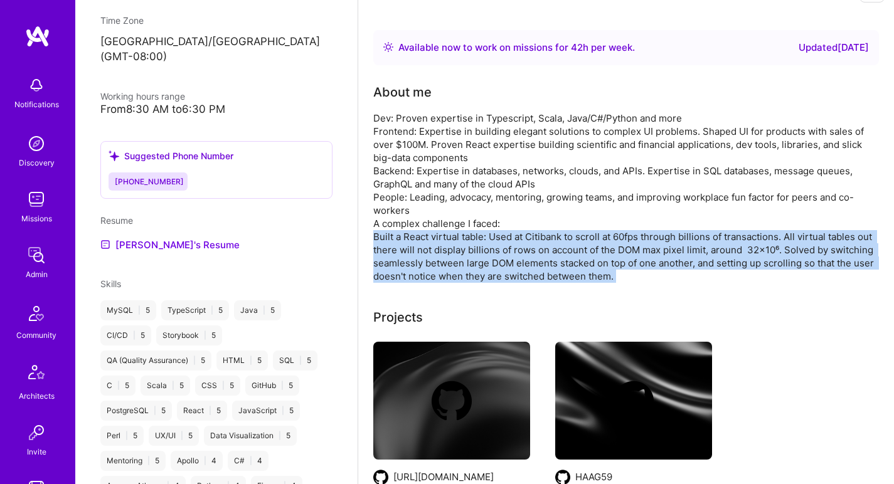
click at [430, 257] on div "Dev: Proven expertise in Typescript, Scala, Java/C#/Python and more Frontend: E…" at bounding box center [624, 197] width 502 height 171
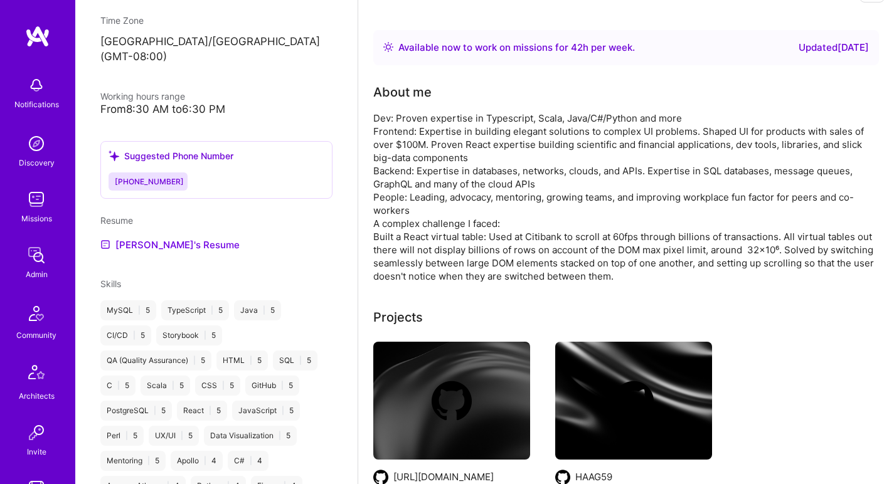
click at [440, 225] on div "Dev: Proven expertise in Typescript, Scala, Java/C#/Python and more Frontend: E…" at bounding box center [624, 197] width 502 height 171
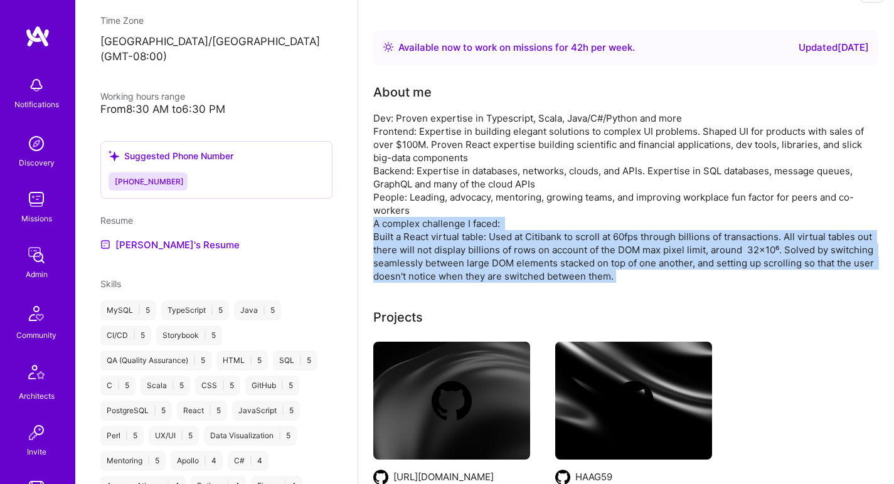
drag, startPoint x: 440, startPoint y: 225, endPoint x: 429, endPoint y: 248, distance: 26.1
click at [429, 248] on div "Dev: Proven expertise in Typescript, Scala, Java/C#/Python and more Frontend: E…" at bounding box center [624, 197] width 502 height 171
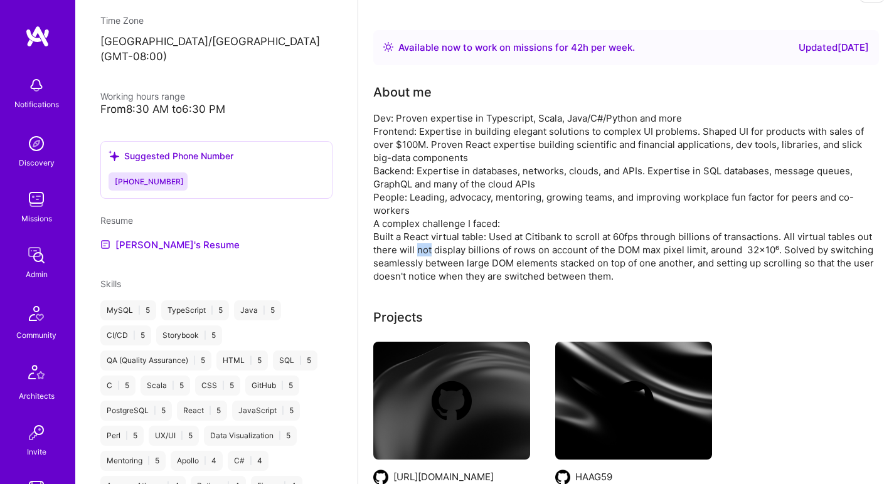
click at [429, 248] on div "Dev: Proven expertise in Typescript, Scala, Java/C#/Python and more Frontend: E…" at bounding box center [624, 197] width 502 height 171
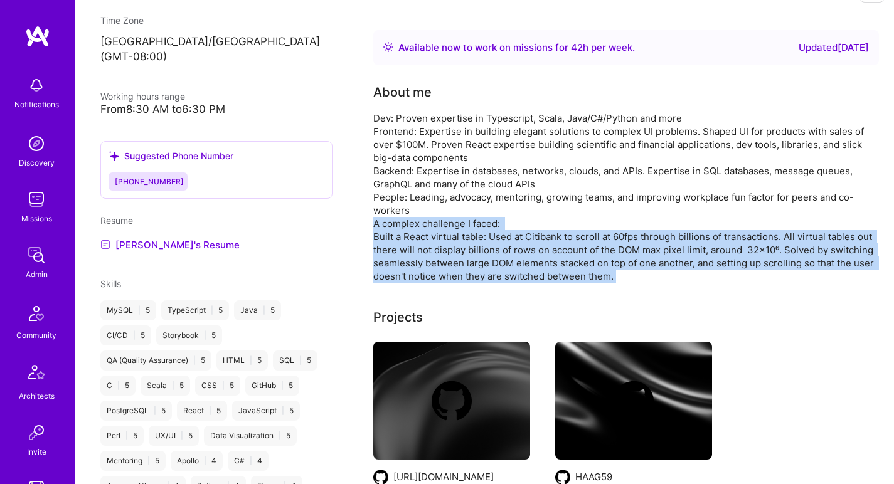
drag, startPoint x: 429, startPoint y: 248, endPoint x: 430, endPoint y: 223, distance: 24.5
click at [430, 223] on div "Dev: Proven expertise in Typescript, Scala, Java/C#/Python and more Frontend: E…" at bounding box center [624, 197] width 502 height 171
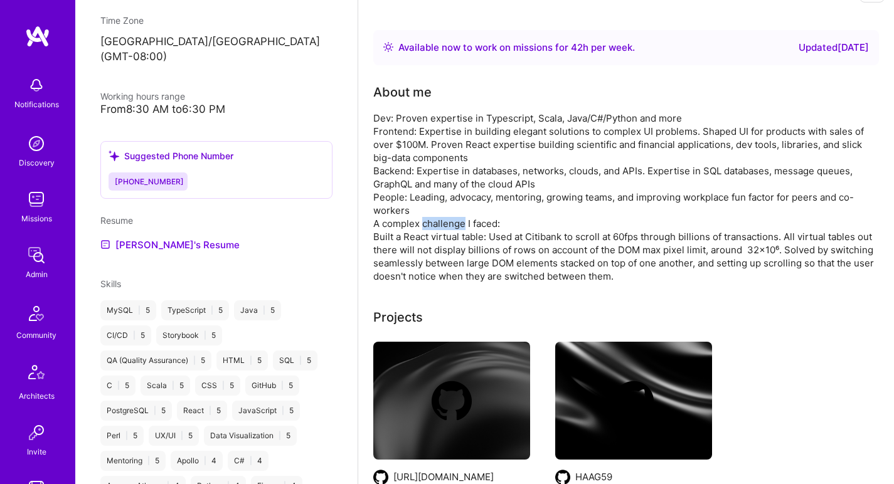
click at [430, 223] on div "Dev: Proven expertise in Typescript, Scala, Java/C#/Python and more Frontend: E…" at bounding box center [624, 197] width 502 height 171
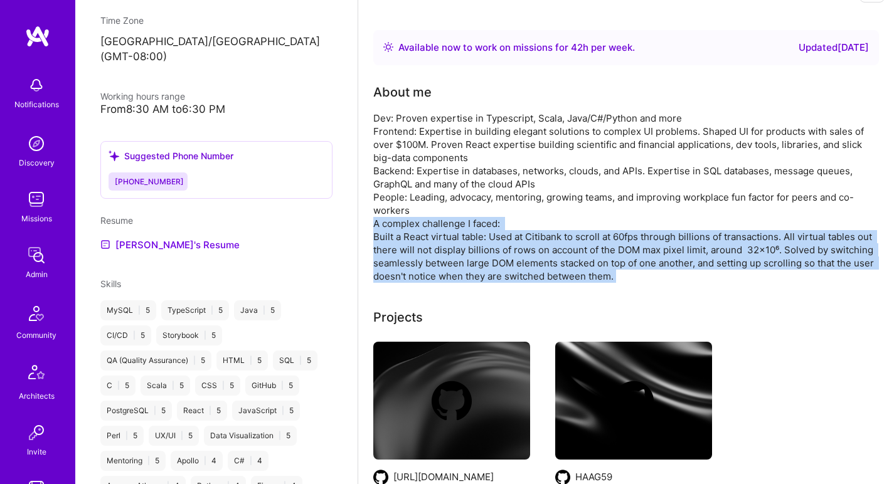
drag, startPoint x: 430, startPoint y: 223, endPoint x: 421, endPoint y: 240, distance: 18.5
click at [421, 240] on div "Dev: Proven expertise in Typescript, Scala, Java/C#/Python and more Frontend: E…" at bounding box center [624, 197] width 502 height 171
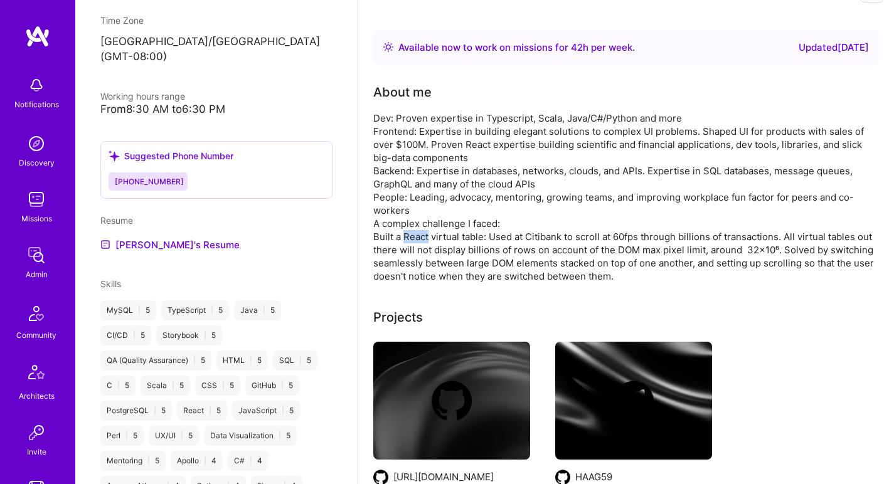
click at [421, 240] on div "Dev: Proven expertise in Typescript, Scala, Java/C#/Python and more Frontend: E…" at bounding box center [624, 197] width 502 height 171
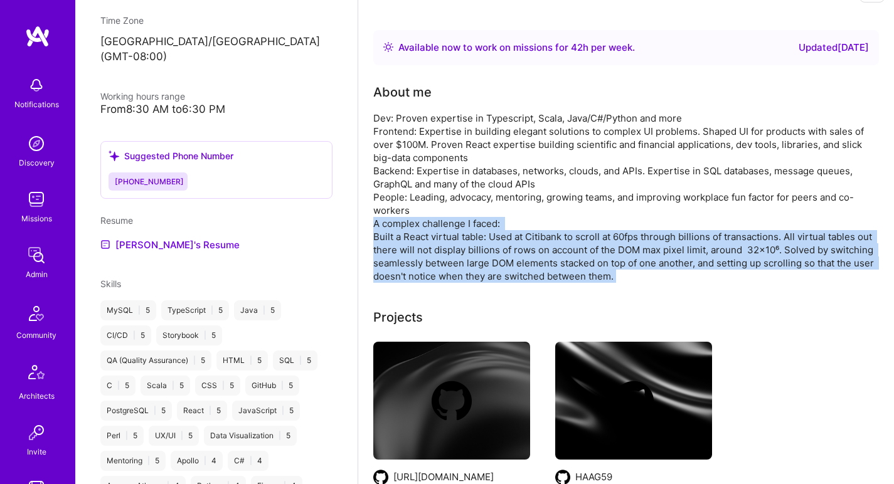
drag, startPoint x: 421, startPoint y: 240, endPoint x: 422, endPoint y: 226, distance: 13.9
click at [422, 226] on div "Dev: Proven expertise in Typescript, Scala, Java/C#/Python and more Frontend: E…" at bounding box center [624, 197] width 502 height 171
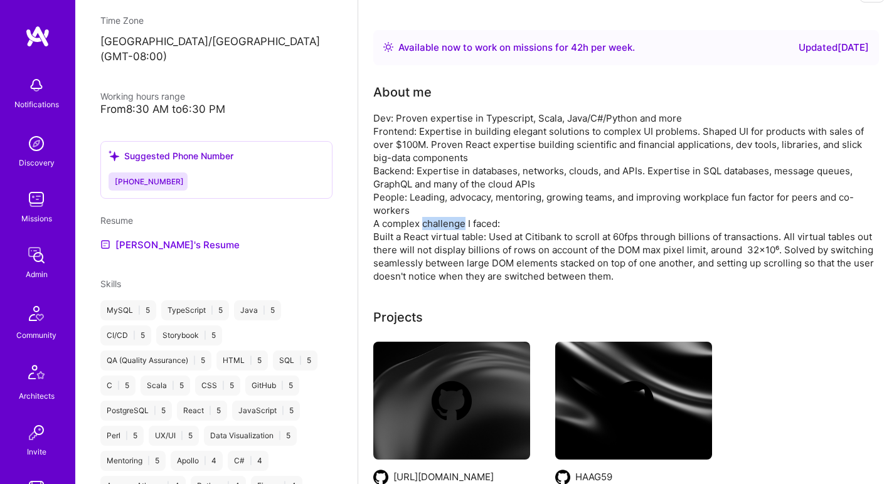
click at [422, 226] on div "Dev: Proven expertise in Typescript, Scala, Java/C#/Python and more Frontend: E…" at bounding box center [624, 197] width 502 height 171
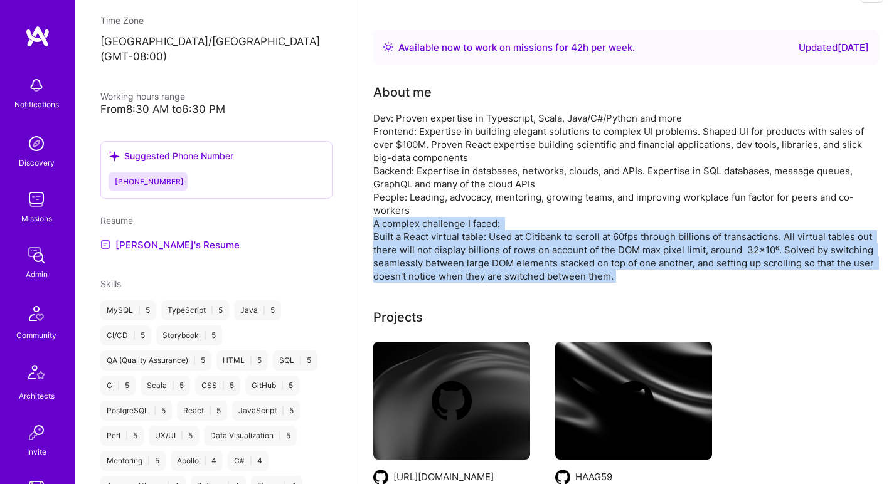
drag, startPoint x: 422, startPoint y: 226, endPoint x: 417, endPoint y: 240, distance: 15.5
click at [417, 240] on div "Dev: Proven expertise in Typescript, Scala, Java/C#/Python and more Frontend: E…" at bounding box center [624, 197] width 502 height 171
drag, startPoint x: 417, startPoint y: 240, endPoint x: 420, endPoint y: 225, distance: 14.8
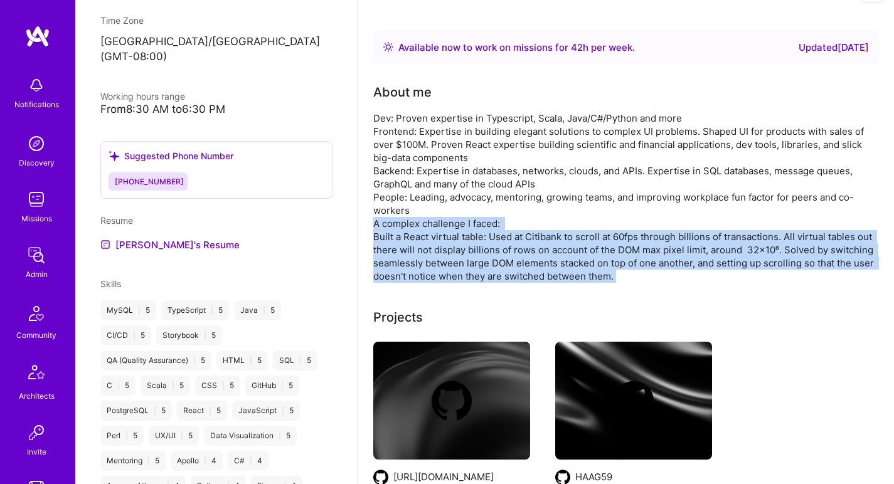
click at [420, 225] on div "Dev: Proven expertise in Typescript, Scala, Java/C#/Python and more Frontend: E…" at bounding box center [624, 197] width 502 height 171
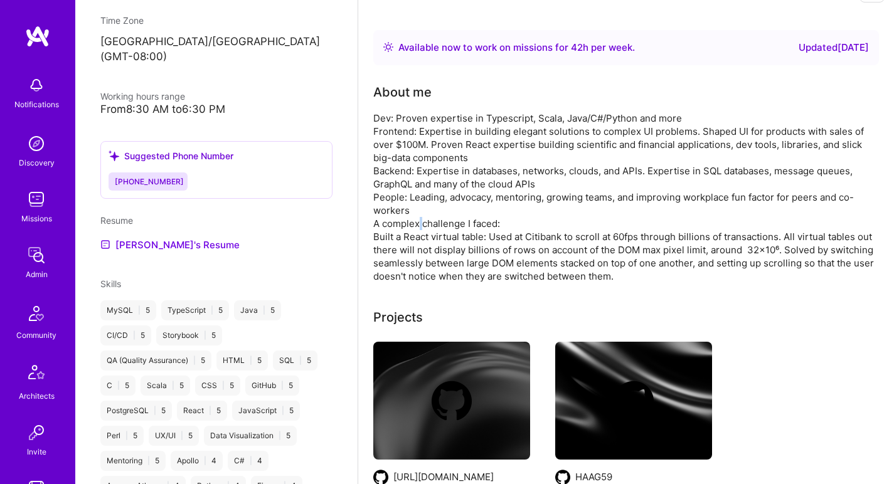
click at [420, 225] on div "Dev: Proven expertise in Typescript, Scala, Java/C#/Python and more Frontend: E…" at bounding box center [624, 197] width 502 height 171
click at [419, 247] on div "Dev: Proven expertise in Typescript, Scala, Java/C#/Python and more Frontend: E…" at bounding box center [624, 197] width 502 height 171
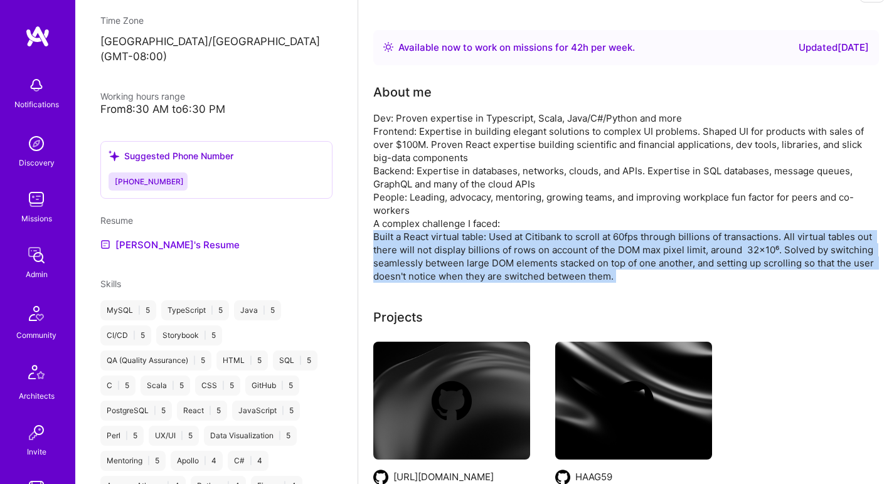
click at [419, 247] on div "Dev: Proven expertise in Typescript, Scala, Java/C#/Python and more Frontend: E…" at bounding box center [624, 197] width 502 height 171
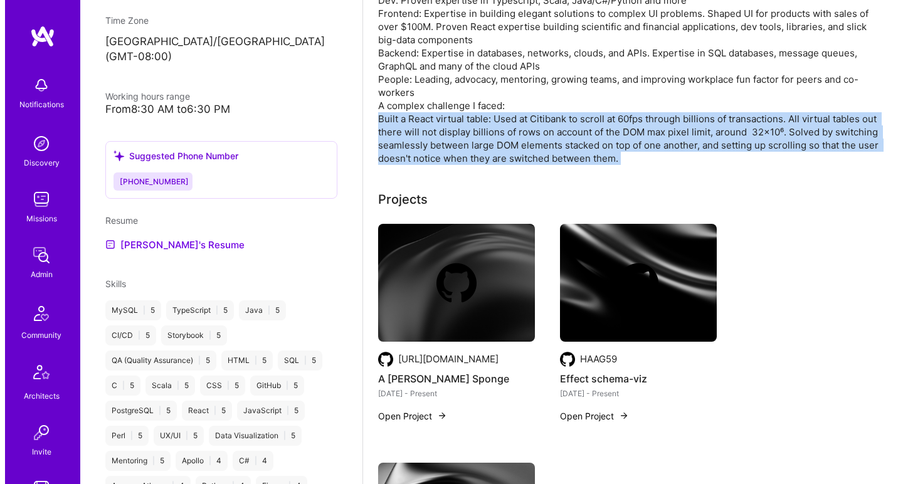
scroll to position [203, 0]
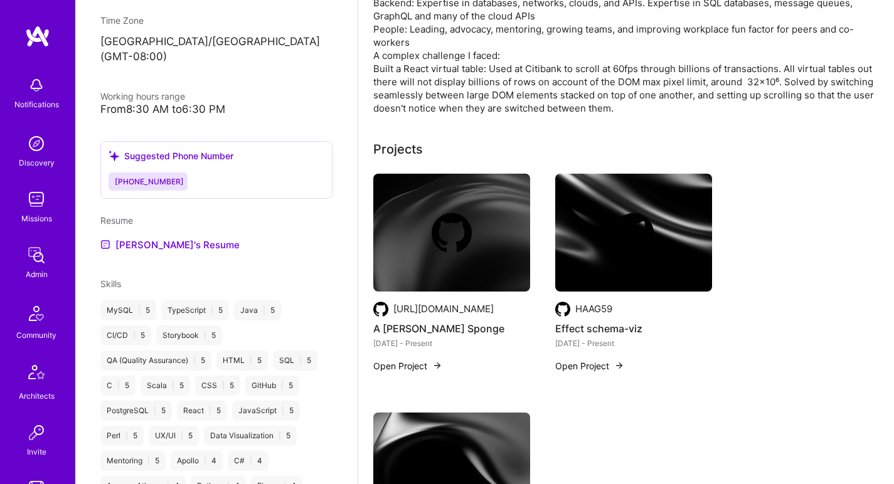
click at [419, 247] on div at bounding box center [451, 233] width 157 height 40
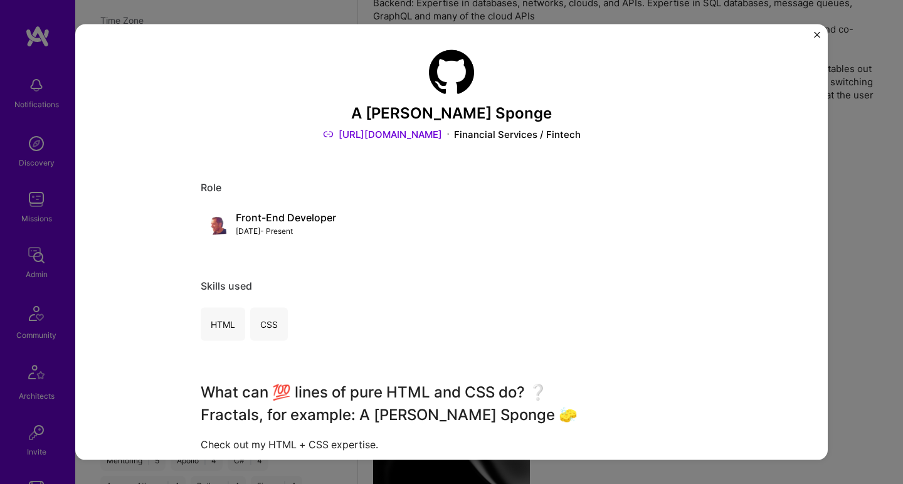
click at [324, 134] on link "https://codepen.io/middle-ages/details/gbamJvW" at bounding box center [382, 133] width 119 height 13
copy link "https://codepen.io/middle-ages/details/gbamJvW"
drag, startPoint x: 501, startPoint y: 134, endPoint x: 277, endPoint y: 136, distance: 224.0
click at [277, 136] on div "https://codepen.io/middle-ages/details/gbamJvW Financial Services / Fintech" at bounding box center [452, 133] width 502 height 13
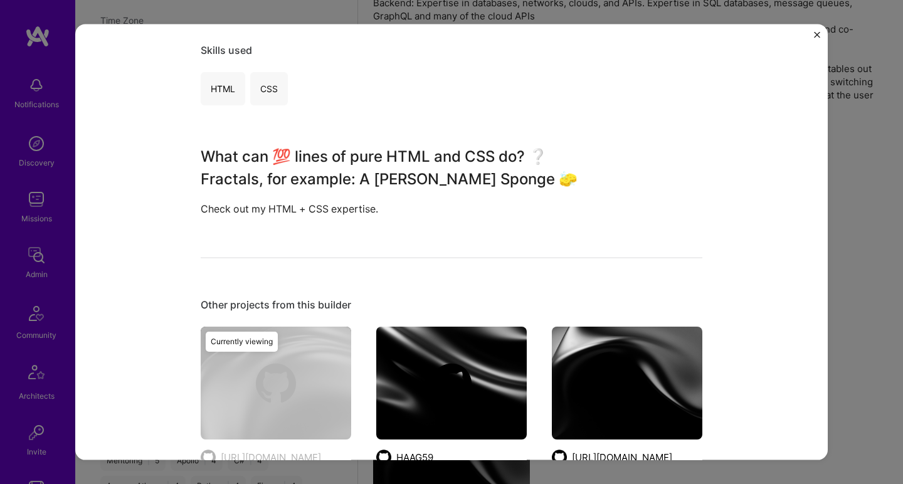
scroll to position [347, 0]
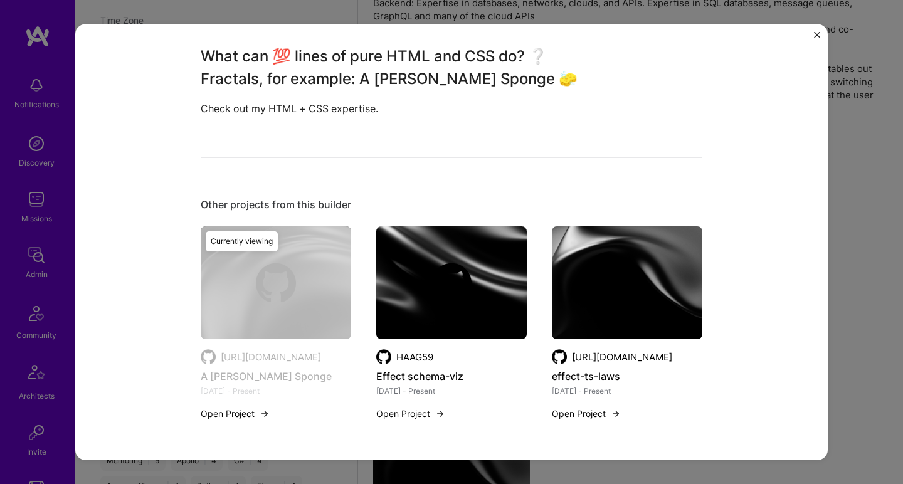
click at [456, 263] on img at bounding box center [452, 283] width 40 height 40
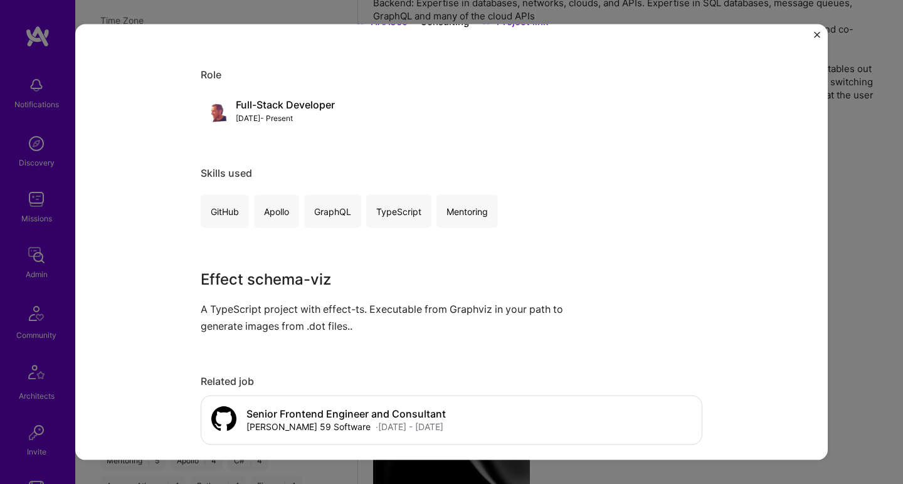
scroll to position [158, 0]
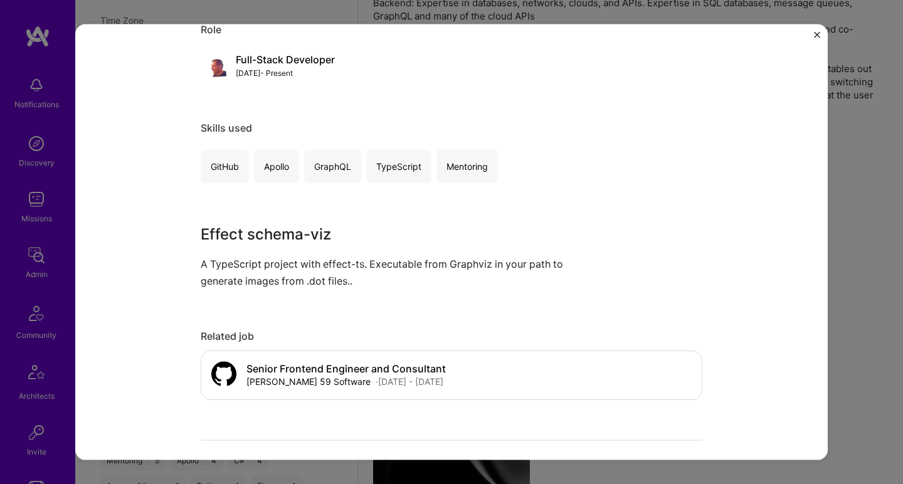
click at [255, 261] on p "A TypeScript project with effect-ts. Executable from Graphviz in your path to g…" at bounding box center [405, 272] width 408 height 34
click at [256, 261] on p "A TypeScript project with effect-ts. Executable from Graphviz in your path to g…" at bounding box center [405, 272] width 408 height 34
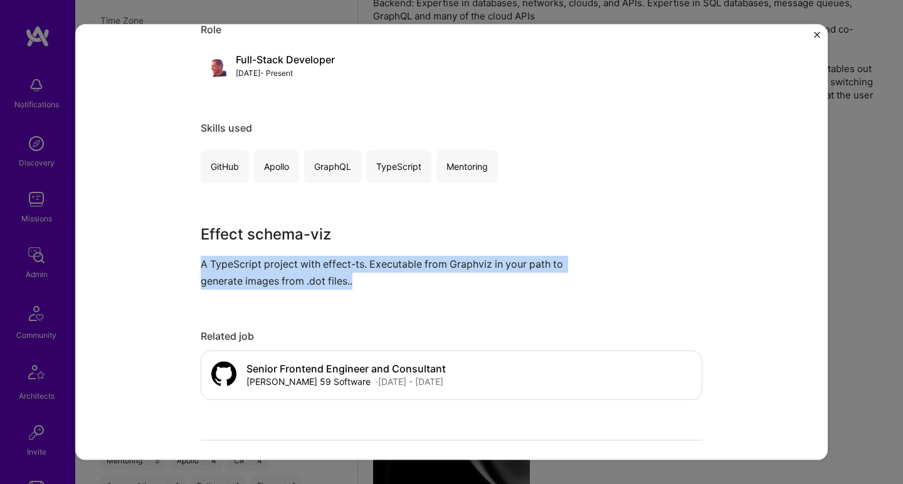
click at [256, 260] on p "A TypeScript project with effect-ts. Executable from Graphviz in your path to g…" at bounding box center [405, 272] width 408 height 34
click at [286, 264] on p "A TypeScript project with effect-ts. Executable from Graphviz in your path to g…" at bounding box center [405, 272] width 408 height 34
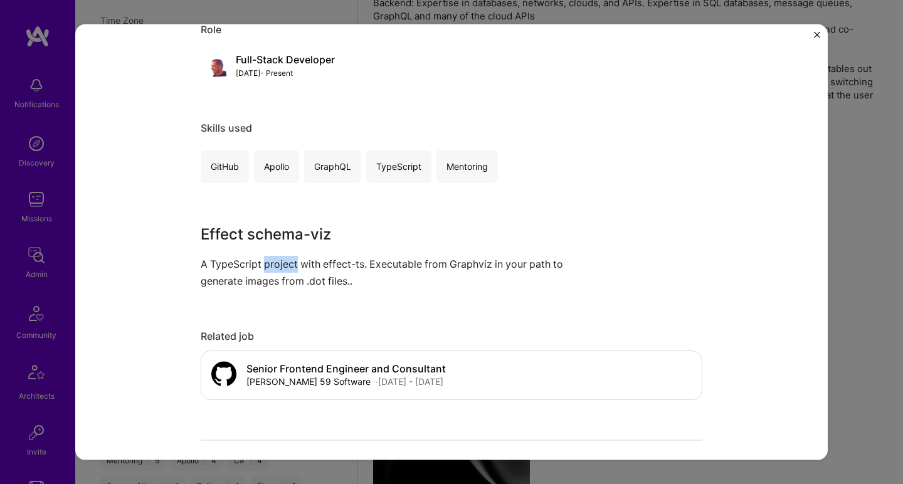
click at [286, 264] on p "A TypeScript project with effect-ts. Executable from Graphviz in your path to g…" at bounding box center [405, 272] width 408 height 34
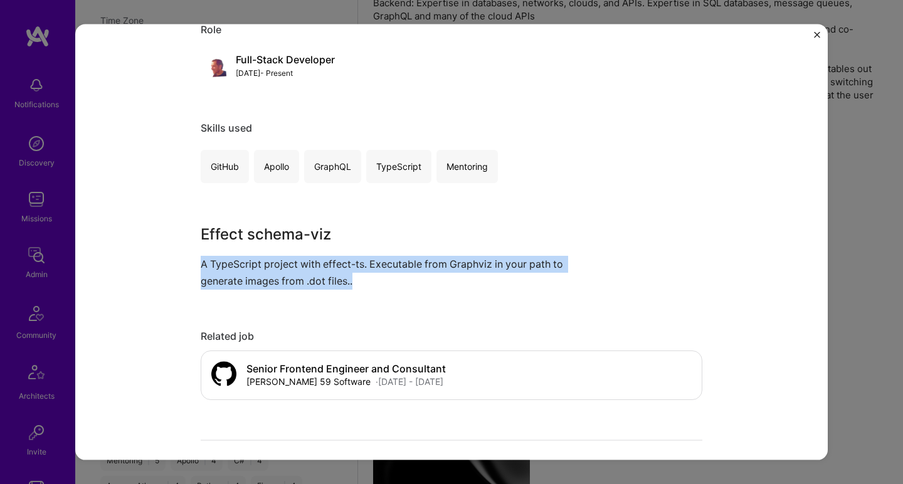
click at [286, 264] on p "A TypeScript project with effect-ts. Executable from Graphviz in your path to g…" at bounding box center [405, 272] width 408 height 34
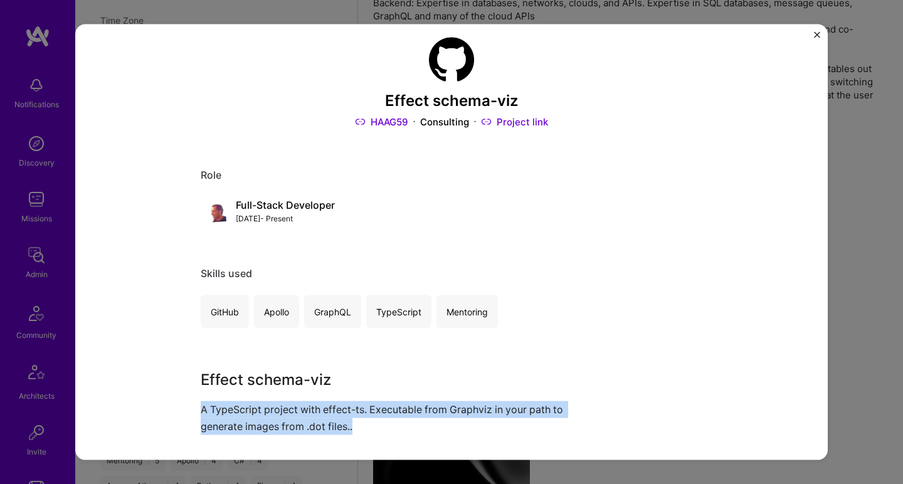
click at [386, 122] on link "HAAG59" at bounding box center [381, 121] width 53 height 13
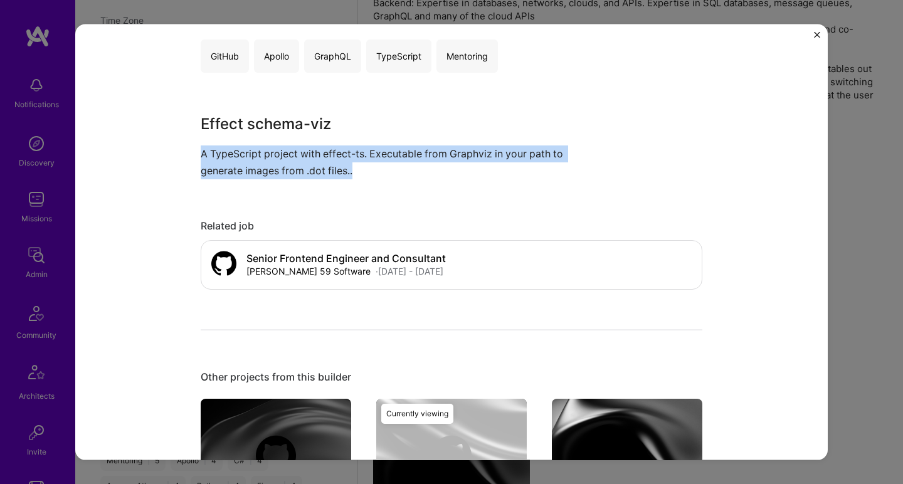
scroll to position [399, 0]
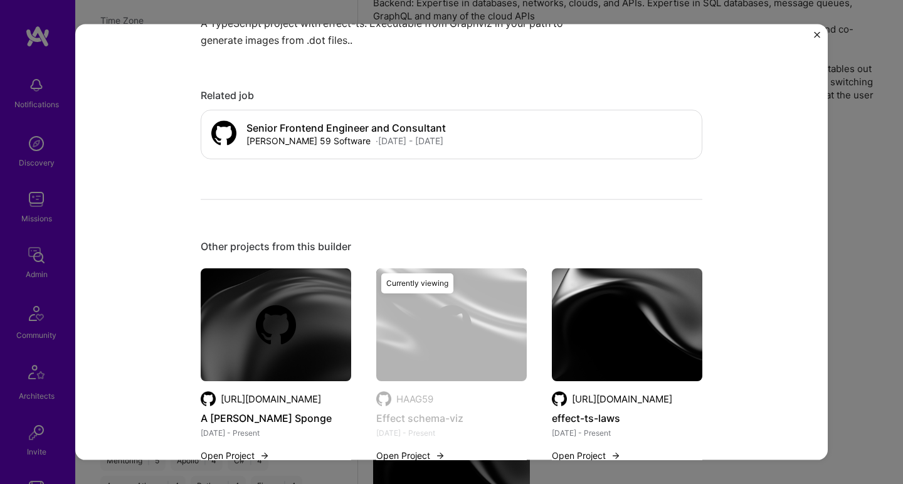
click at [595, 311] on div at bounding box center [627, 325] width 151 height 40
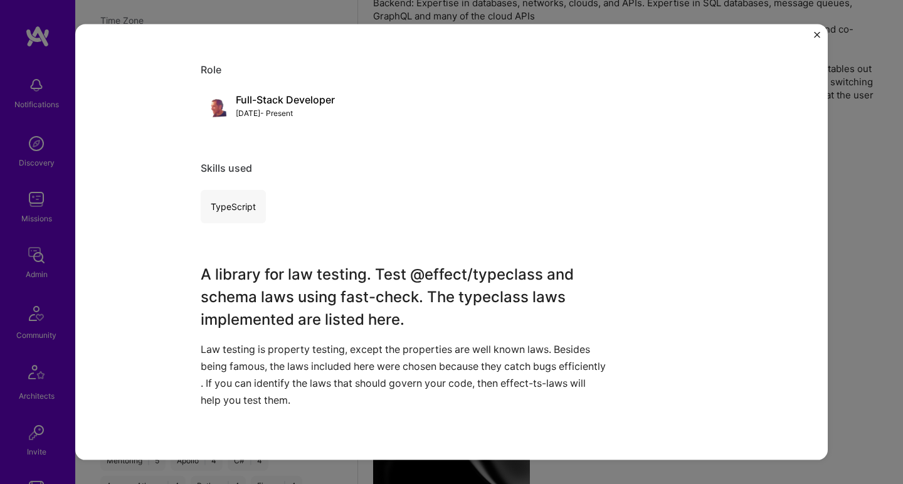
scroll to position [3, 0]
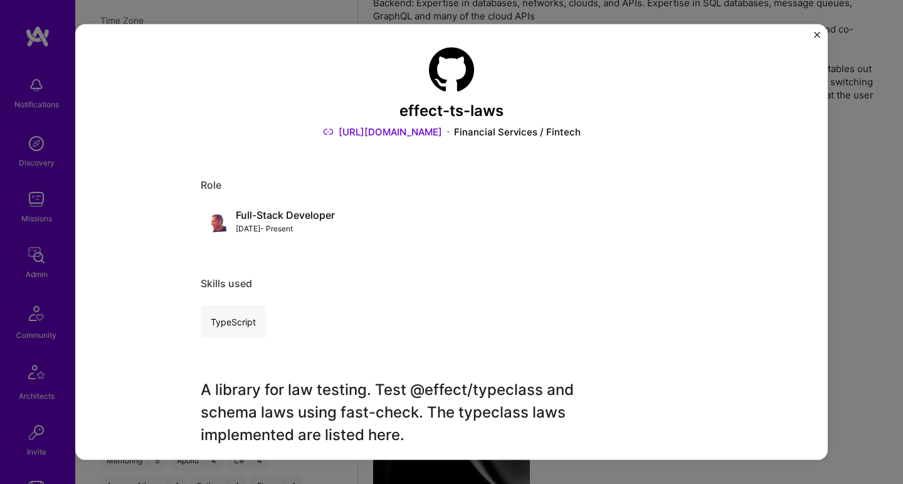
click at [469, 140] on div "effect-ts-laws https://github.com/middle-ages/effect-ts-laws Financial Services…" at bounding box center [452, 453] width 502 height 813
click at [442, 134] on link "https://github.com/middle-ages/effect-ts-laws" at bounding box center [382, 131] width 119 height 13
copy link "https://github.com/middle-ages/effect-ts-laws"
drag, startPoint x: 494, startPoint y: 130, endPoint x: 279, endPoint y: 132, distance: 214.6
click at [279, 132] on div "https://github.com/middle-ages/effect-ts-laws Financial Services / Fintech" at bounding box center [452, 131] width 502 height 13
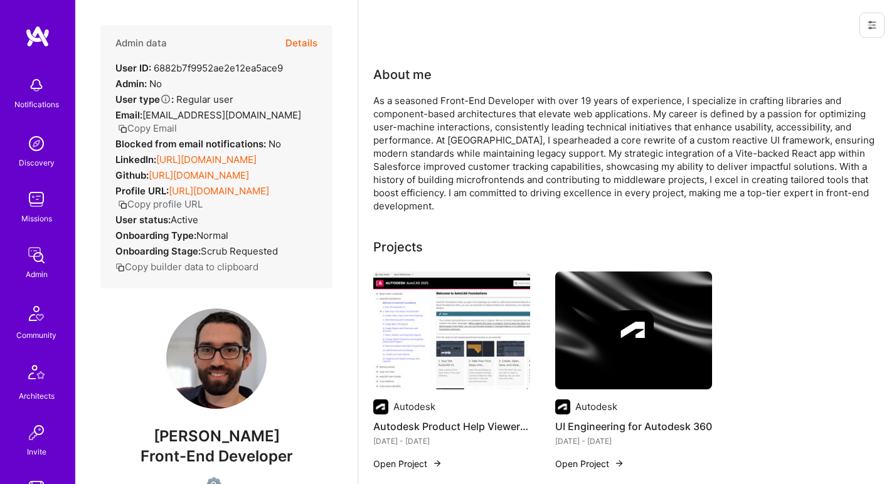
click at [257, 154] on link "[URL][DOMAIN_NAME]" at bounding box center [206, 160] width 100 height 12
click at [227, 169] on link "[URL][DOMAIN_NAME]" at bounding box center [199, 175] width 100 height 12
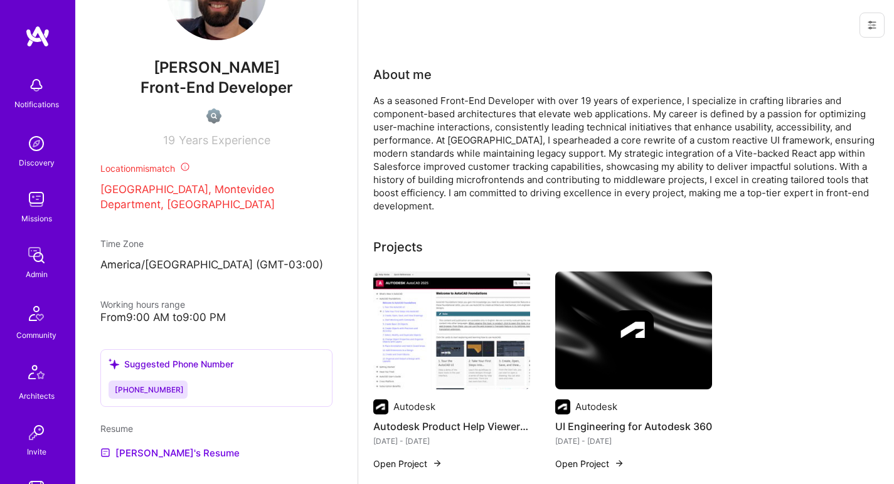
scroll to position [439, 0]
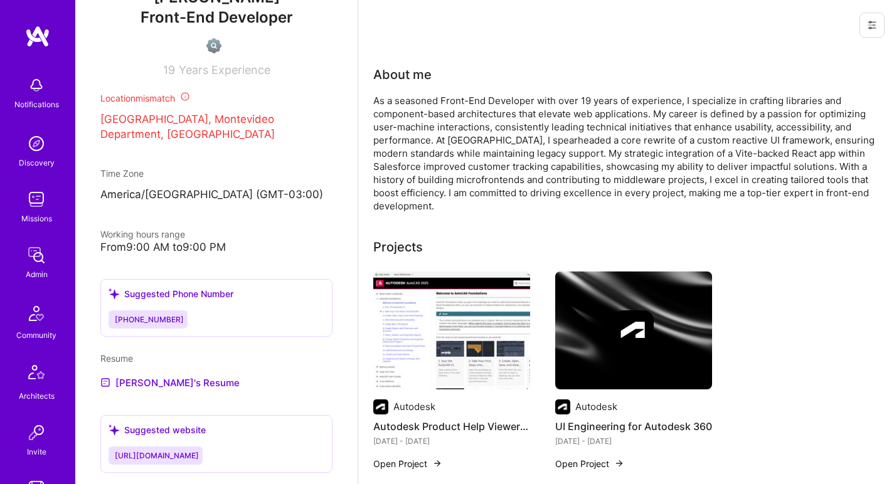
click at [153, 389] on div "Admin data Details User ID: 6882b7f9952ae2e12ea5ace9 Admin: No User type Regula…" at bounding box center [216, 242] width 282 height 484
click at [153, 383] on link "[PERSON_NAME]'s Resume" at bounding box center [169, 382] width 139 height 15
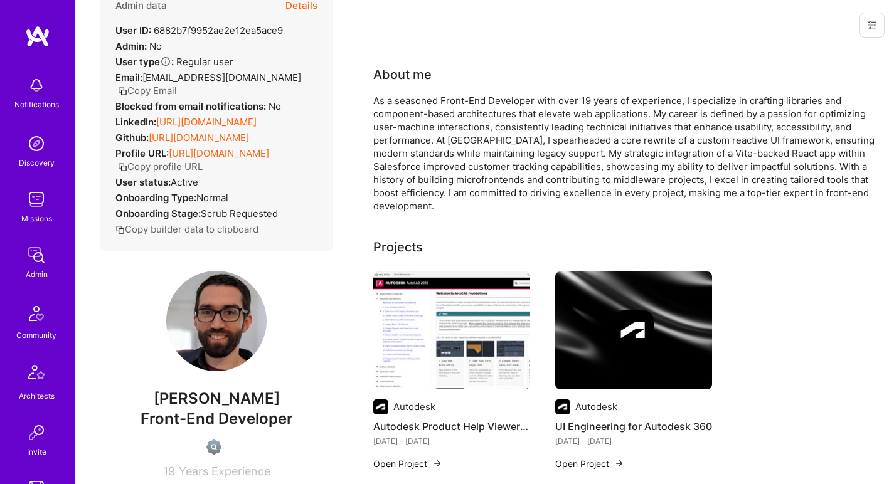
scroll to position [0, 0]
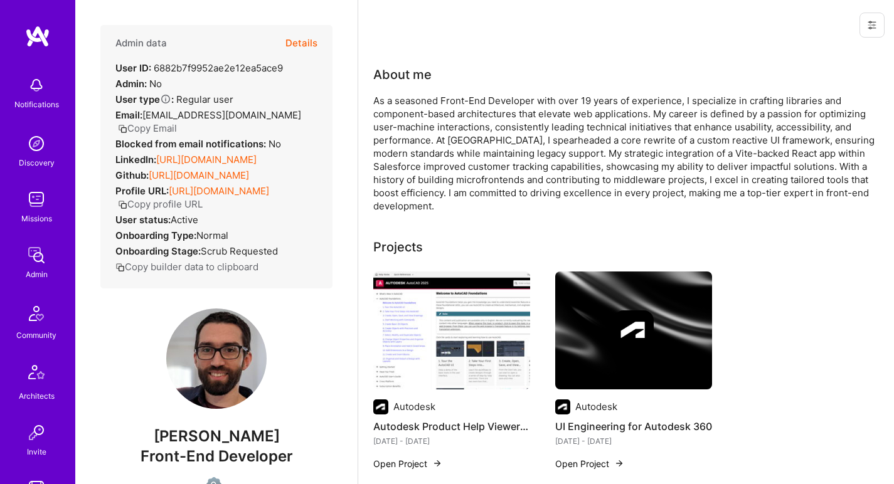
click at [492, 132] on div "As a seasoned Front-End Developer with over 19 years of experience, I specializ…" at bounding box center [624, 153] width 502 height 119
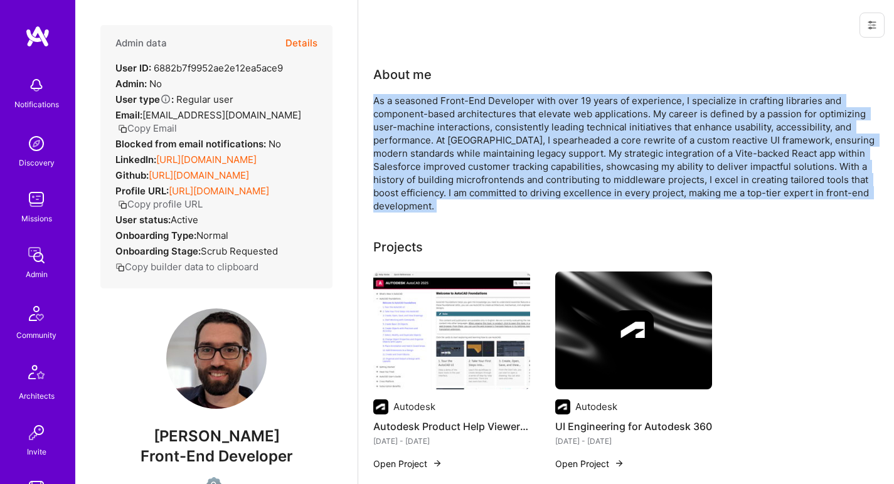
click at [492, 132] on div "As a seasoned Front-End Developer with over 19 years of experience, I specializ…" at bounding box center [624, 153] width 502 height 119
